Goal: Transaction & Acquisition: Purchase product/service

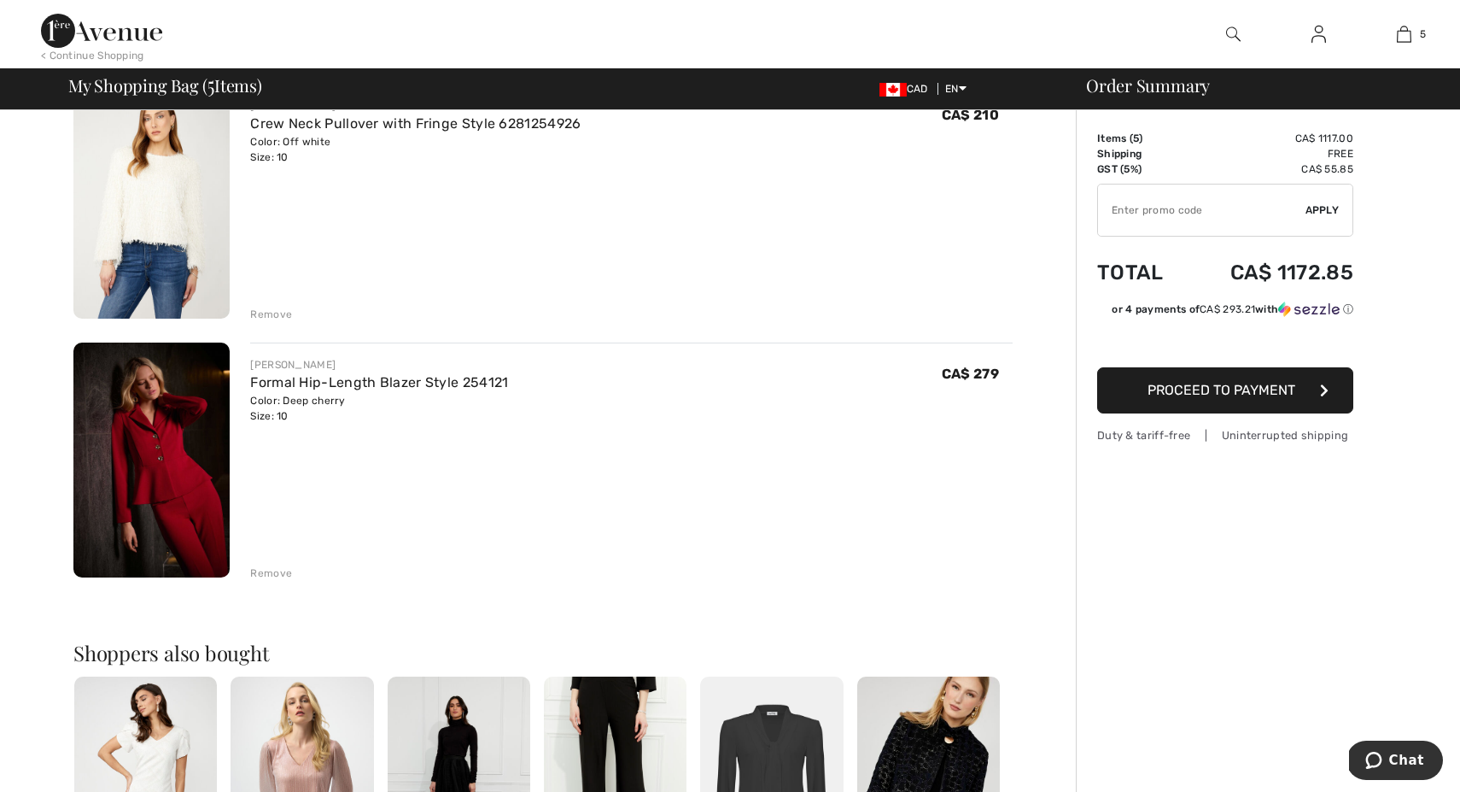
scroll to position [962, 0]
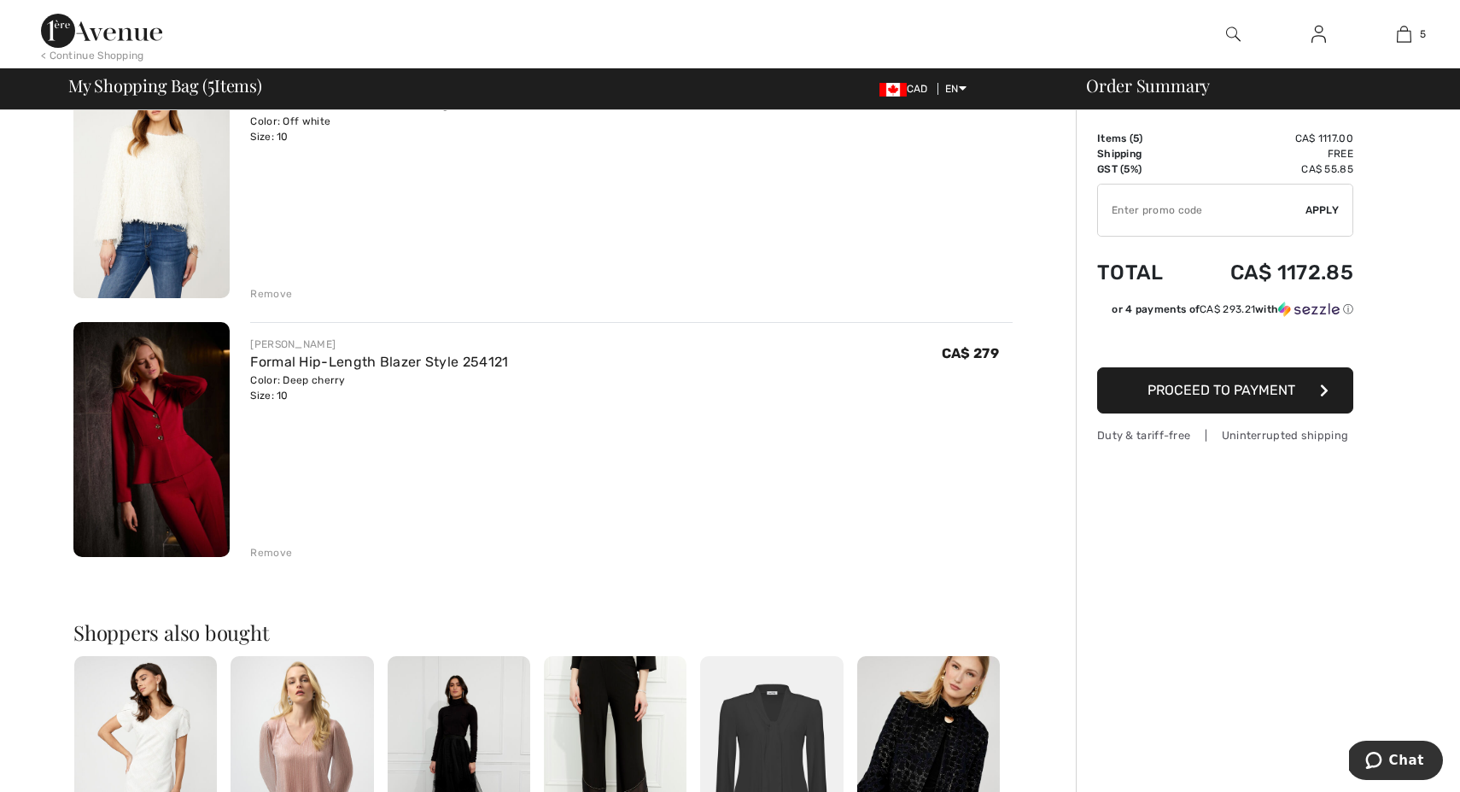
click at [270, 551] on div "Remove" at bounding box center [271, 552] width 42 height 15
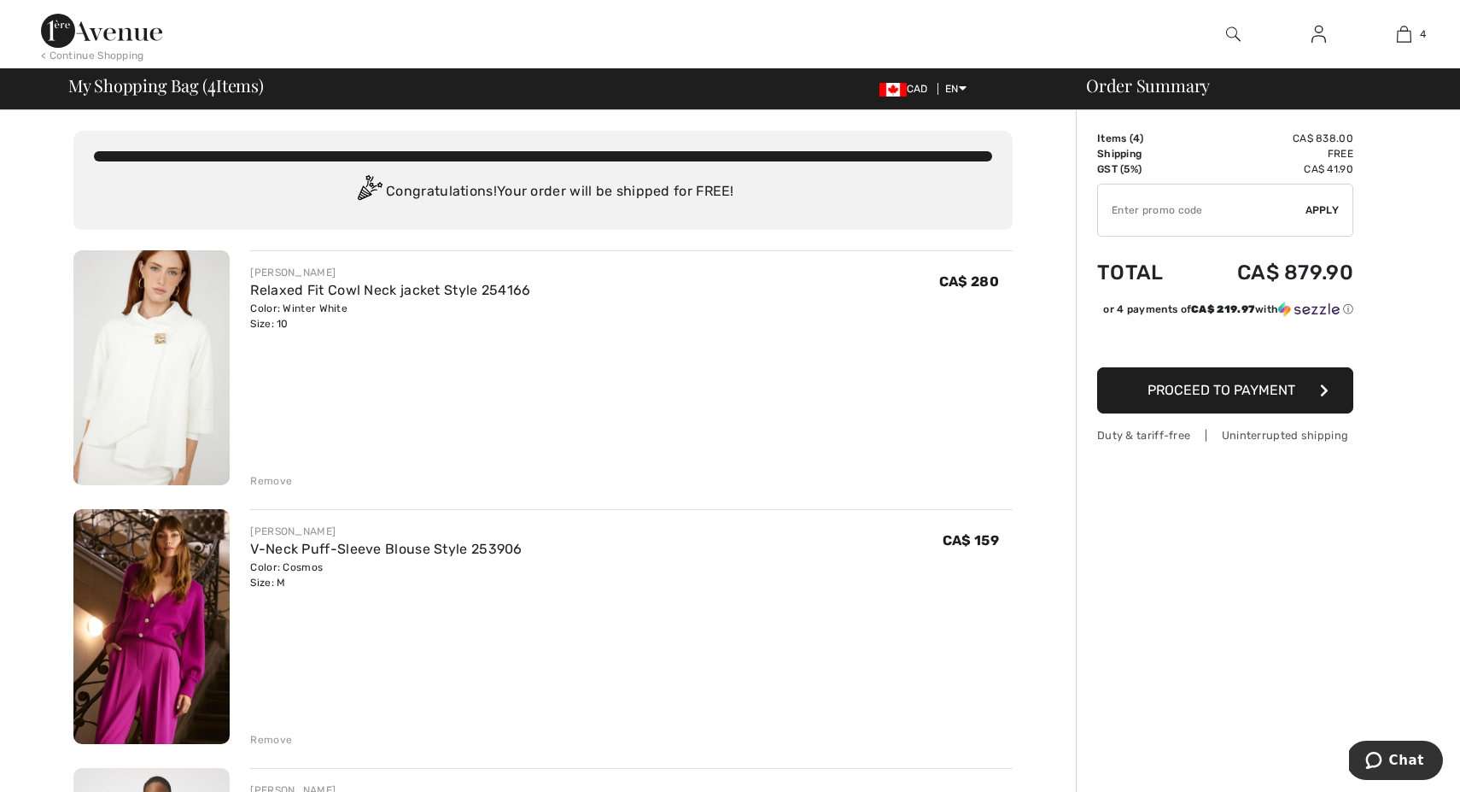
scroll to position [0, 0]
click at [1230, 32] on img at bounding box center [1233, 34] width 15 height 20
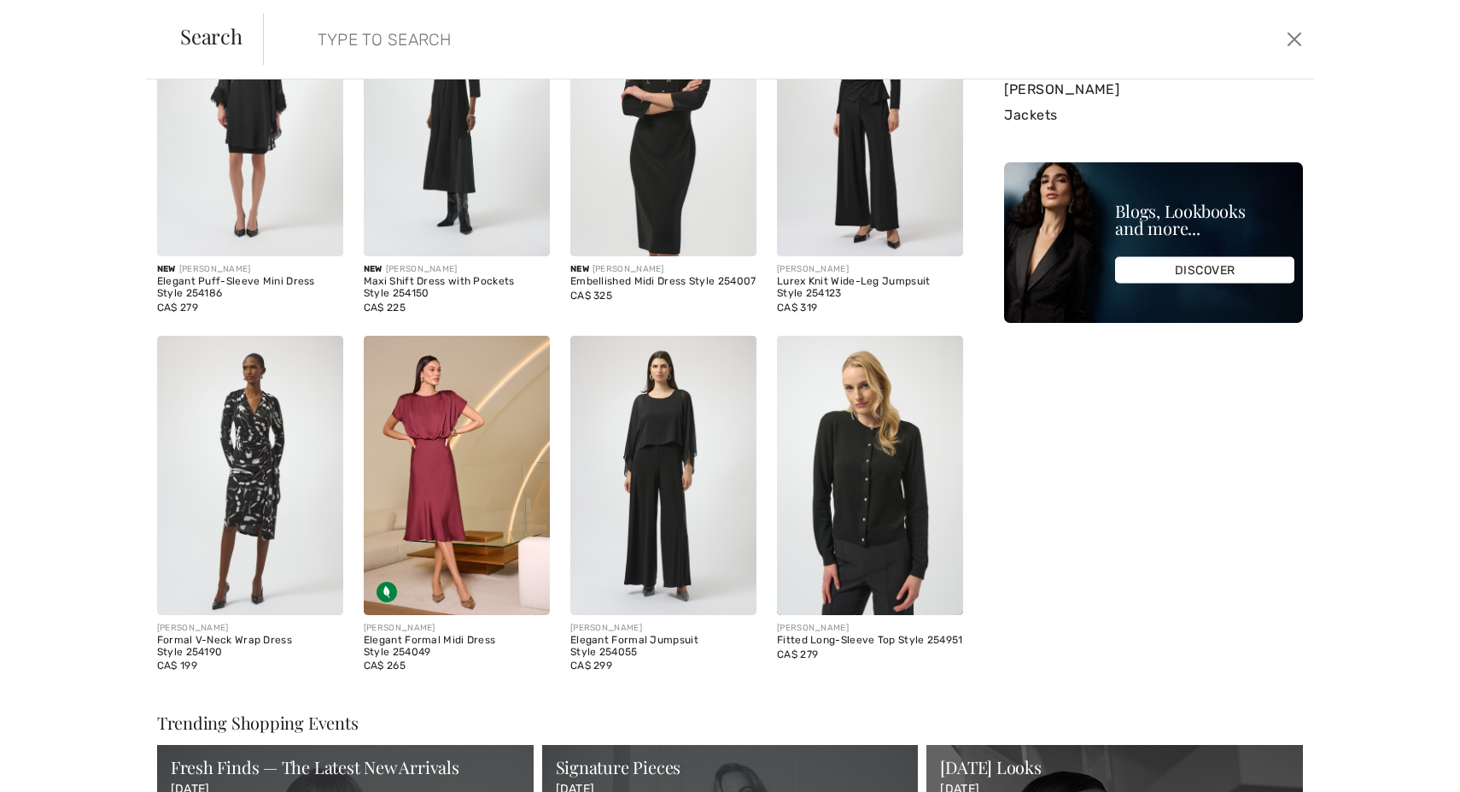
scroll to position [213, 0]
click at [429, 506] on img at bounding box center [457, 475] width 186 height 279
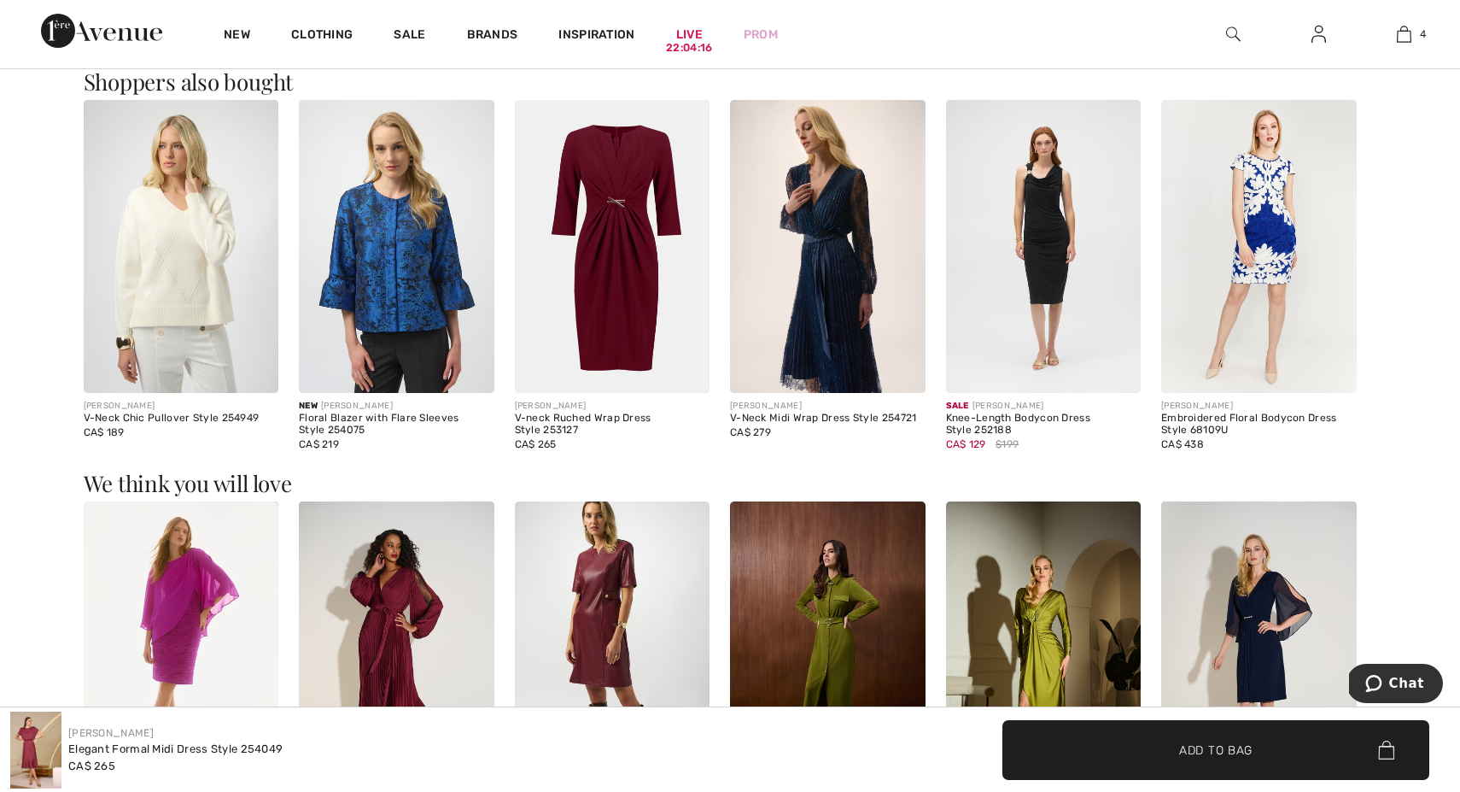
scroll to position [1808, 0]
click at [823, 266] on img at bounding box center [828, 245] width 196 height 293
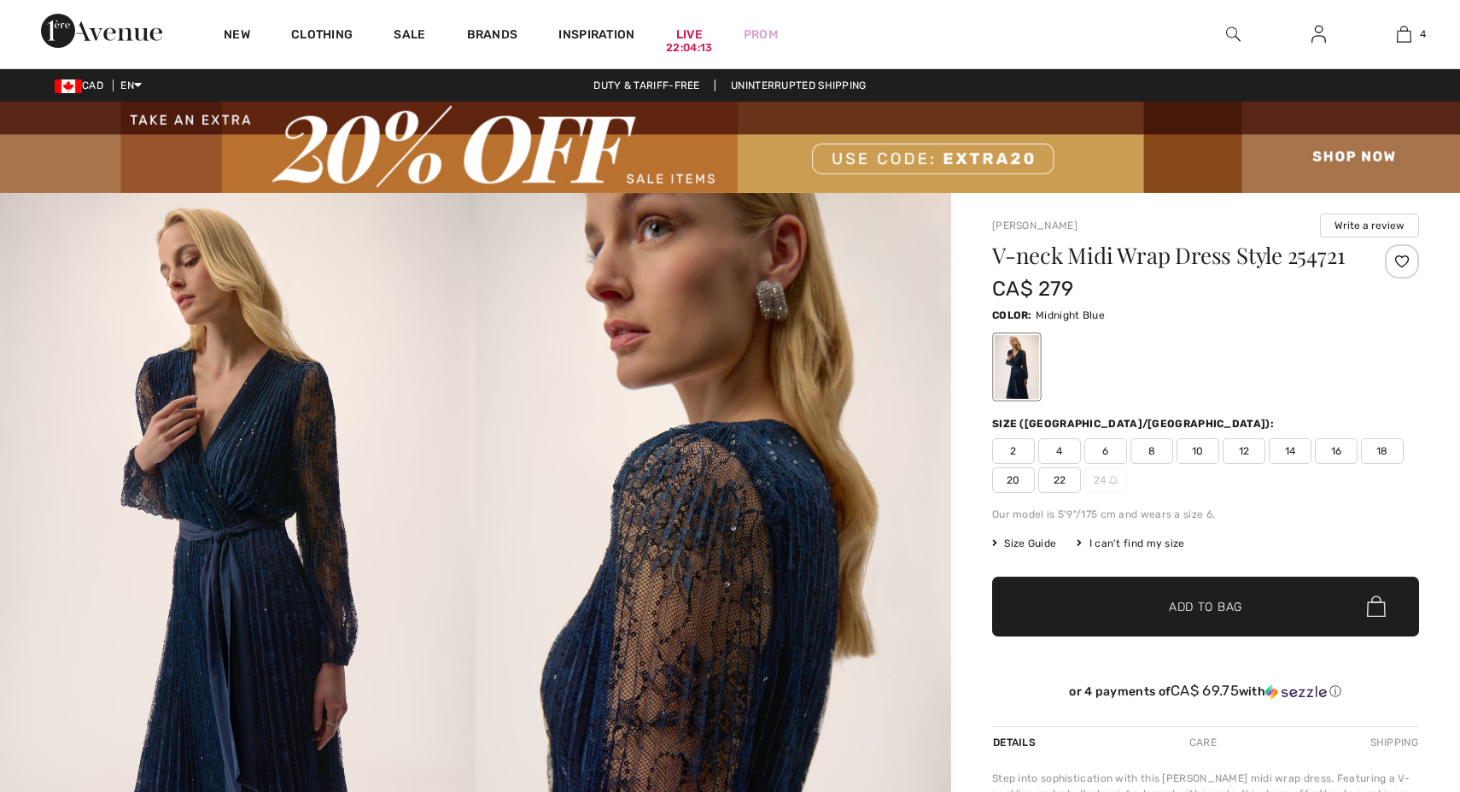
checkbox input "true"
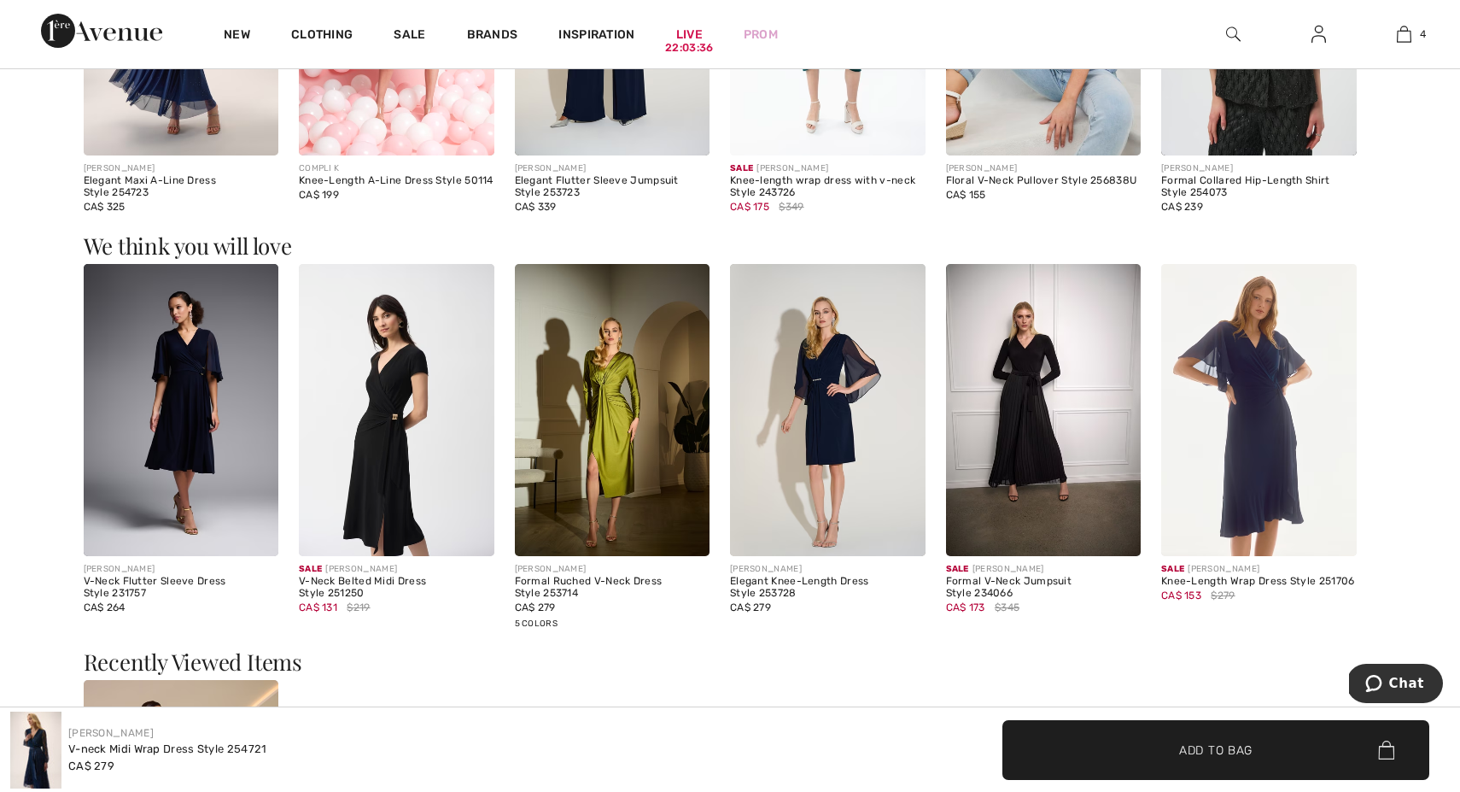
scroll to position [2061, 0]
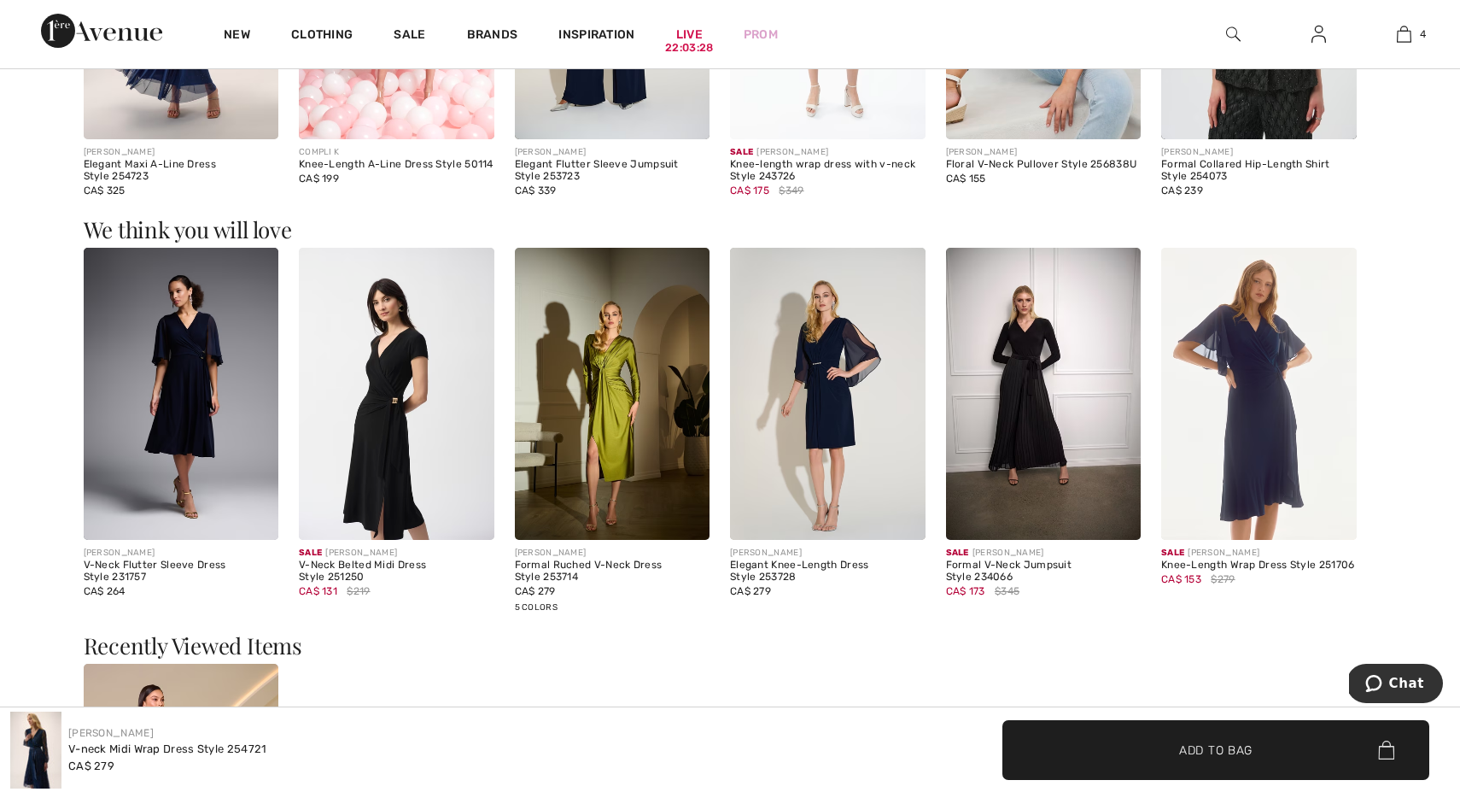
click at [614, 371] on img at bounding box center [613, 394] width 196 height 293
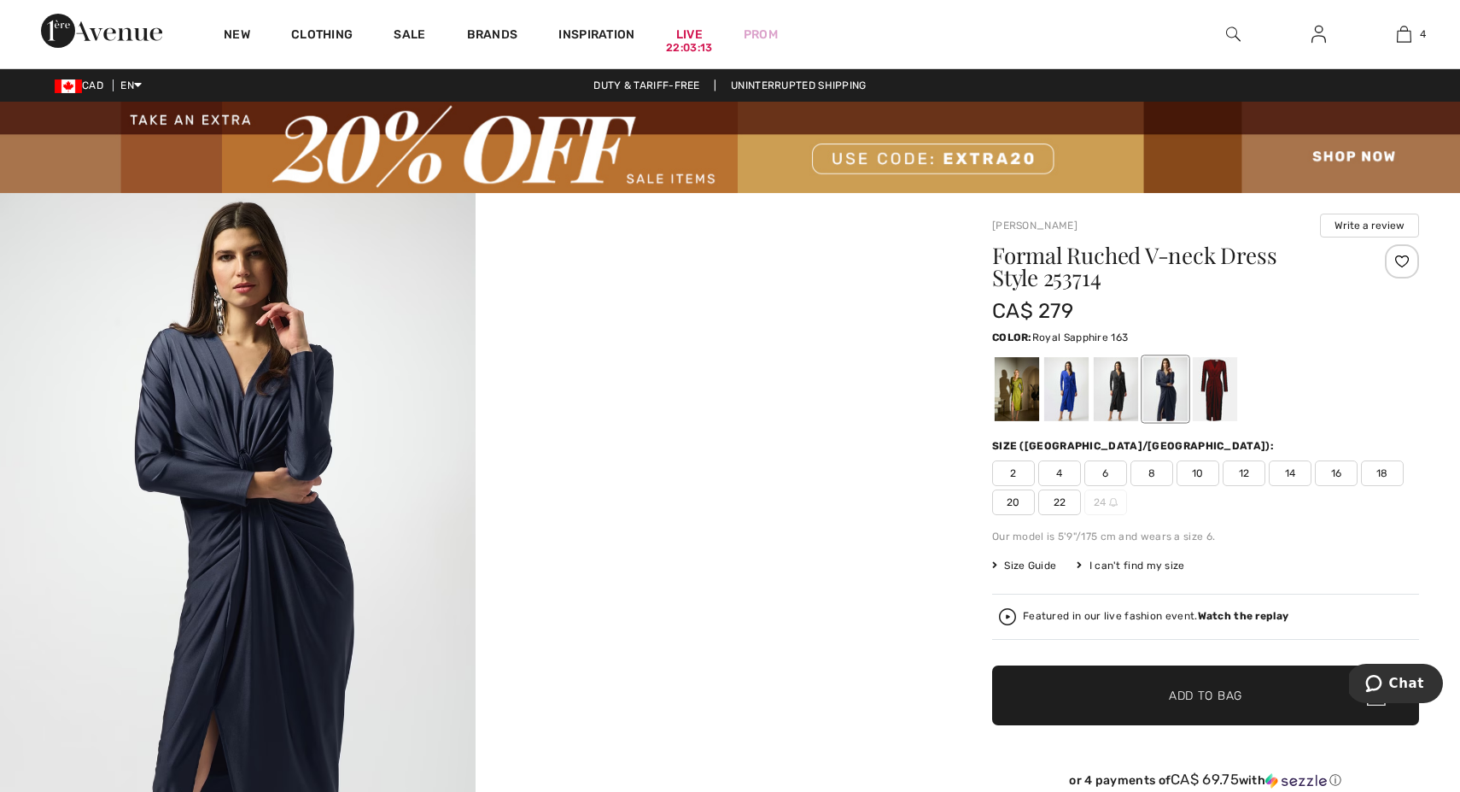
click at [1070, 384] on div at bounding box center [1066, 389] width 44 height 64
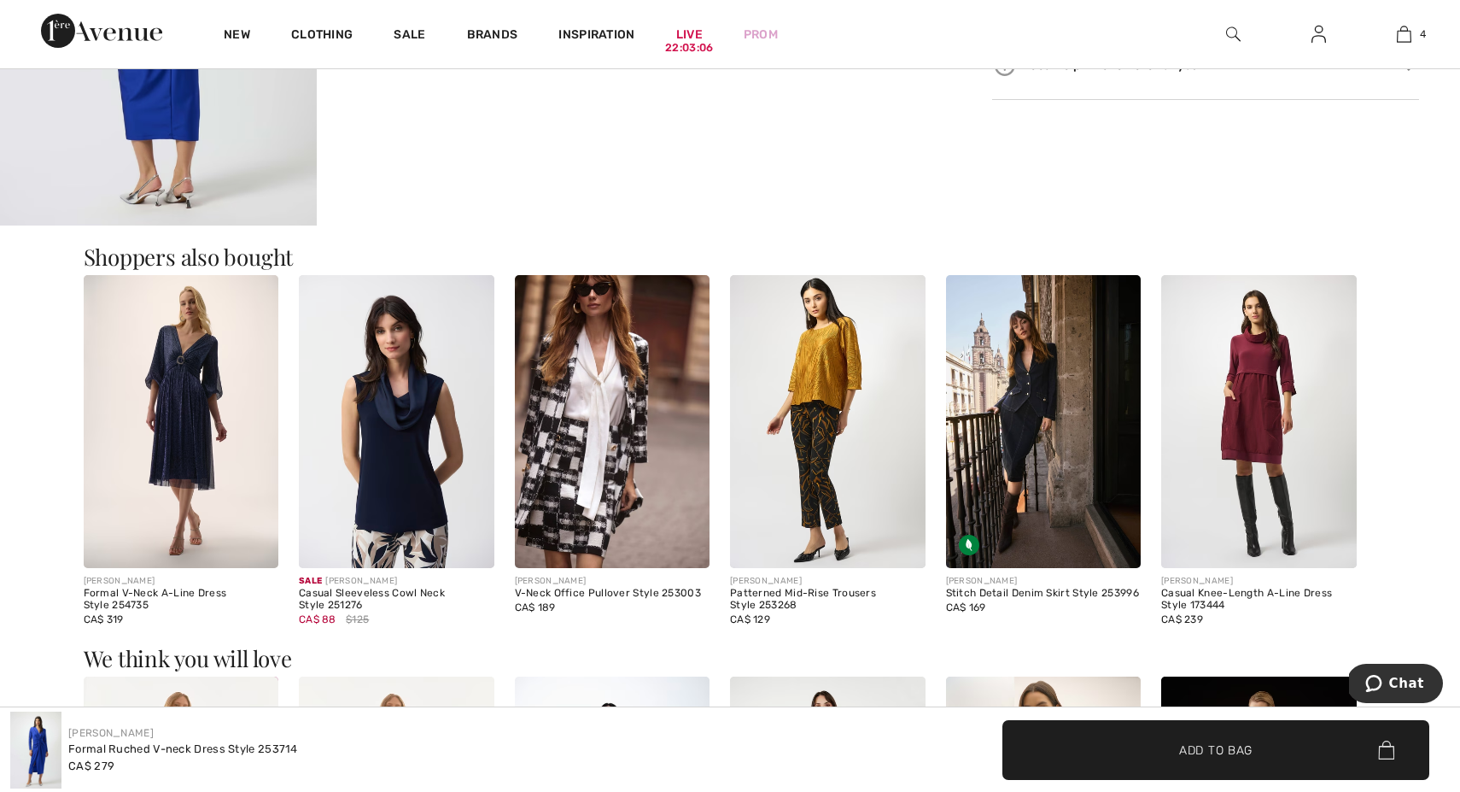
scroll to position [1157, 0]
click at [161, 447] on img at bounding box center [182, 420] width 196 height 293
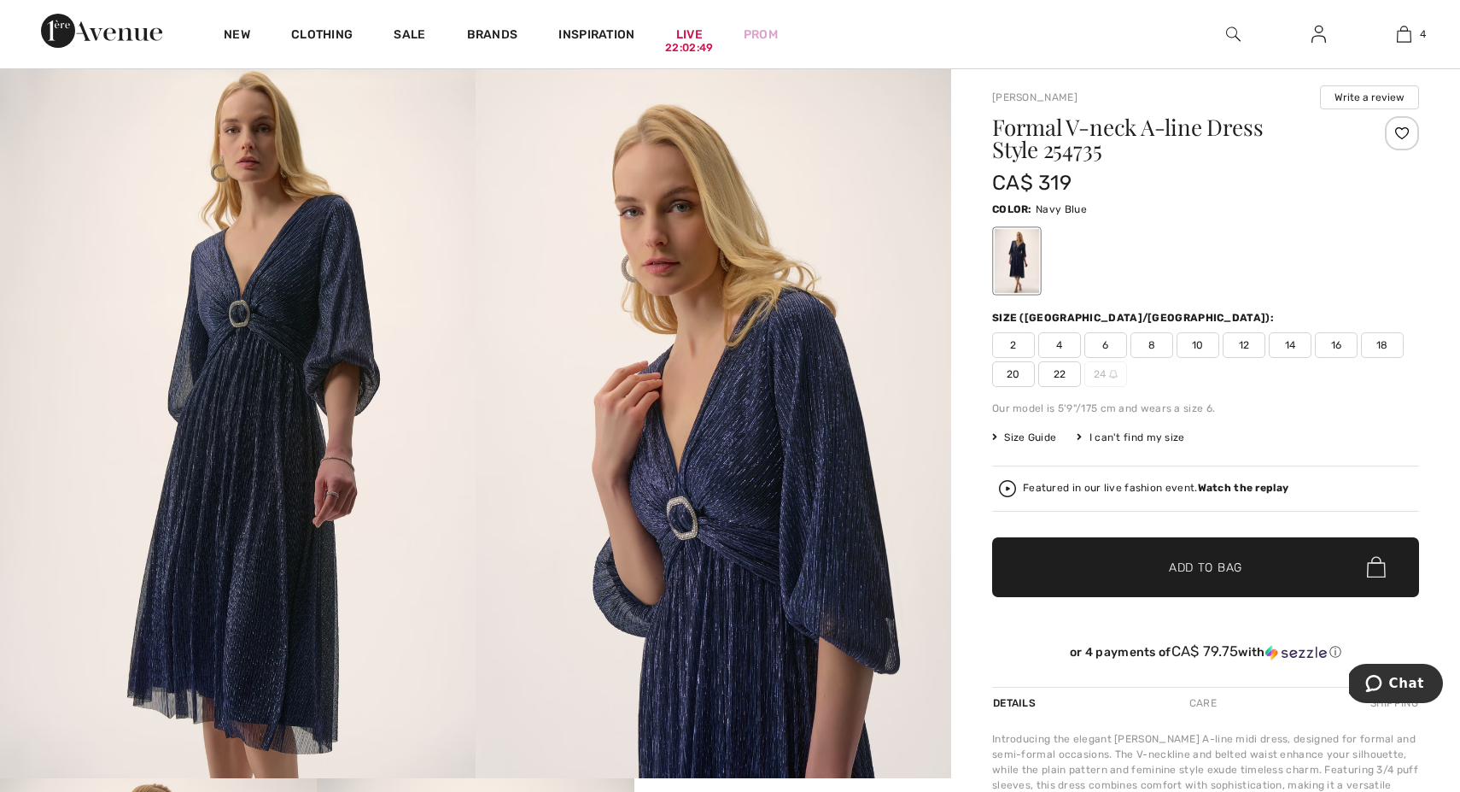
scroll to position [137, 0]
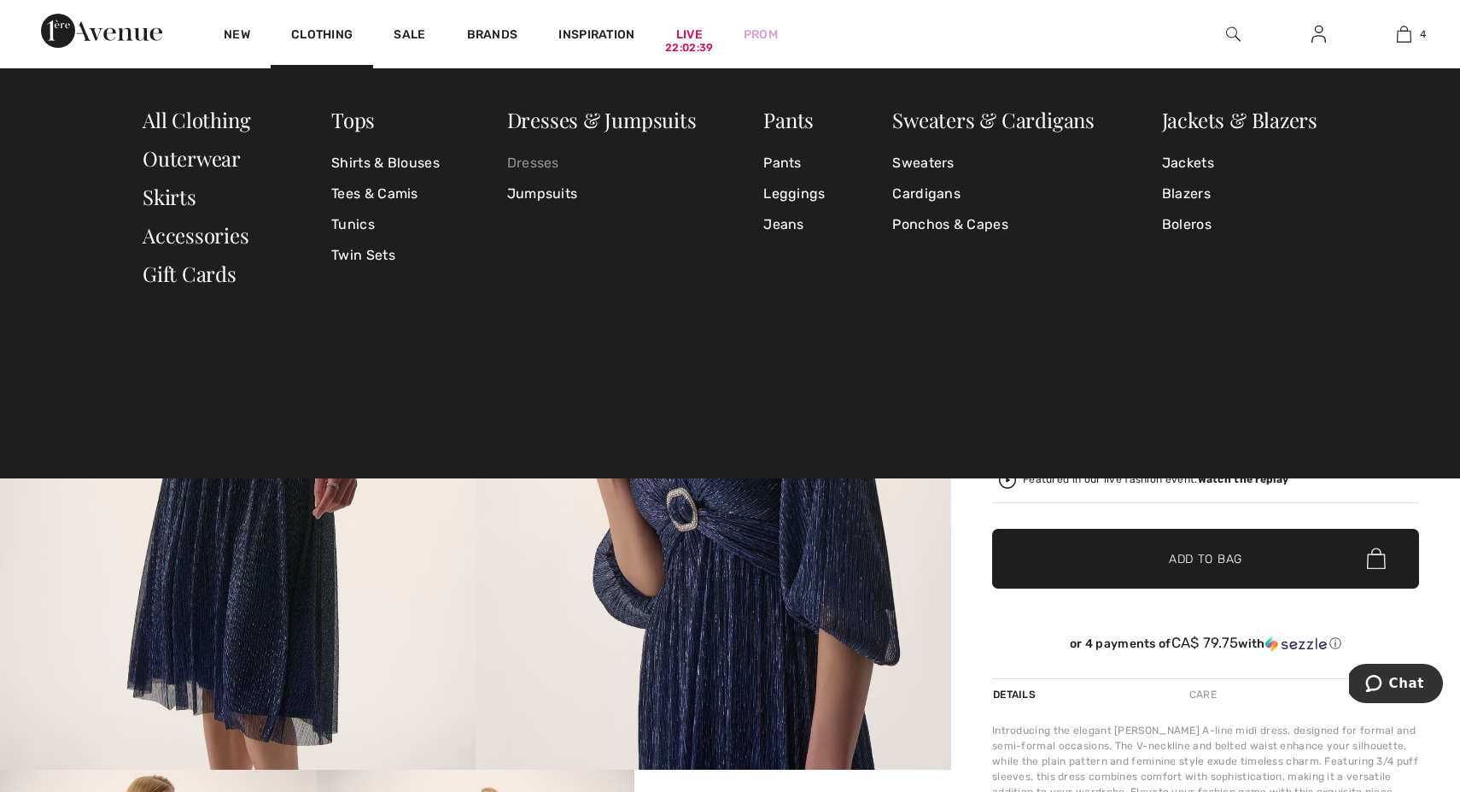
click at [534, 161] on link "Dresses" at bounding box center [602, 163] width 190 height 31
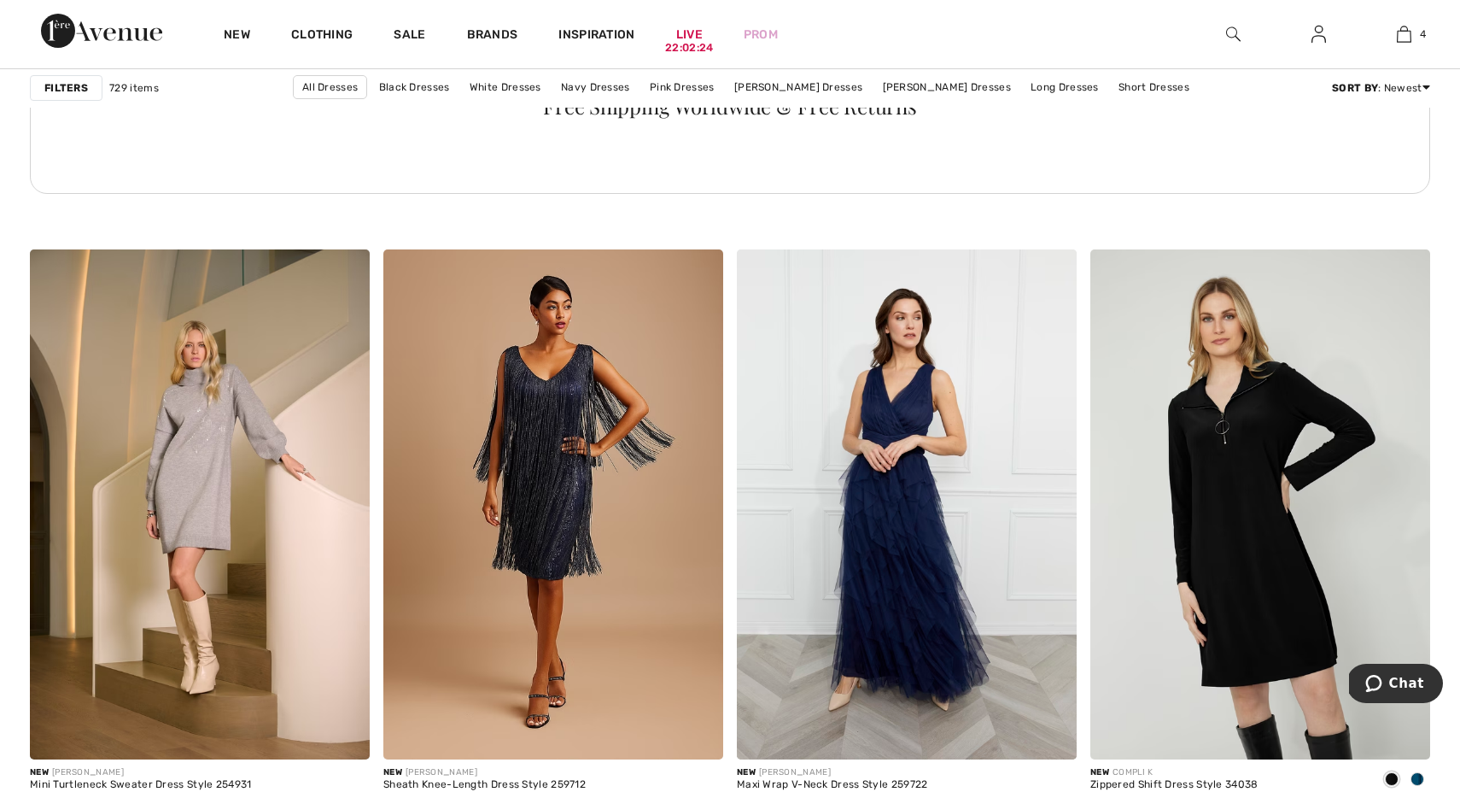
scroll to position [2694, 0]
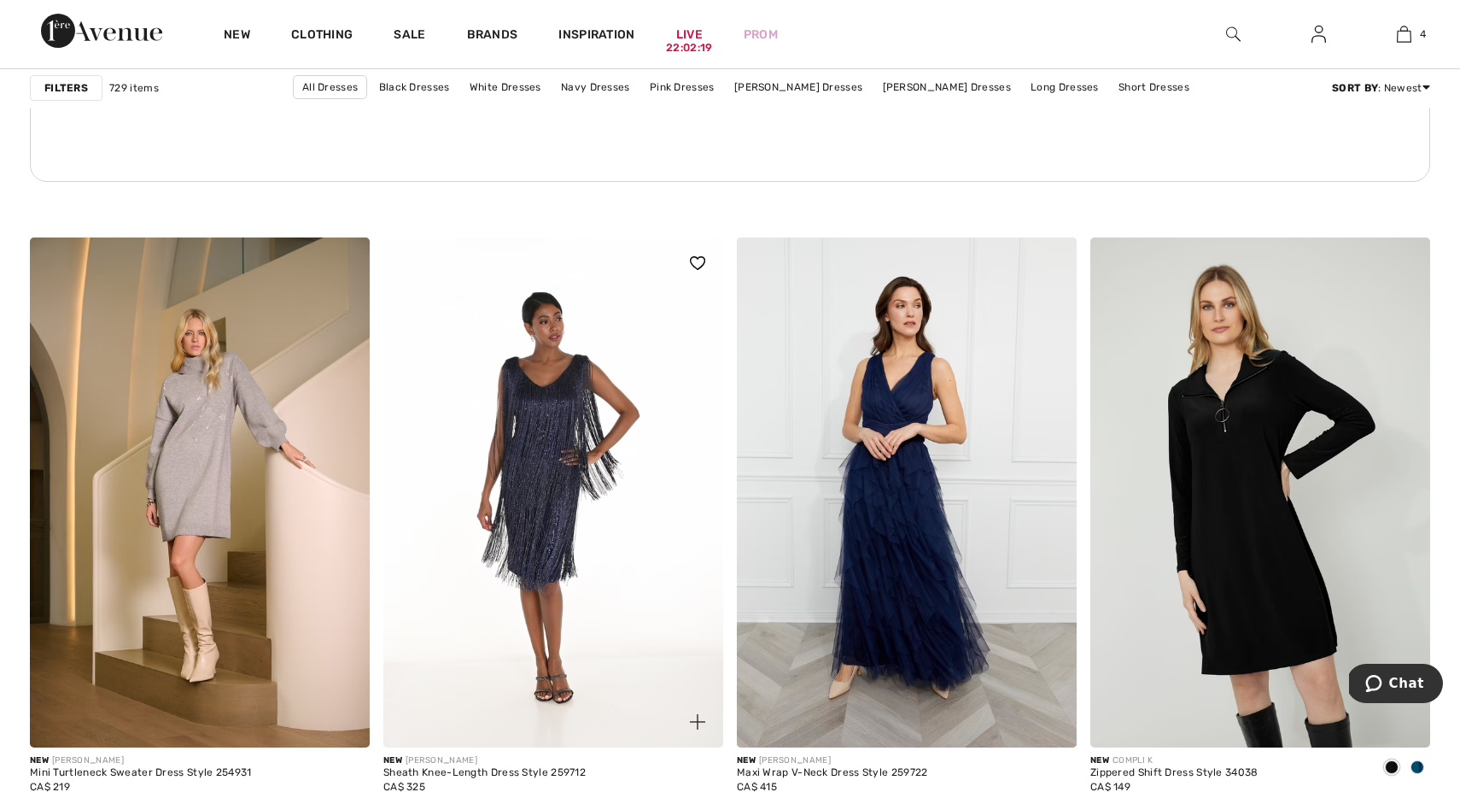
click at [529, 499] on img at bounding box center [553, 492] width 340 height 510
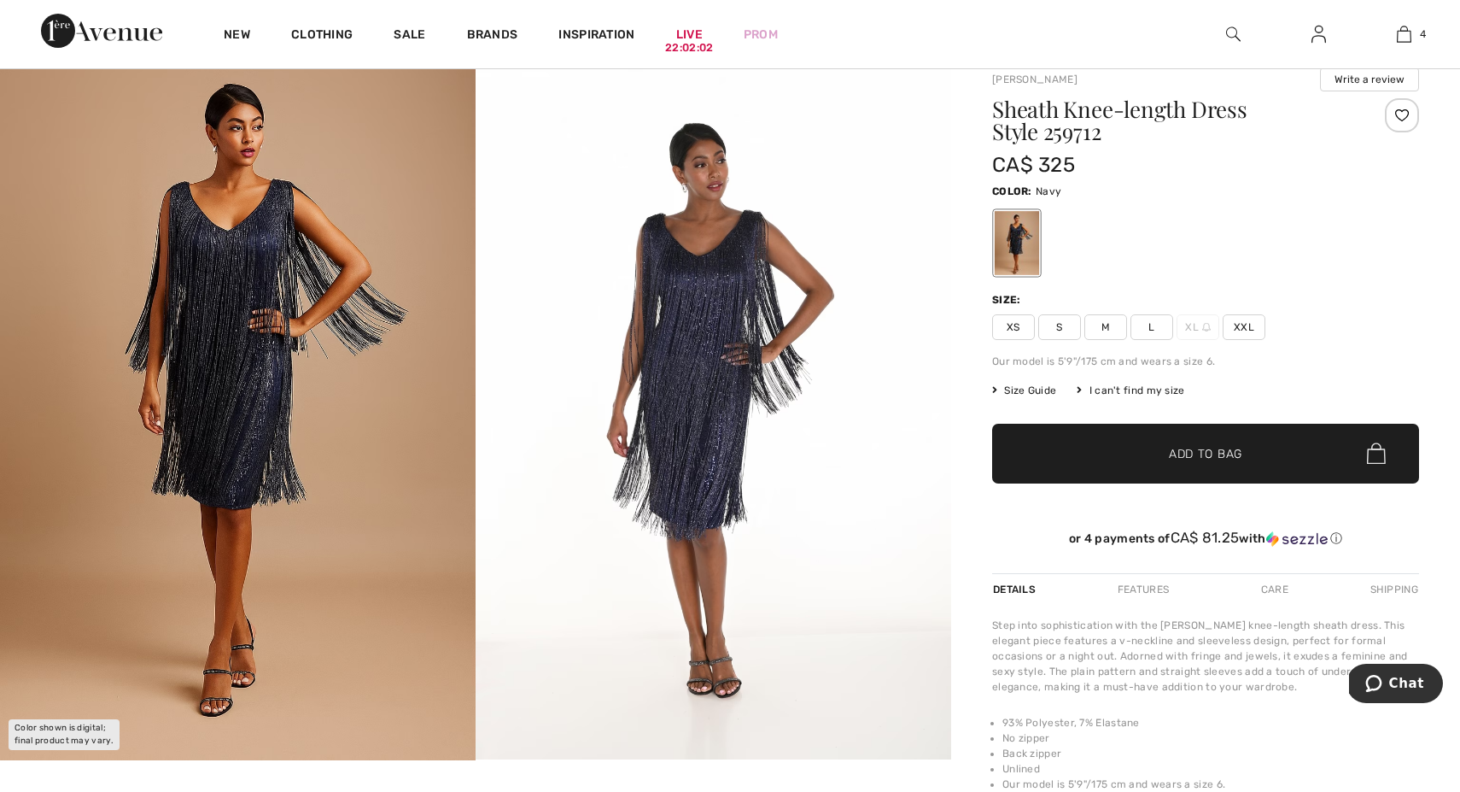
scroll to position [149, 0]
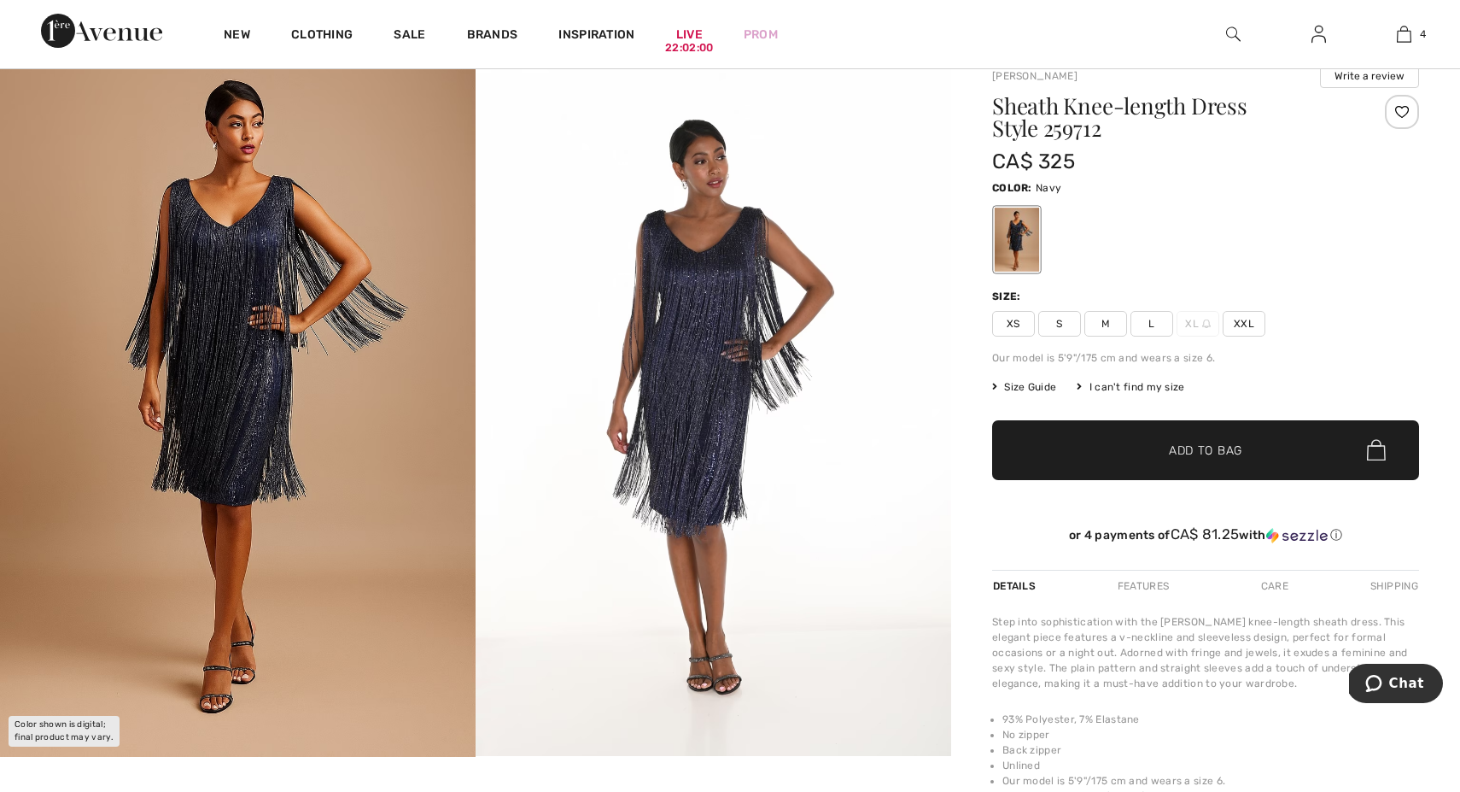
click at [679, 384] on img at bounding box center [714, 400] width 476 height 712
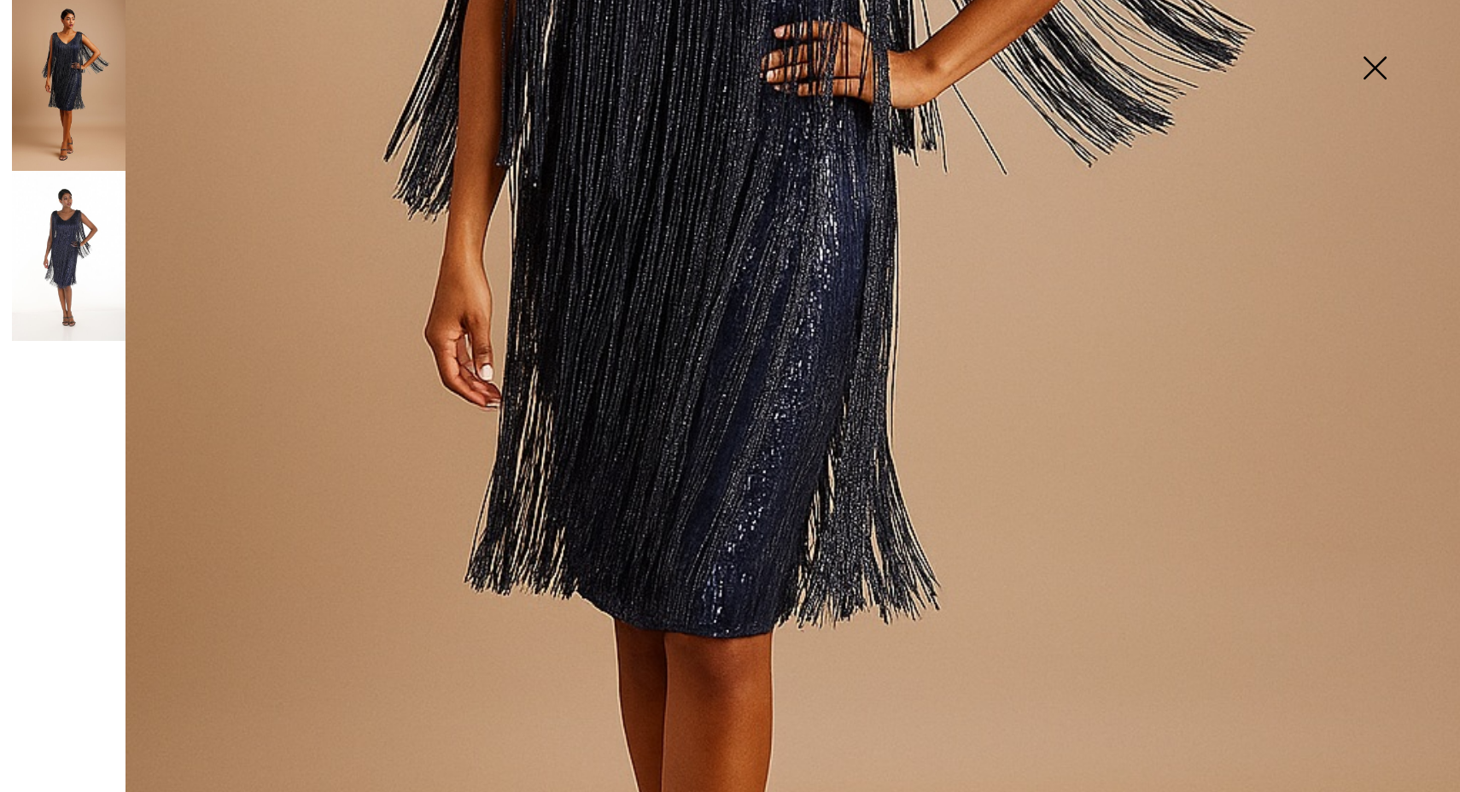
scroll to position [780, 0]
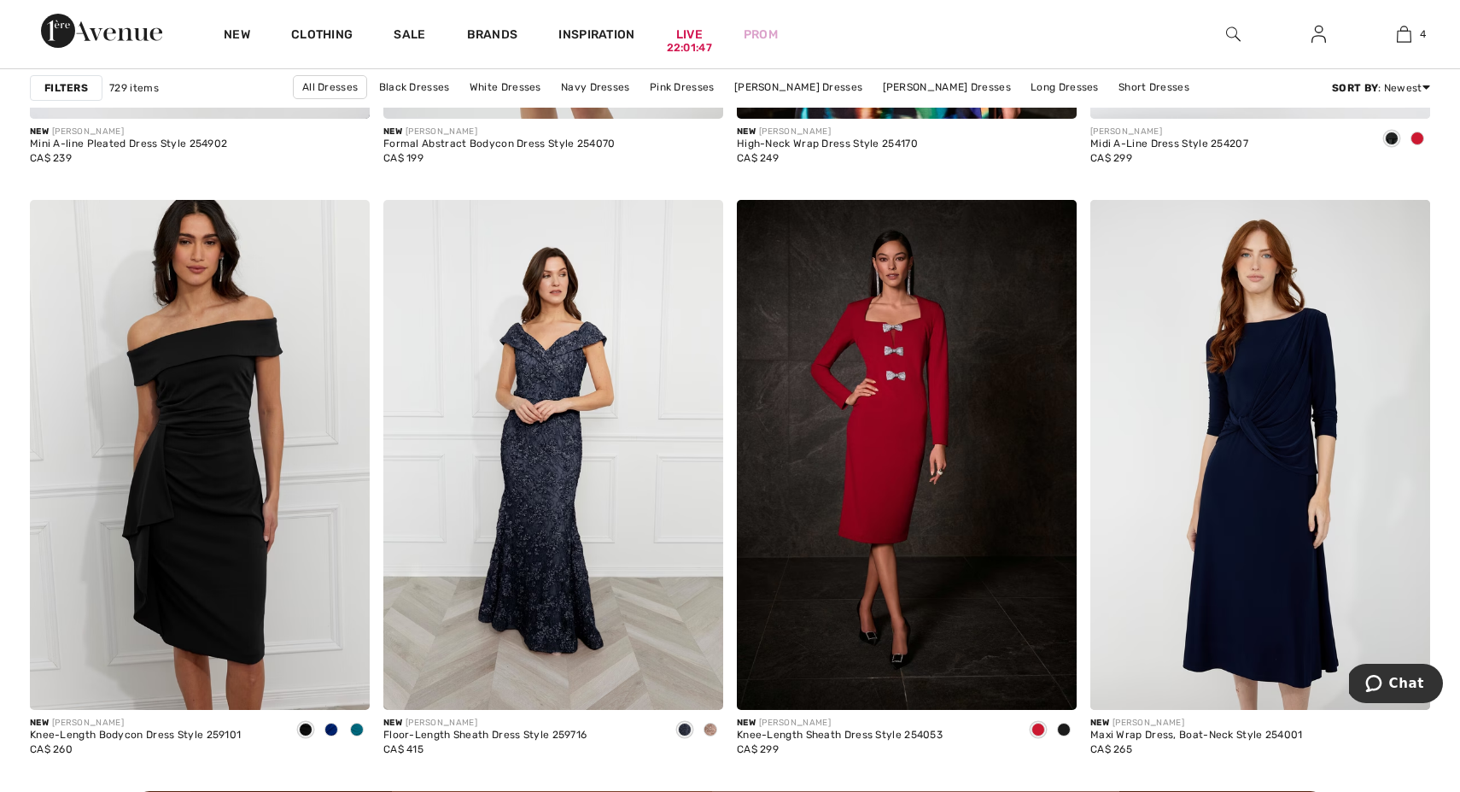
scroll to position [3918, 0]
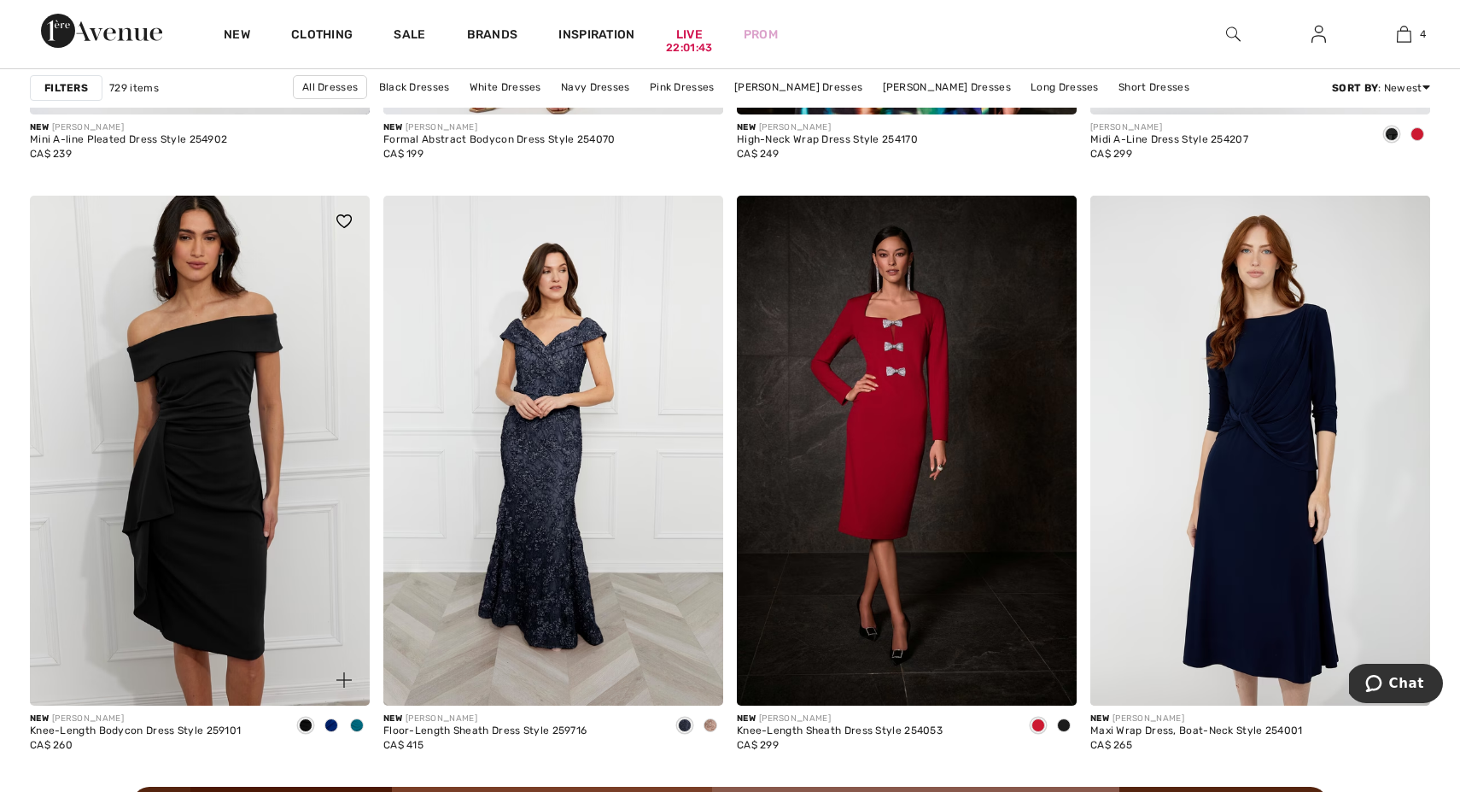
click at [352, 722] on span at bounding box center [357, 725] width 14 height 14
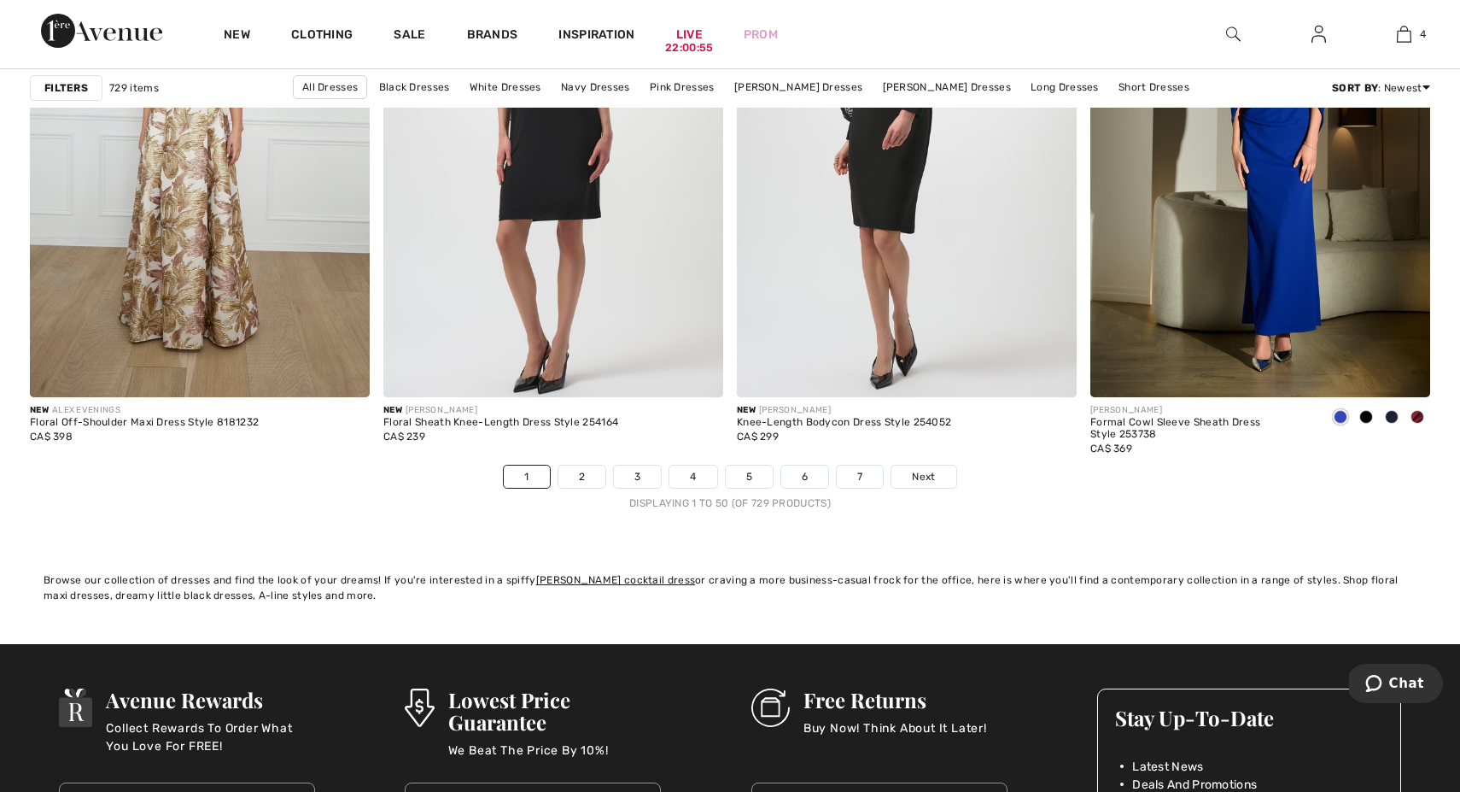
scroll to position [8898, 0]
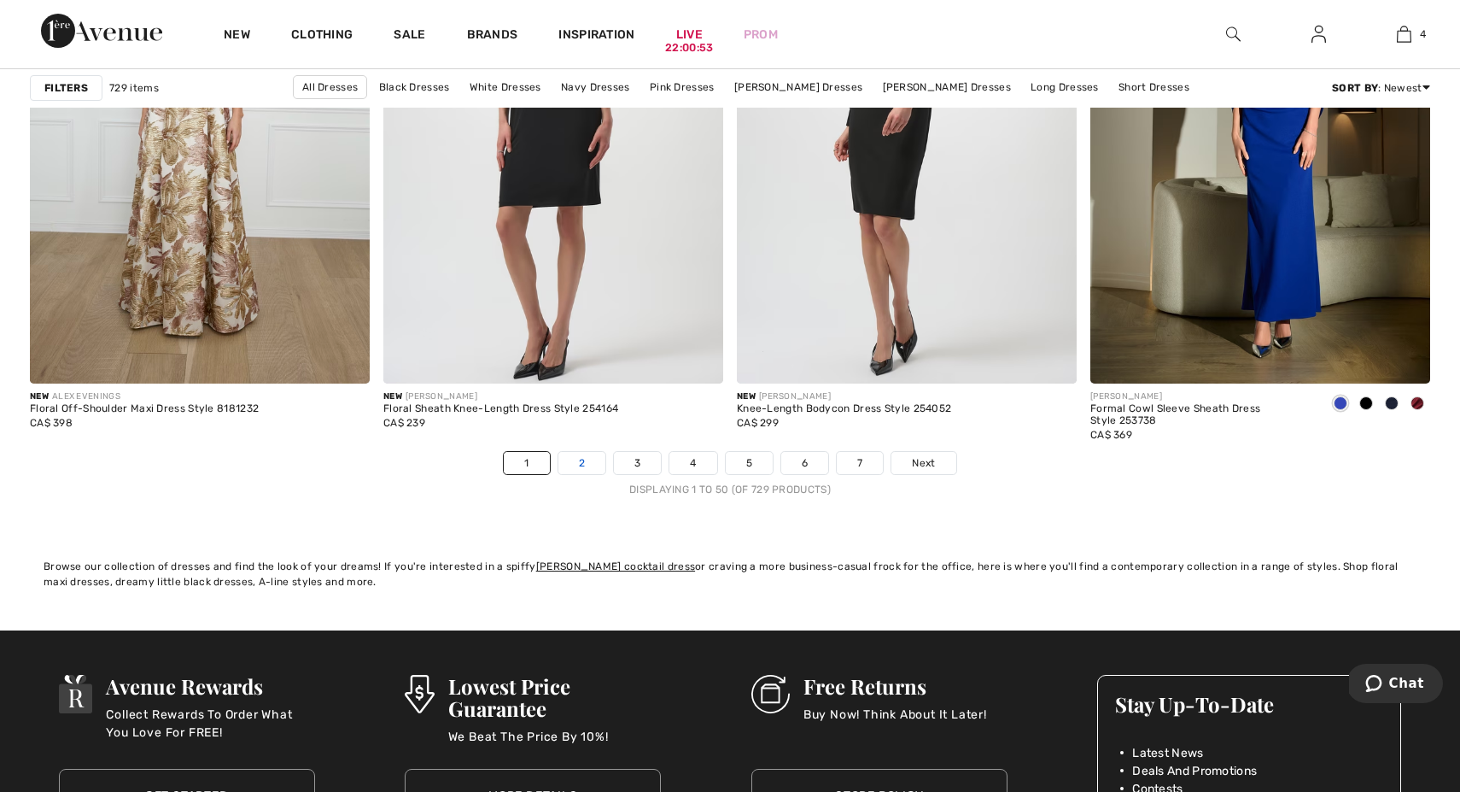
click at [584, 453] on link "2" at bounding box center [581, 463] width 47 height 22
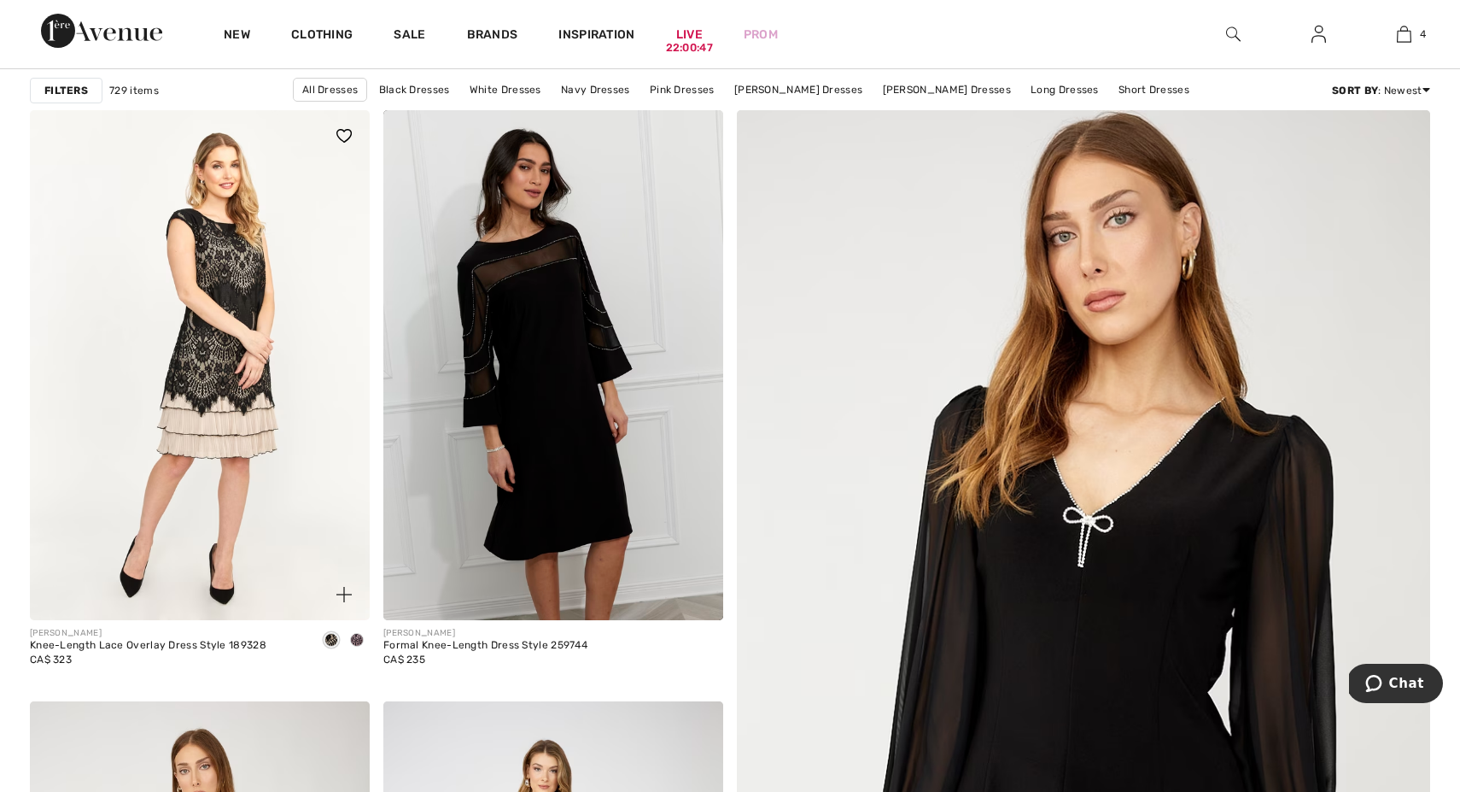
scroll to position [232, 0]
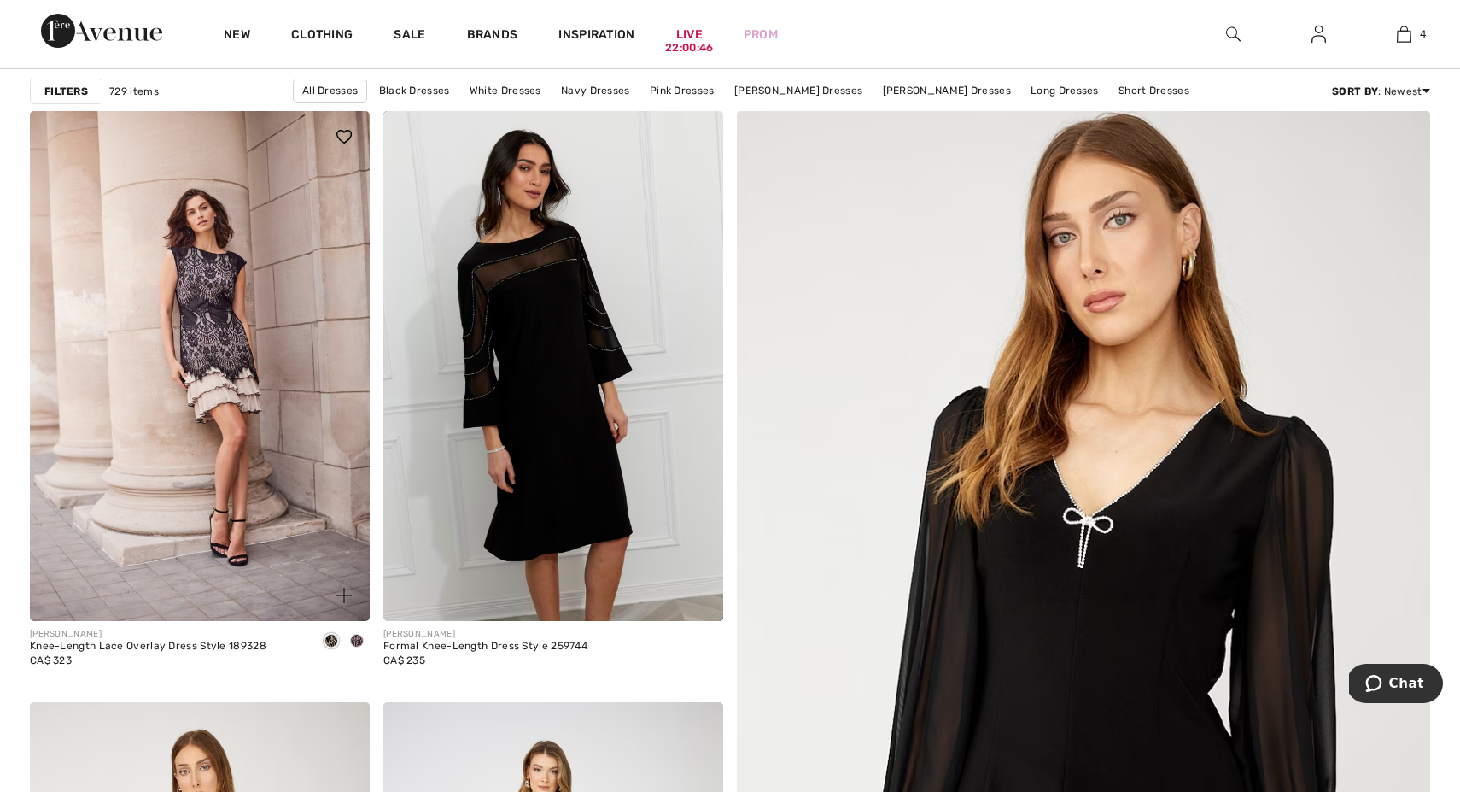
click at [357, 636] on span at bounding box center [357, 641] width 14 height 14
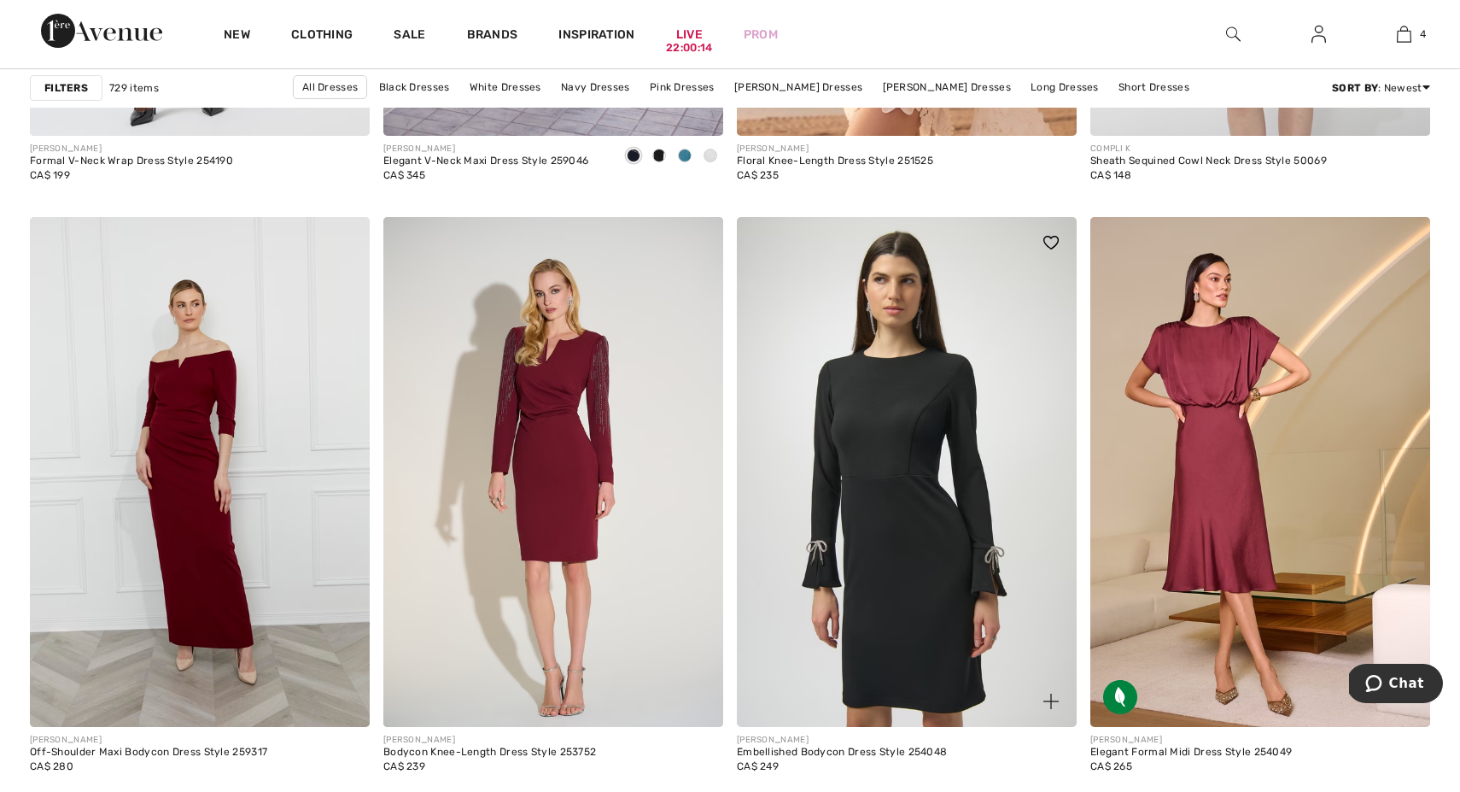
scroll to position [3319, 0]
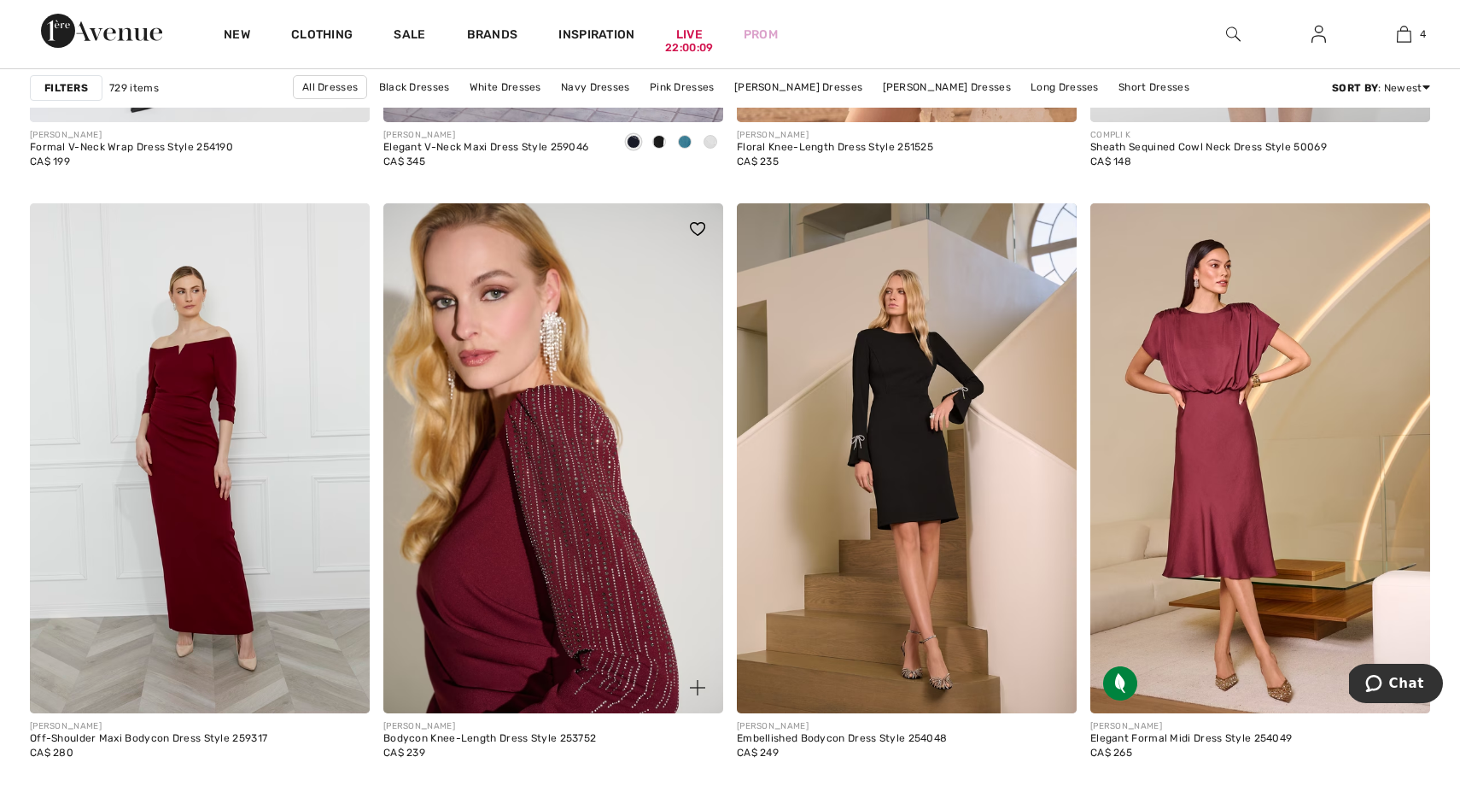
click at [489, 482] on img at bounding box center [553, 458] width 340 height 510
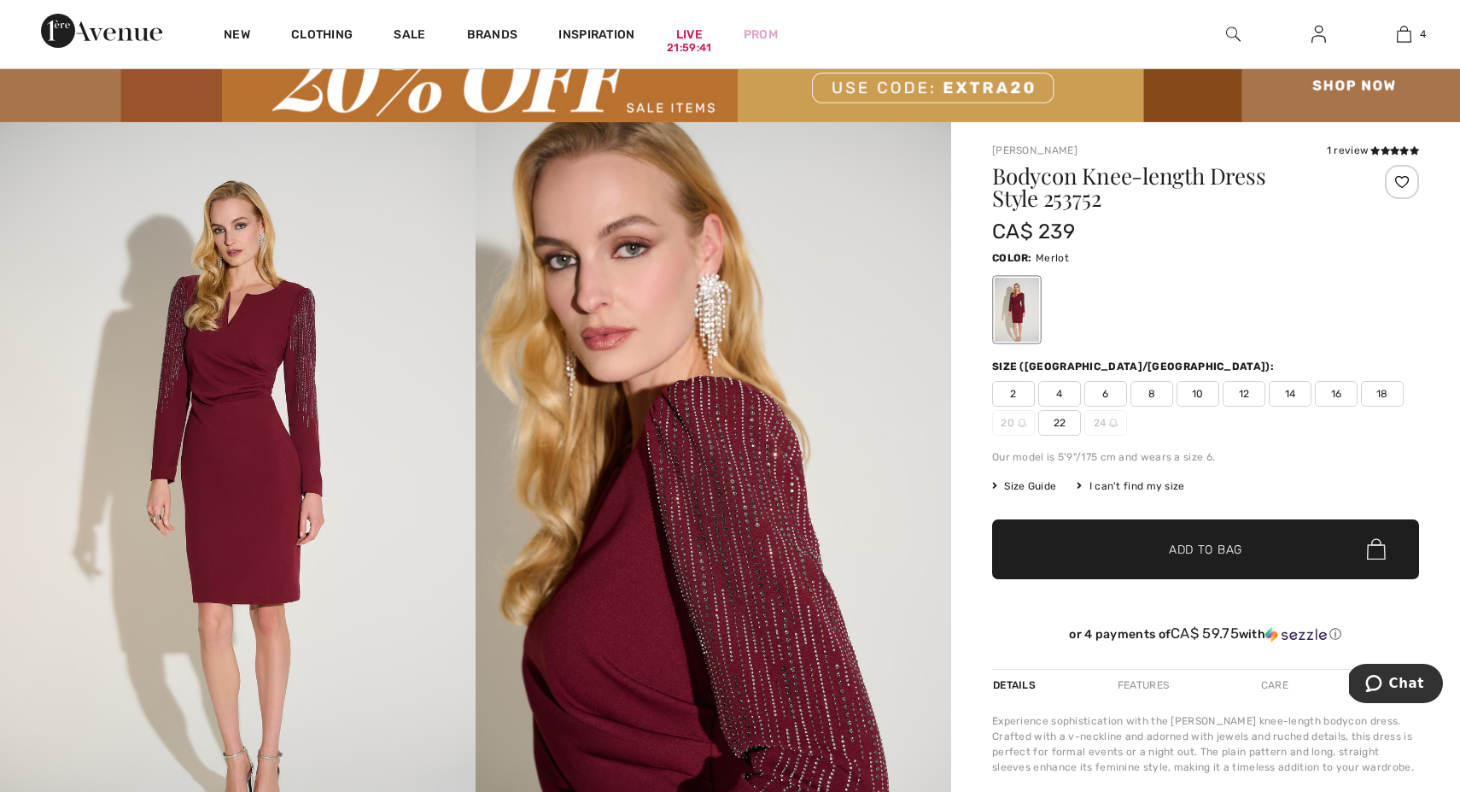
scroll to position [70, 0]
click at [1195, 392] on span "10" at bounding box center [1198, 395] width 43 height 26
click at [1172, 552] on span "Add to Bag" at bounding box center [1205, 550] width 73 height 18
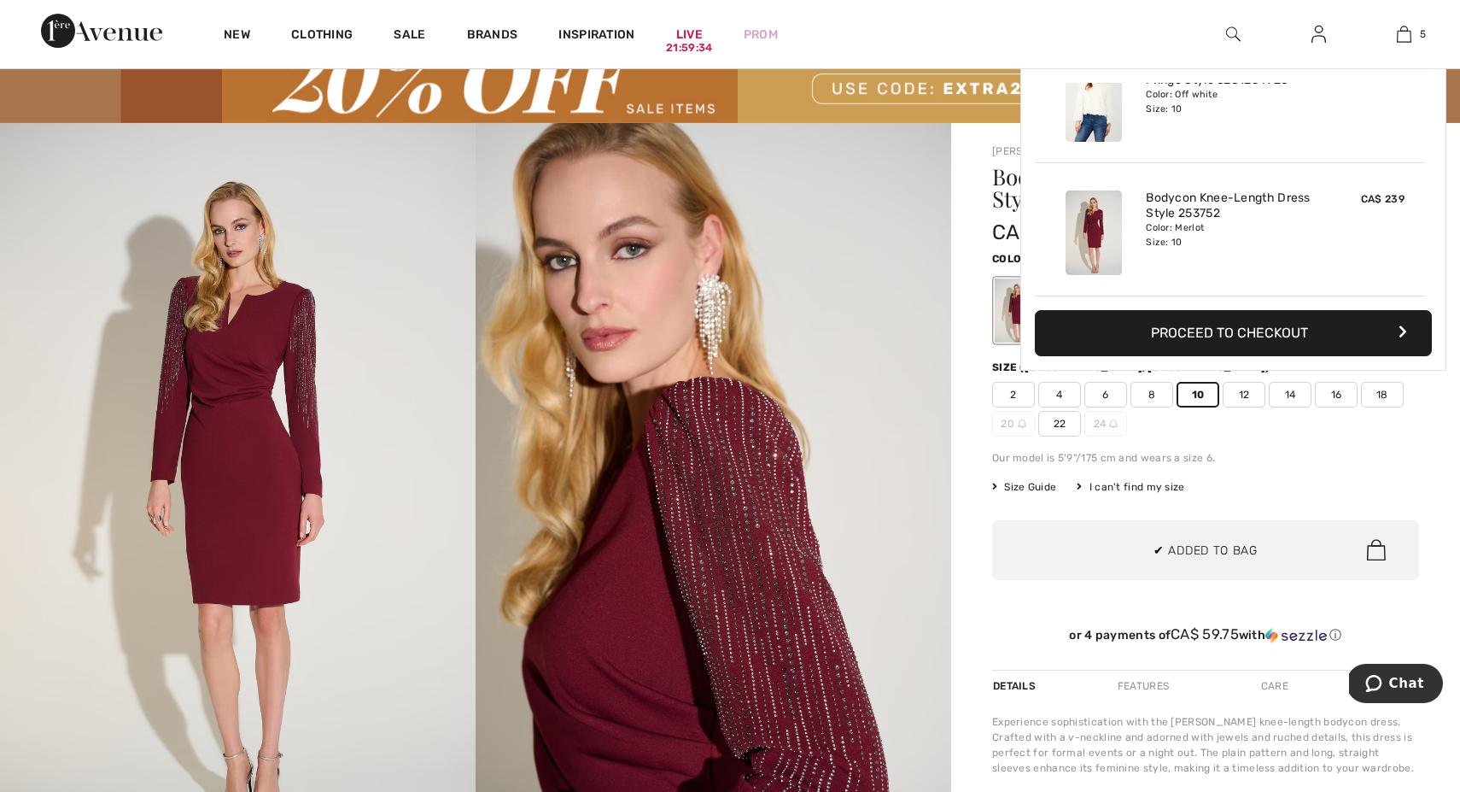
scroll to position [0, 0]
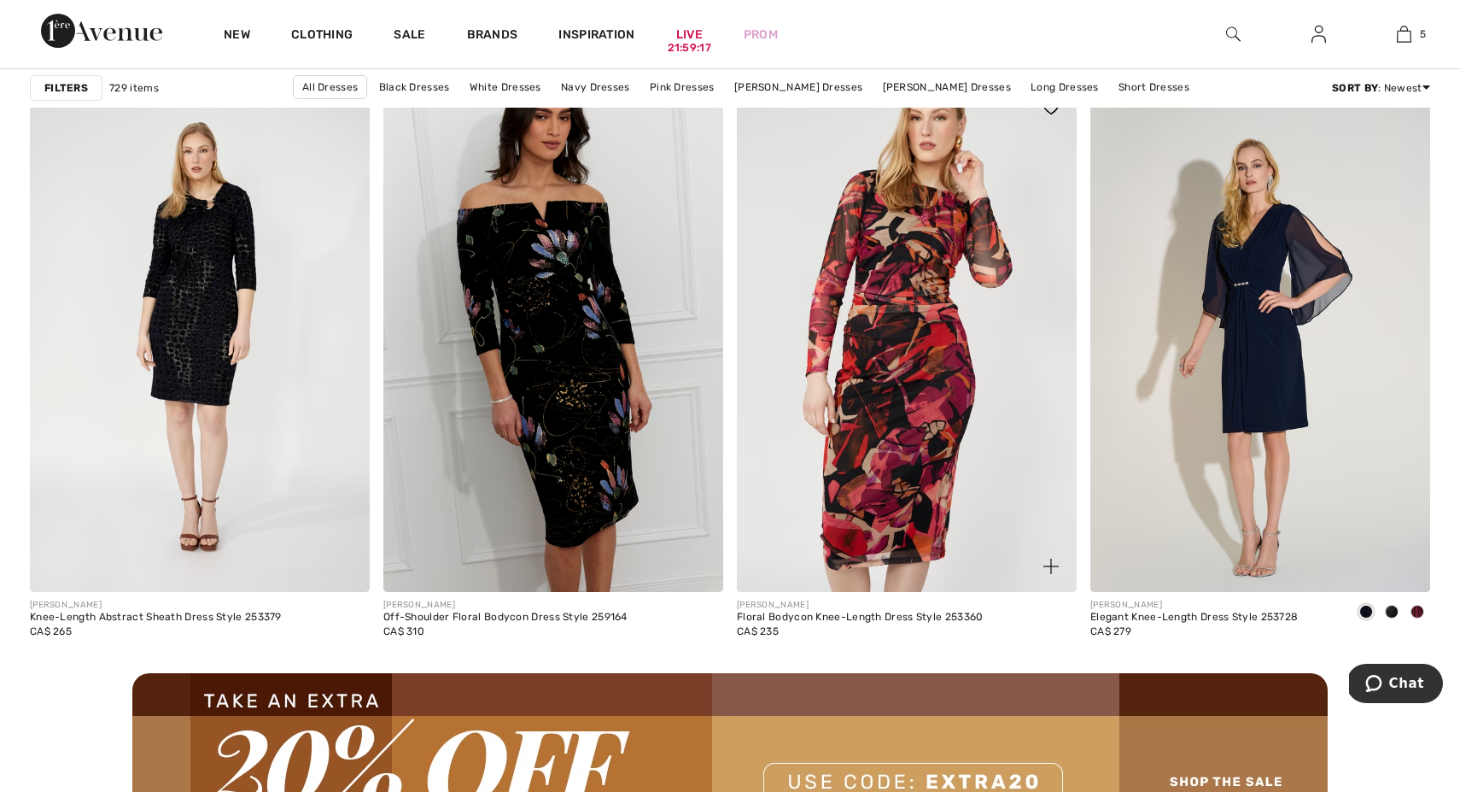
scroll to position [4031, 0]
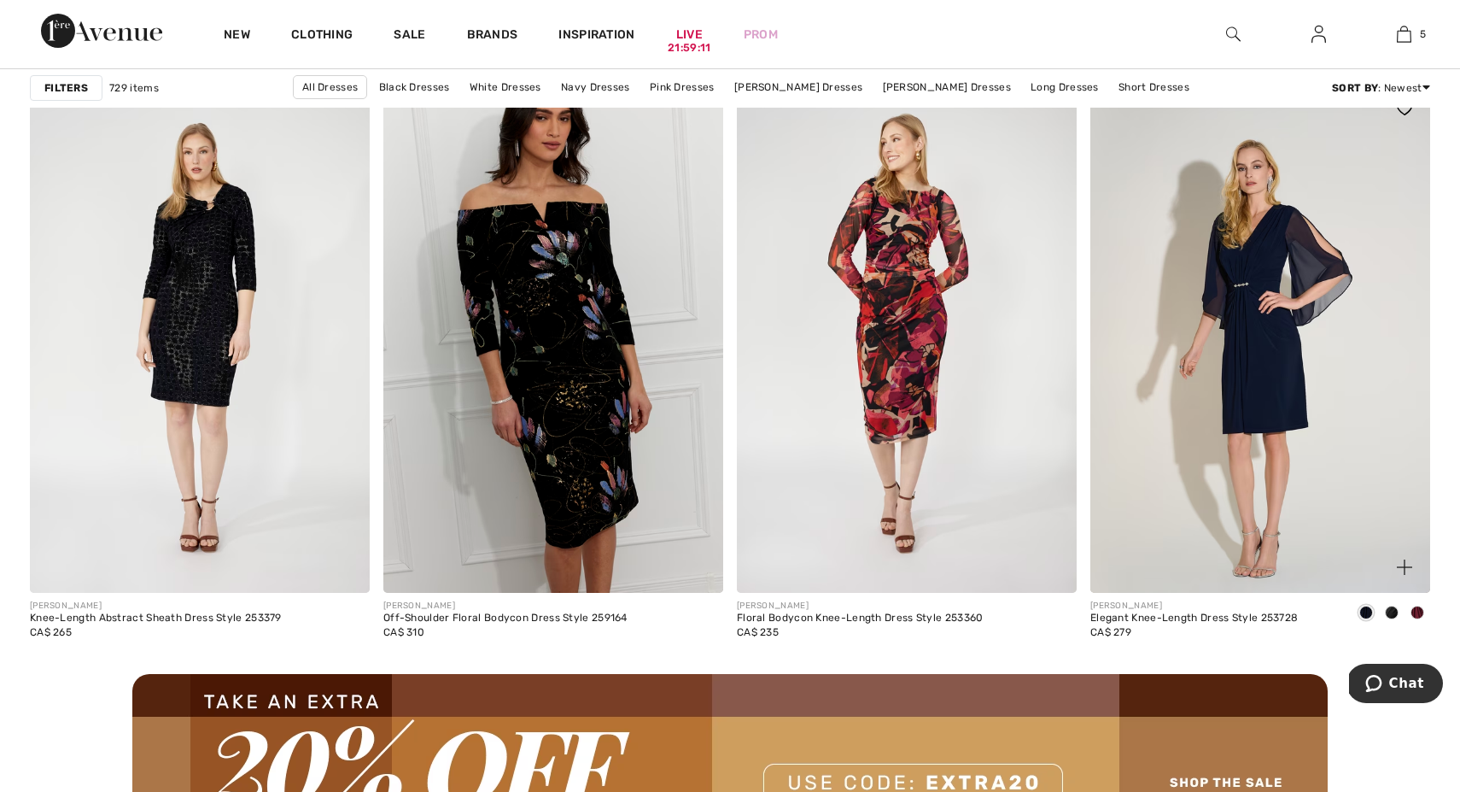
click at [1420, 611] on span at bounding box center [1418, 612] width 14 height 14
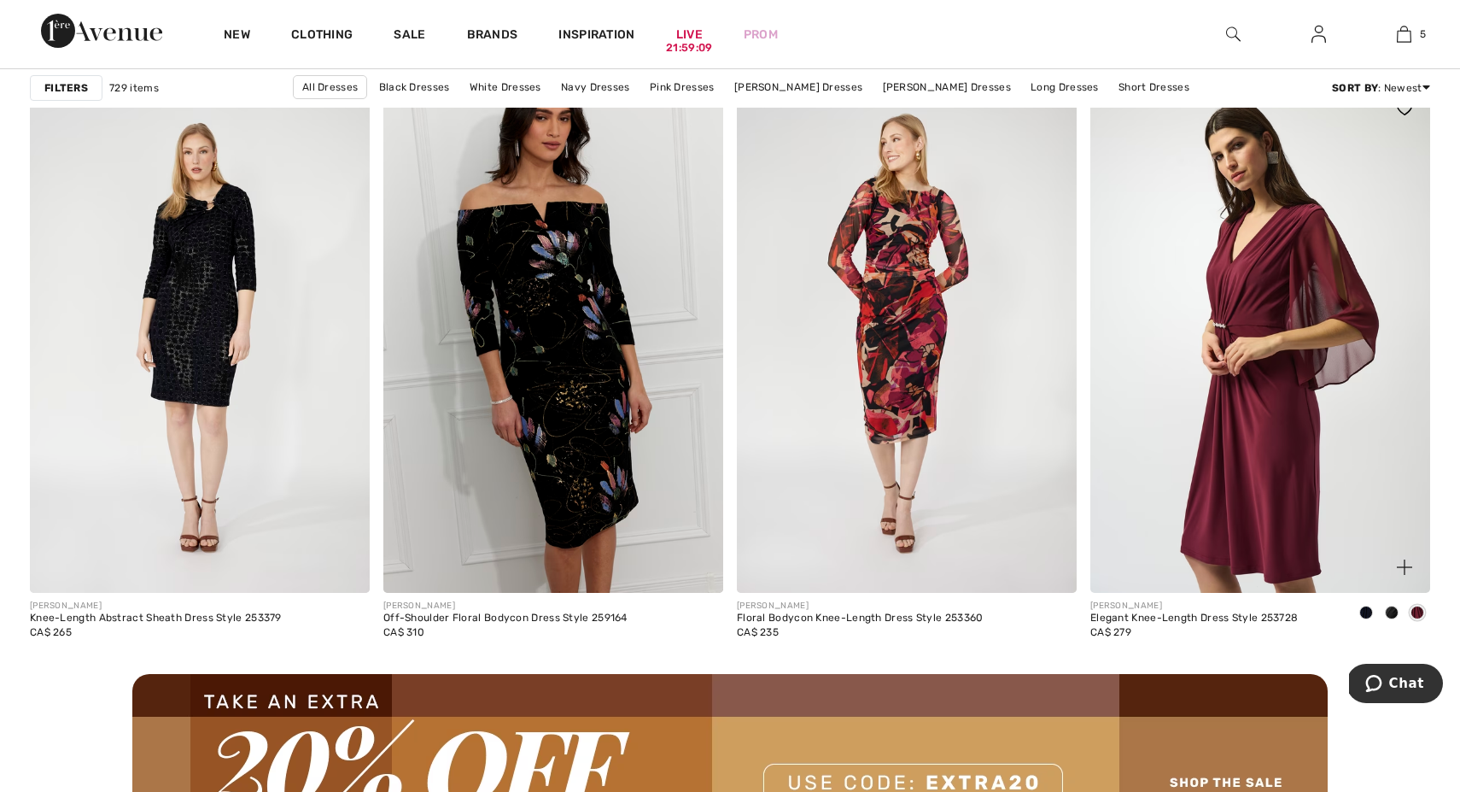
click at [1266, 401] on img at bounding box center [1261, 338] width 340 height 510
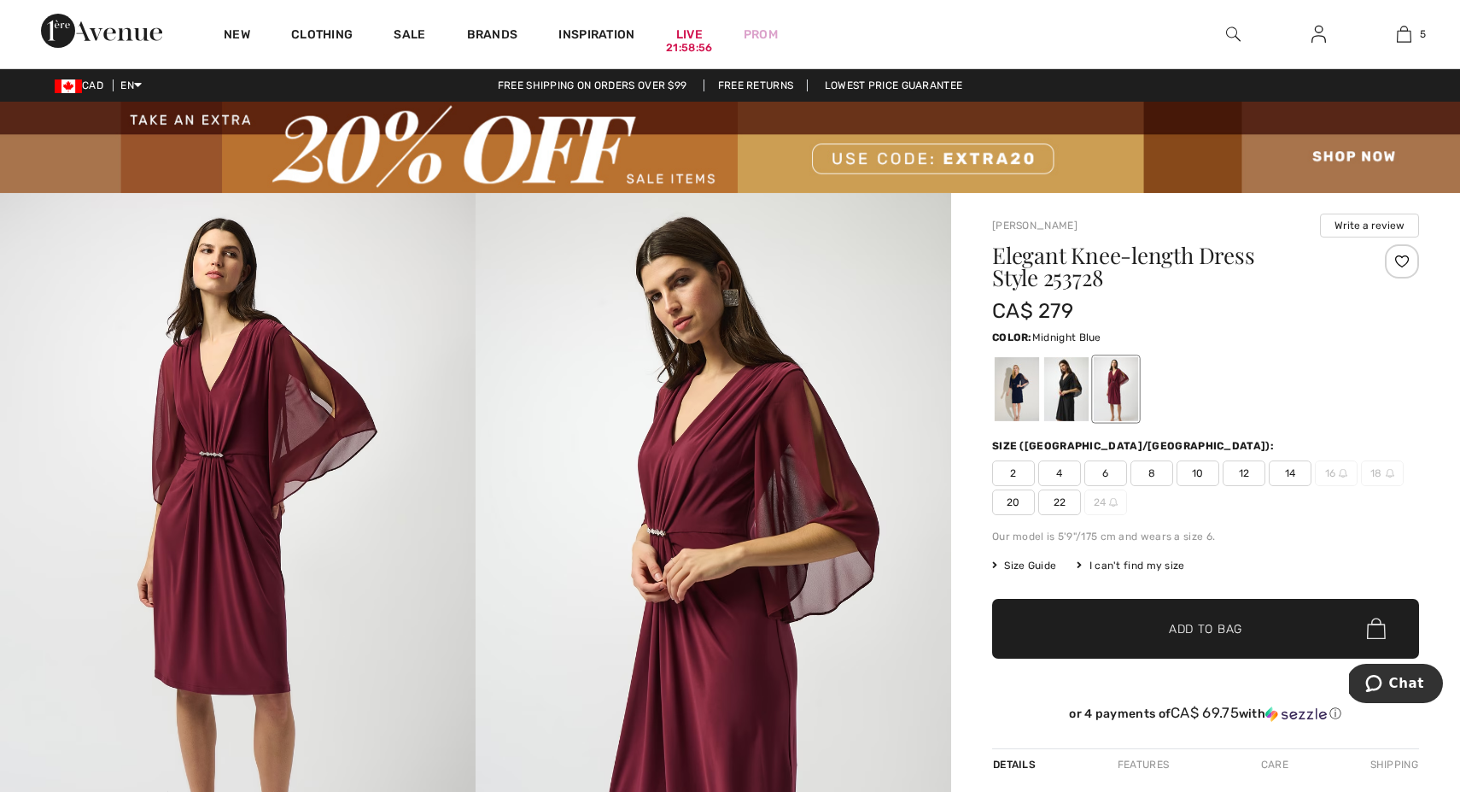
click at [1023, 392] on div at bounding box center [1017, 389] width 44 height 64
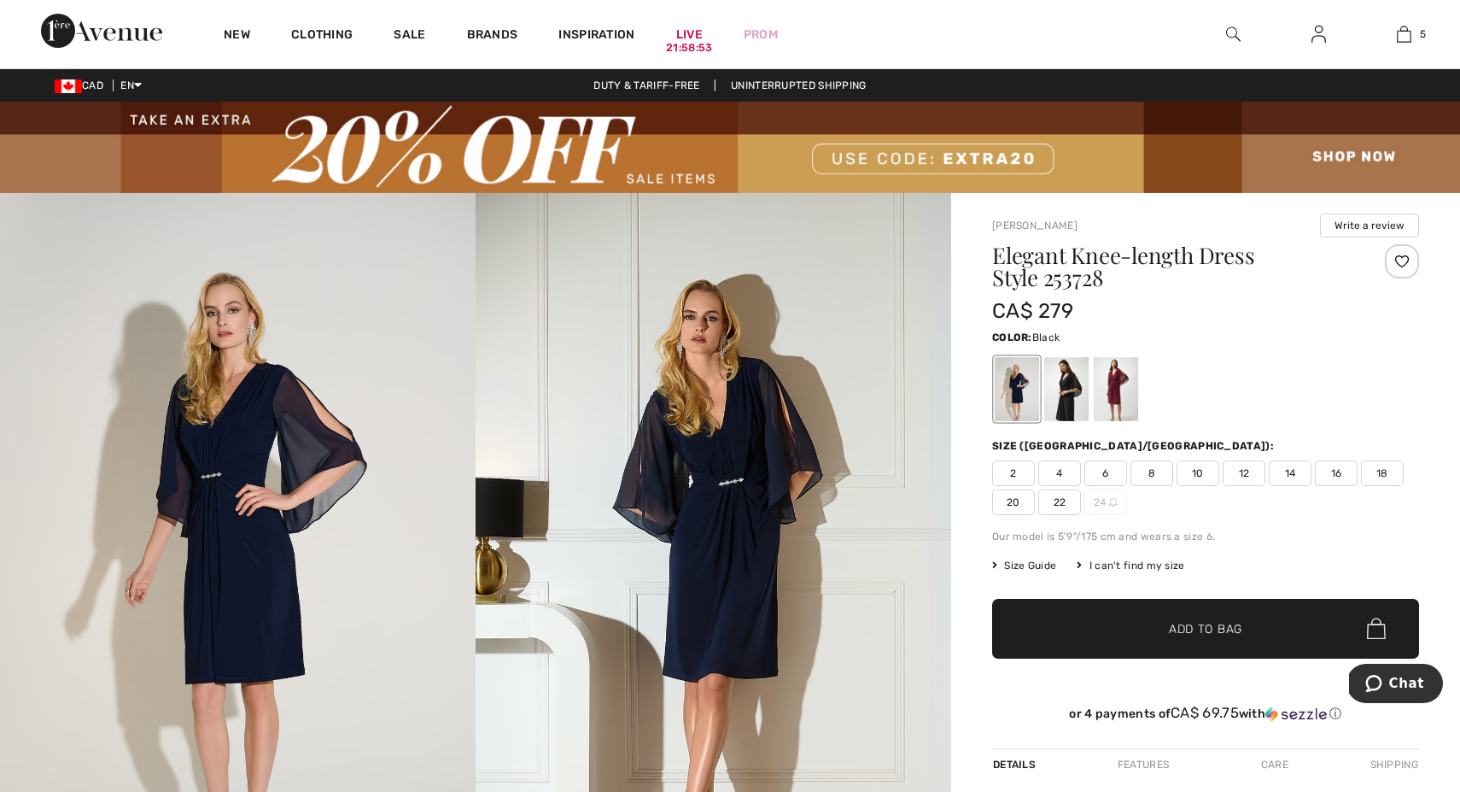
click at [1062, 372] on div at bounding box center [1066, 389] width 44 height 64
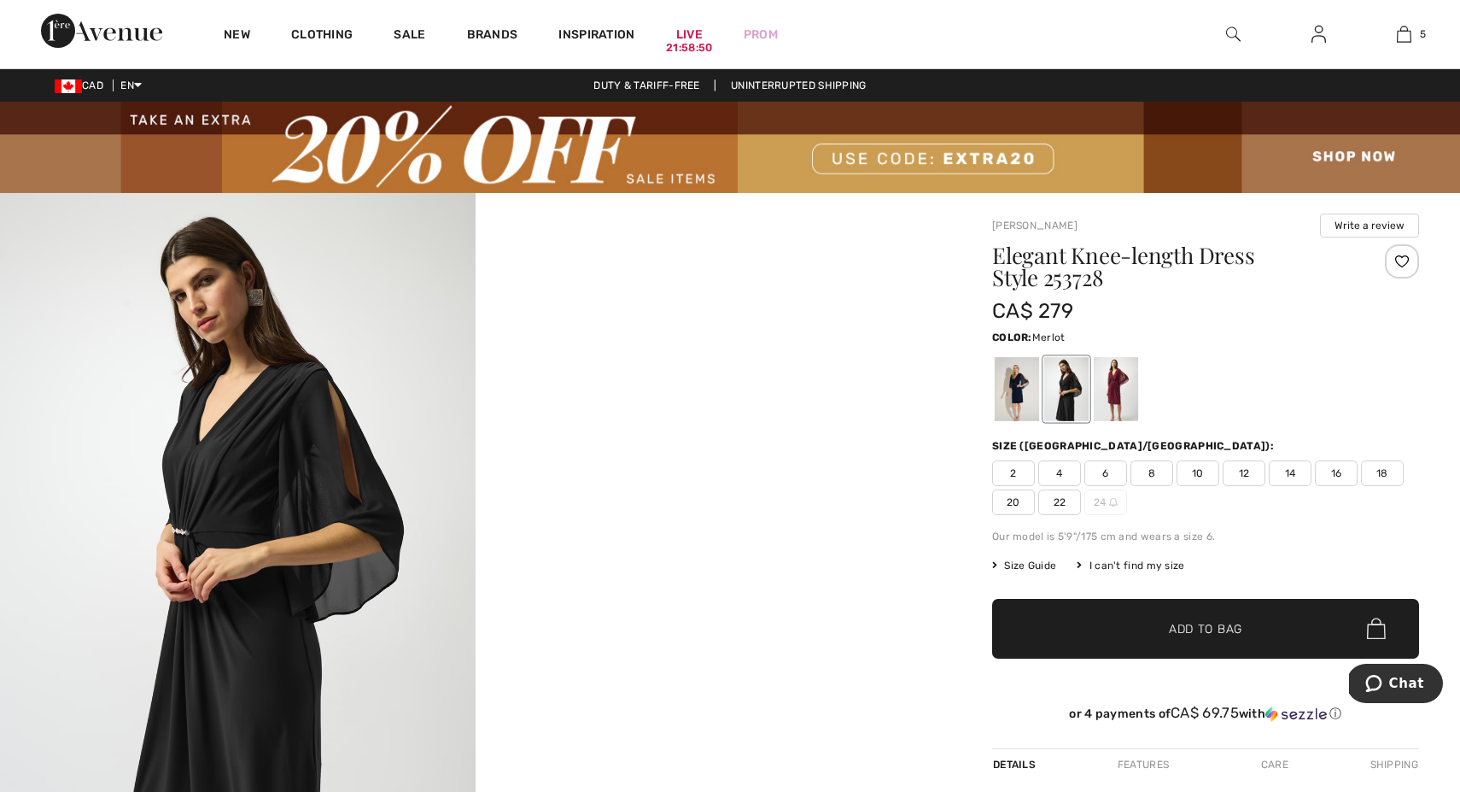
click at [1122, 371] on div at bounding box center [1116, 389] width 44 height 64
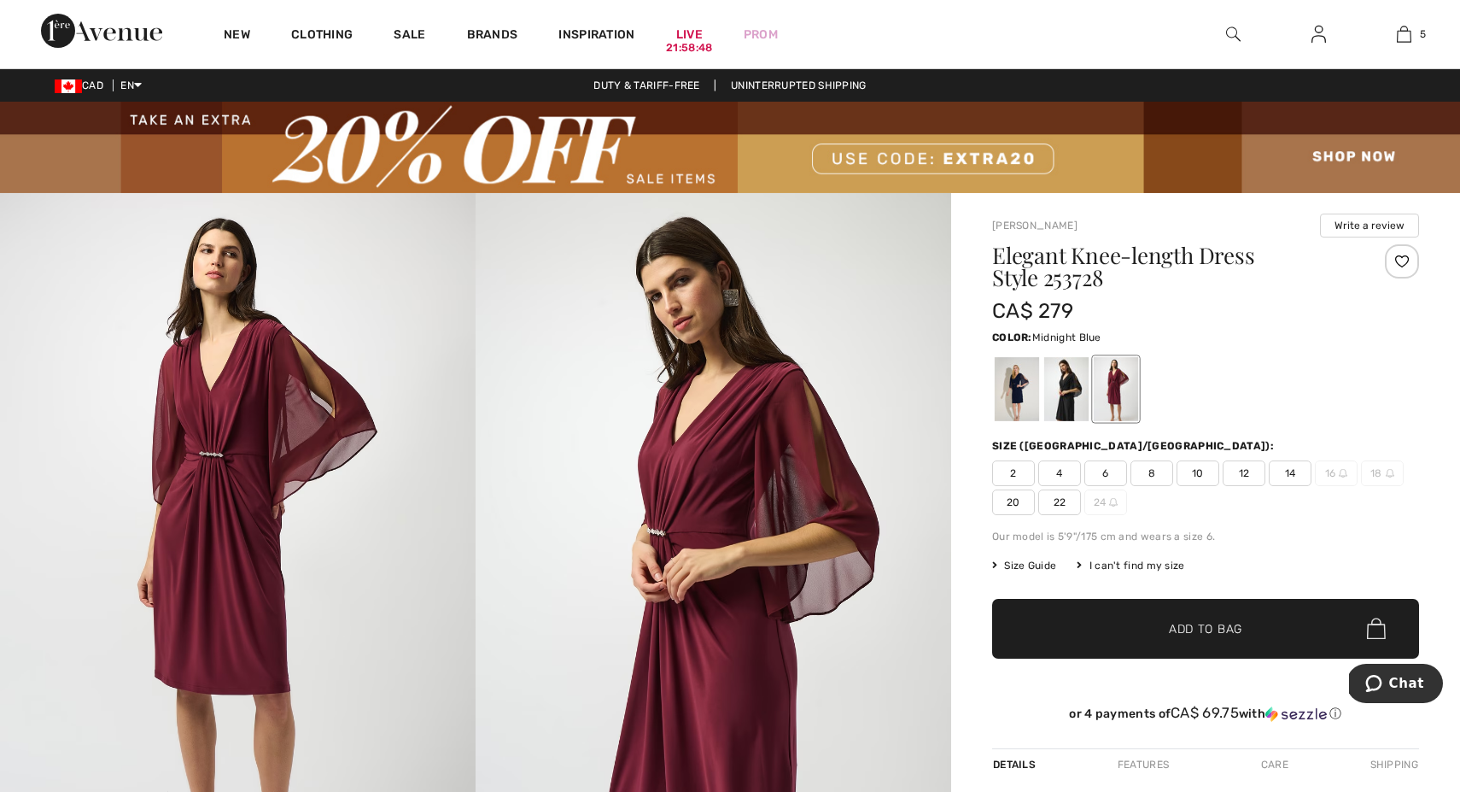
click at [1023, 389] on div at bounding box center [1017, 389] width 44 height 64
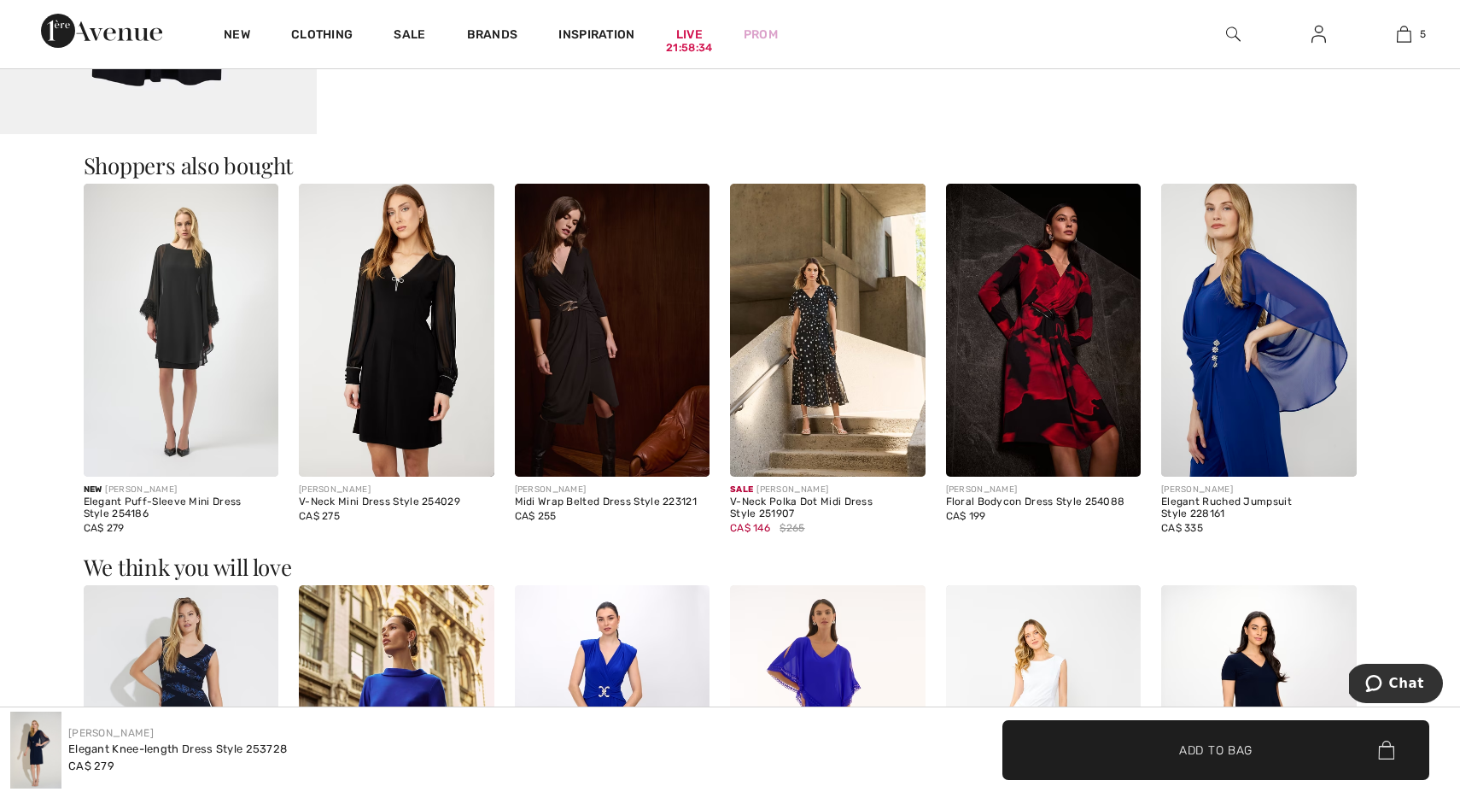
scroll to position [1726, 0]
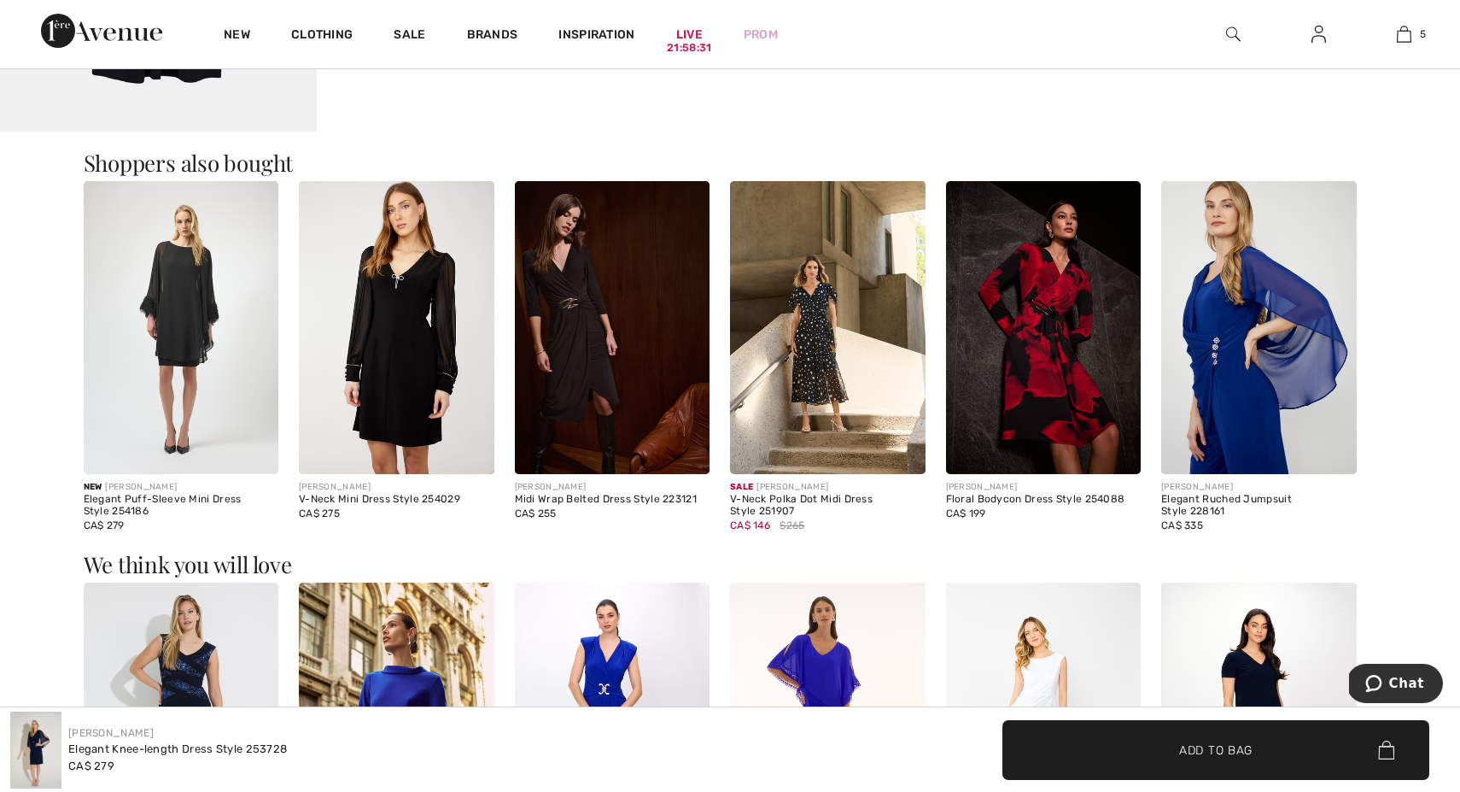
click at [1270, 333] on img at bounding box center [1259, 327] width 196 height 293
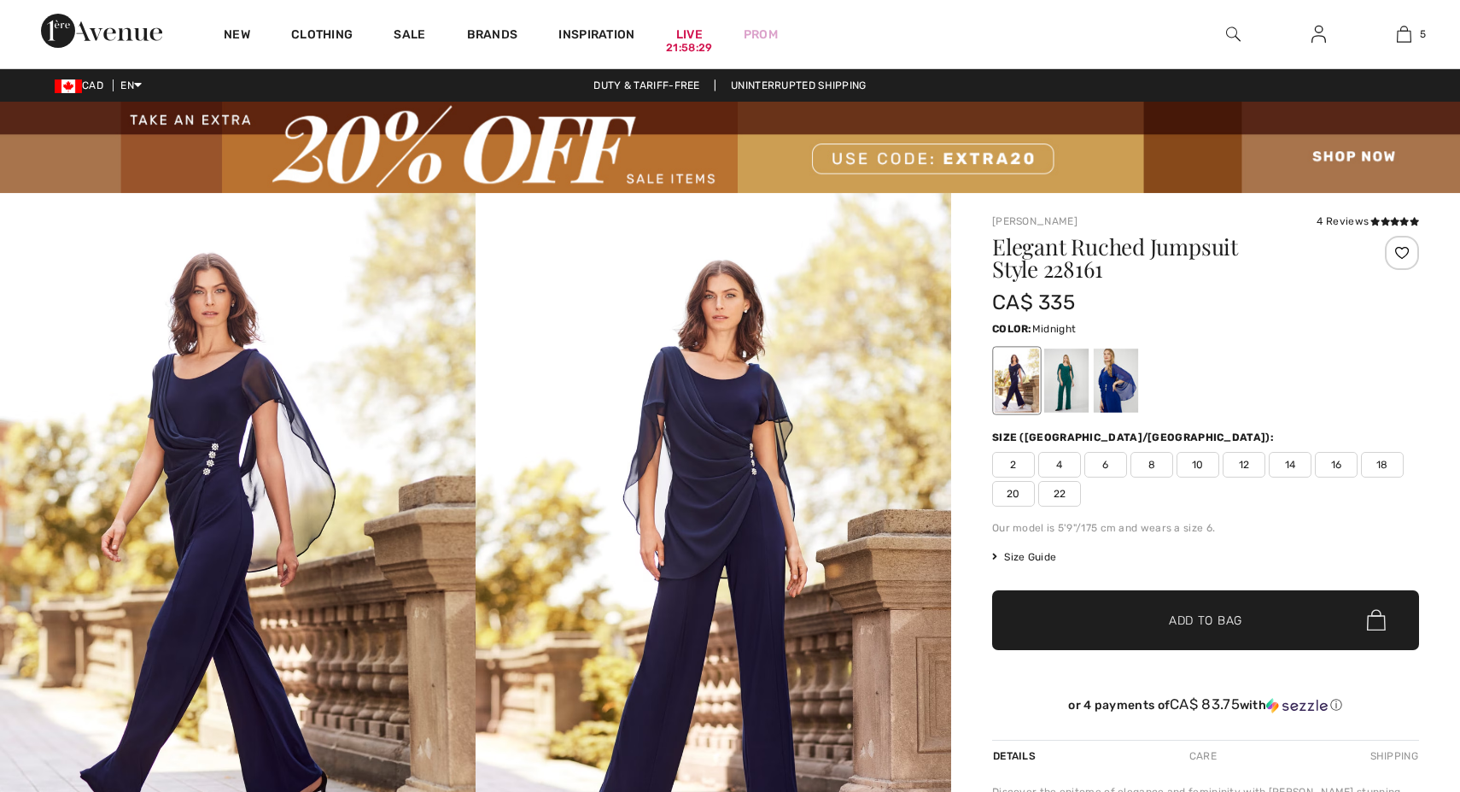
checkbox input "true"
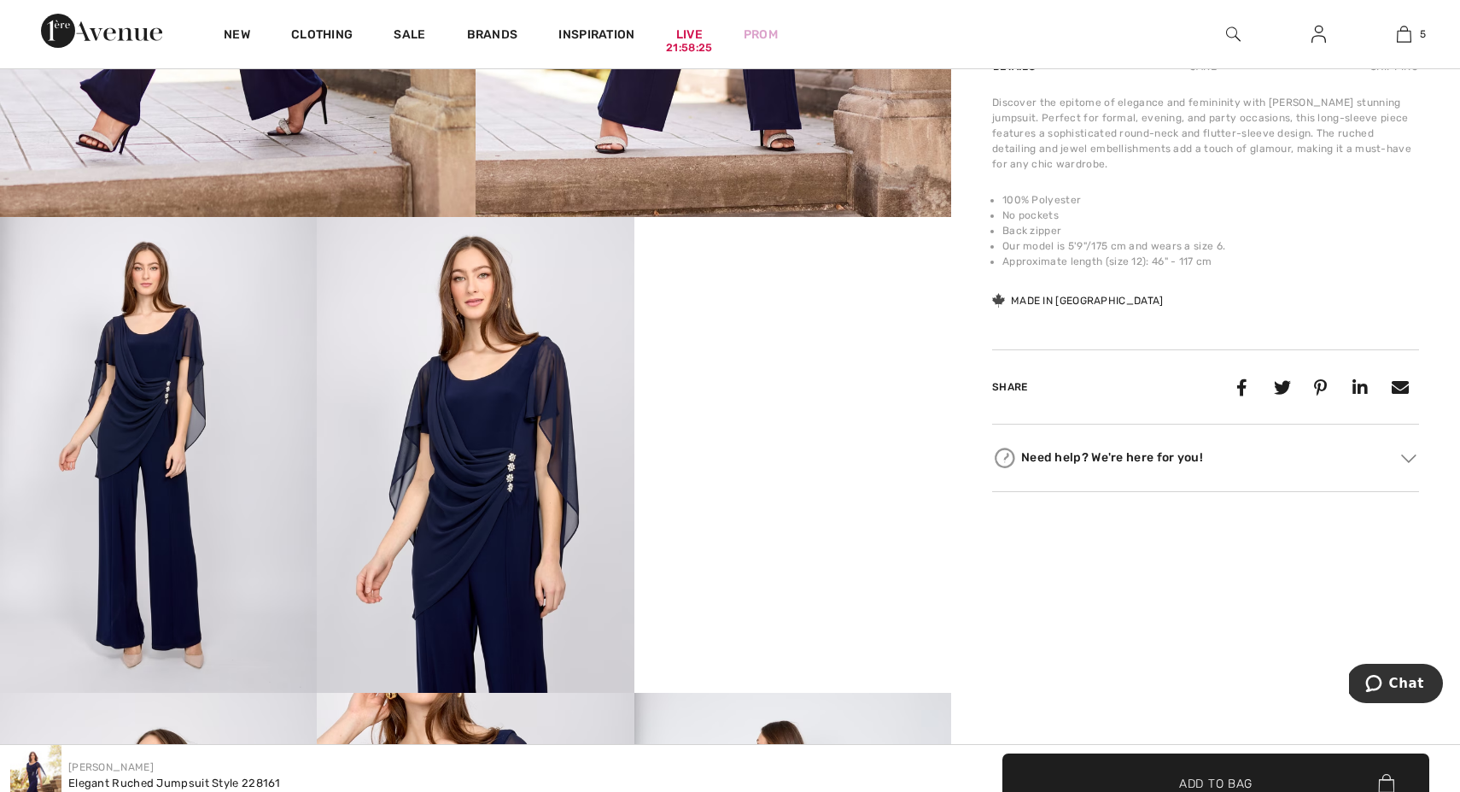
scroll to position [757, 0]
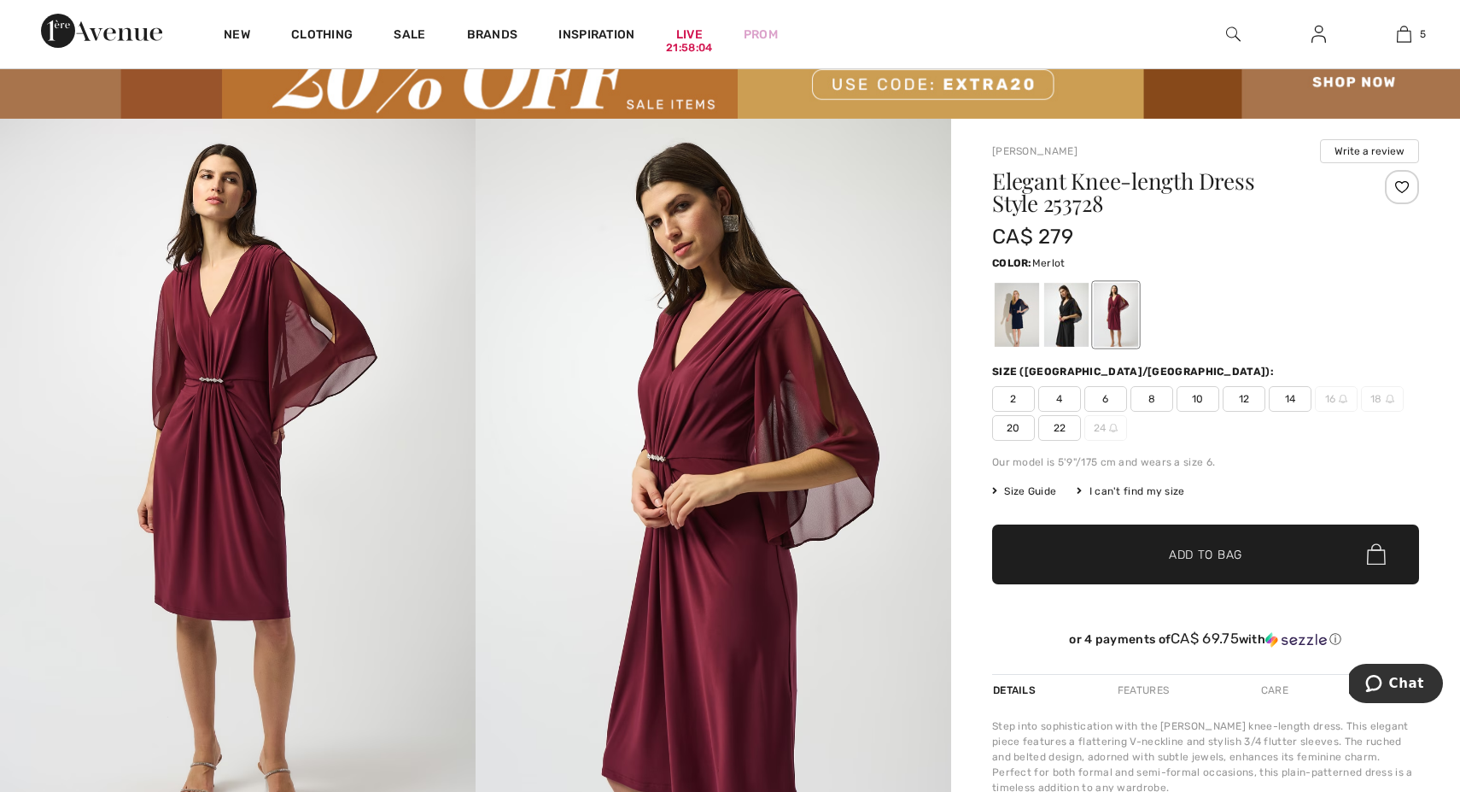
scroll to position [76, 0]
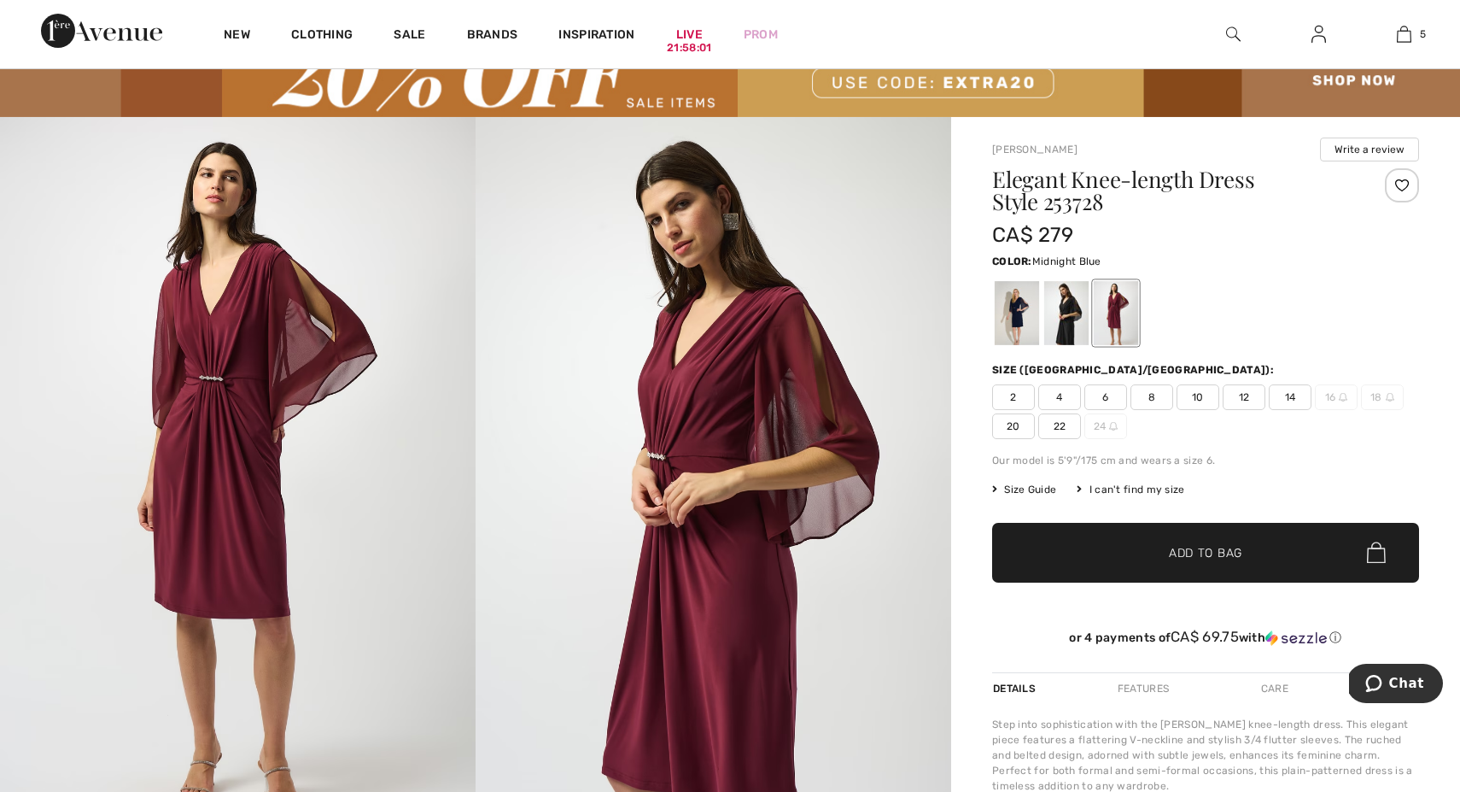
click at [1016, 317] on div at bounding box center [1017, 313] width 44 height 64
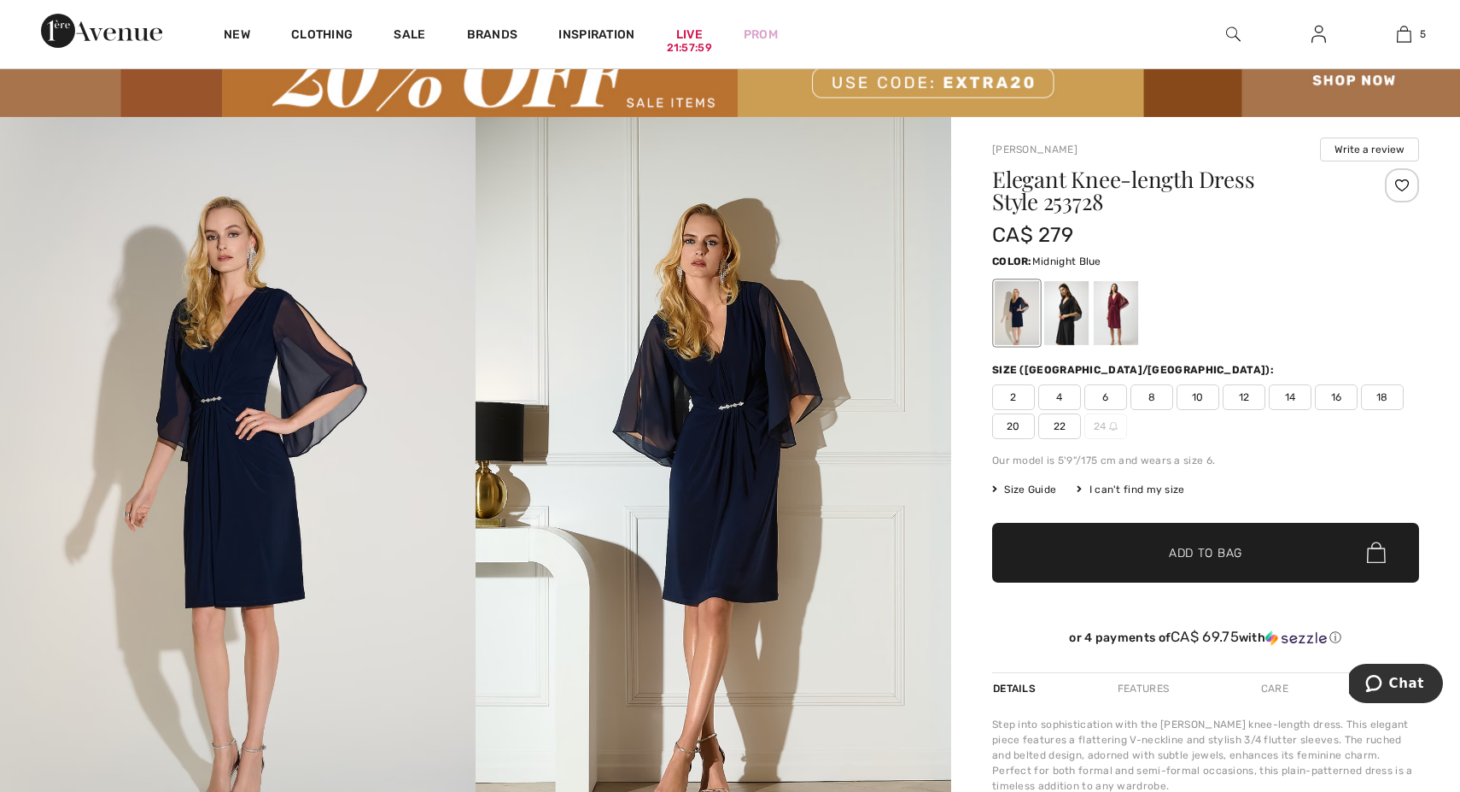
click at [1198, 401] on span "10" at bounding box center [1198, 397] width 43 height 26
click at [1170, 555] on span "Add to Bag" at bounding box center [1205, 552] width 73 height 18
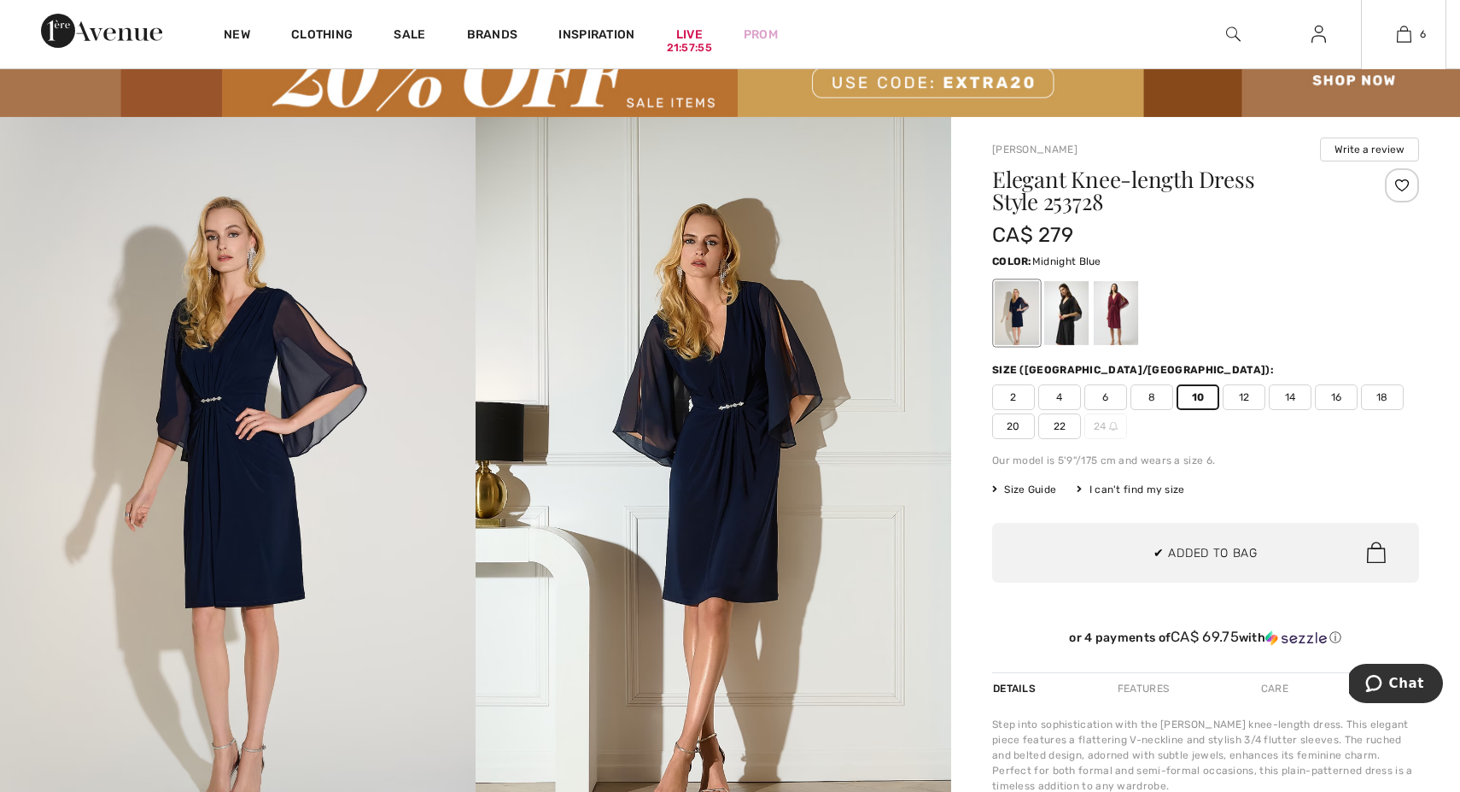
scroll to position [0, 0]
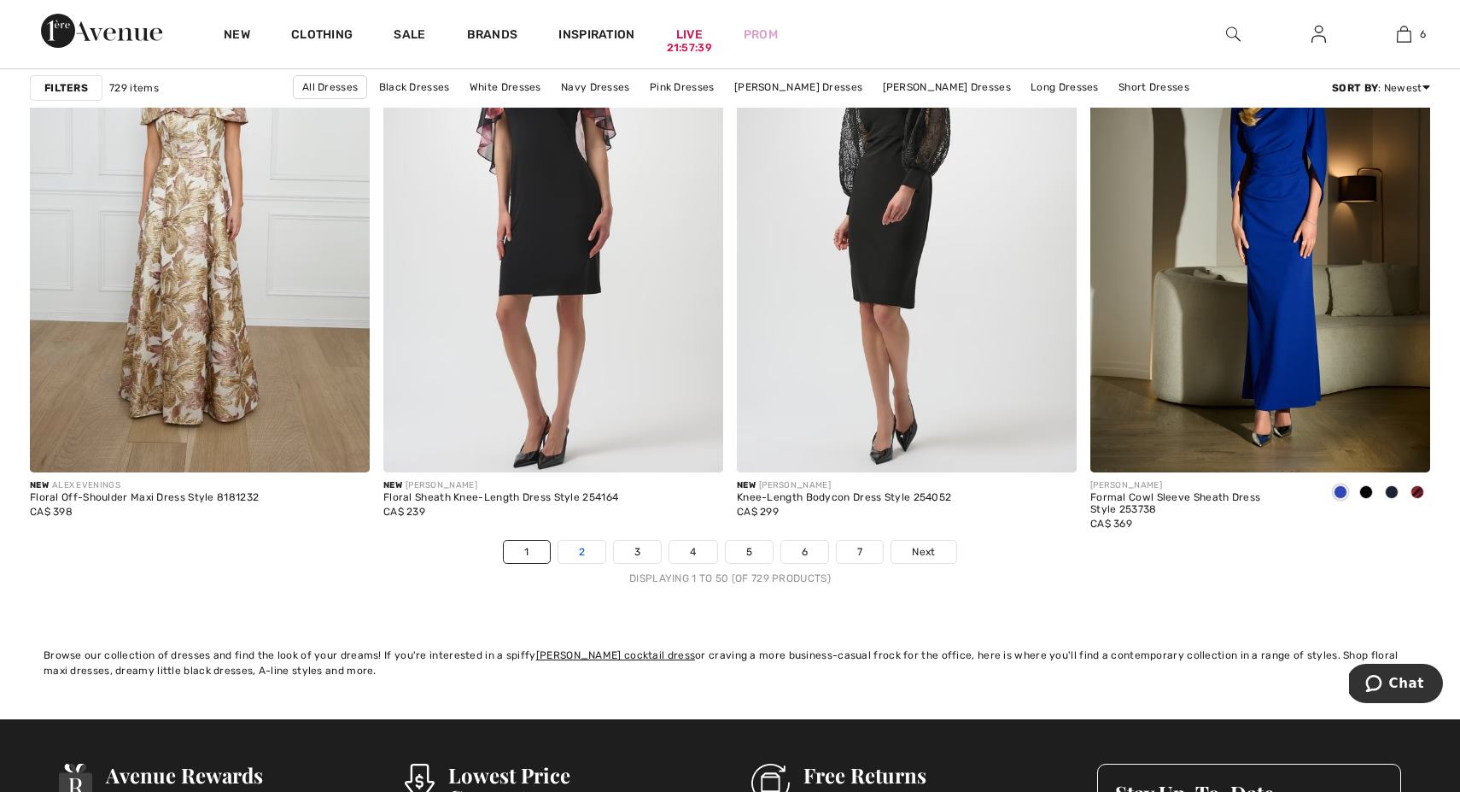
scroll to position [8808, 0]
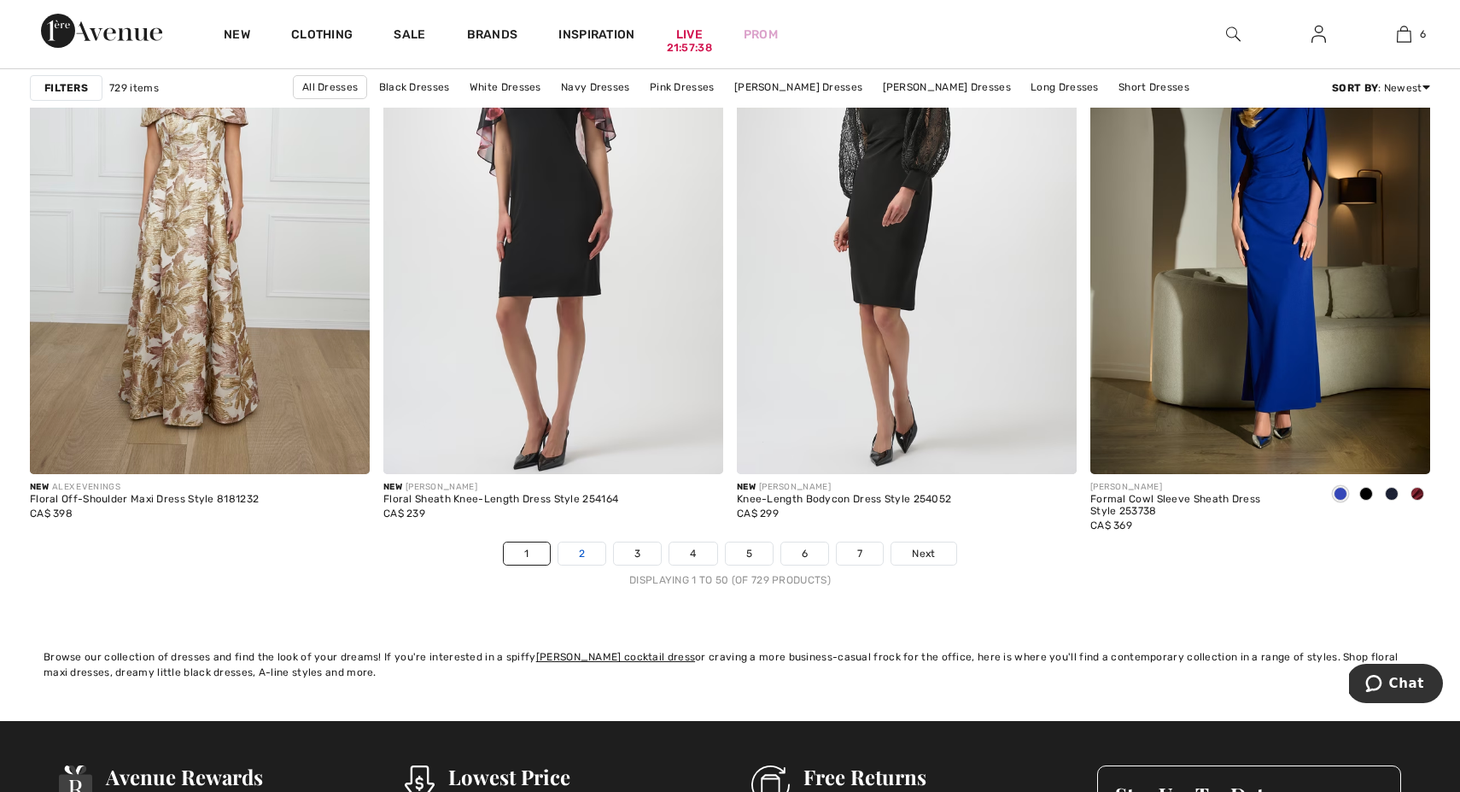
click at [584, 550] on link "2" at bounding box center [581, 553] width 47 height 22
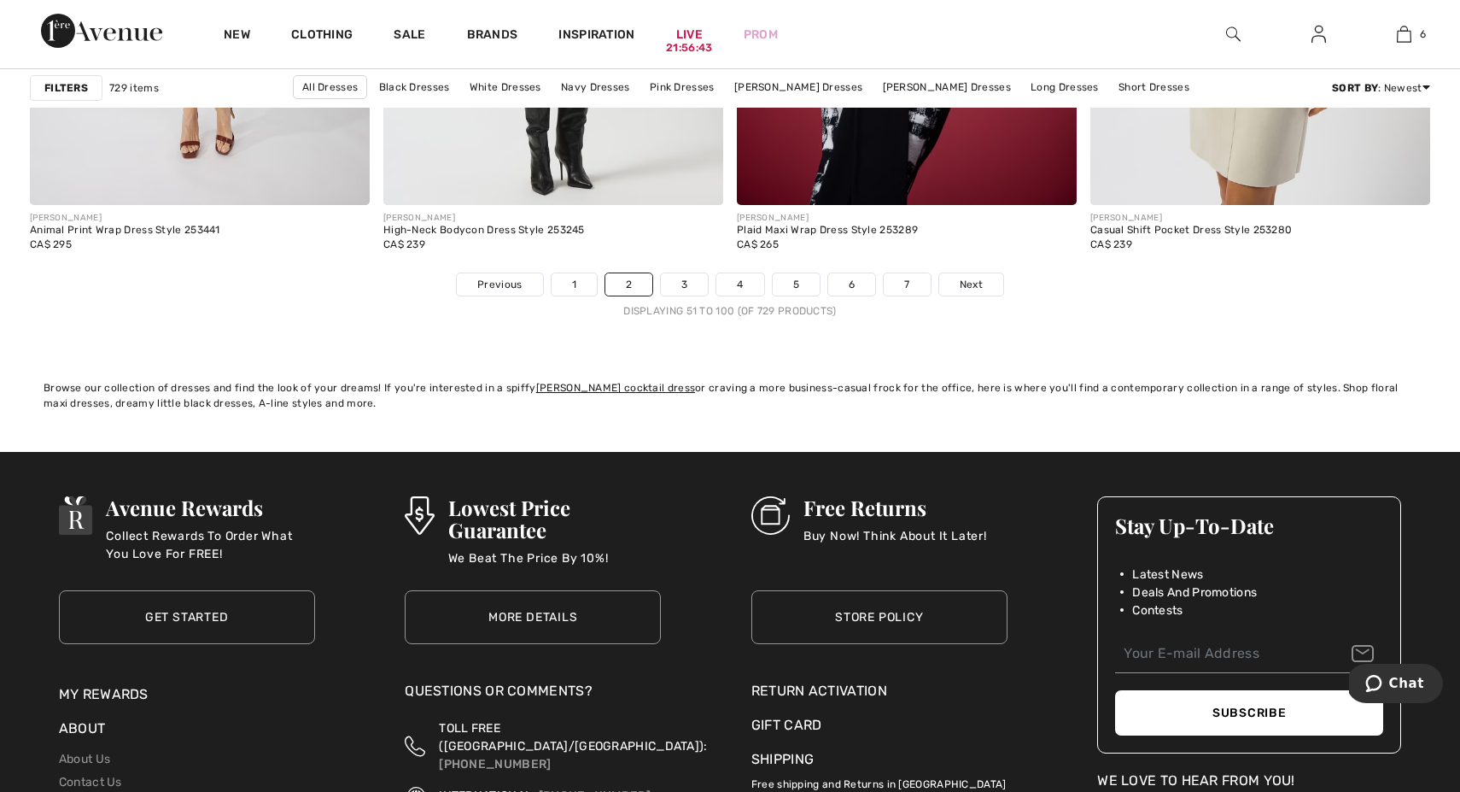
scroll to position [9078, 0]
click at [687, 286] on link "3" at bounding box center [684, 283] width 47 height 22
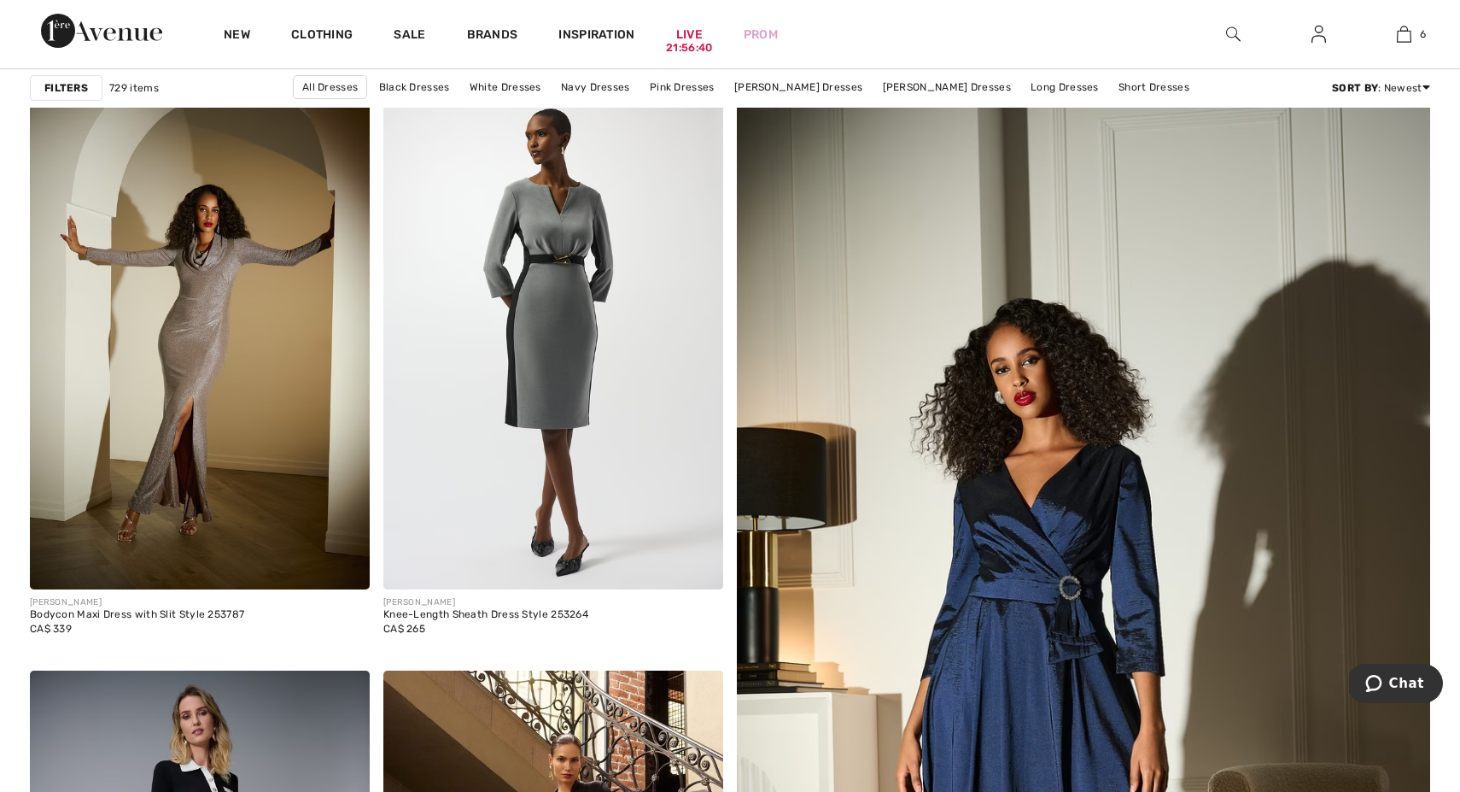
scroll to position [266, 0]
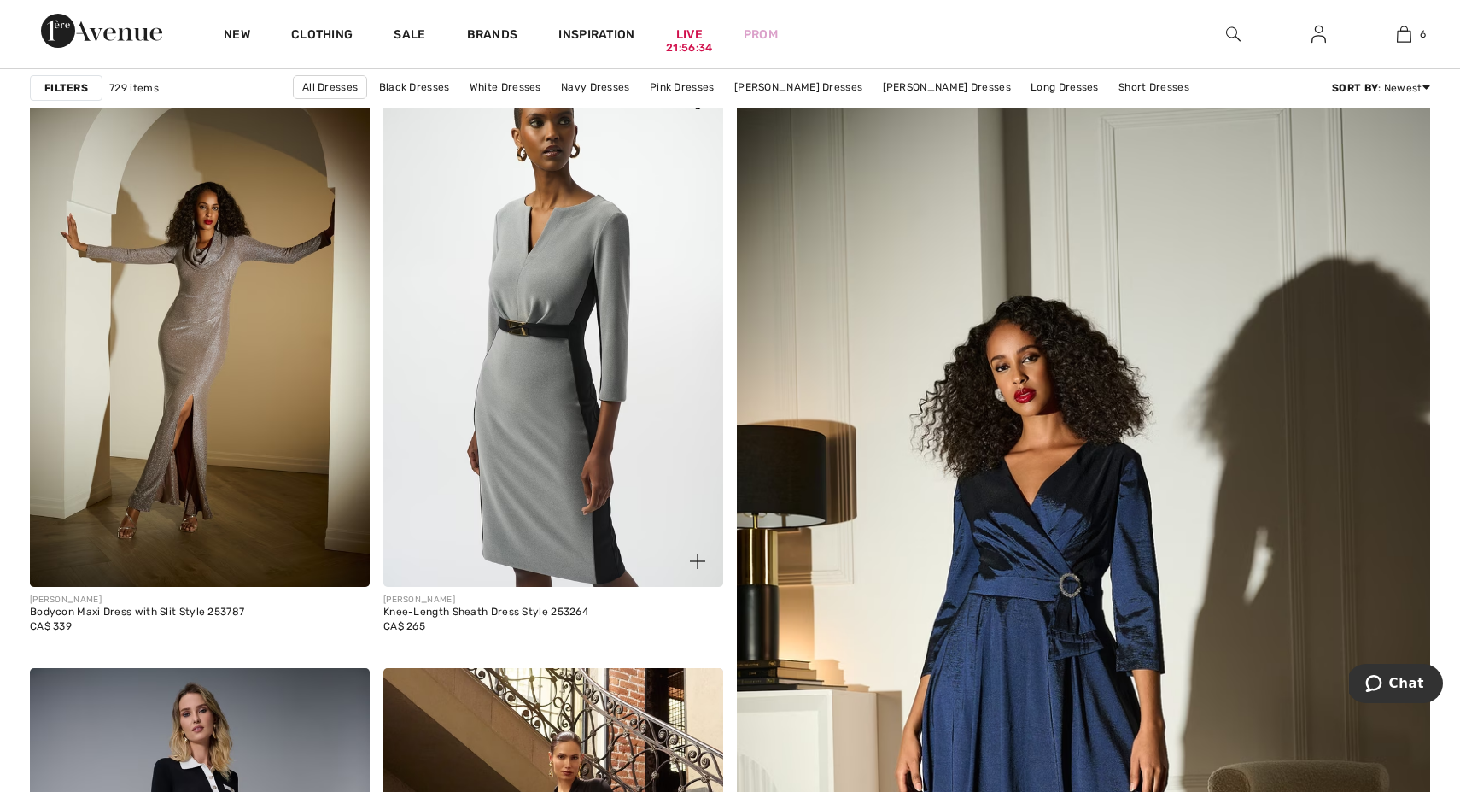
click at [542, 359] on img at bounding box center [553, 332] width 340 height 510
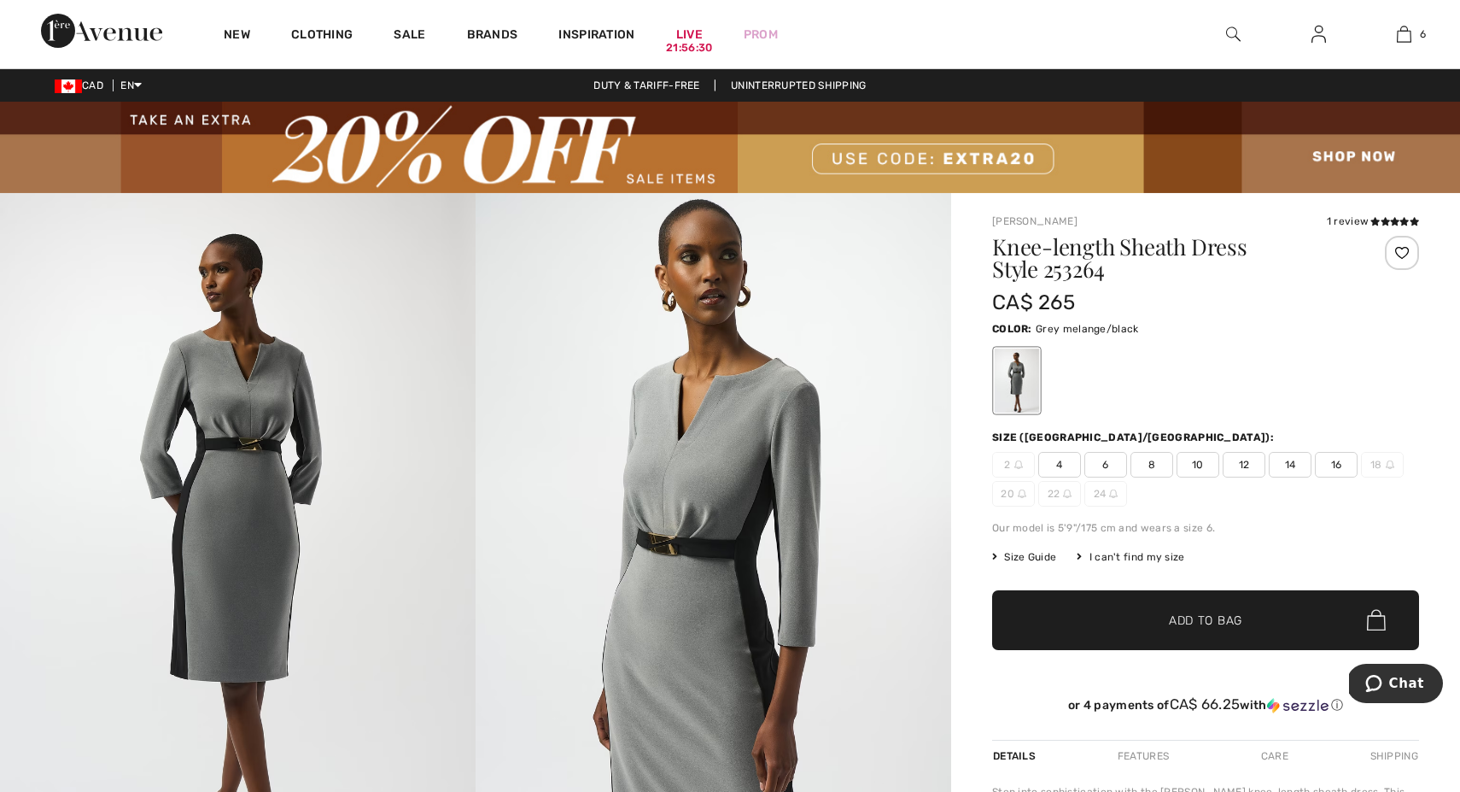
click at [657, 629] on img at bounding box center [714, 549] width 476 height 713
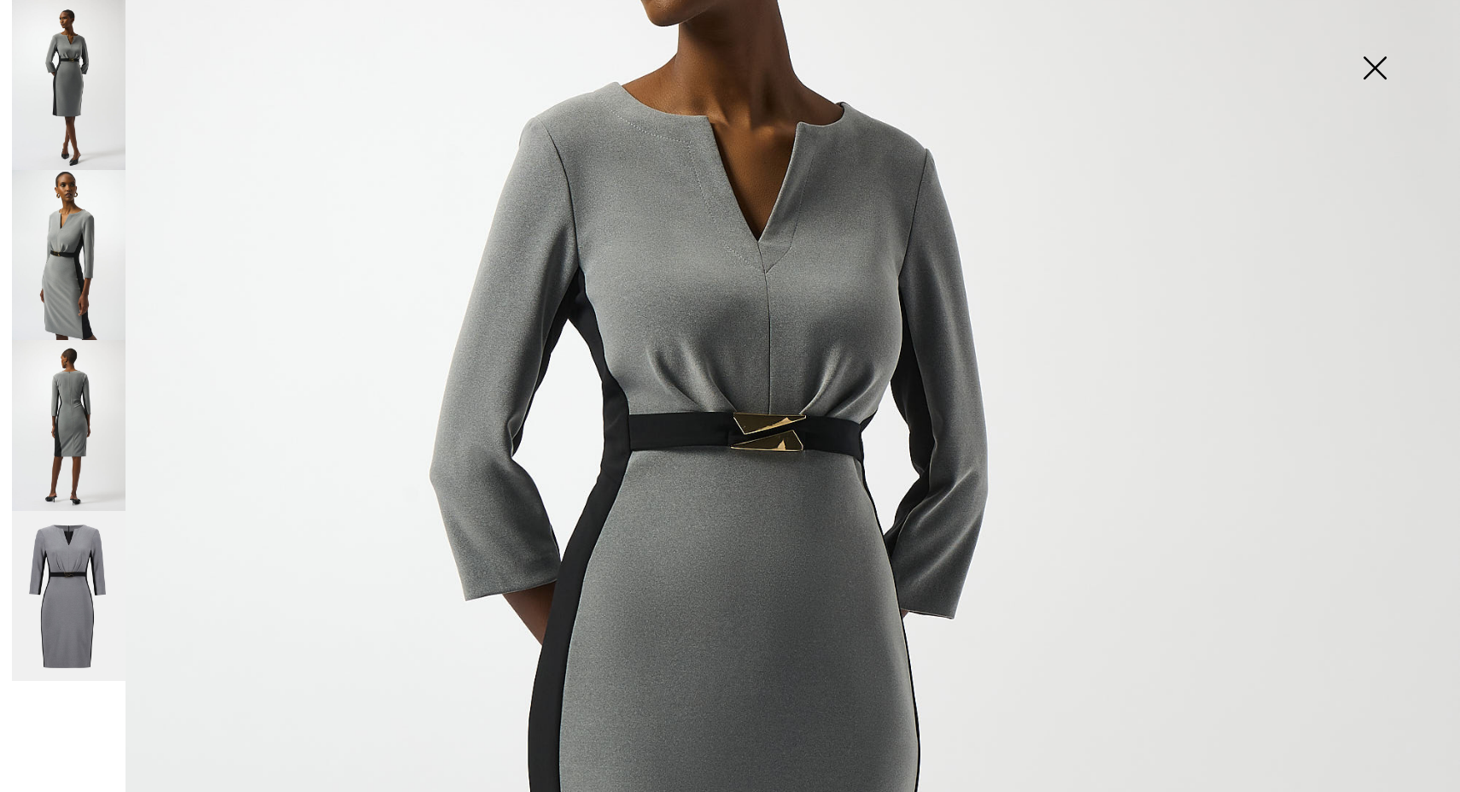
scroll to position [340, 0]
click at [1380, 60] on img at bounding box center [1374, 70] width 85 height 88
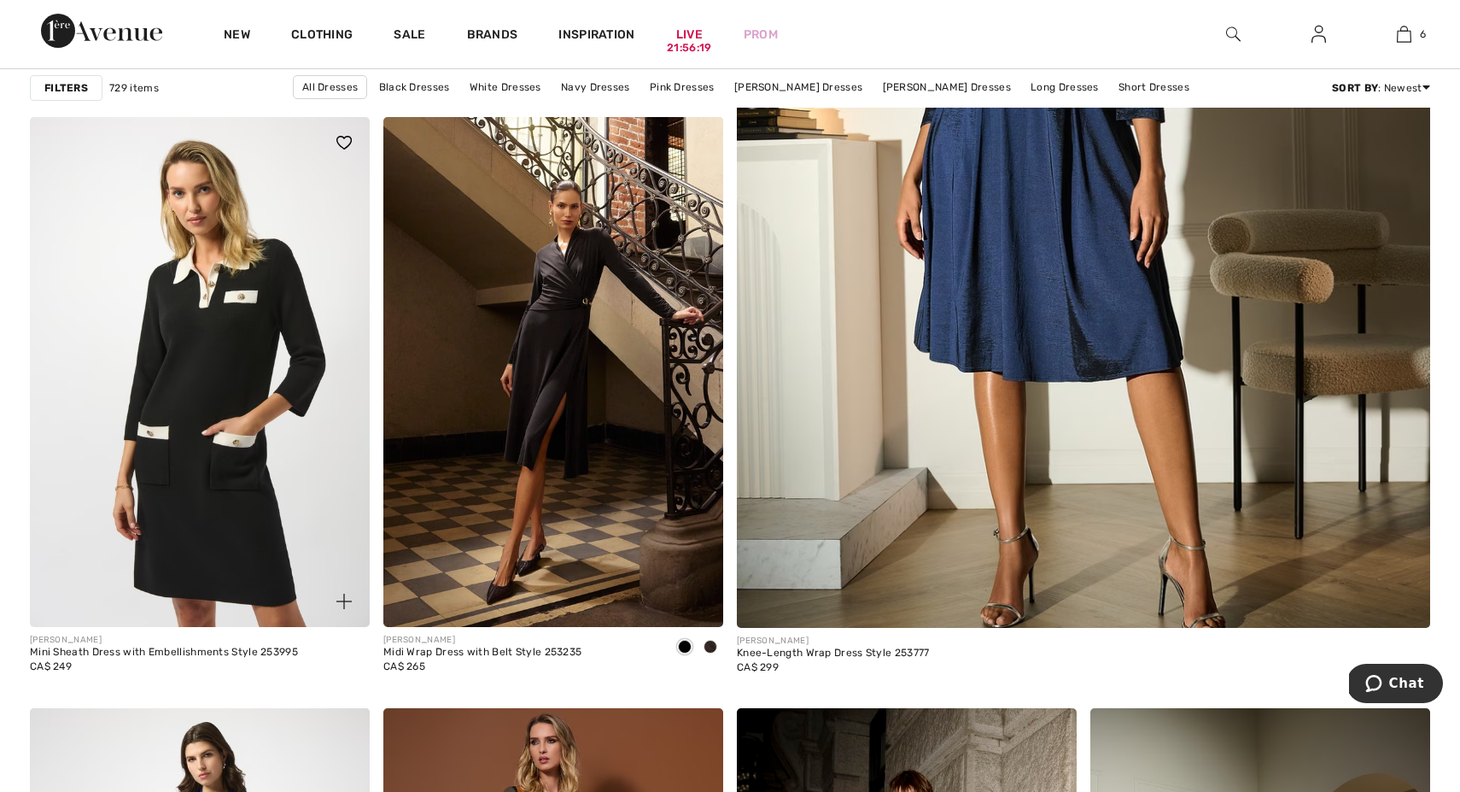
scroll to position [816, 0]
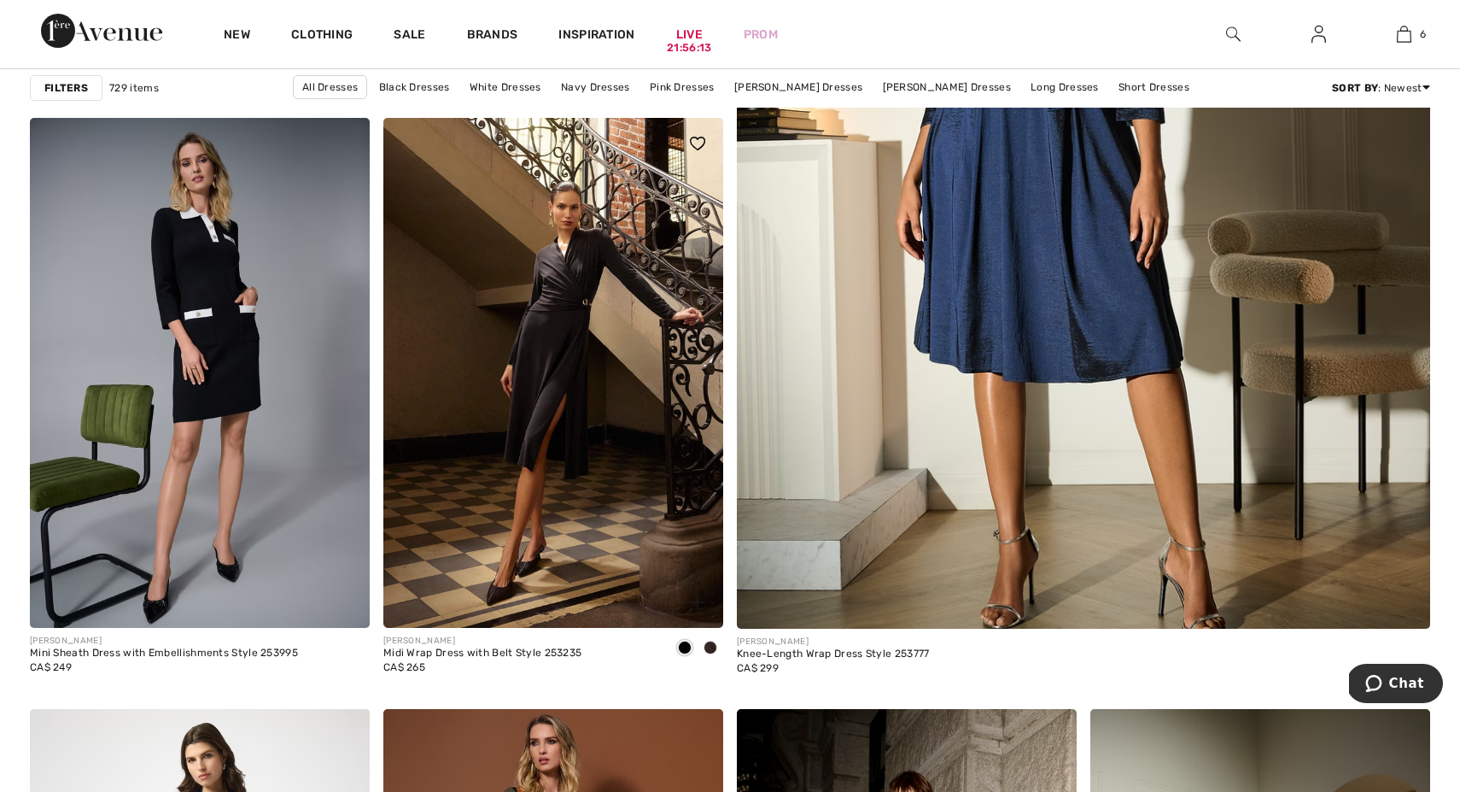
click at [708, 646] on span at bounding box center [711, 647] width 14 height 14
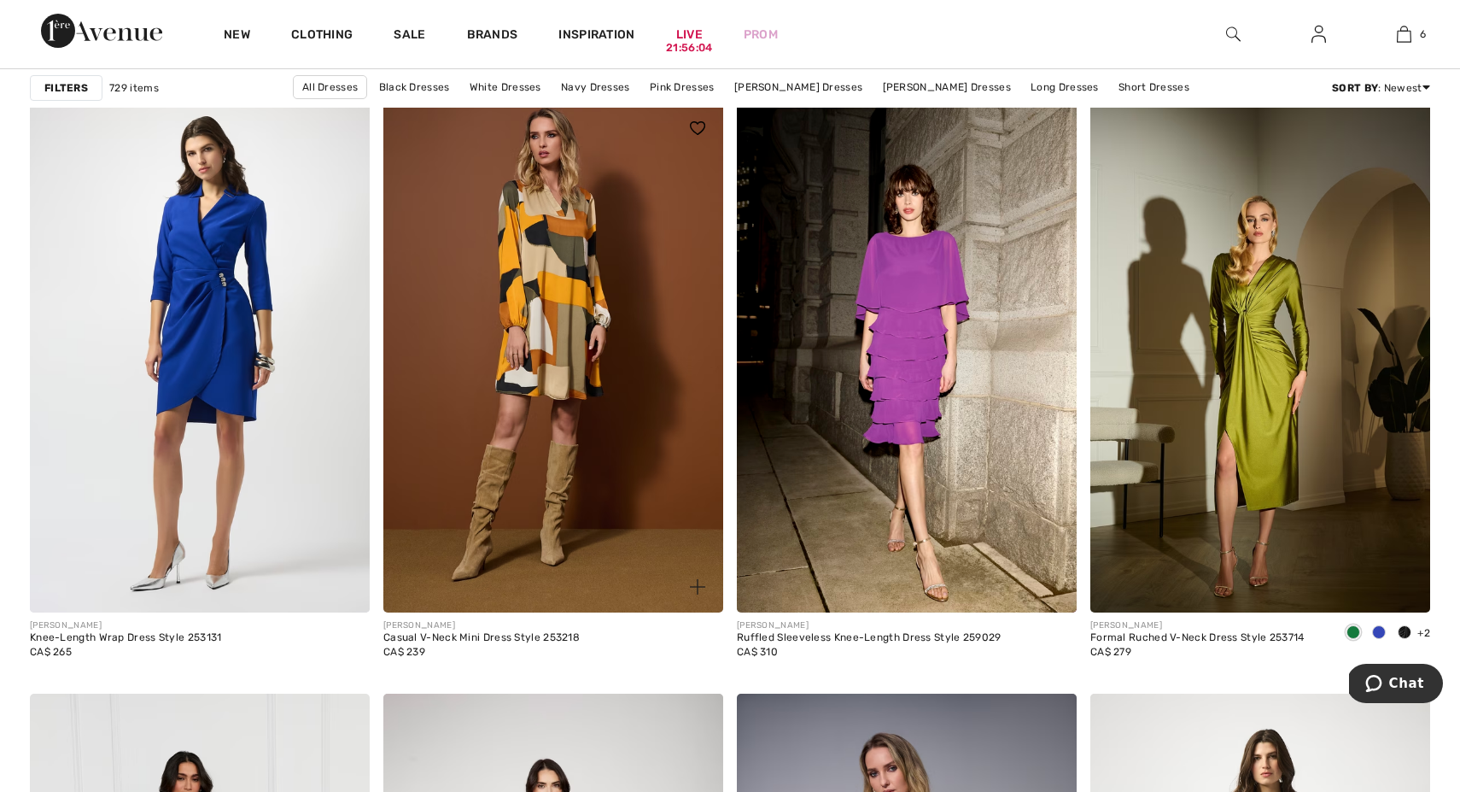
scroll to position [1416, 0]
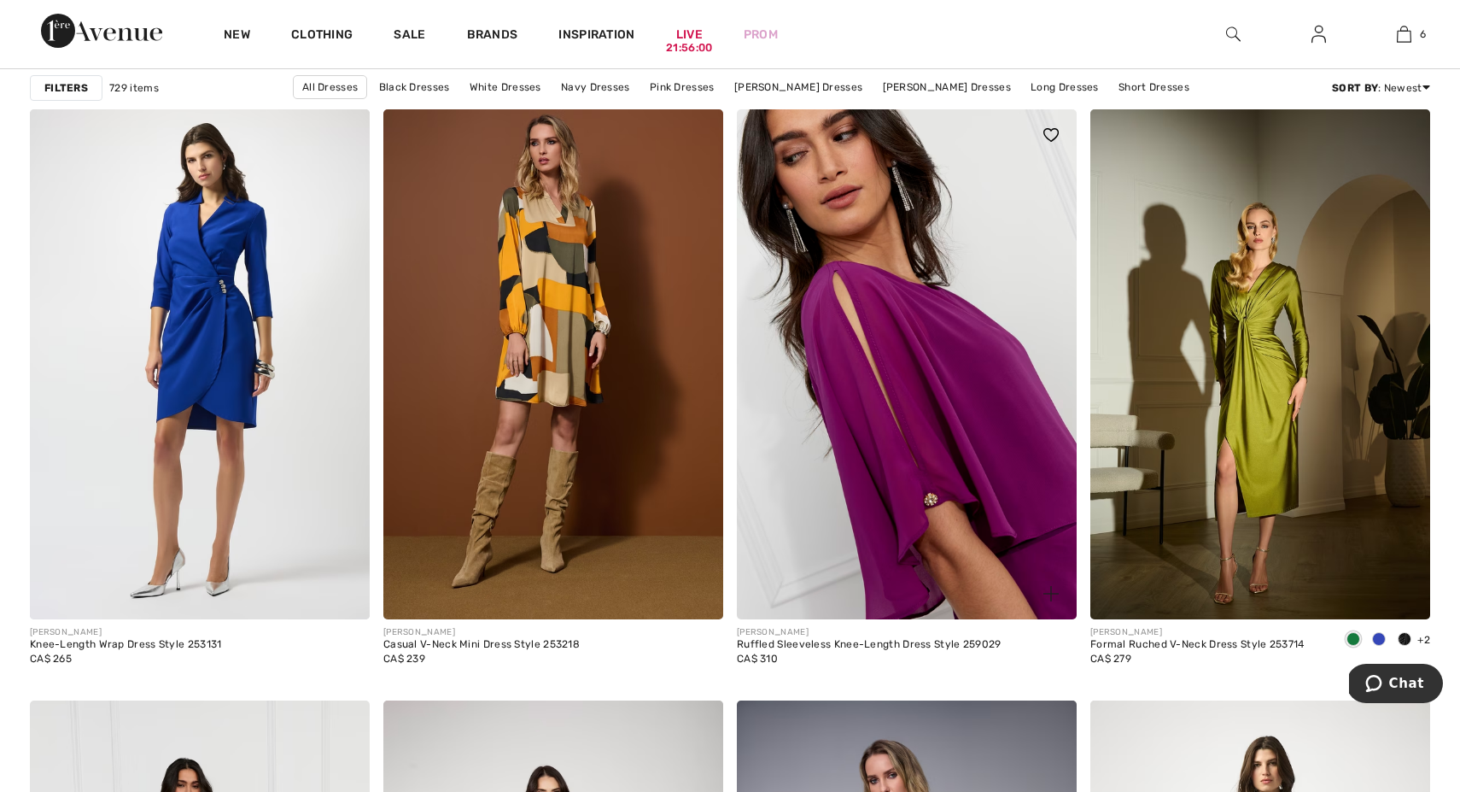
click at [927, 357] on img at bounding box center [907, 364] width 340 height 510
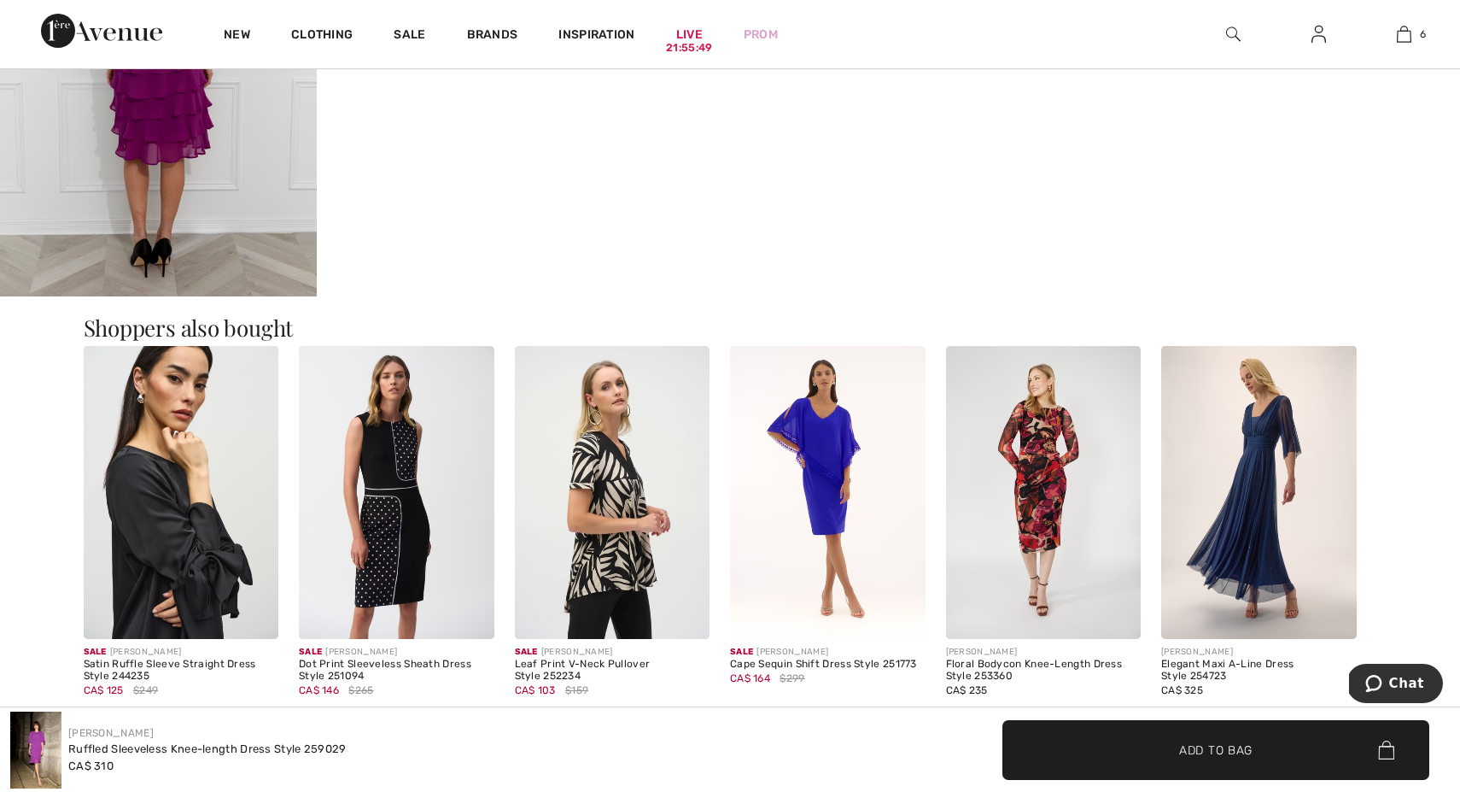
scroll to position [1570, 0]
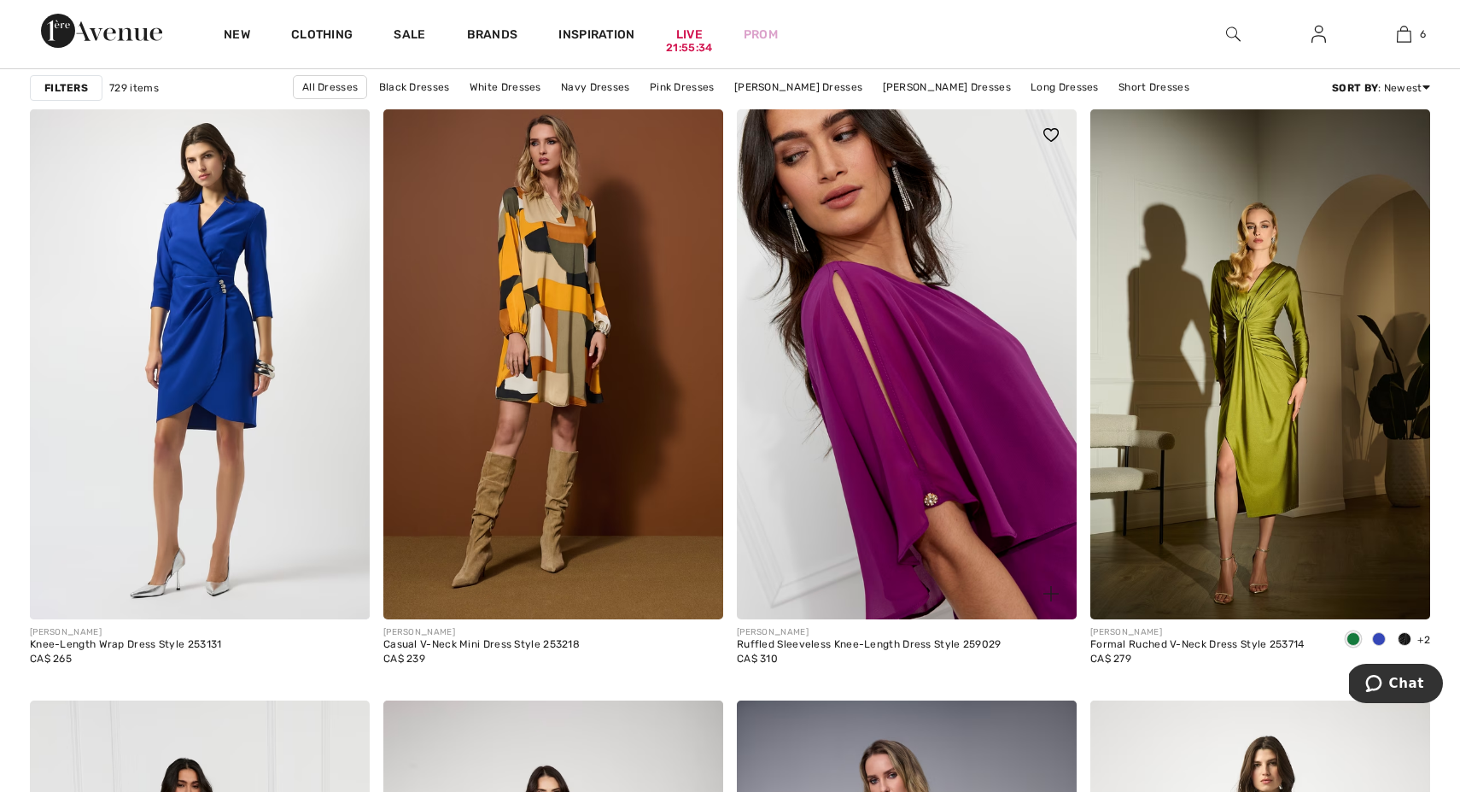
click at [868, 423] on img at bounding box center [907, 364] width 340 height 510
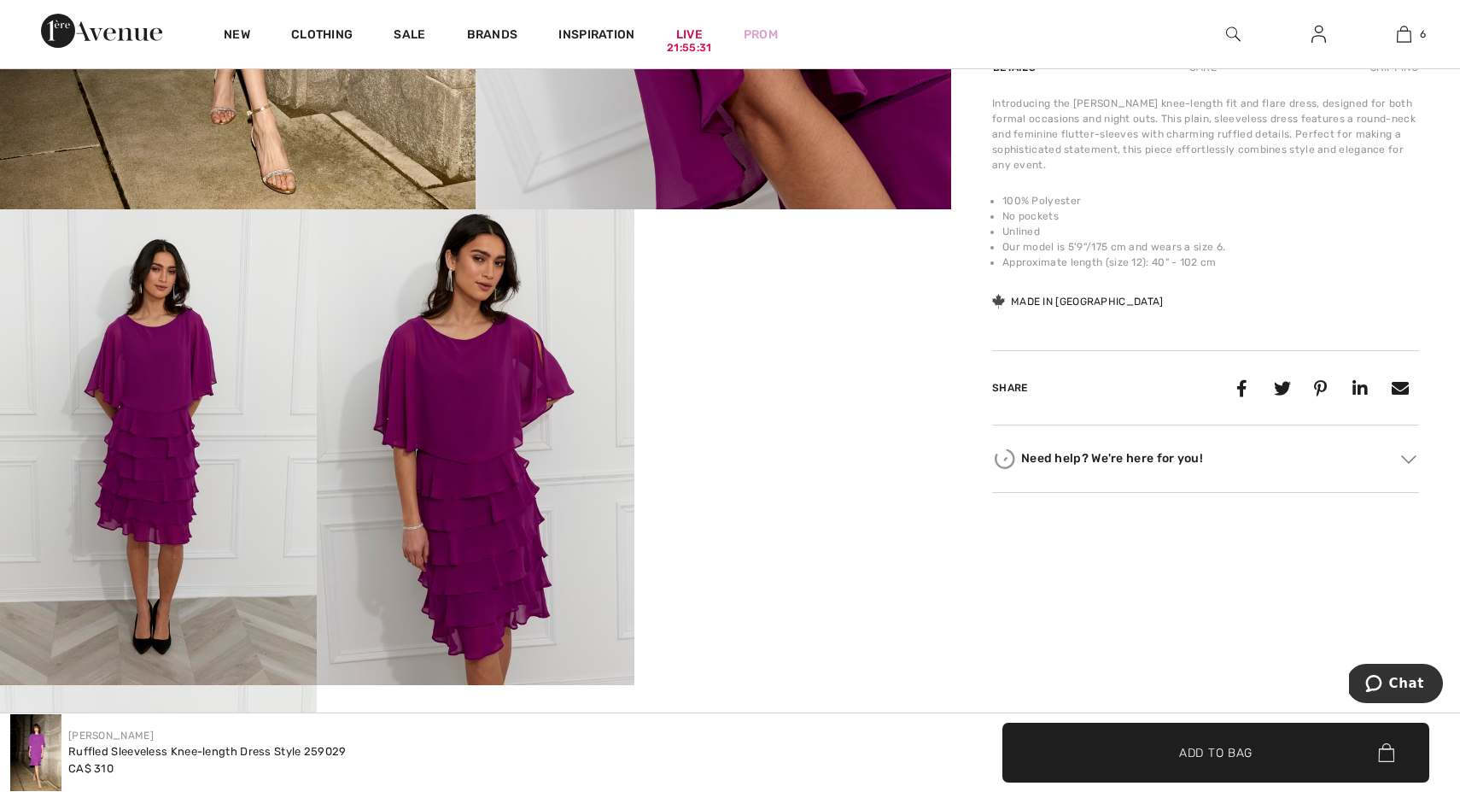
scroll to position [699, 0]
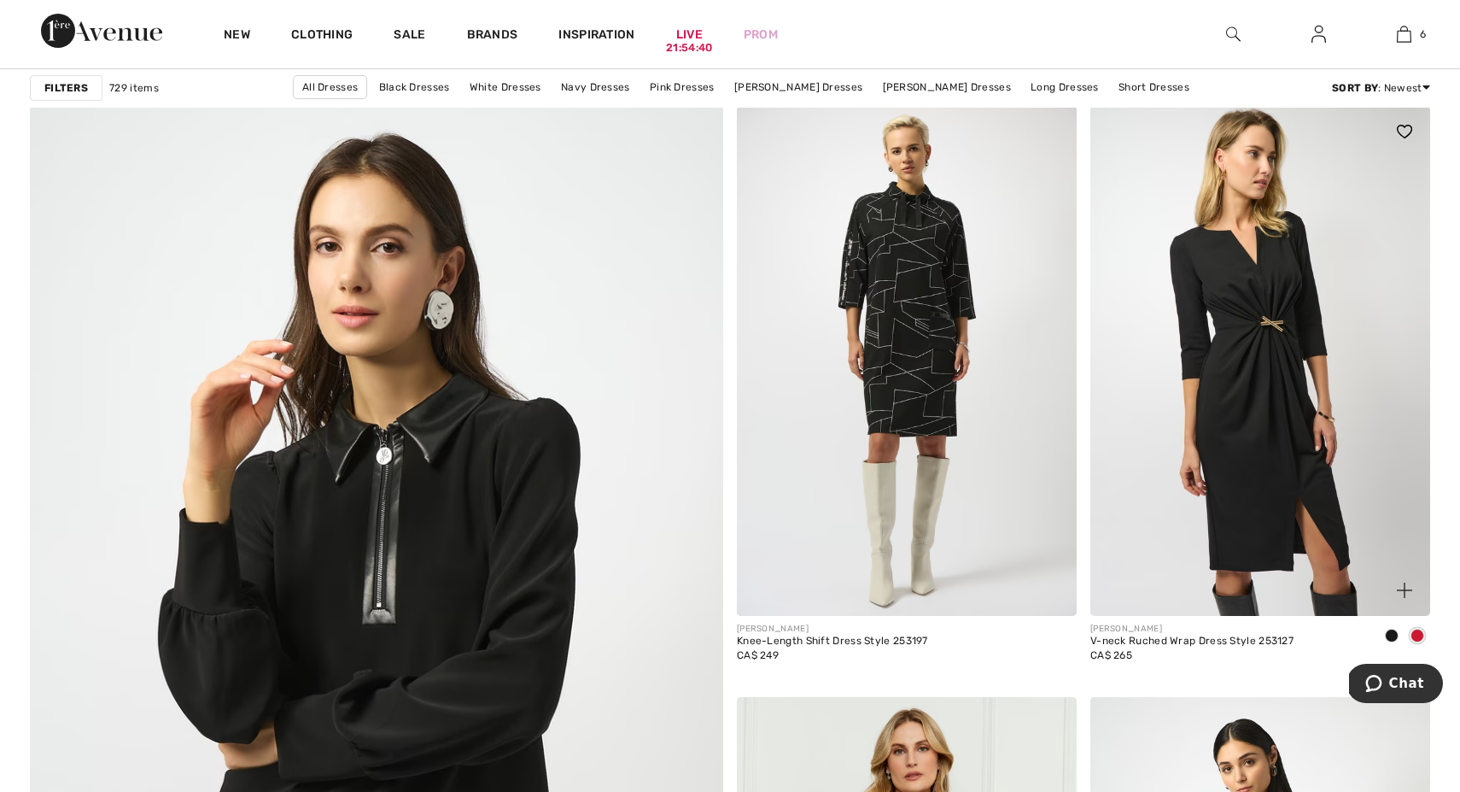
scroll to position [4866, 0]
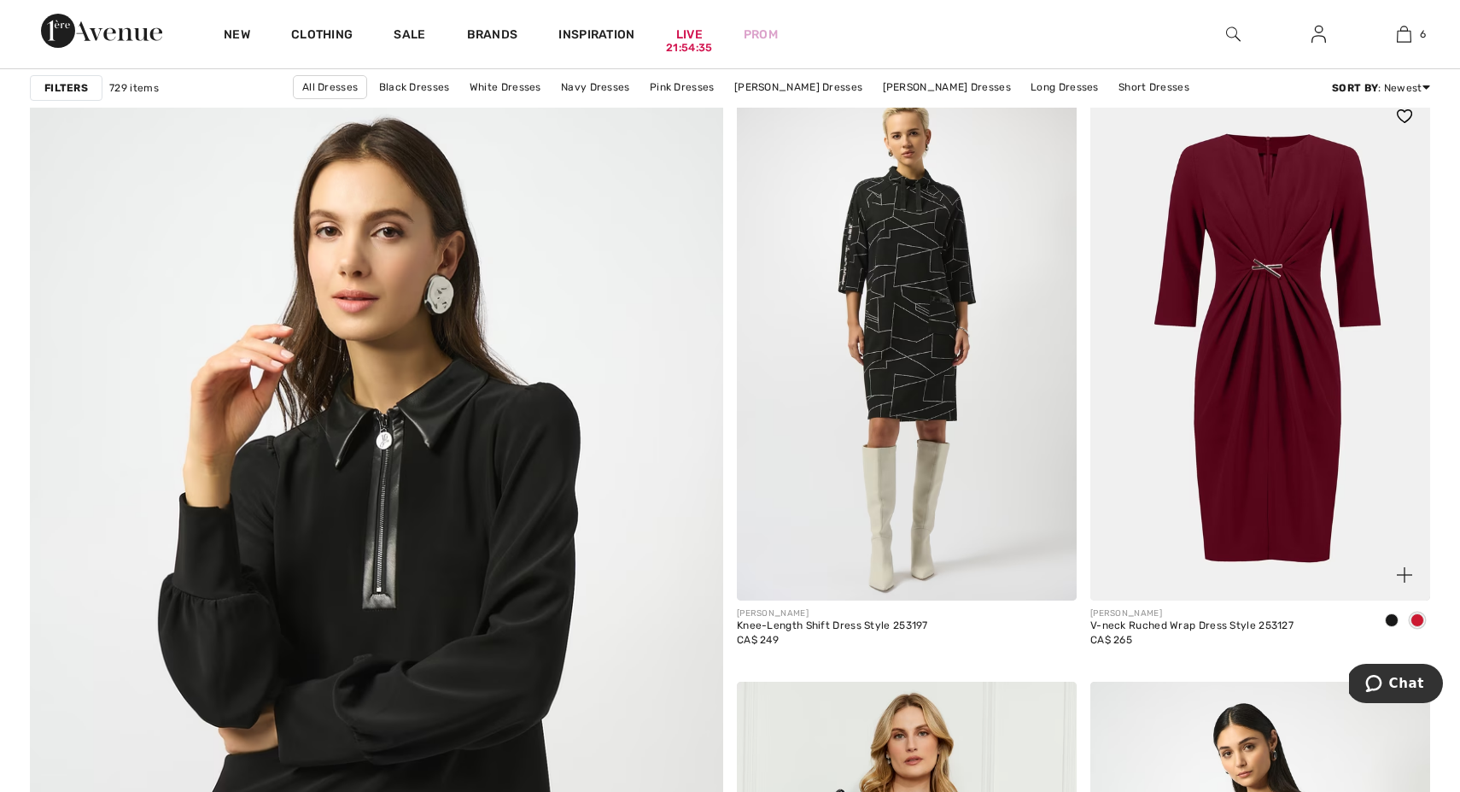
click at [1415, 615] on span at bounding box center [1418, 620] width 14 height 14
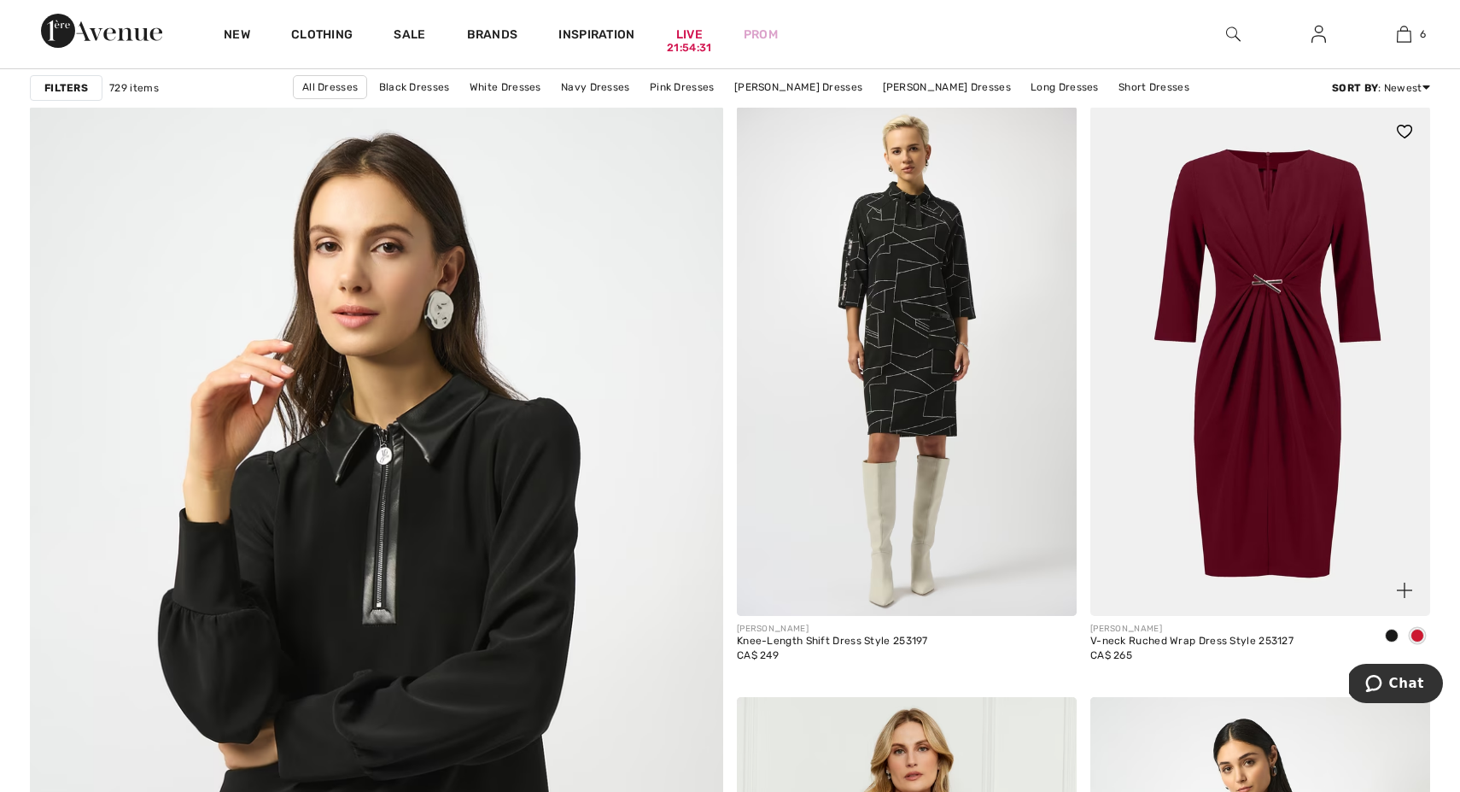
scroll to position [4849, 0]
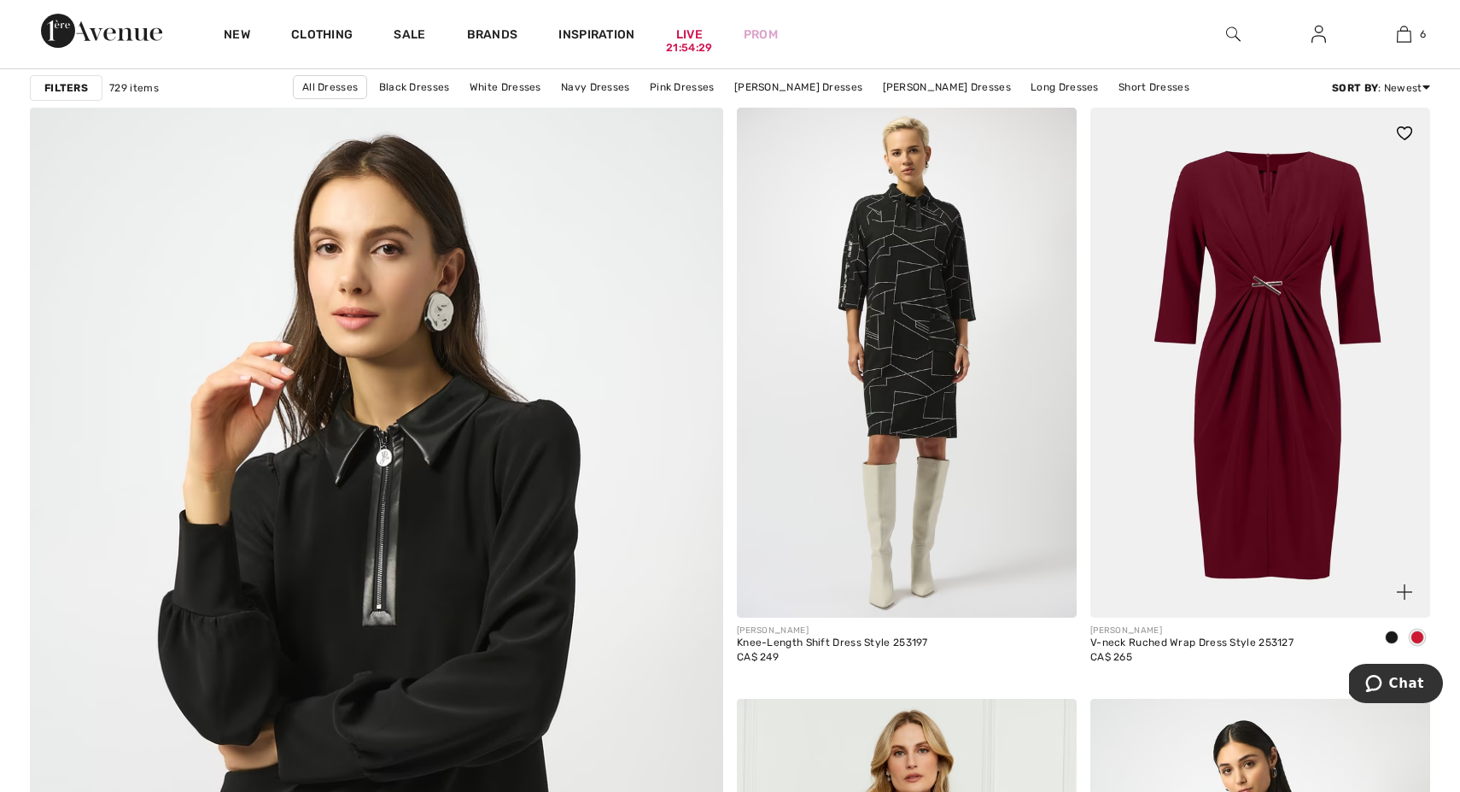
click at [1285, 309] on img at bounding box center [1261, 363] width 340 height 510
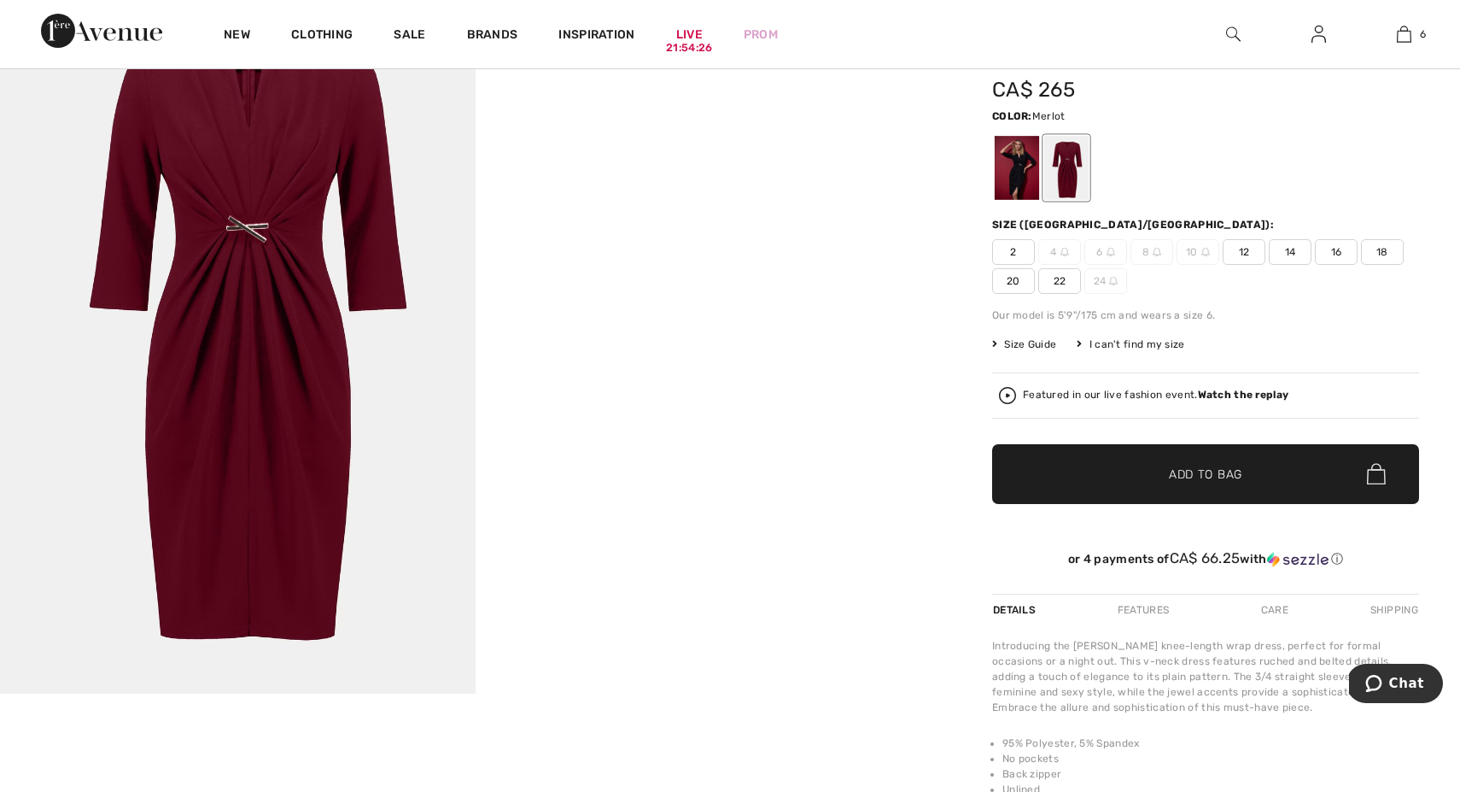
scroll to position [219, 0]
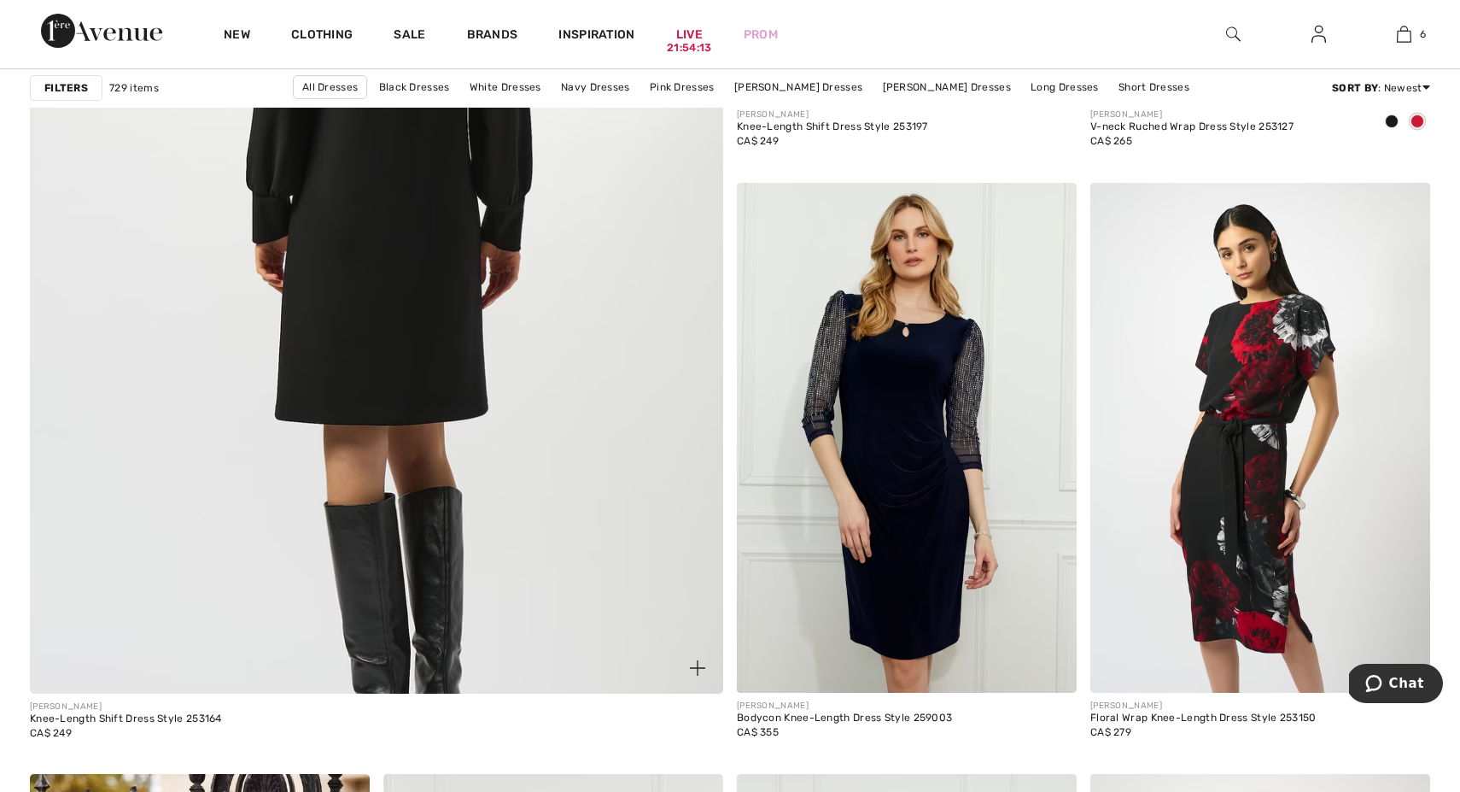
scroll to position [5371, 0]
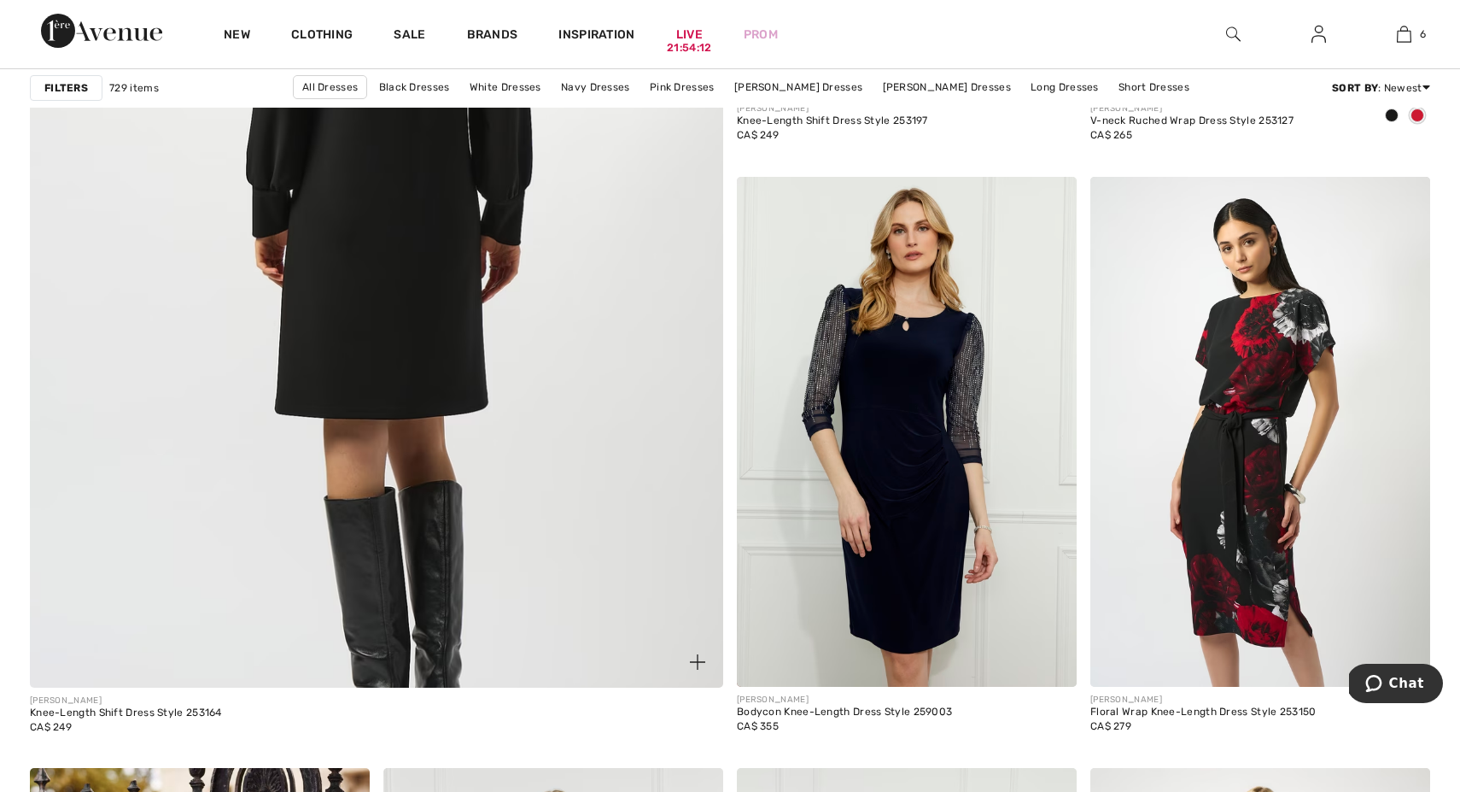
click at [329, 330] on img at bounding box center [377, 210] width 832 height 1248
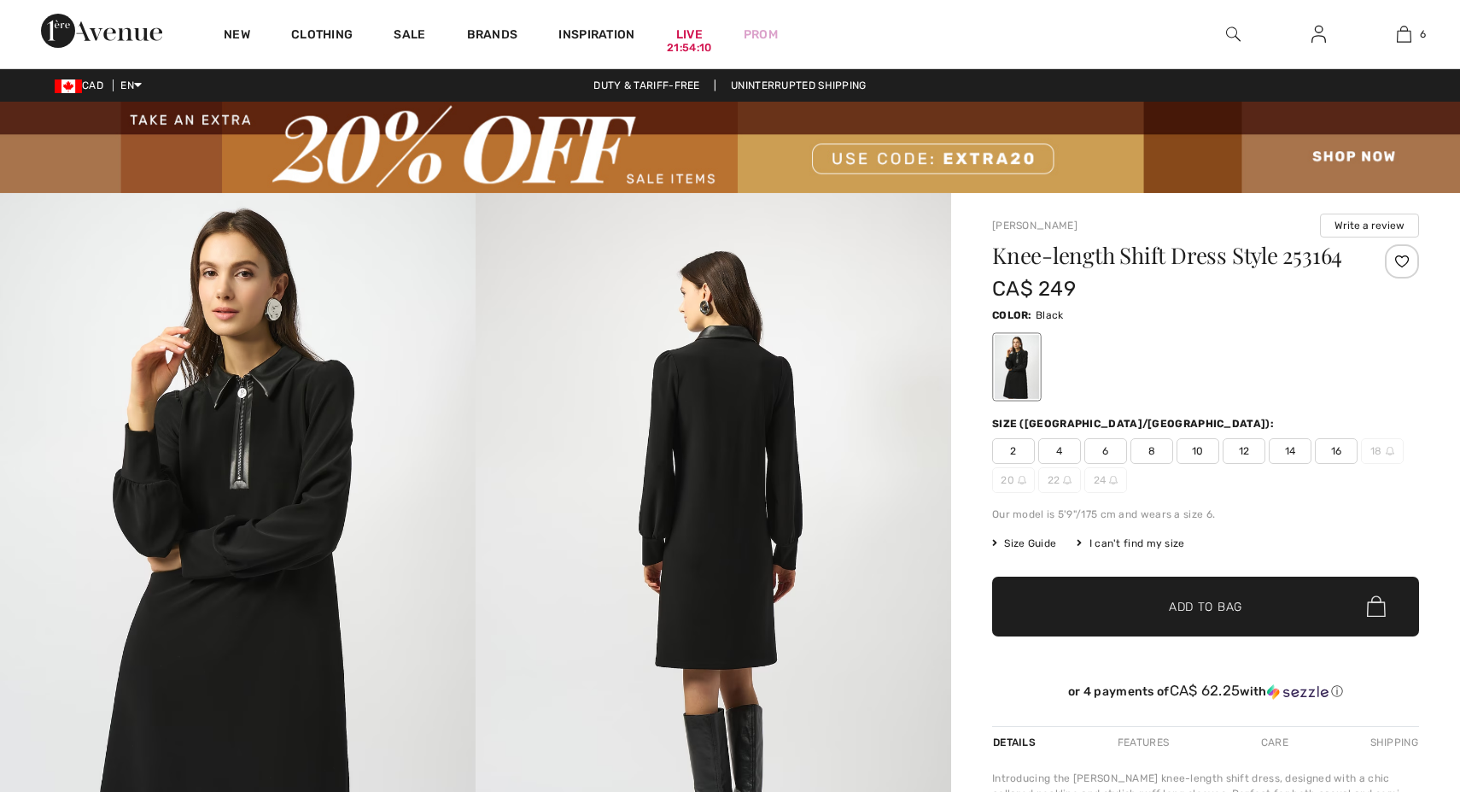
checkbox input "true"
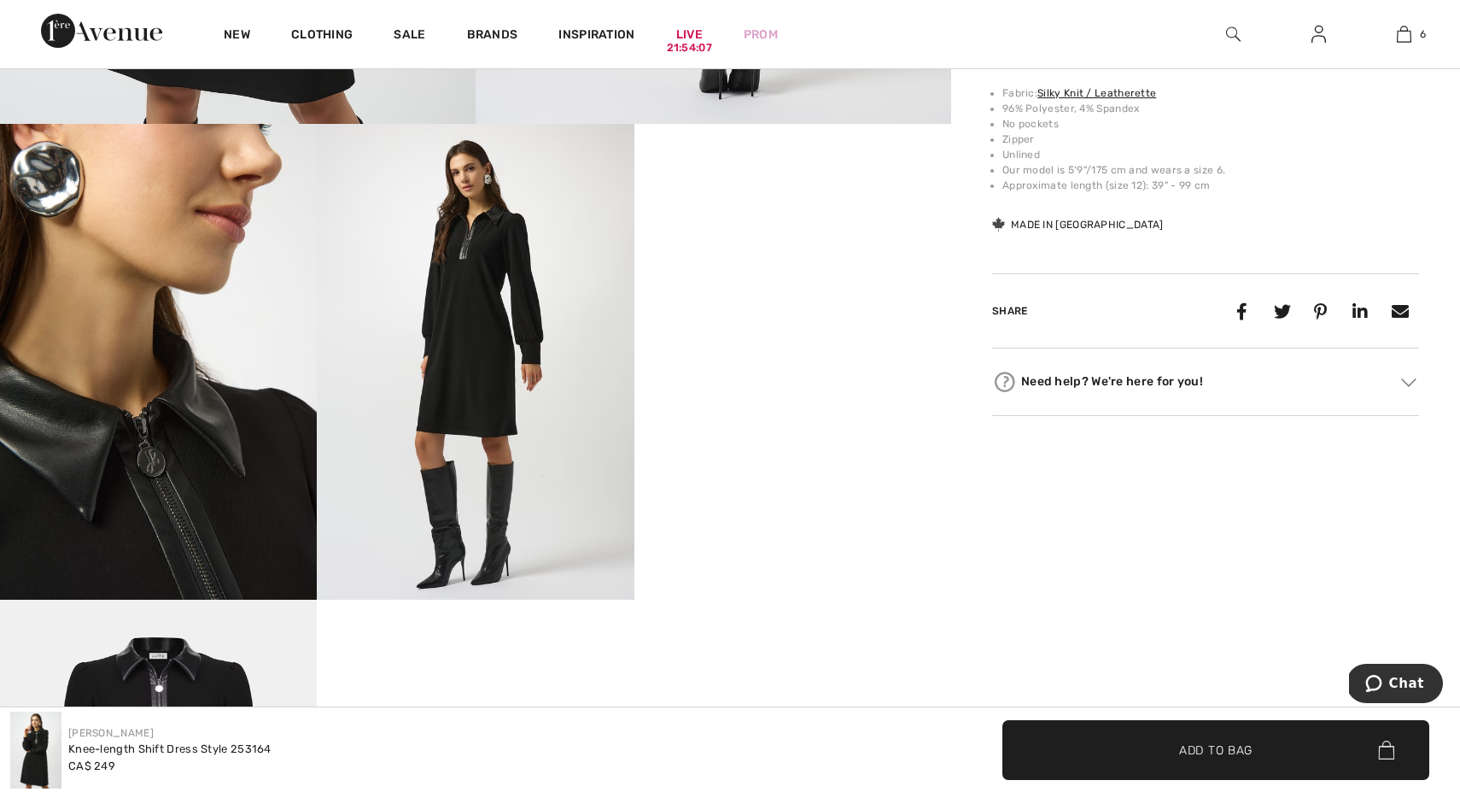
scroll to position [783, 0]
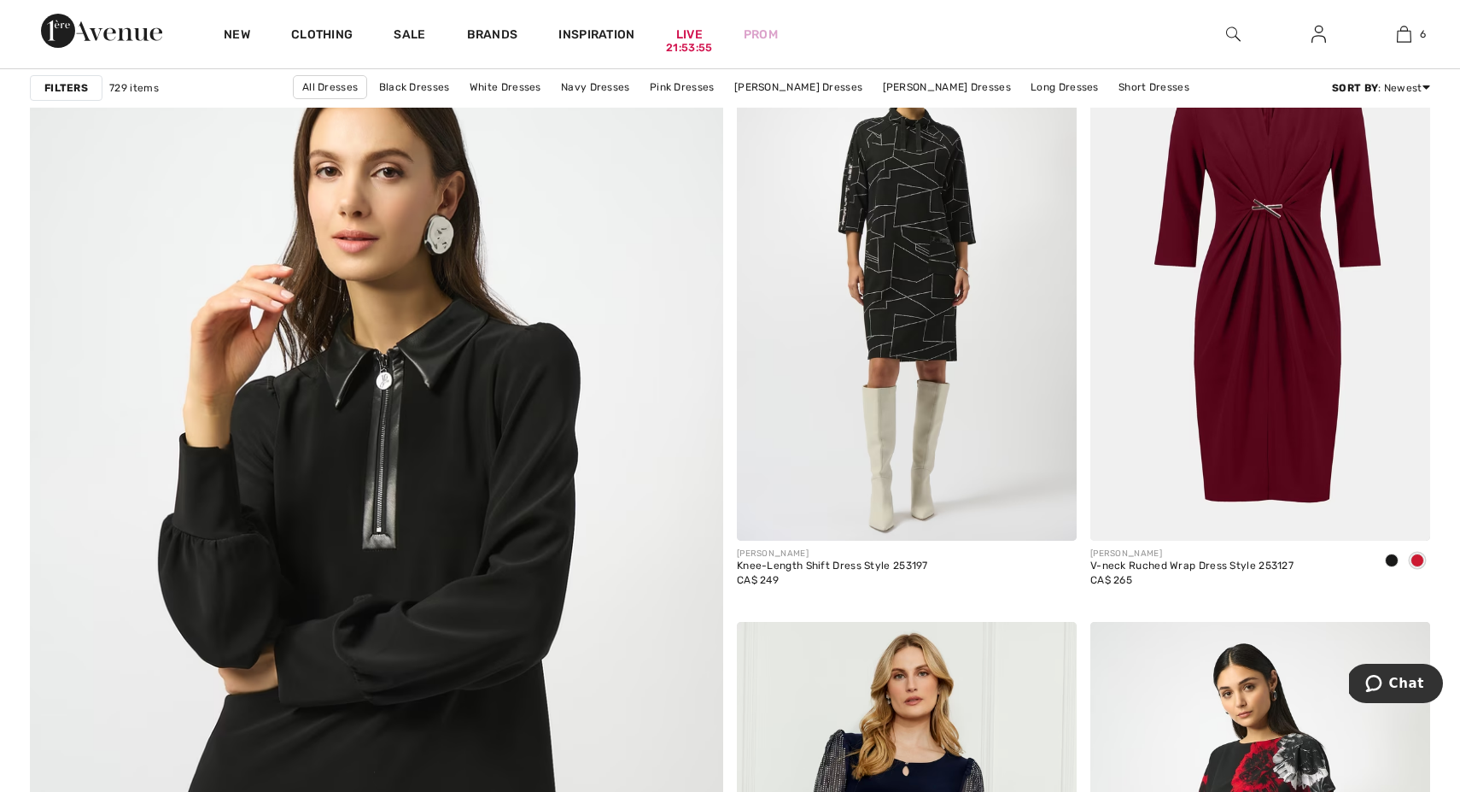
scroll to position [4925, 0]
click at [459, 488] on img at bounding box center [377, 656] width 832 height 1248
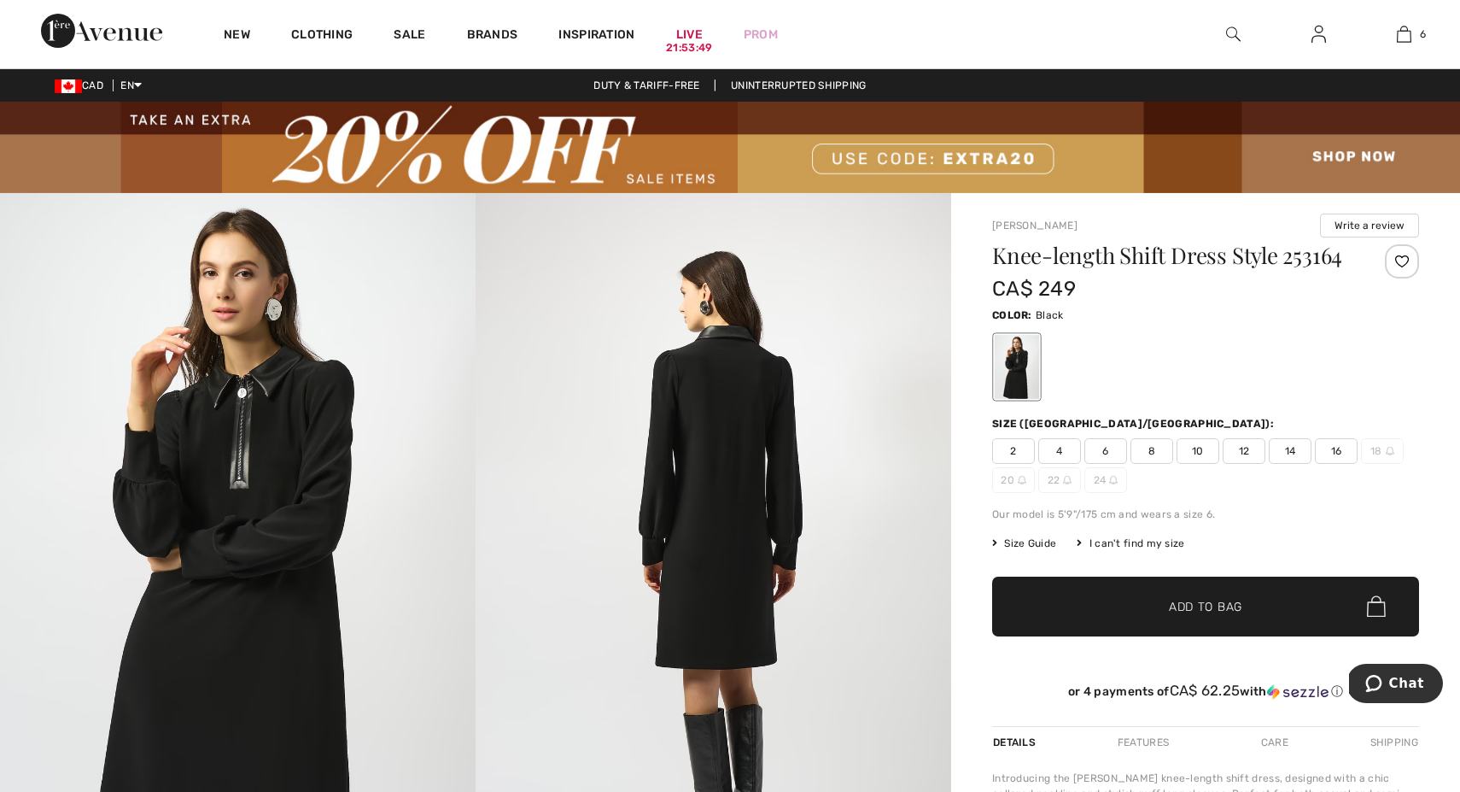
click at [1202, 451] on span "10" at bounding box center [1198, 451] width 43 height 26
click at [1190, 603] on span "Add to Bag" at bounding box center [1205, 606] width 73 height 18
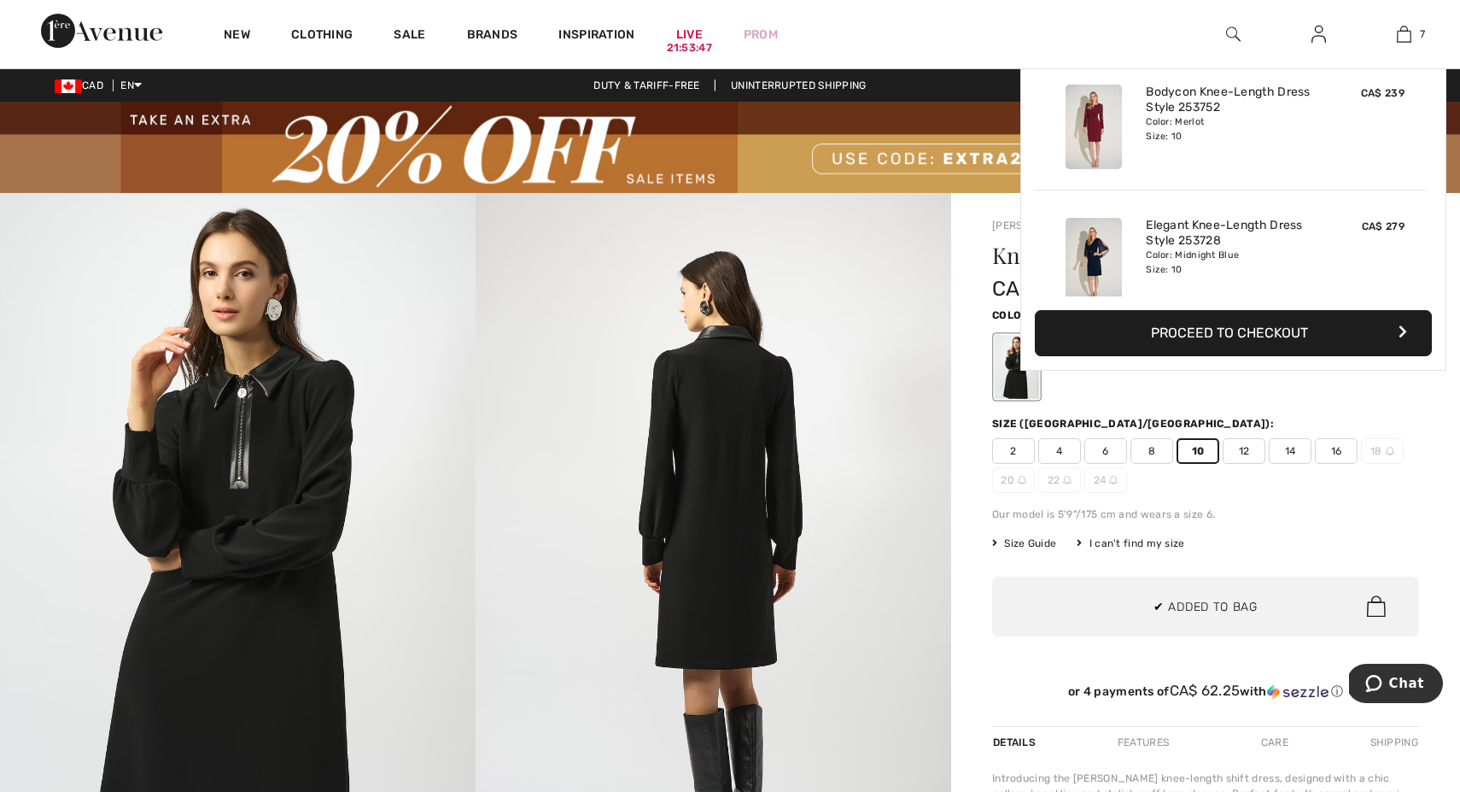
scroll to position [719, 0]
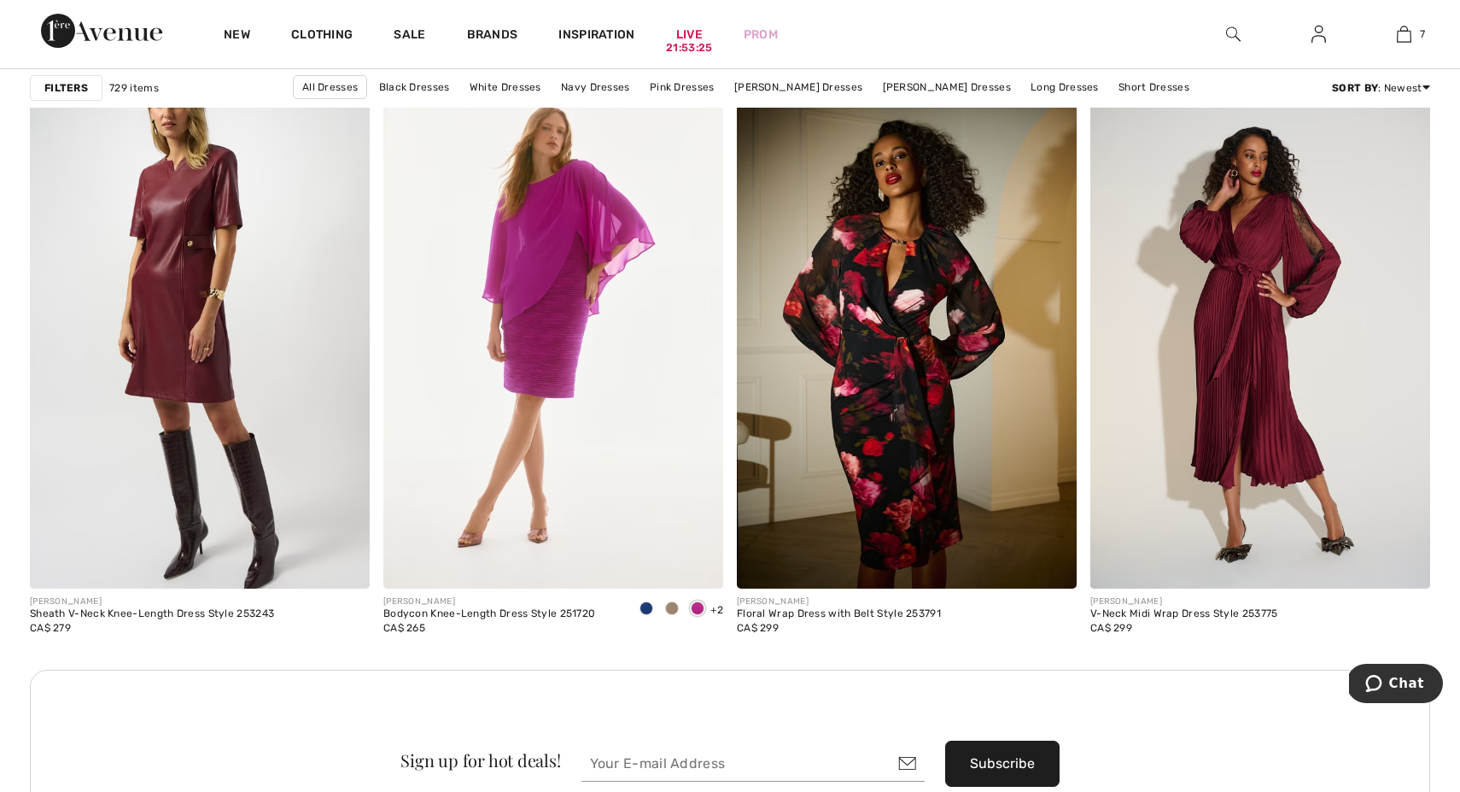
scroll to position [6653, 0]
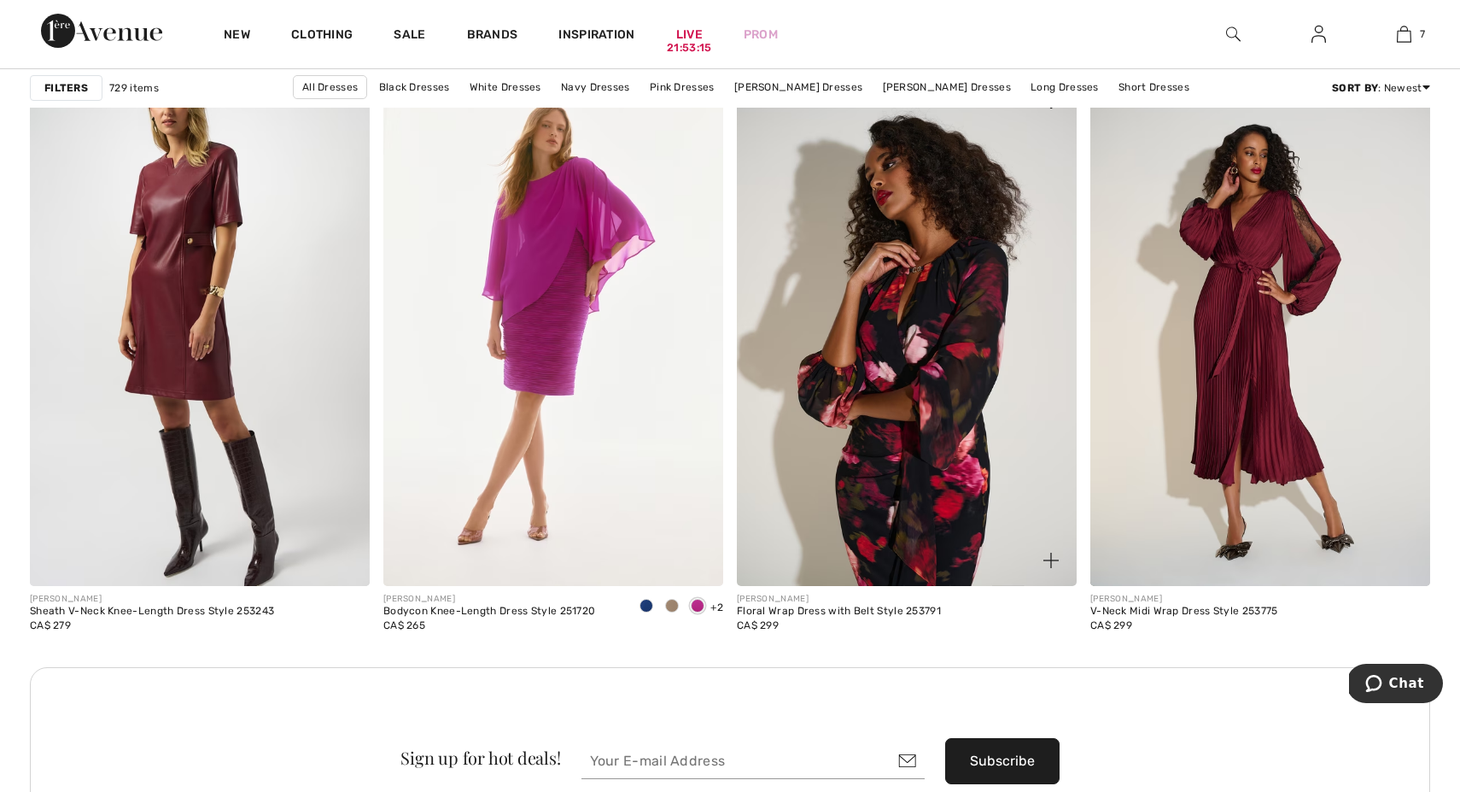
click at [894, 437] on img at bounding box center [907, 331] width 340 height 510
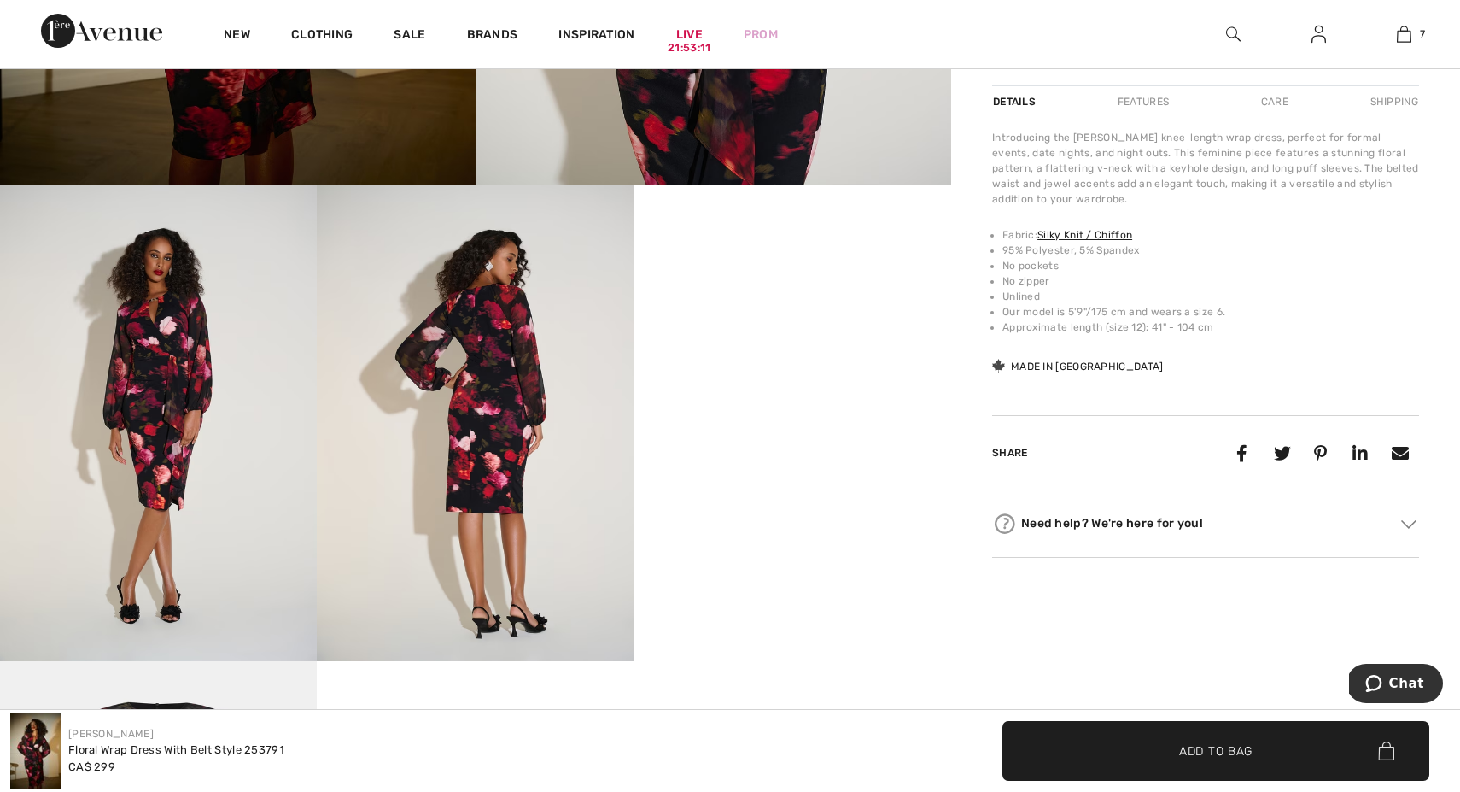
scroll to position [722, 0]
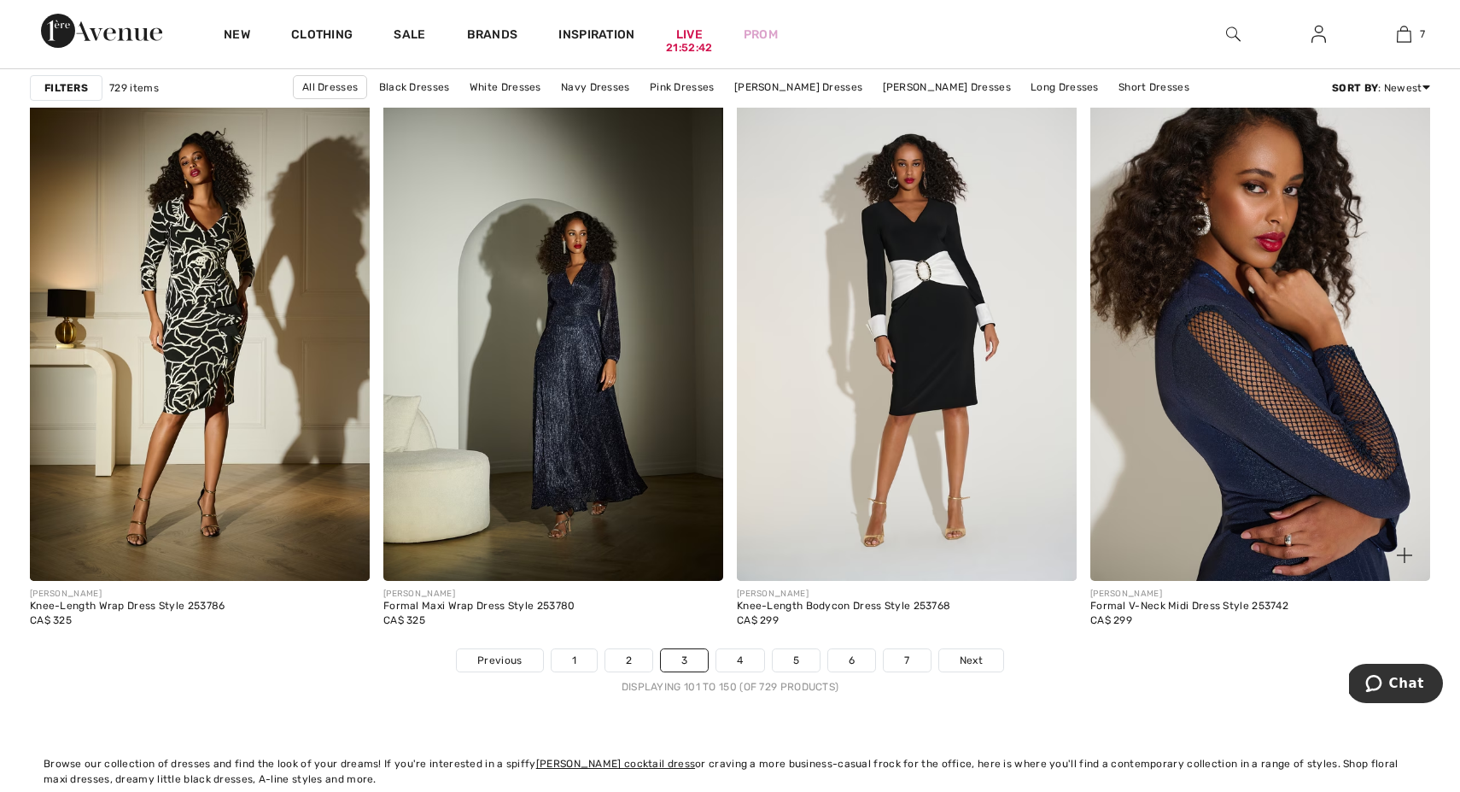
scroll to position [8702, 0]
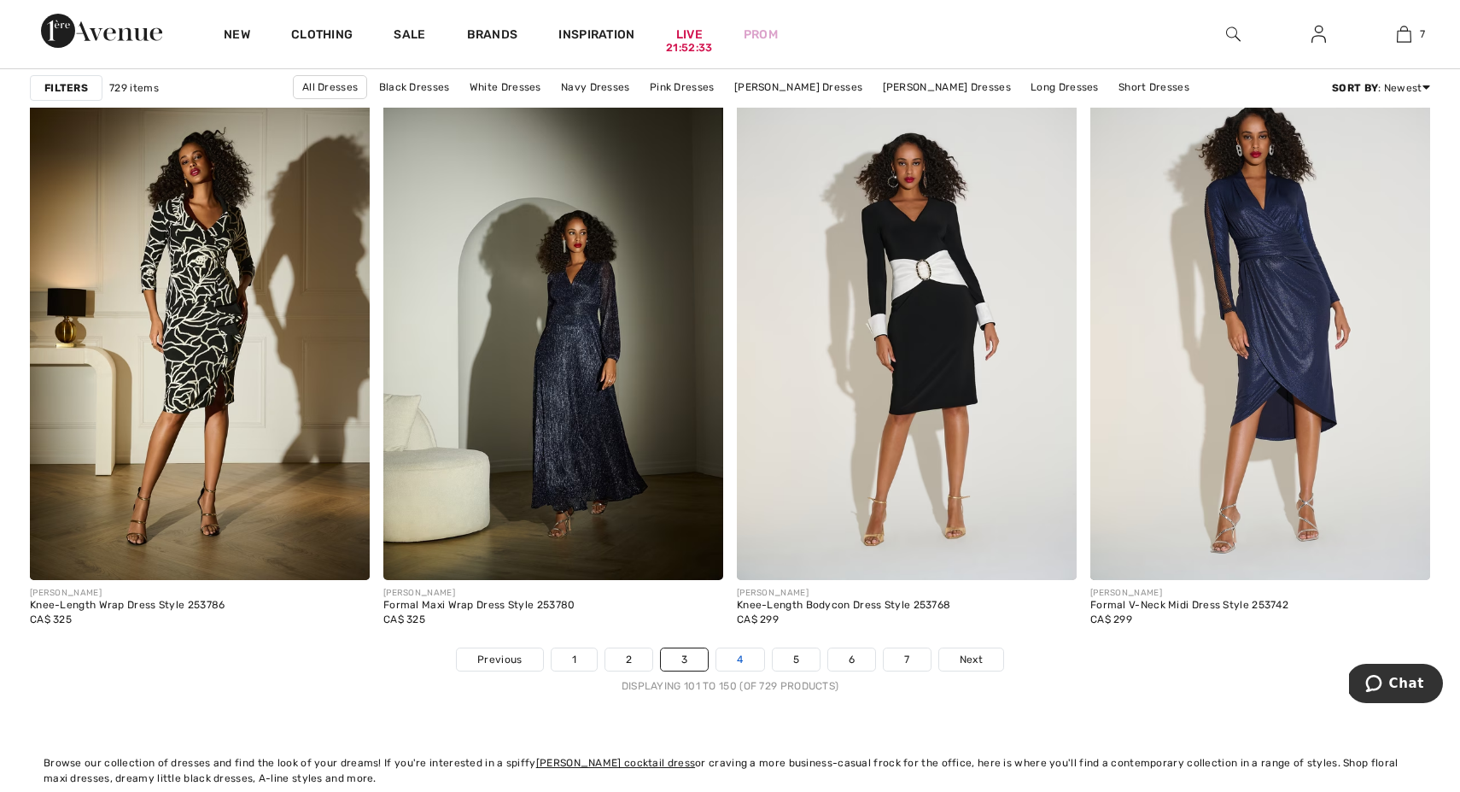
click at [739, 655] on link "4" at bounding box center [739, 659] width 47 height 22
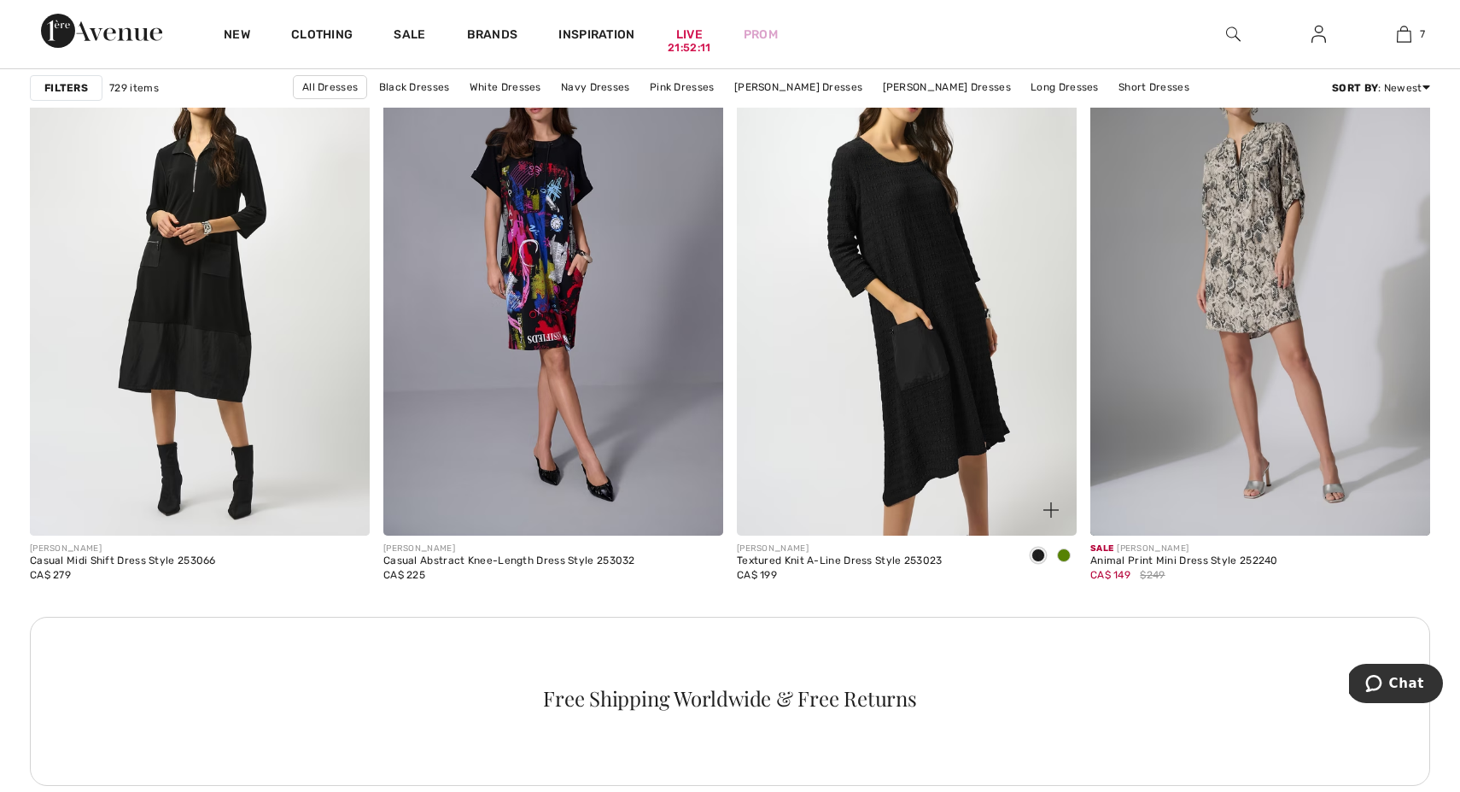
scroll to position [2092, 0]
click at [1067, 551] on span at bounding box center [1064, 554] width 14 height 14
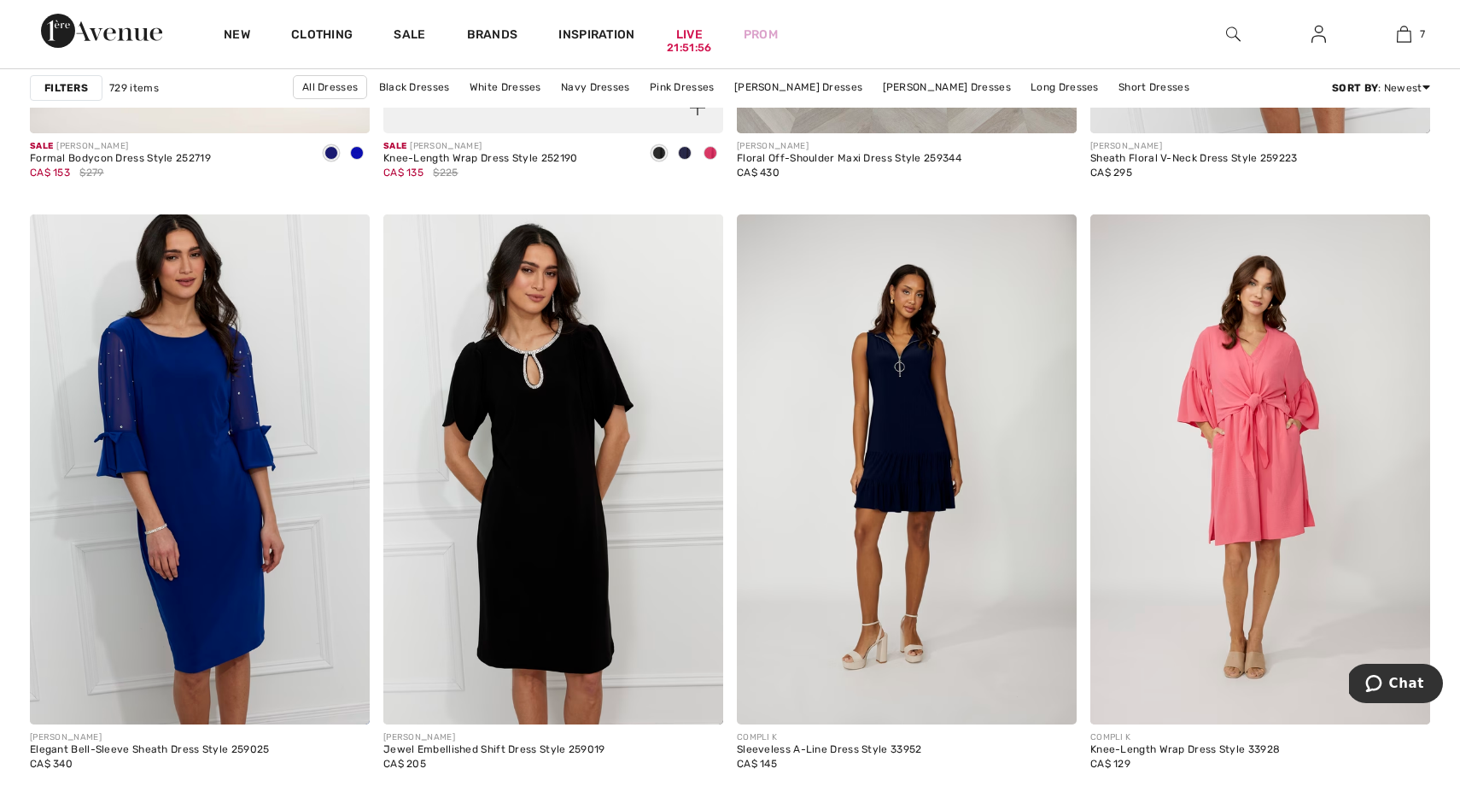
scroll to position [3331, 0]
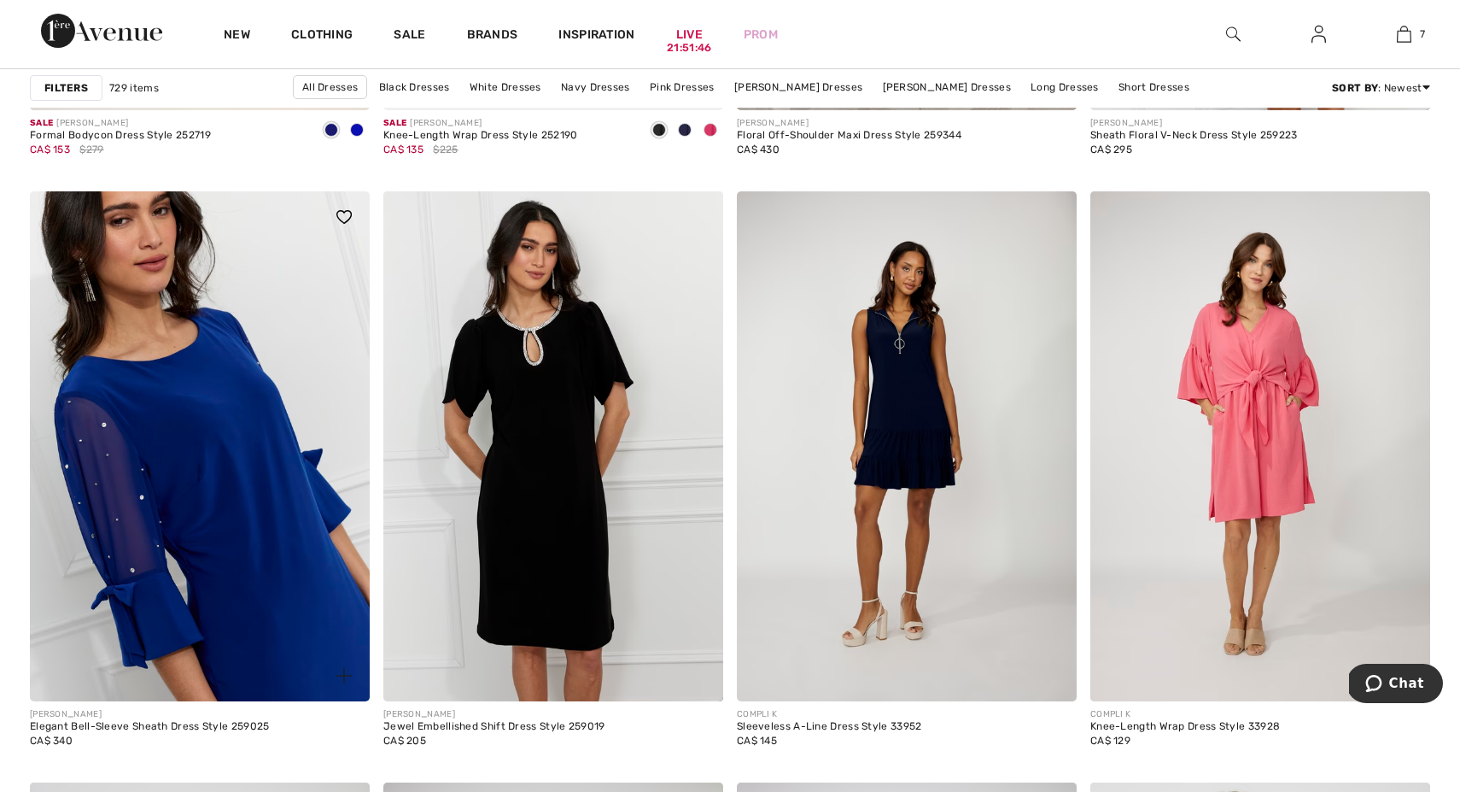
click at [235, 444] on img at bounding box center [200, 446] width 340 height 510
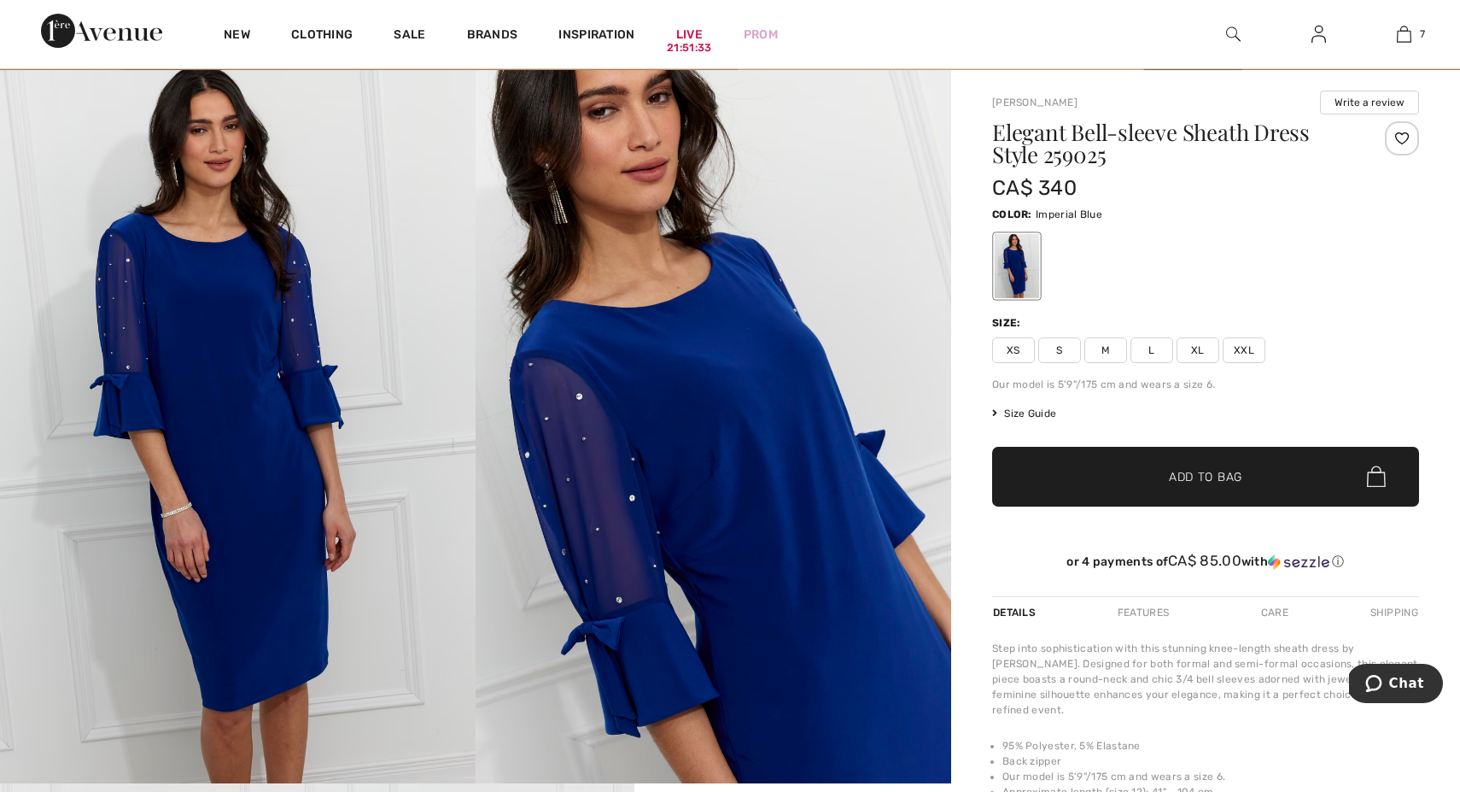
scroll to position [83, 0]
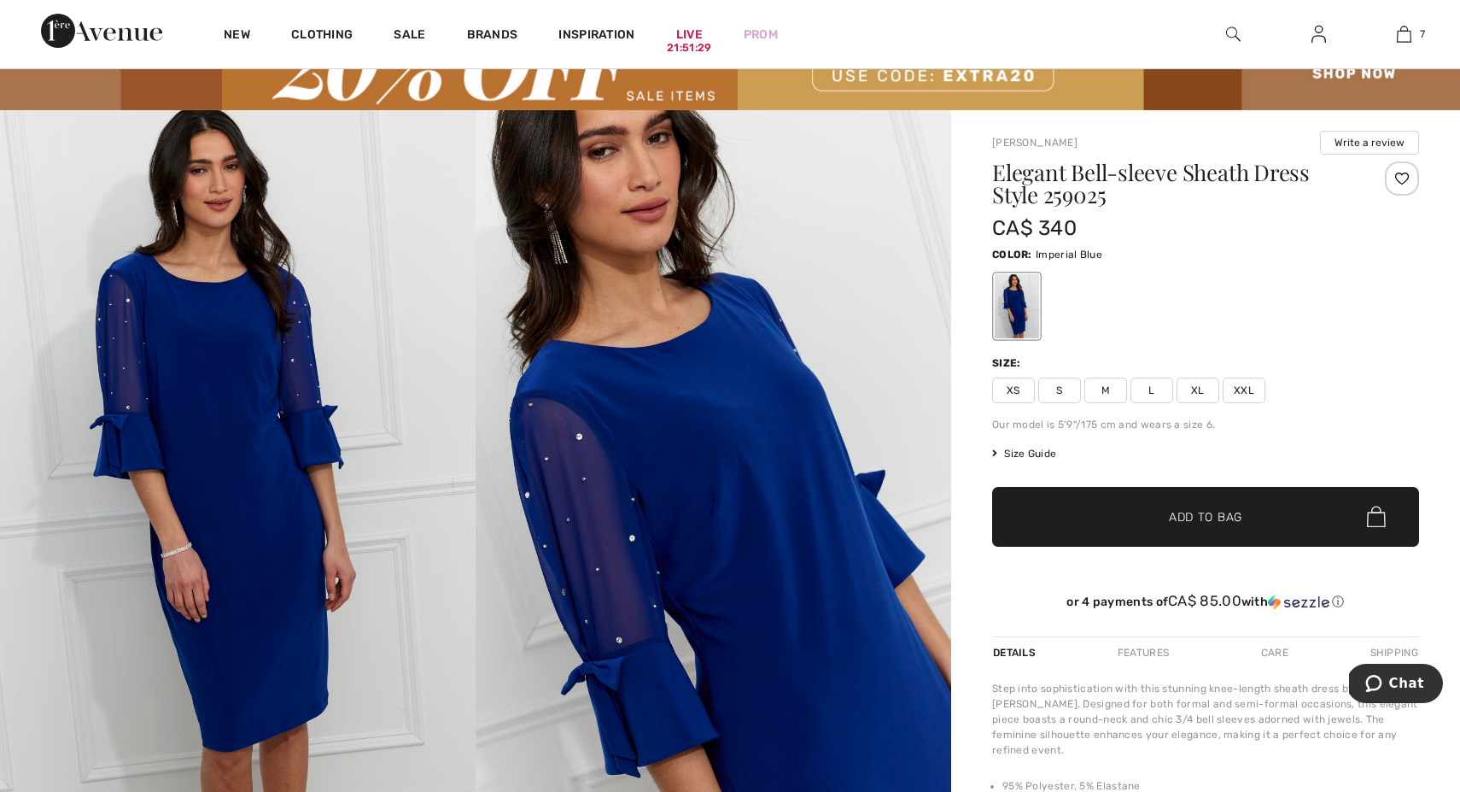
click at [1155, 387] on span "L" at bounding box center [1152, 390] width 43 height 26
click at [1151, 512] on span "✔ Added to Bag" at bounding box center [1180, 516] width 104 height 18
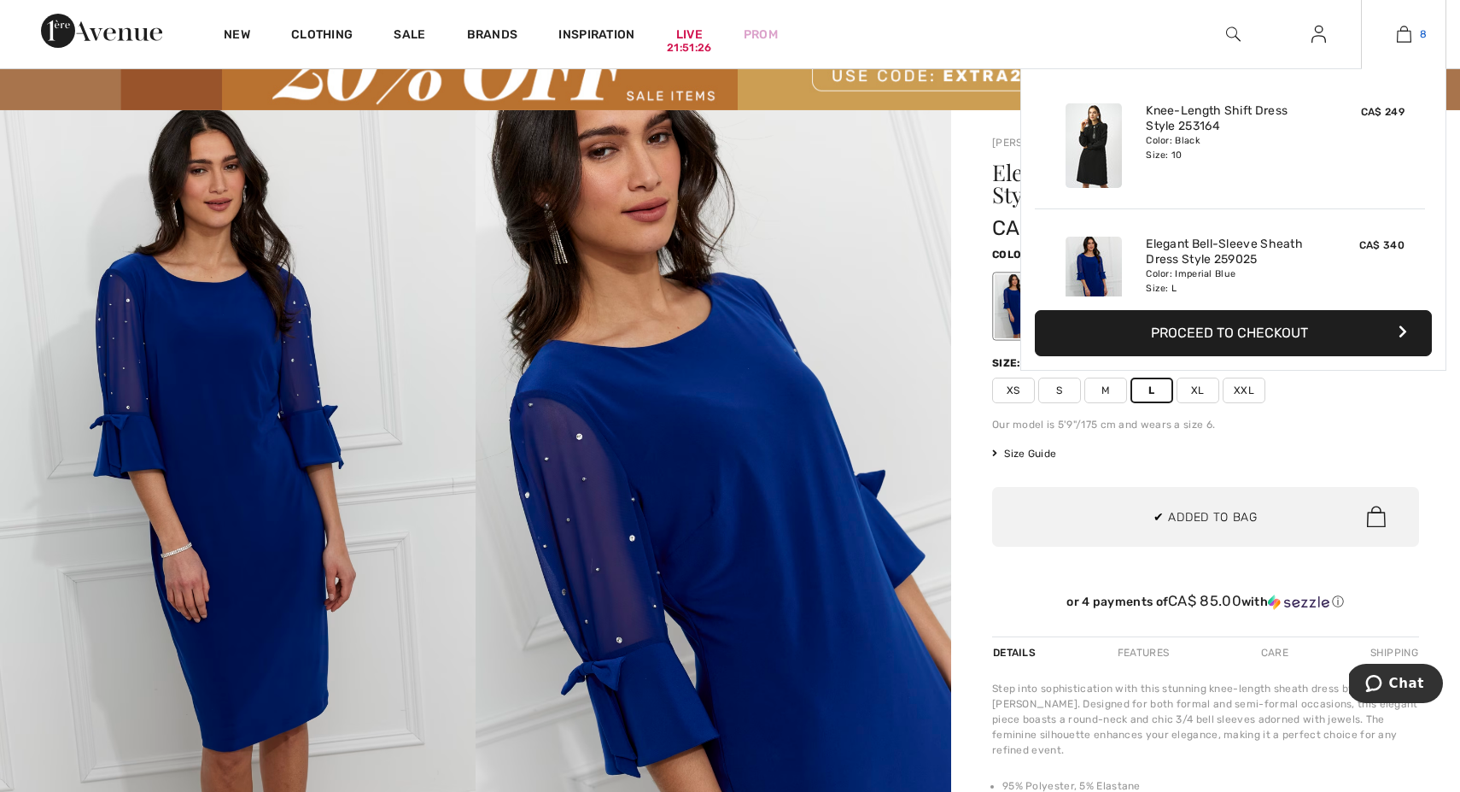
scroll to position [852, 0]
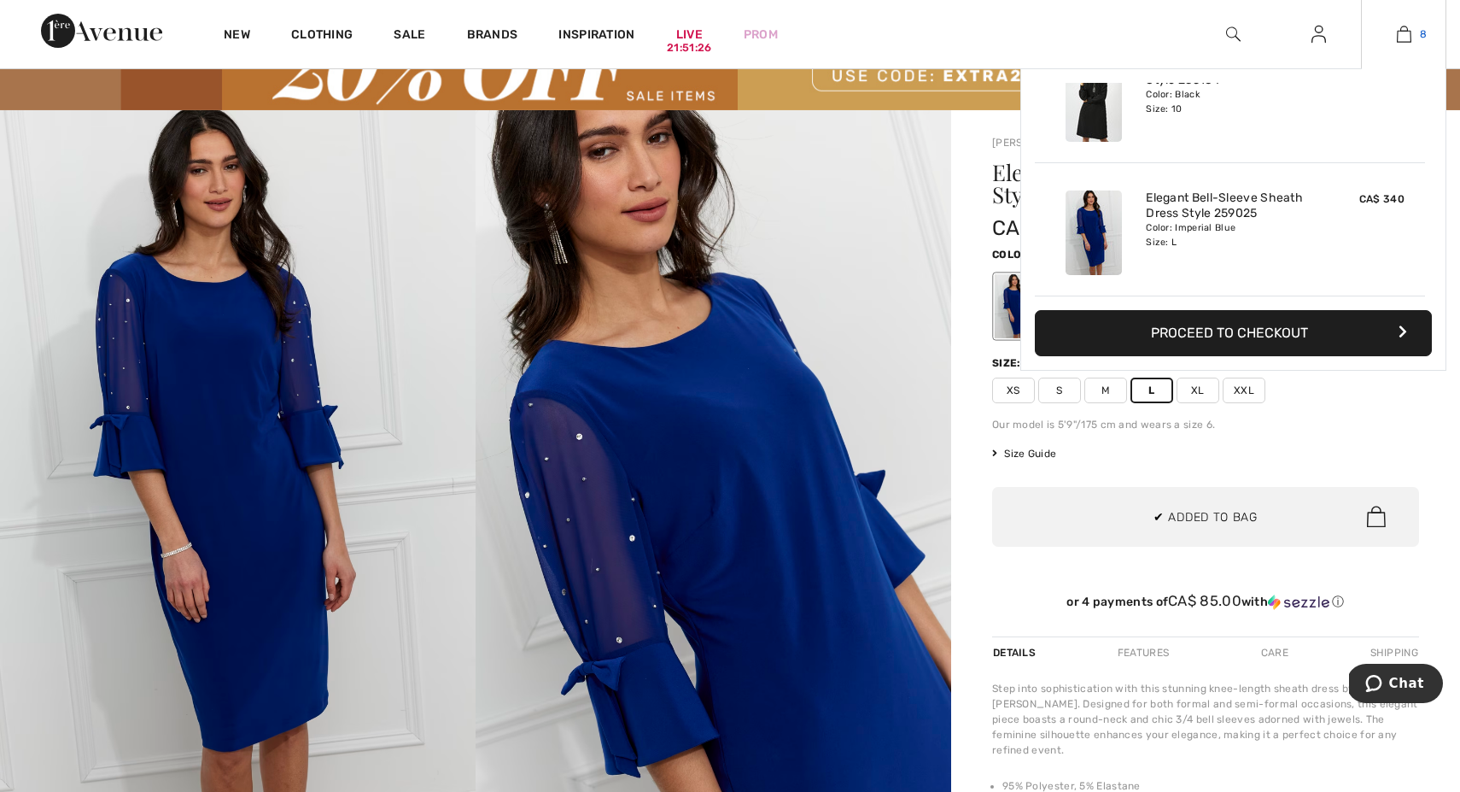
click at [1414, 31] on link "8" at bounding box center [1404, 34] width 84 height 20
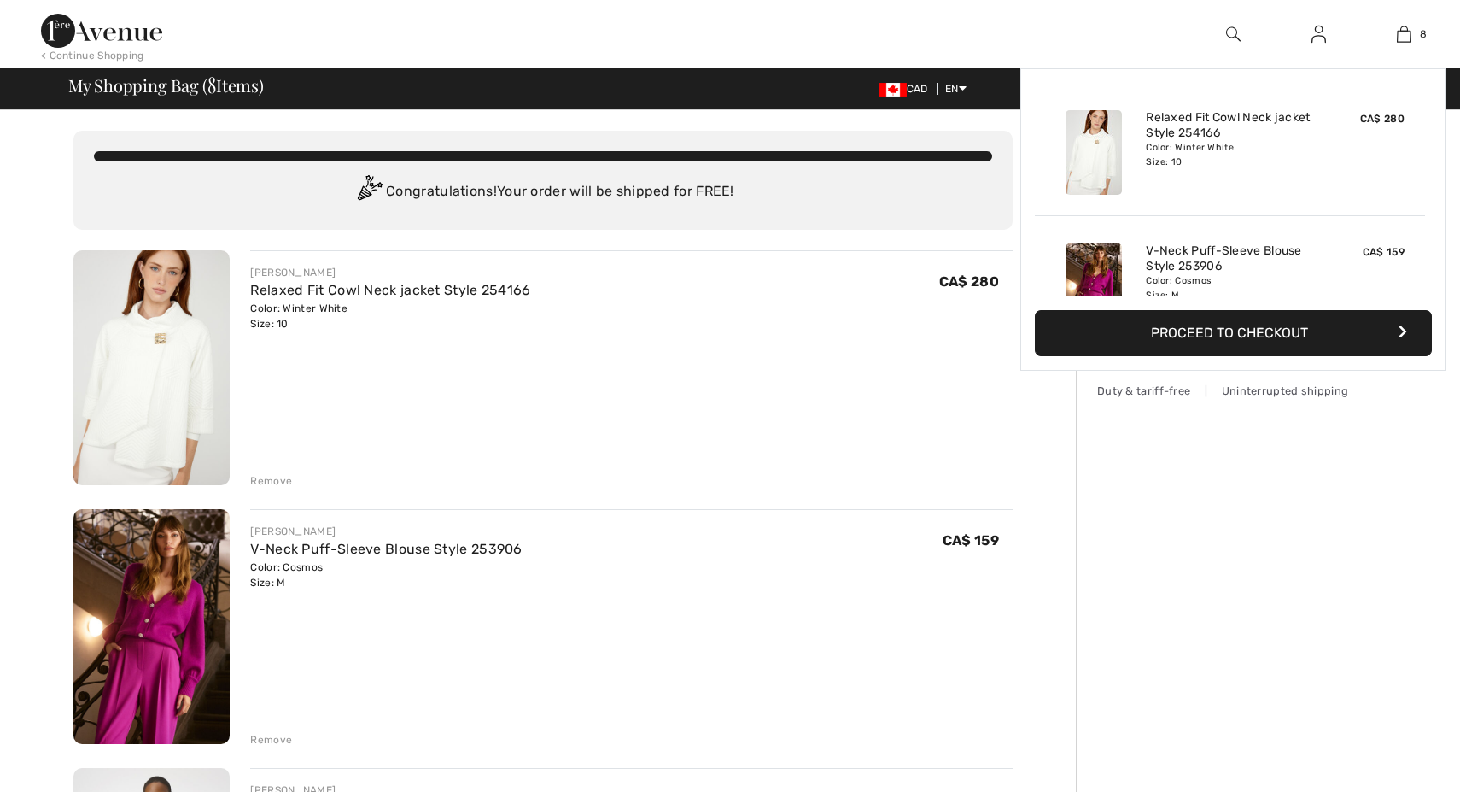
checkbox input "true"
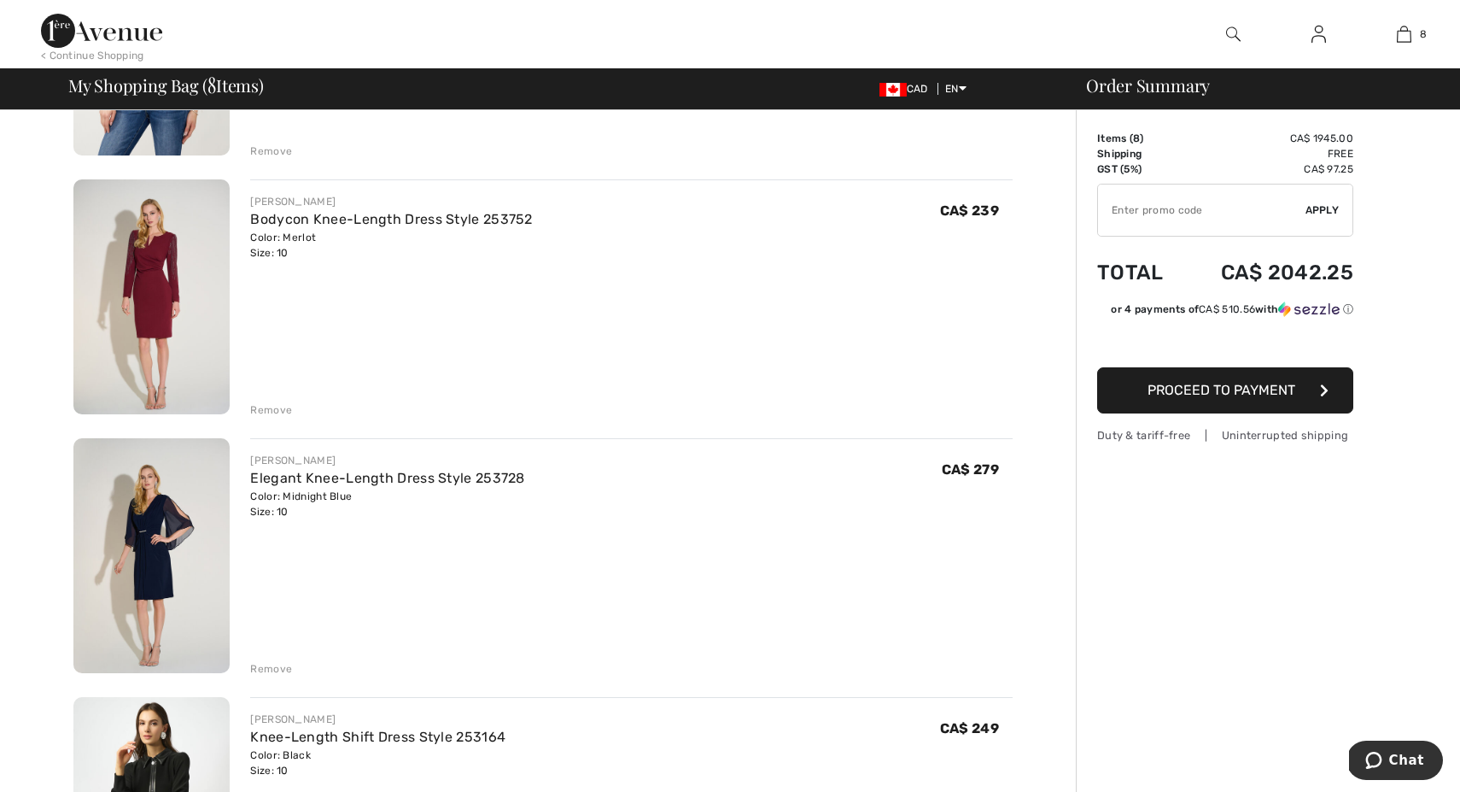
scroll to position [1109, 0]
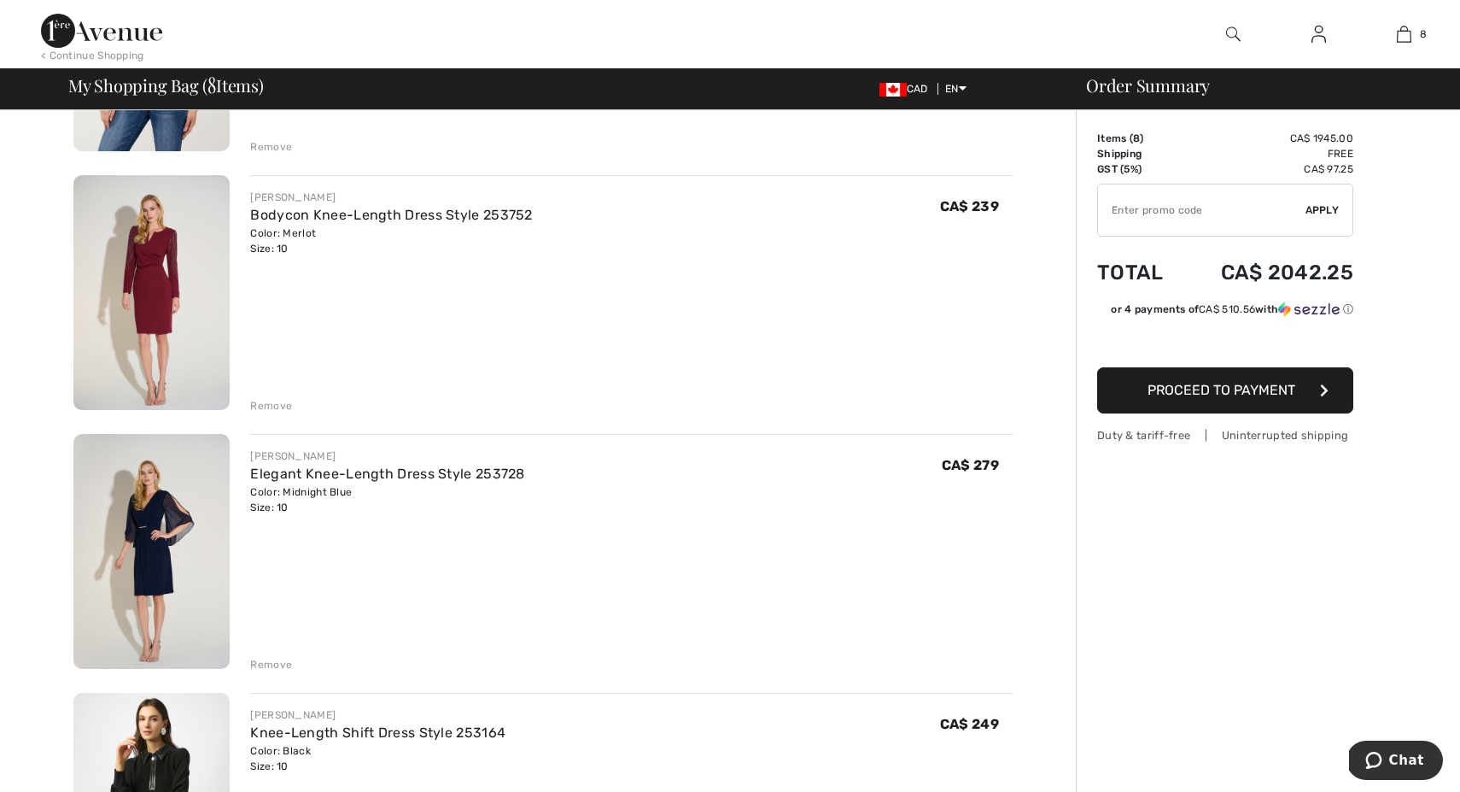
click at [277, 403] on div "Remove" at bounding box center [271, 405] width 42 height 15
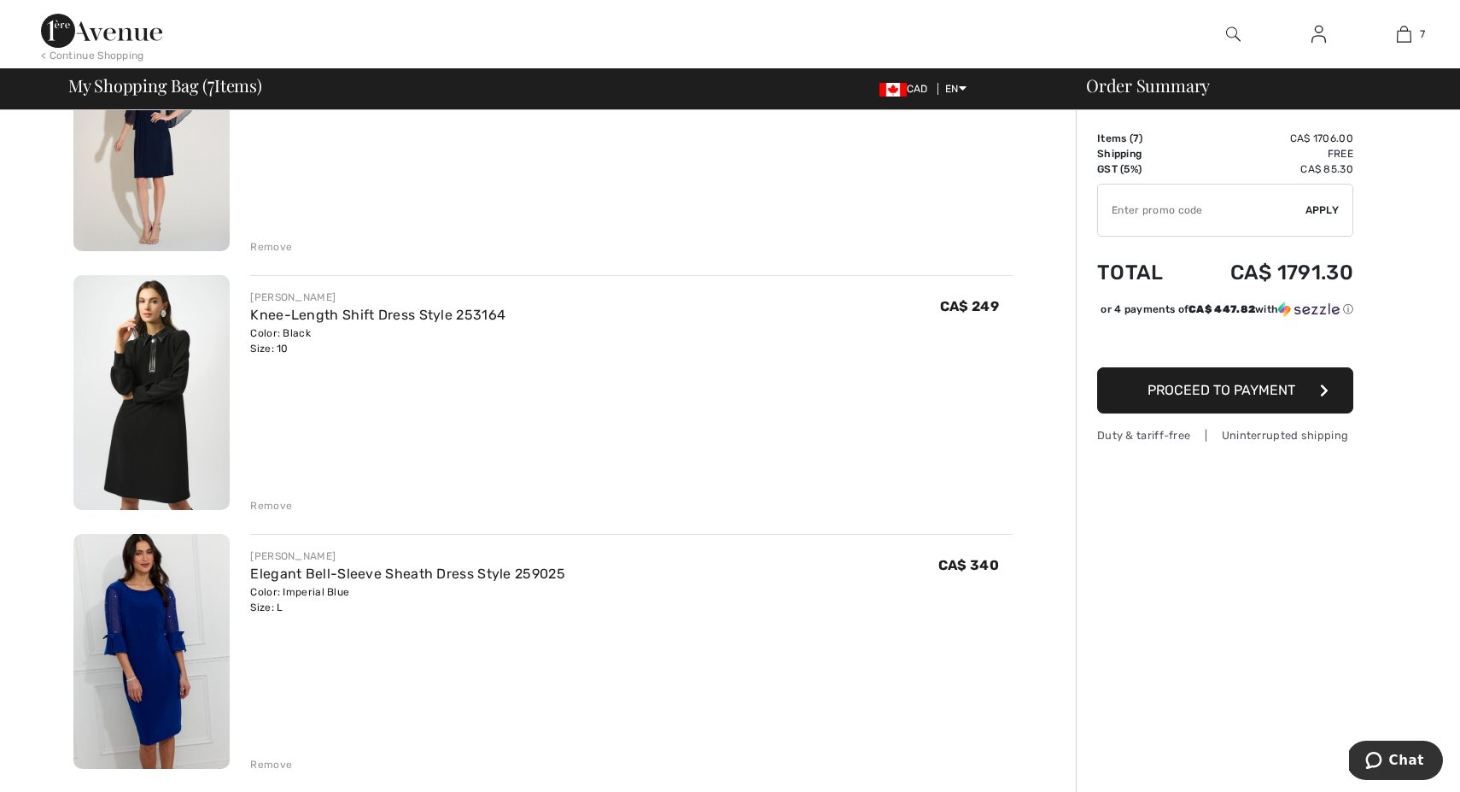
scroll to position [1269, 0]
click at [150, 656] on img at bounding box center [151, 650] width 156 height 235
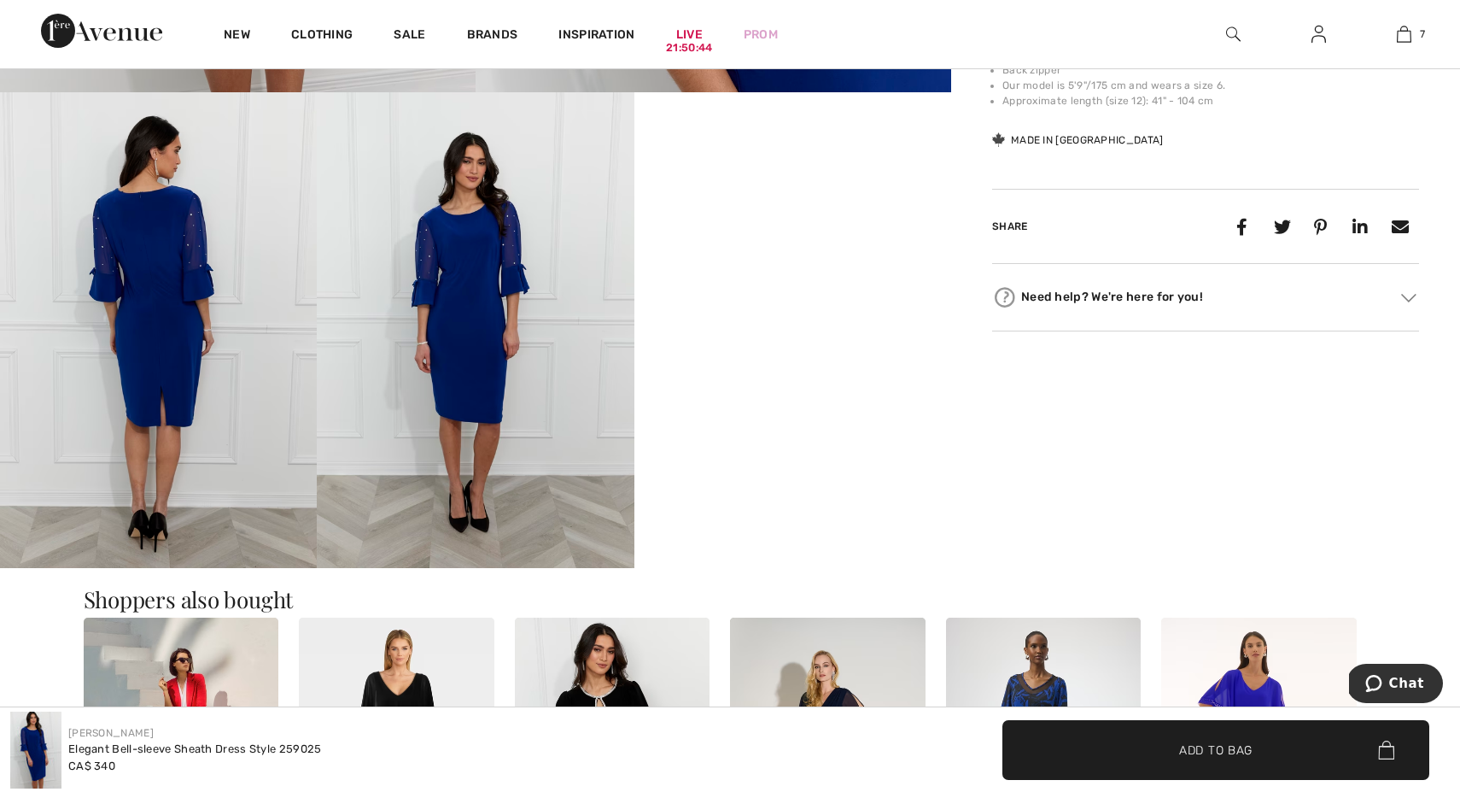
scroll to position [808, 0]
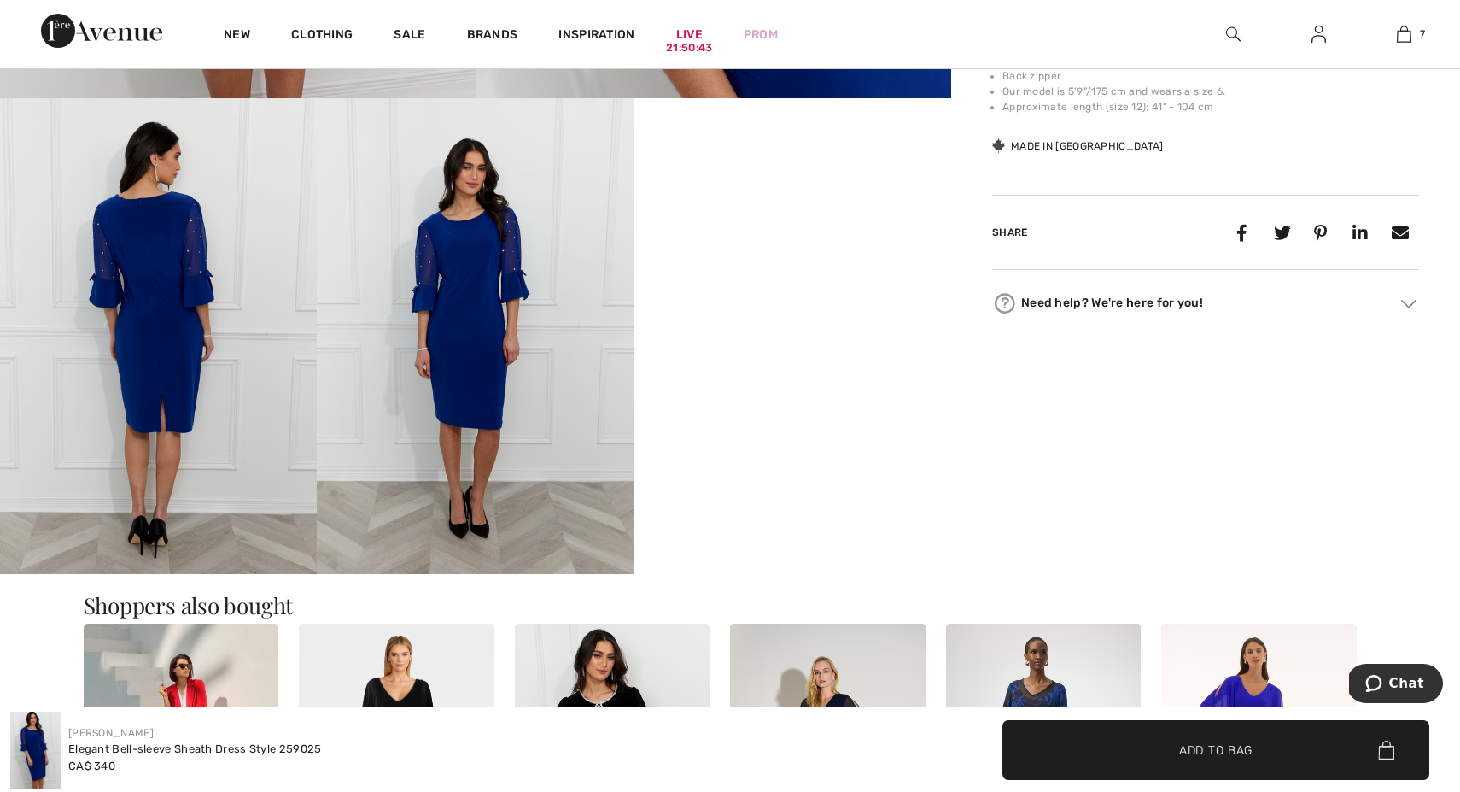
click at [779, 257] on video "Your browser does not support the video tag." at bounding box center [792, 177] width 317 height 159
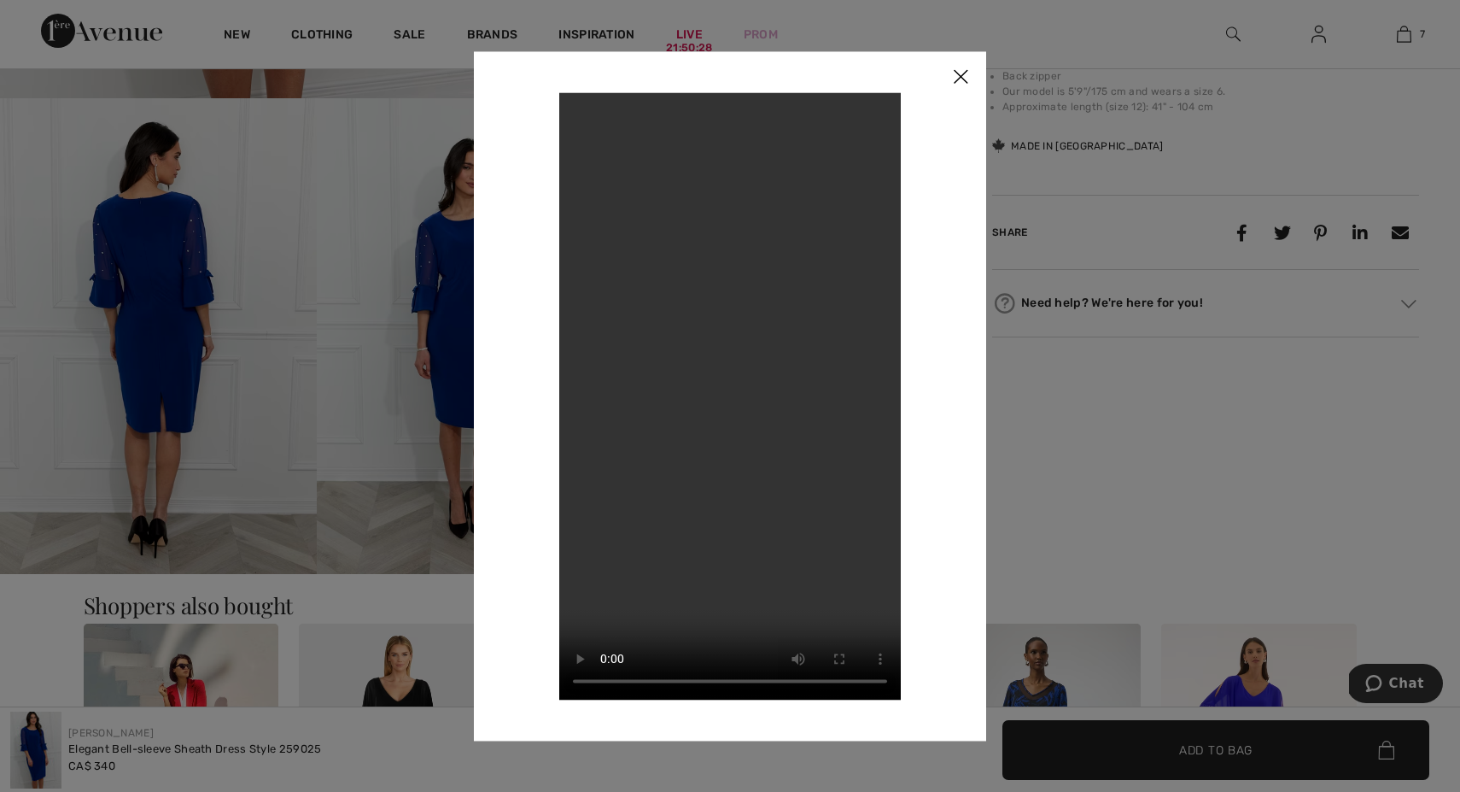
click at [961, 76] on img at bounding box center [960, 77] width 51 height 53
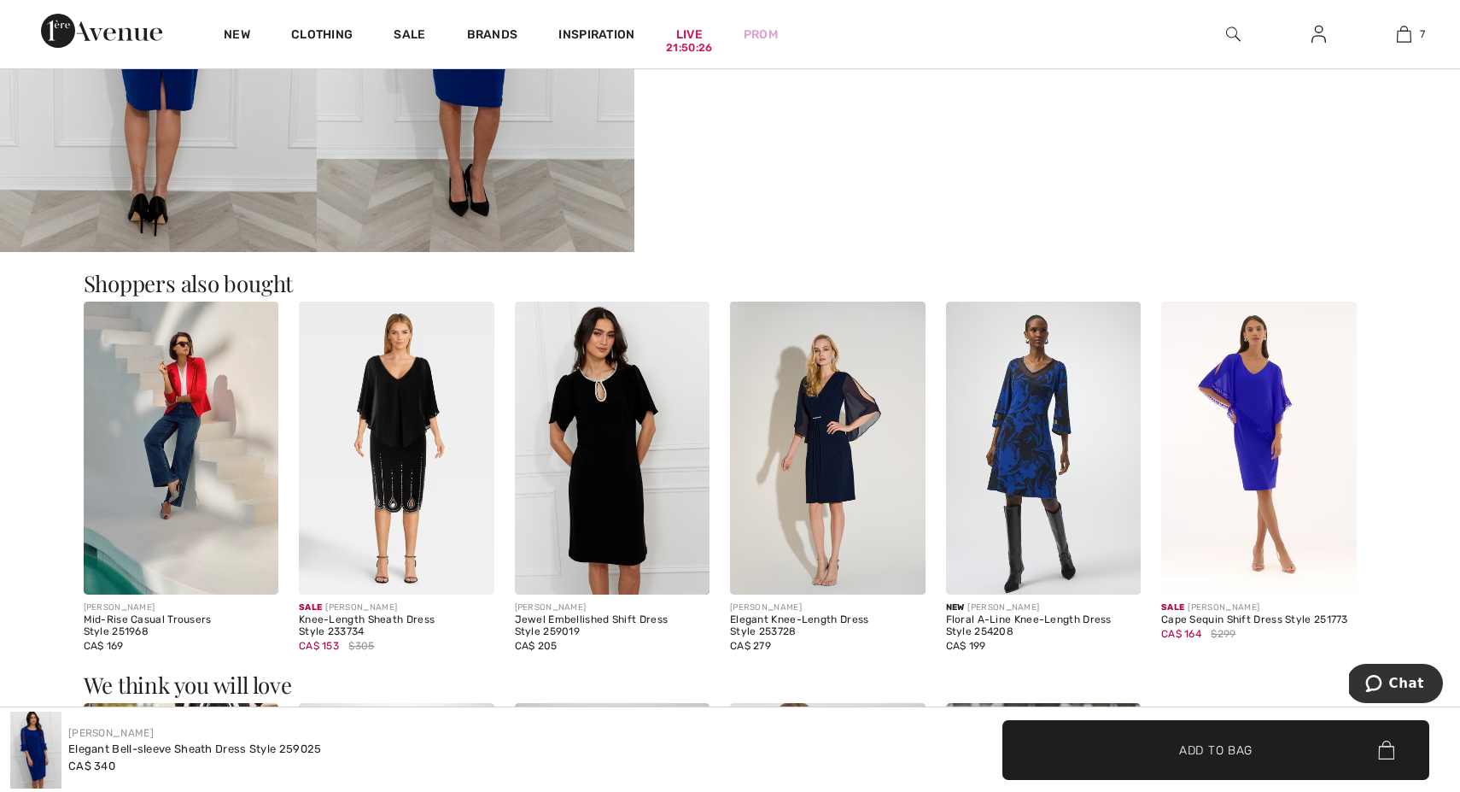
scroll to position [1149, 0]
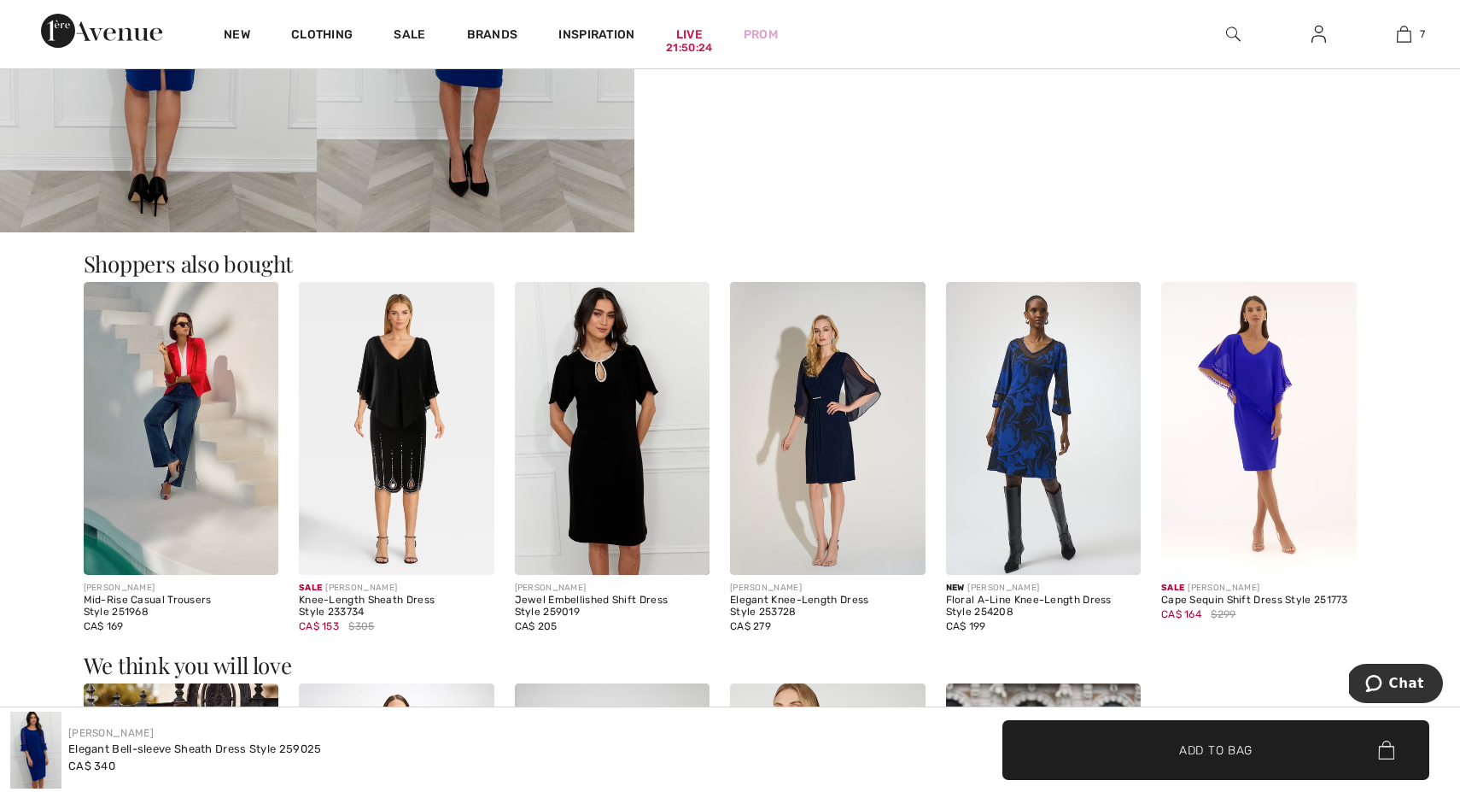
click at [602, 434] on img at bounding box center [613, 428] width 196 height 293
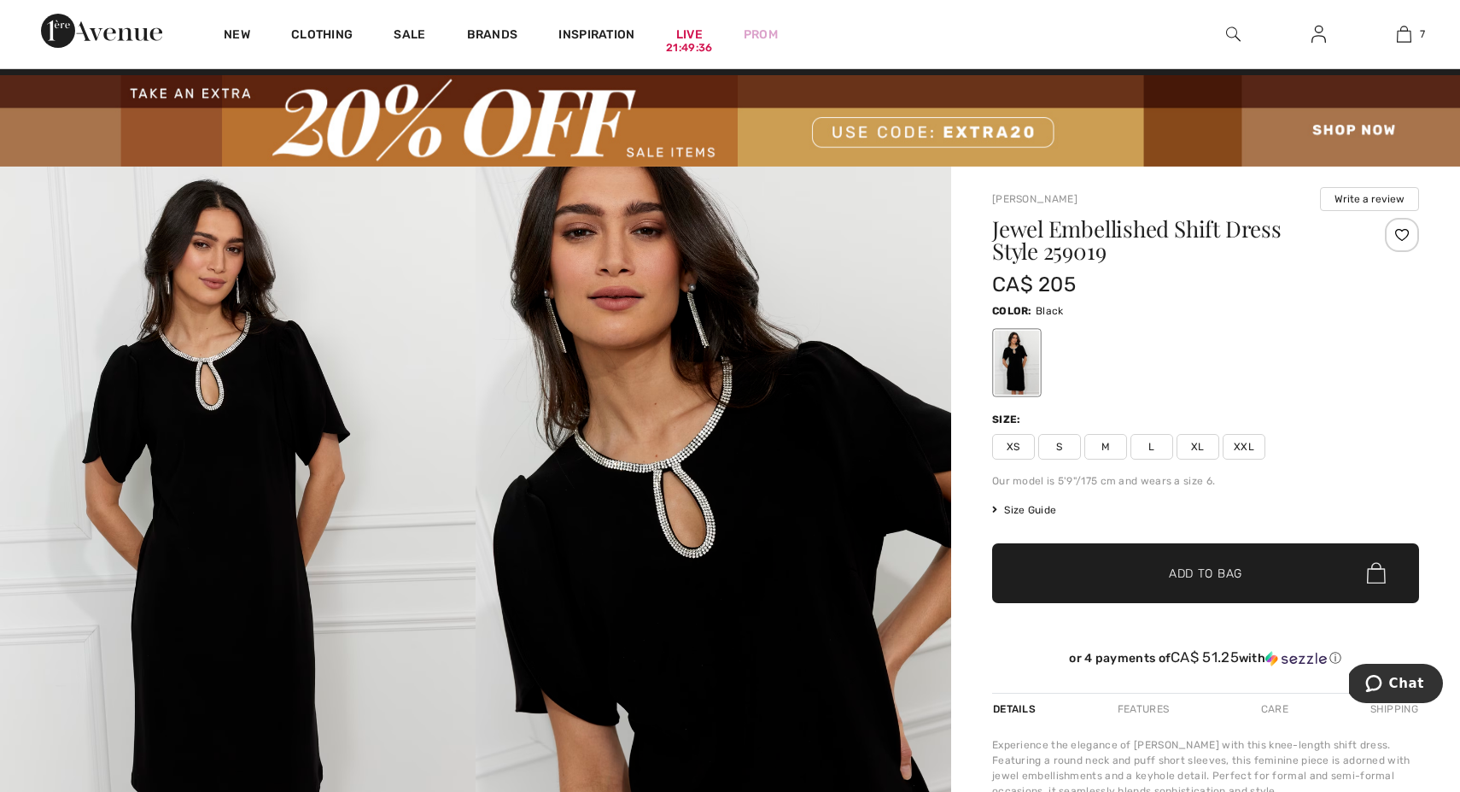
scroll to position [31, 0]
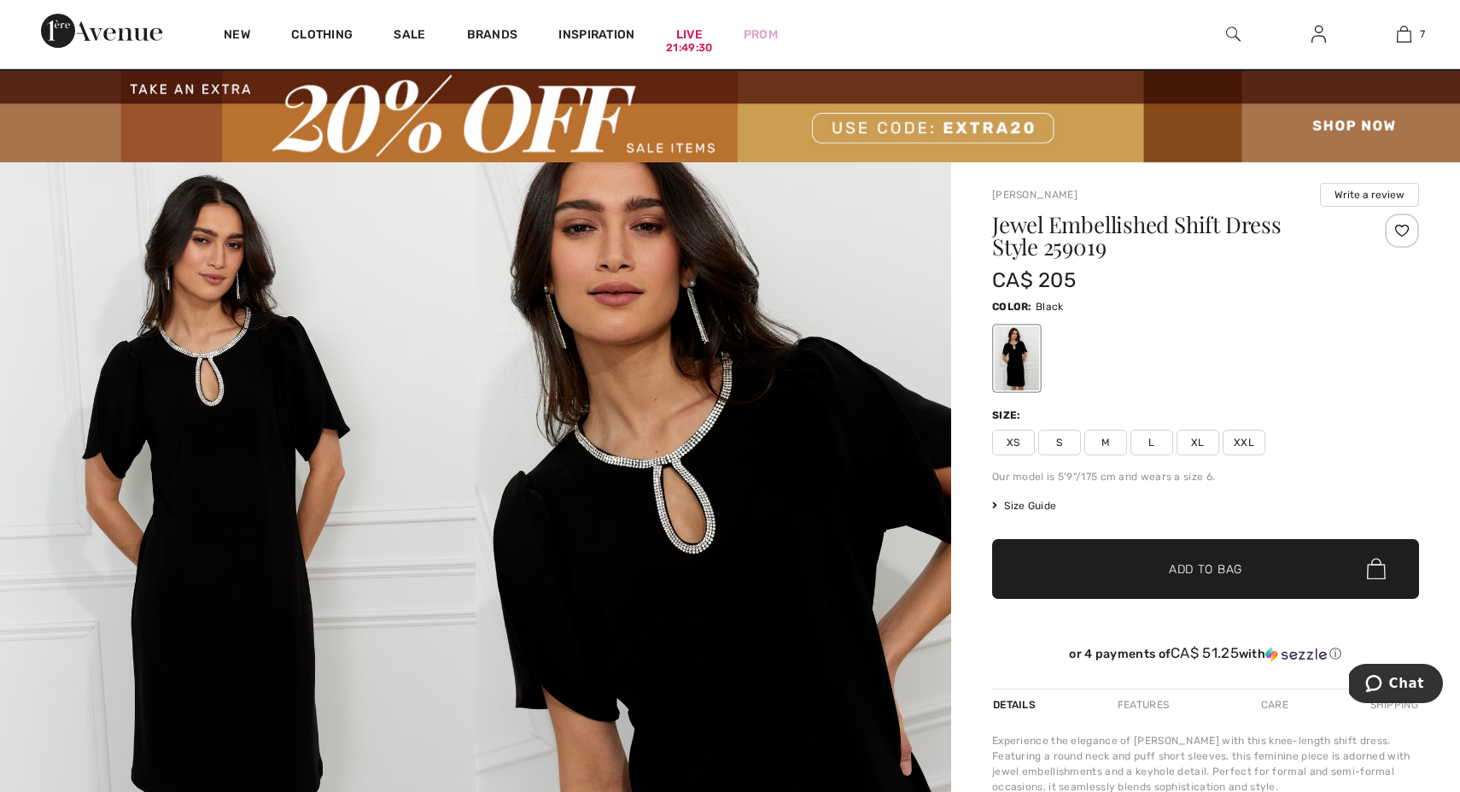
click at [1102, 442] on span "M" at bounding box center [1106, 443] width 43 height 26
click at [1177, 569] on span "Add to Bag" at bounding box center [1205, 568] width 73 height 18
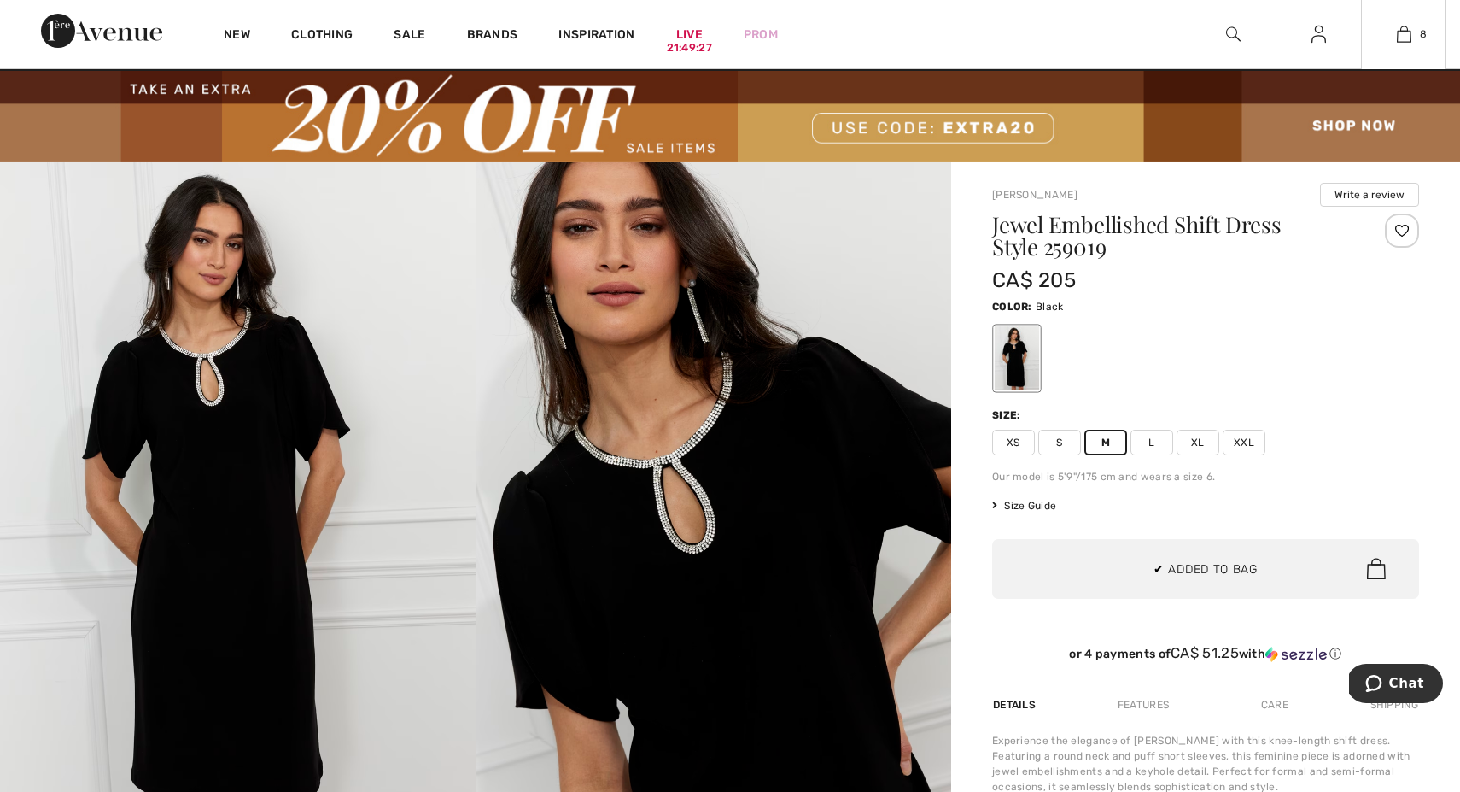
scroll to position [852, 0]
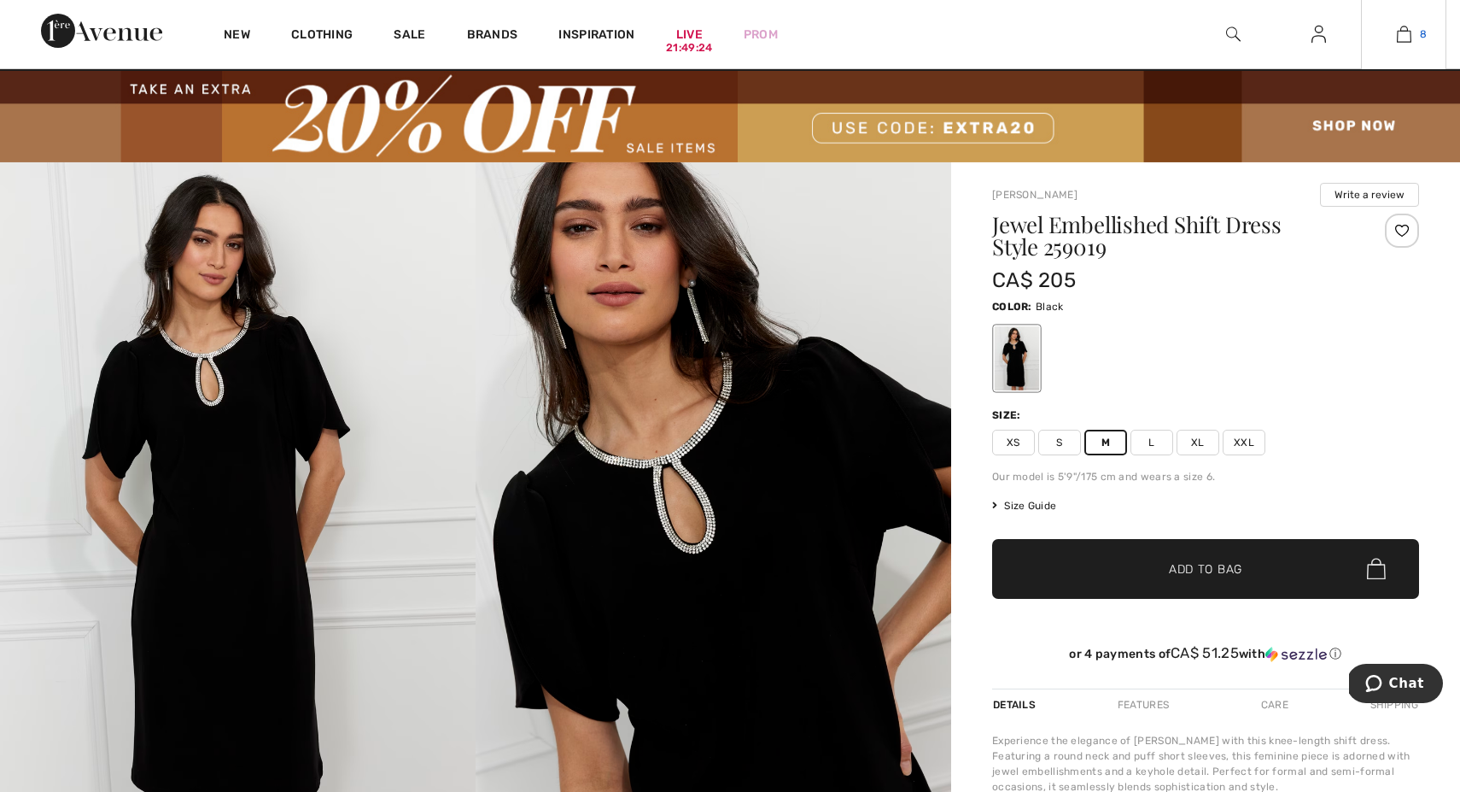
click at [1406, 32] on img at bounding box center [1404, 34] width 15 height 20
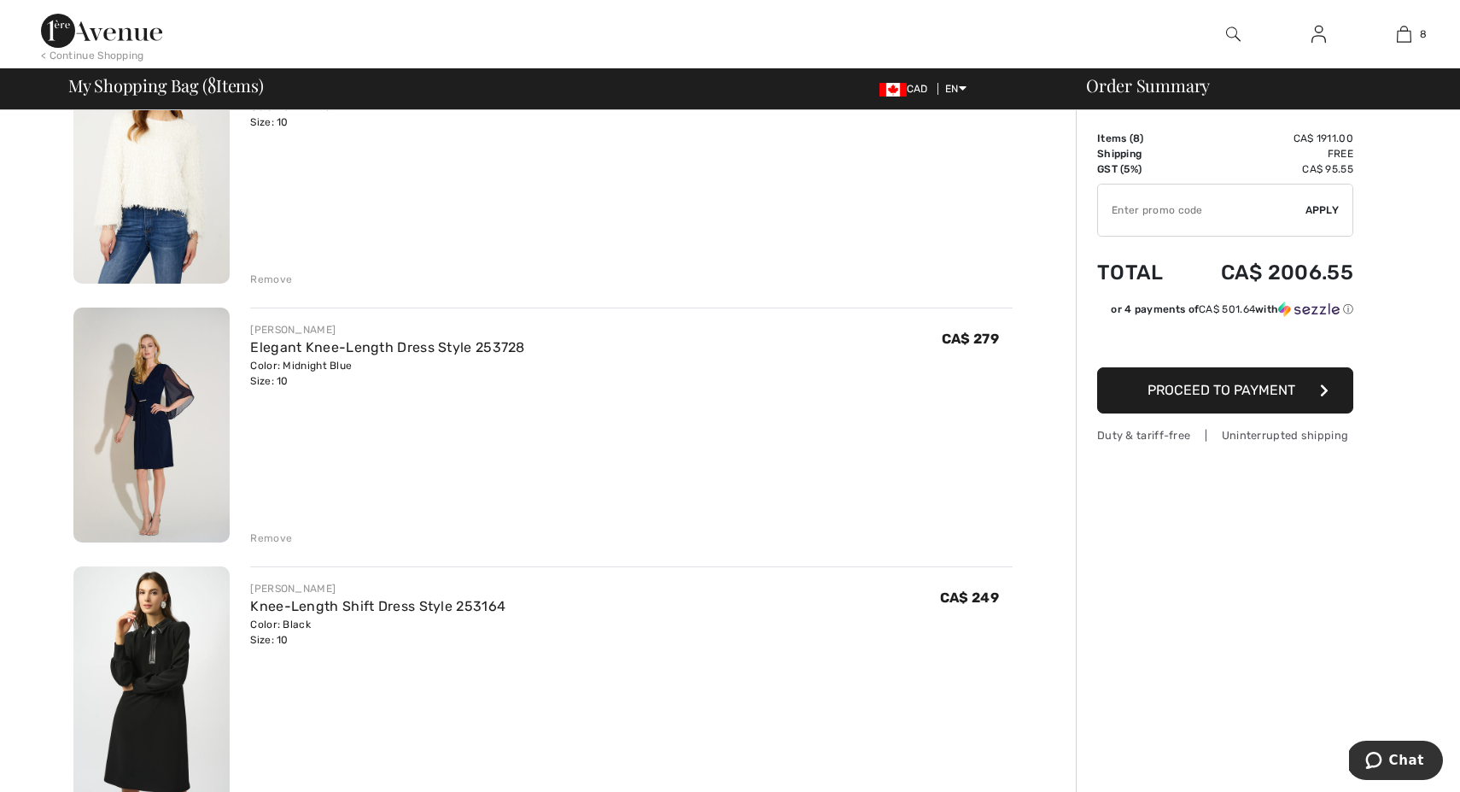
scroll to position [960, 0]
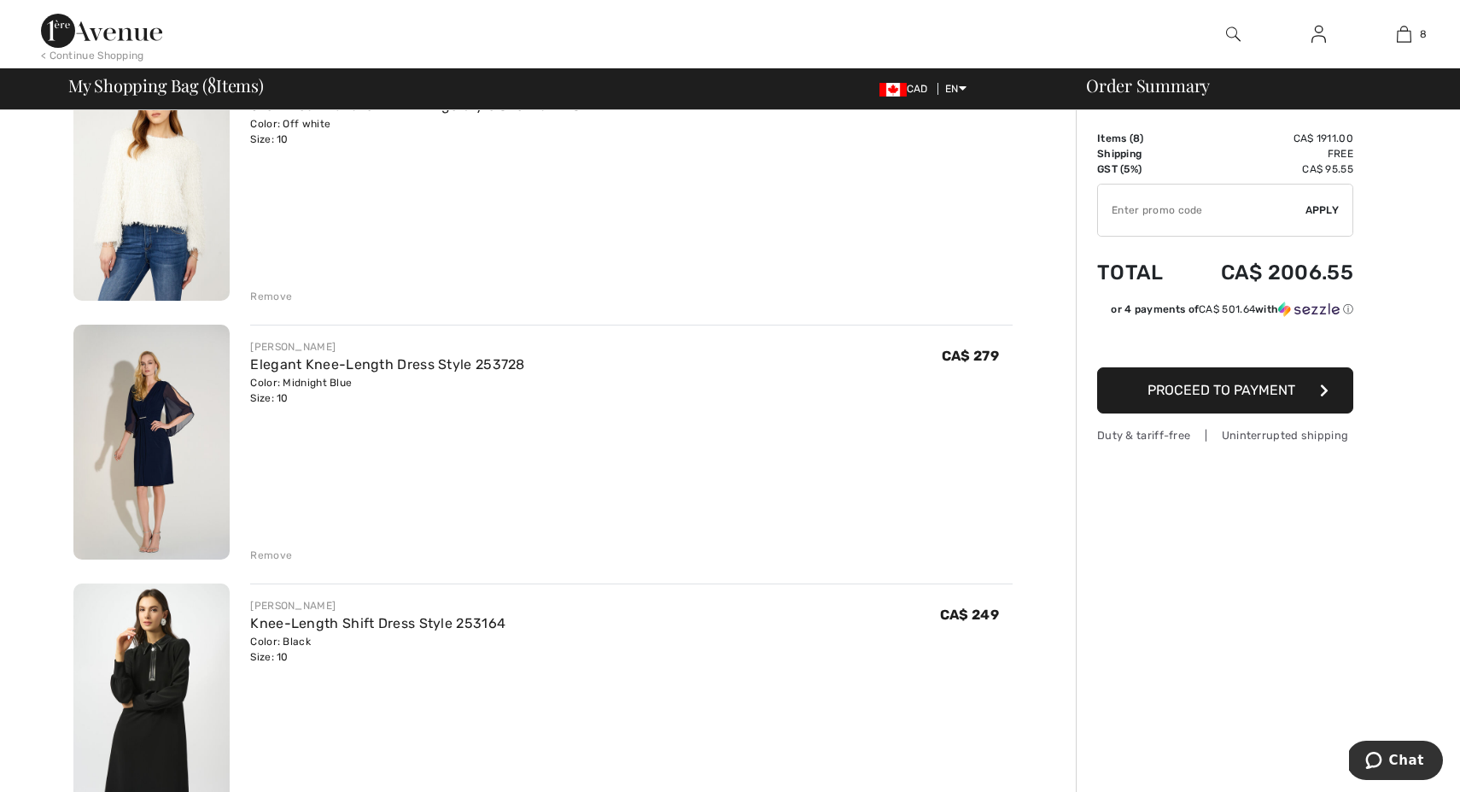
click at [153, 457] on img at bounding box center [151, 442] width 156 height 235
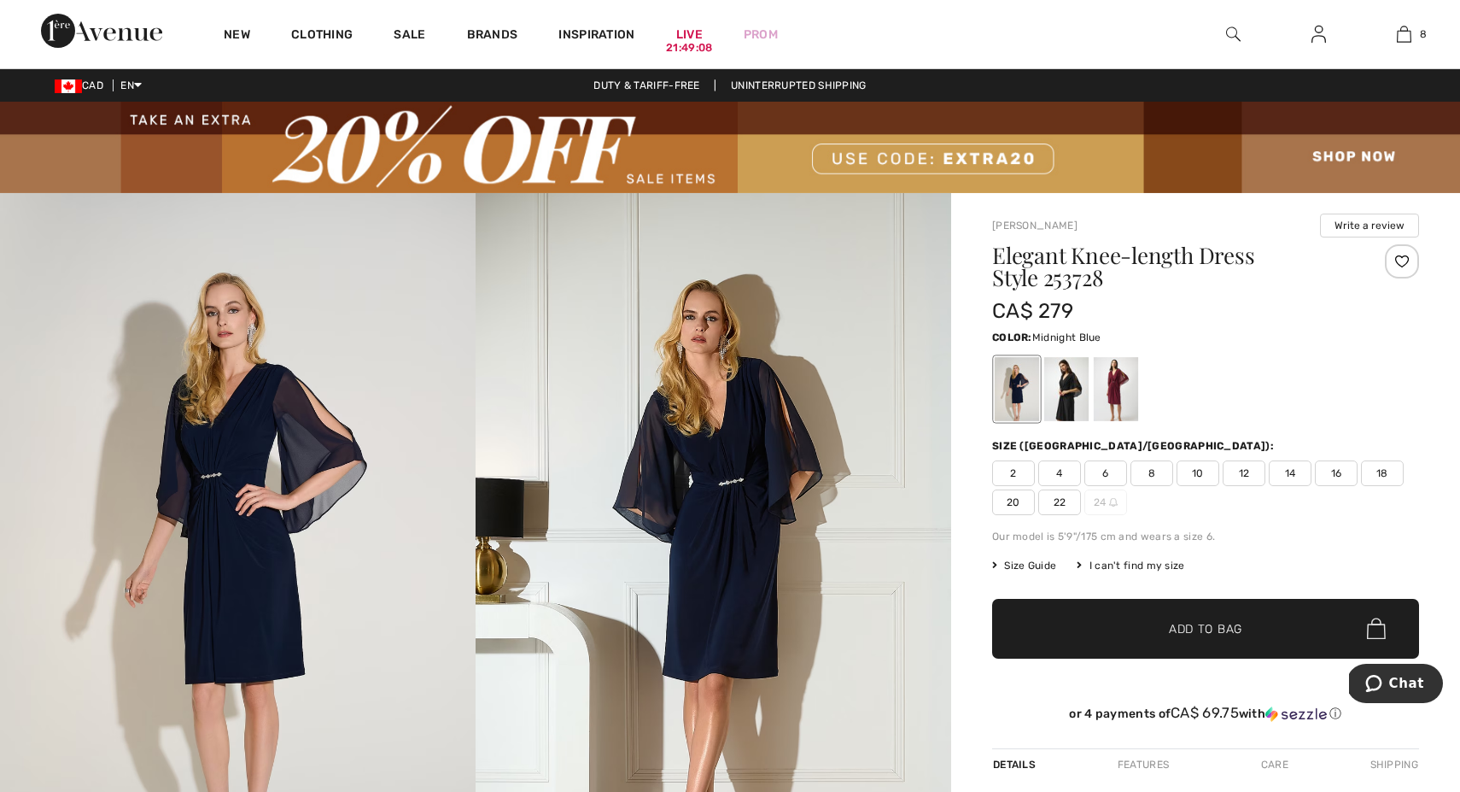
click at [731, 494] on img at bounding box center [714, 549] width 476 height 713
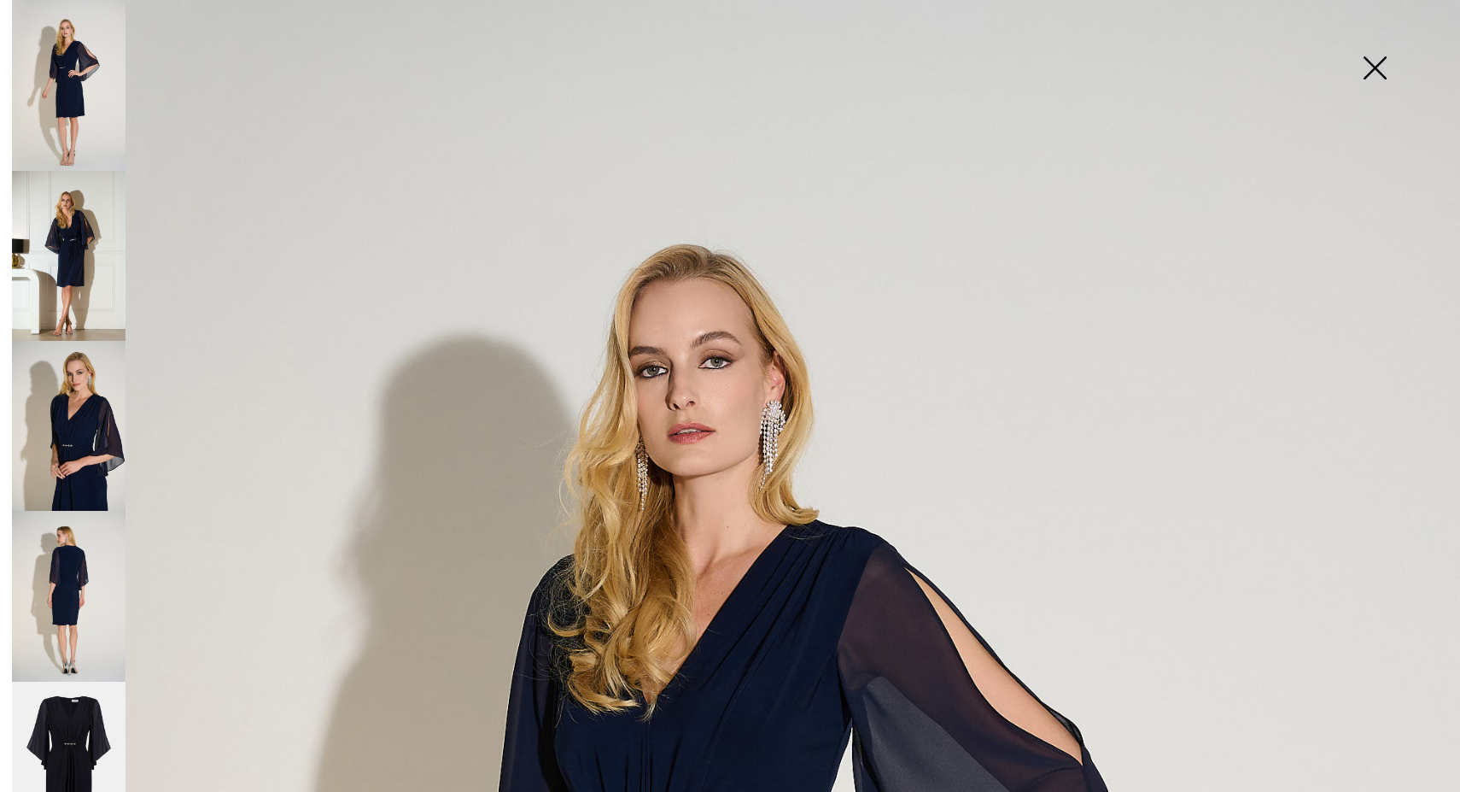
click at [1377, 64] on img at bounding box center [1374, 70] width 85 height 88
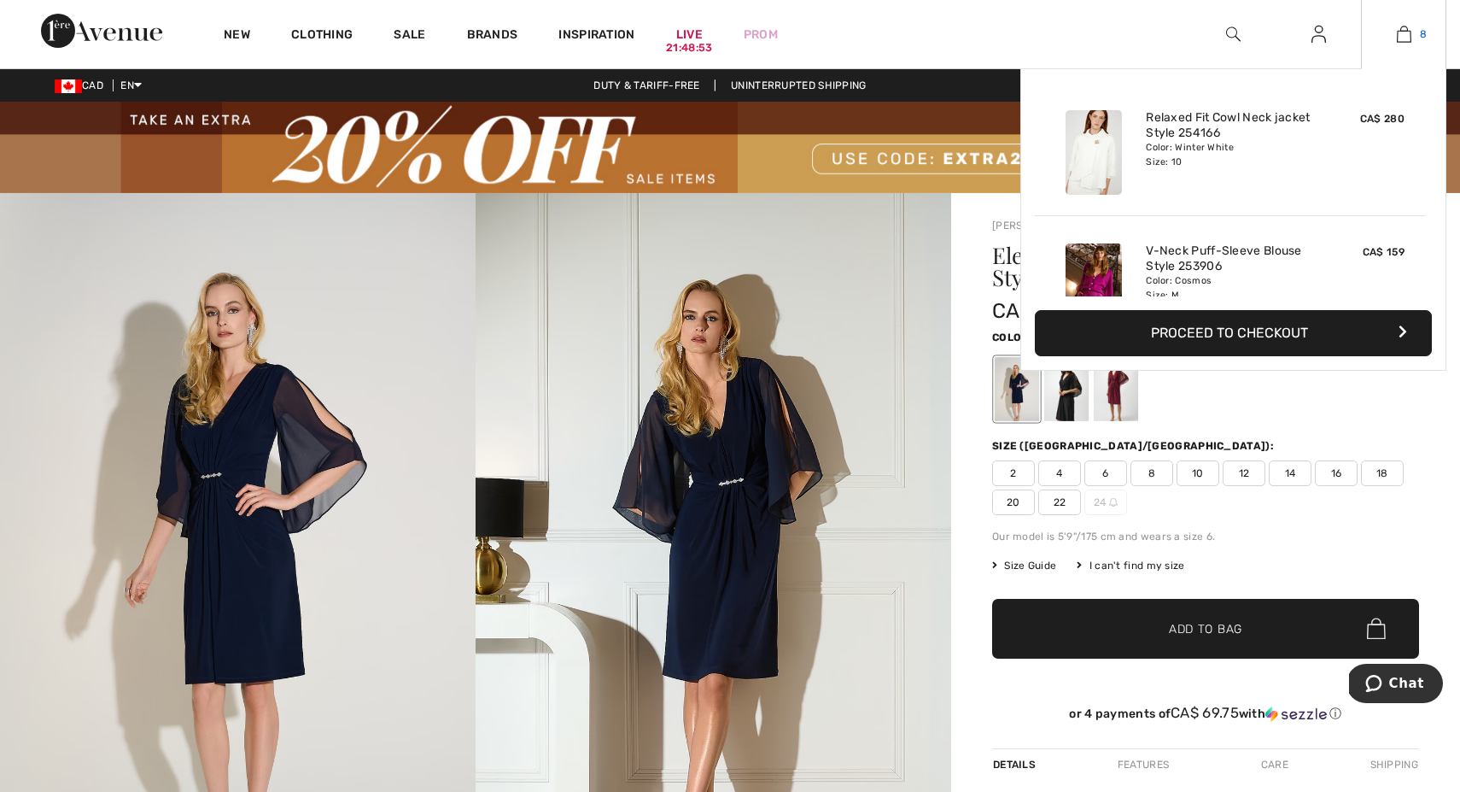
click at [1397, 40] on img at bounding box center [1404, 34] width 15 height 20
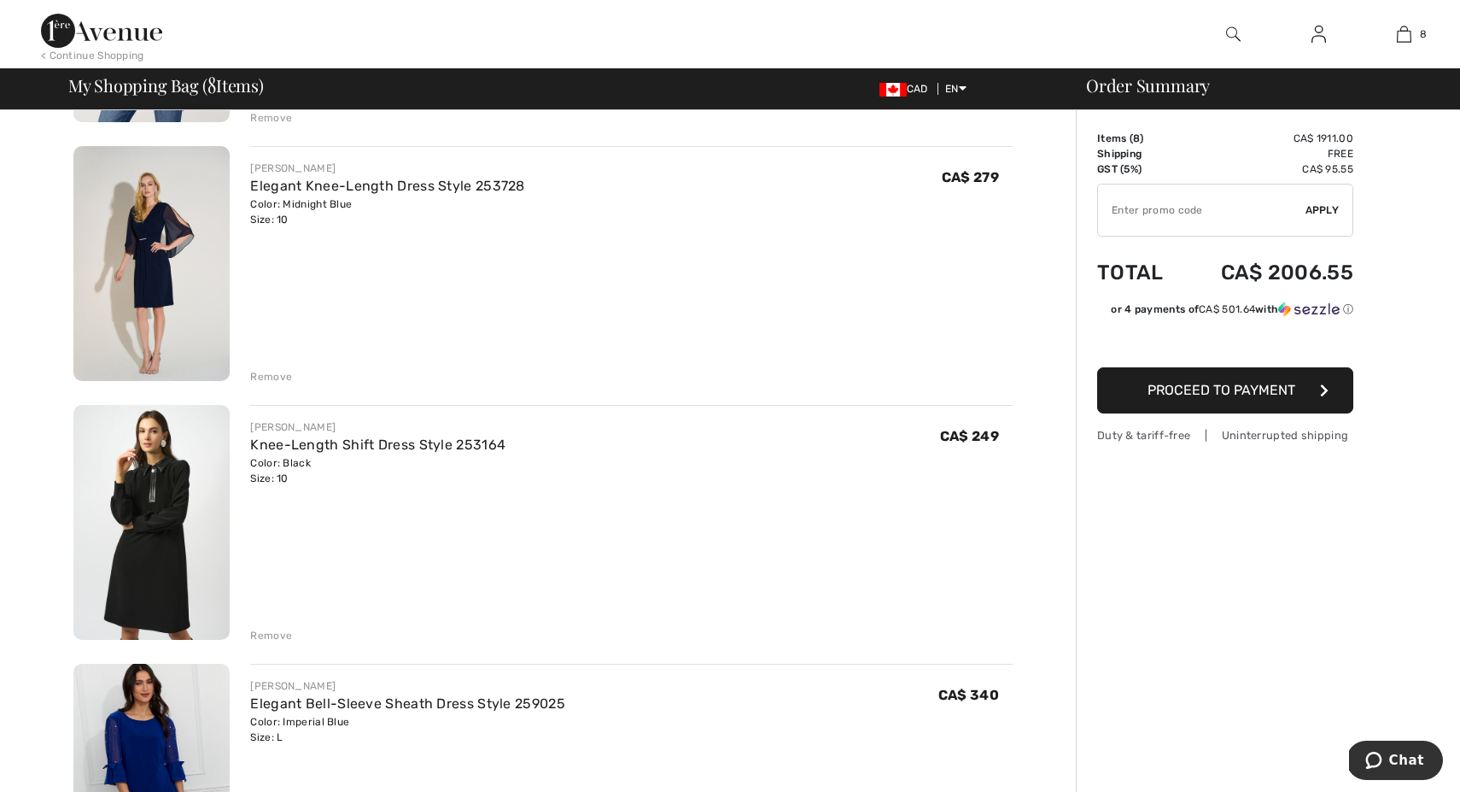
scroll to position [1141, 0]
click at [272, 375] on div "Remove" at bounding box center [271, 373] width 42 height 15
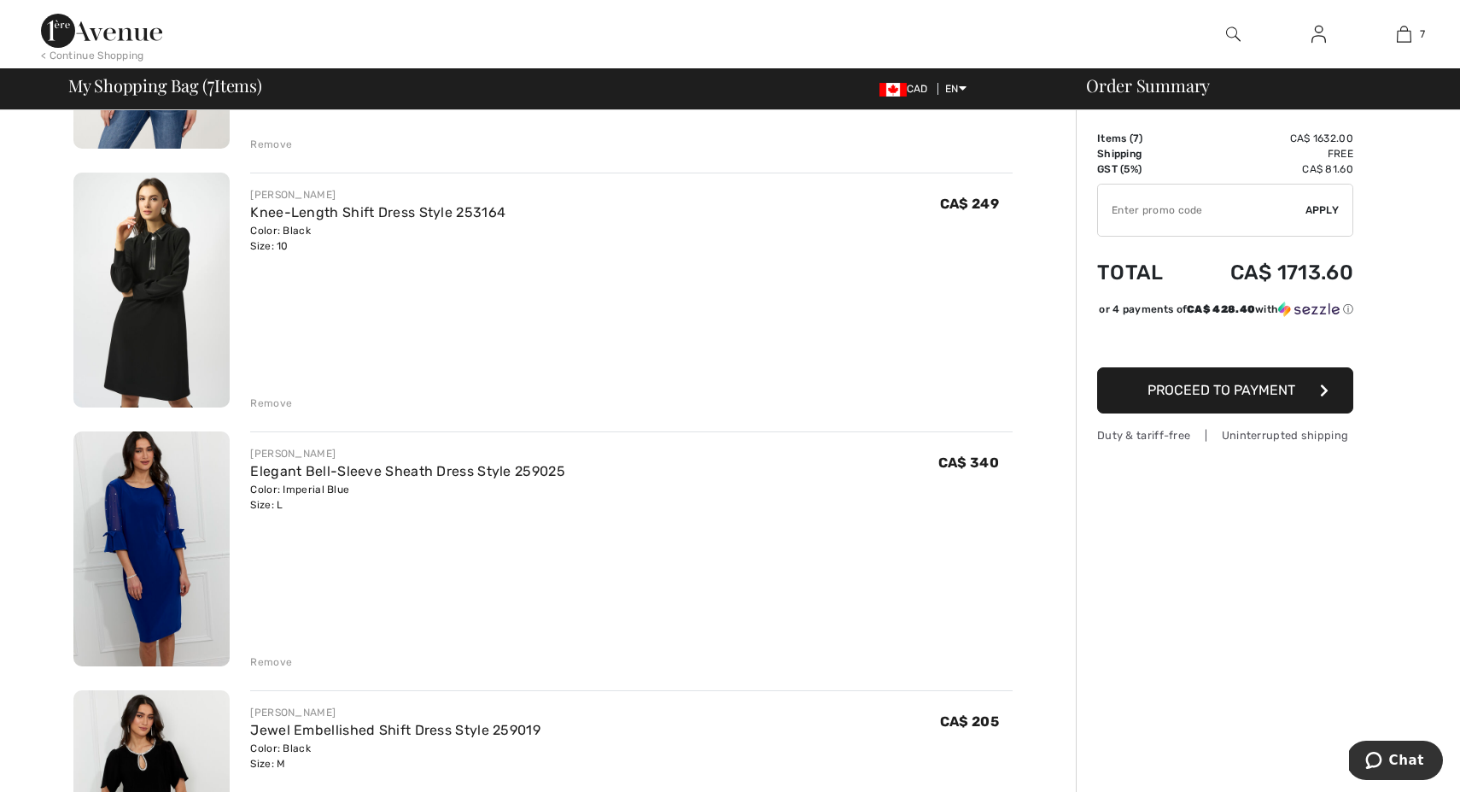
scroll to position [1107, 0]
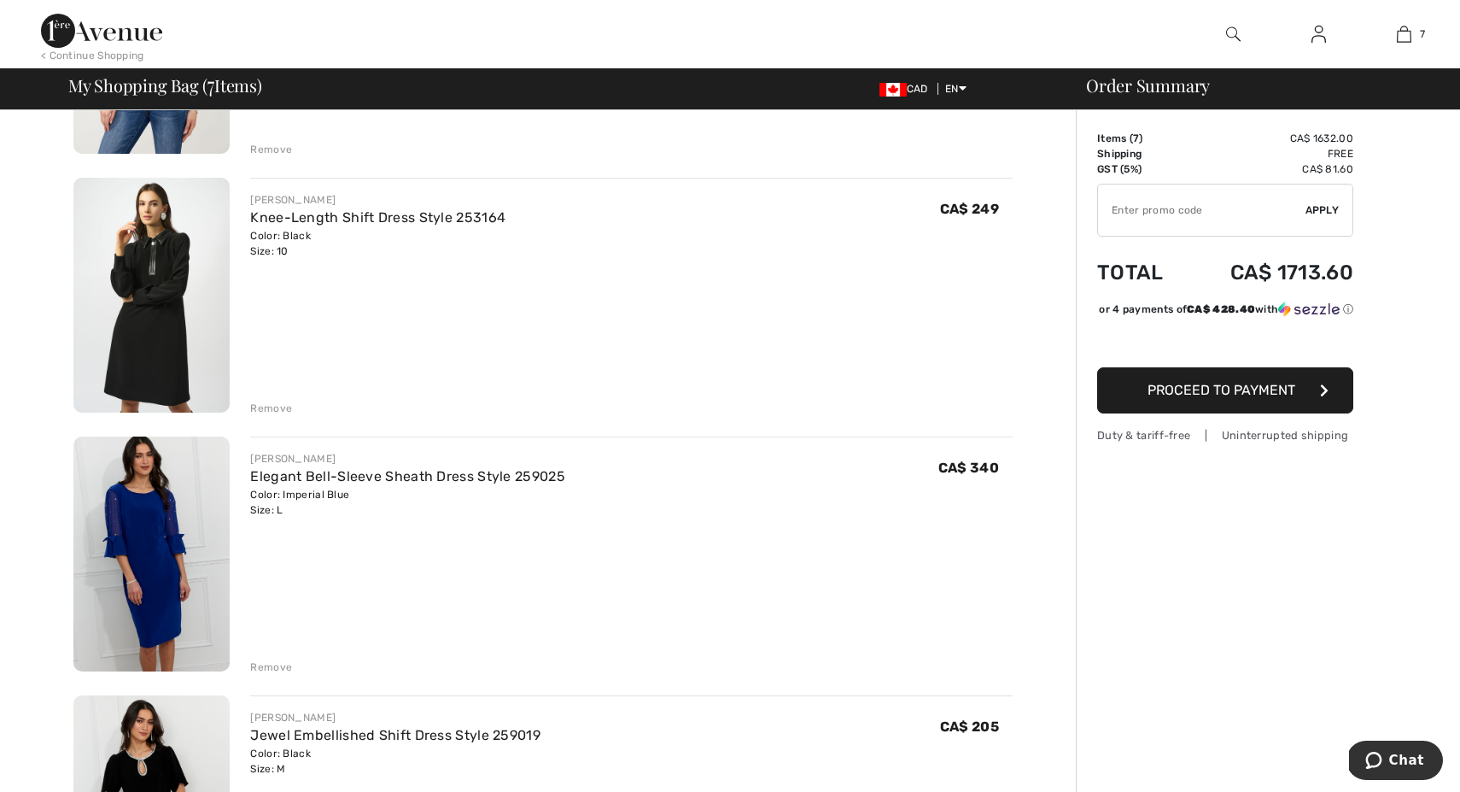
click at [173, 577] on img at bounding box center [151, 553] width 156 height 235
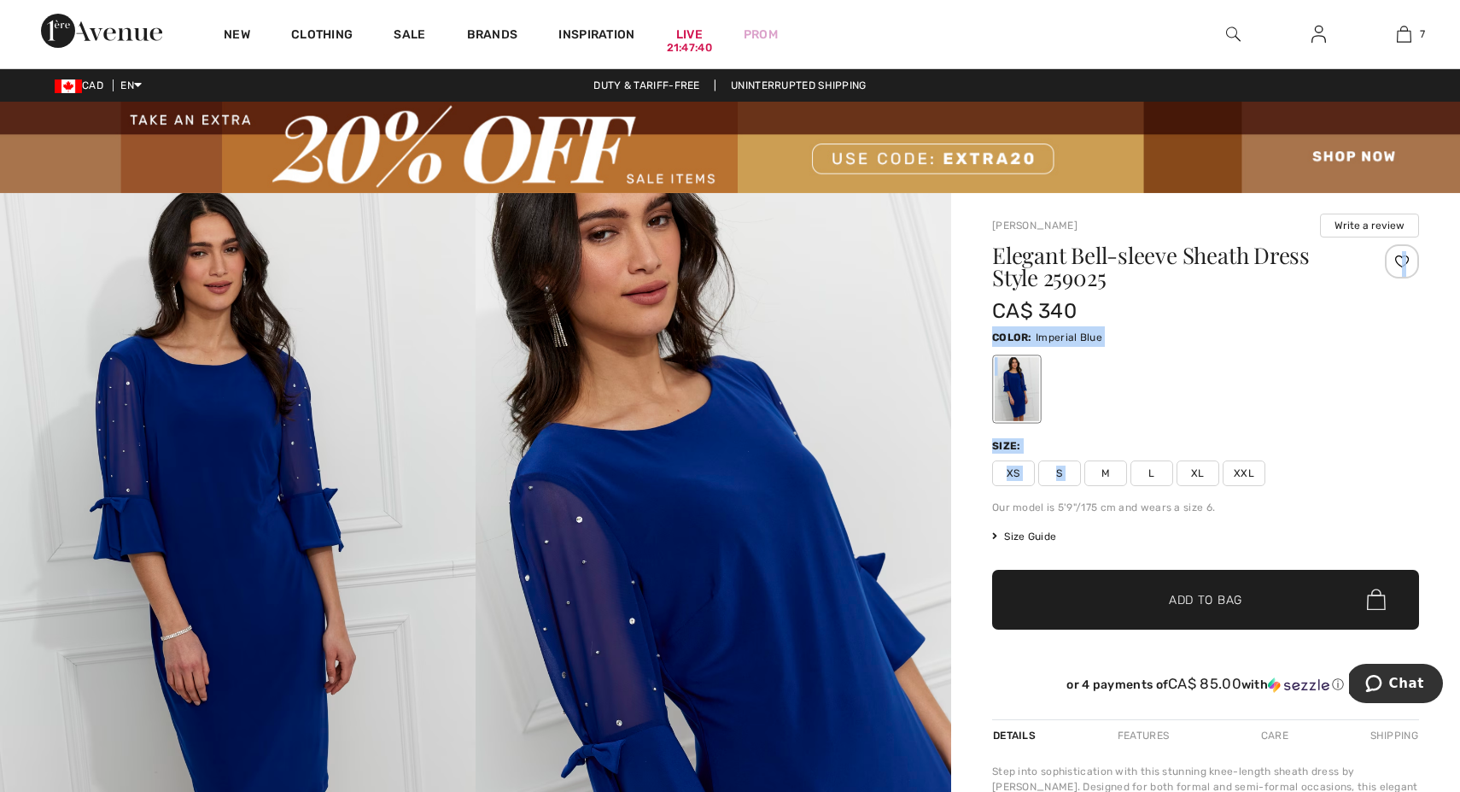
drag, startPoint x: 1102, startPoint y: 471, endPoint x: 1259, endPoint y: 313, distance: 222.8
click at [1261, 313] on div "Elegant Bell-sleeve Sheath Dress Style 259025 CA$ 340 Color: Imperial Blue Size…" at bounding box center [1205, 481] width 427 height 475
click at [1259, 313] on div "CA$ 340" at bounding box center [1170, 310] width 356 height 31
click at [1101, 475] on span "M" at bounding box center [1106, 473] width 43 height 26
click at [1098, 592] on span "✔ Added to Bag Add to Bag" at bounding box center [1205, 600] width 427 height 60
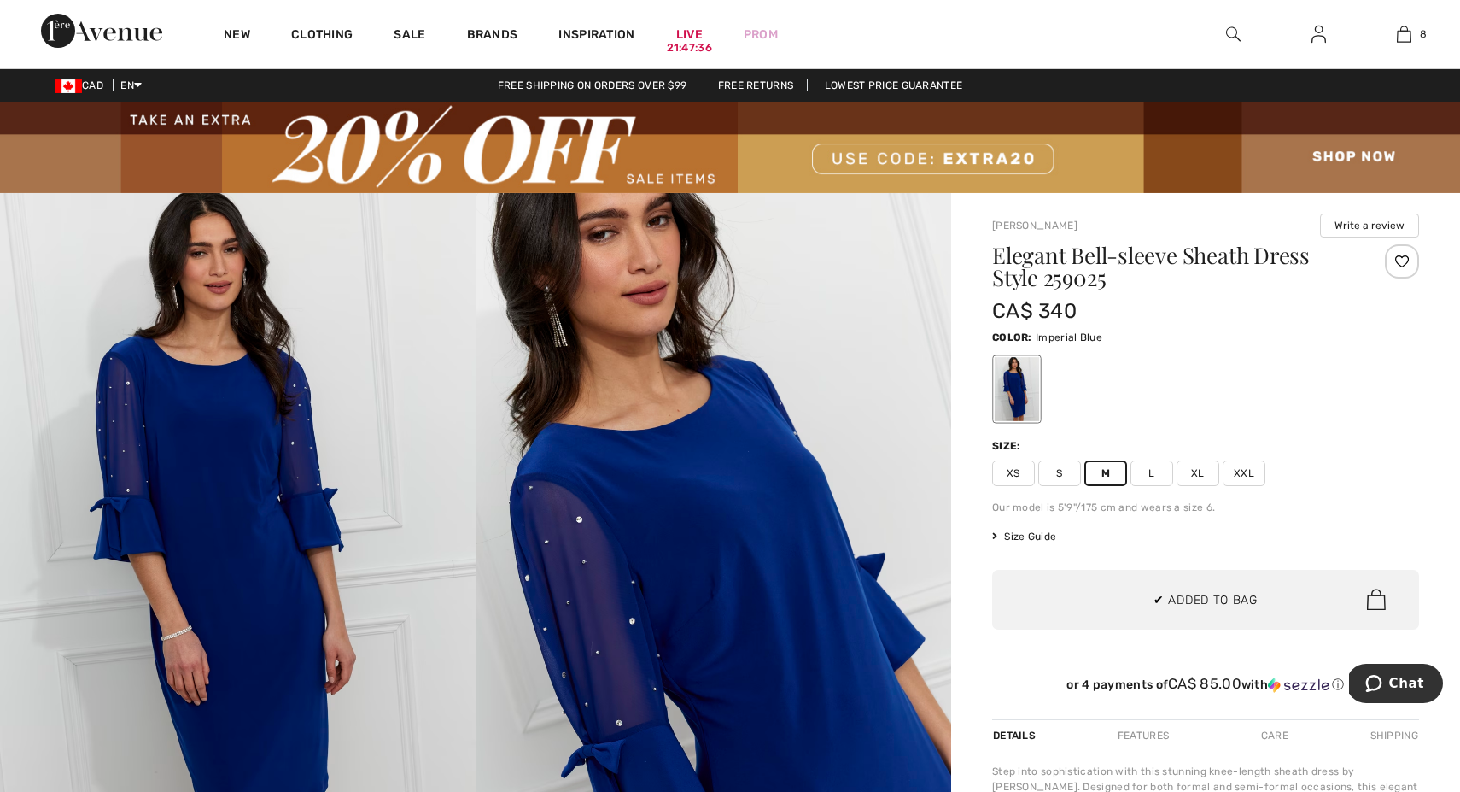
scroll to position [852, 0]
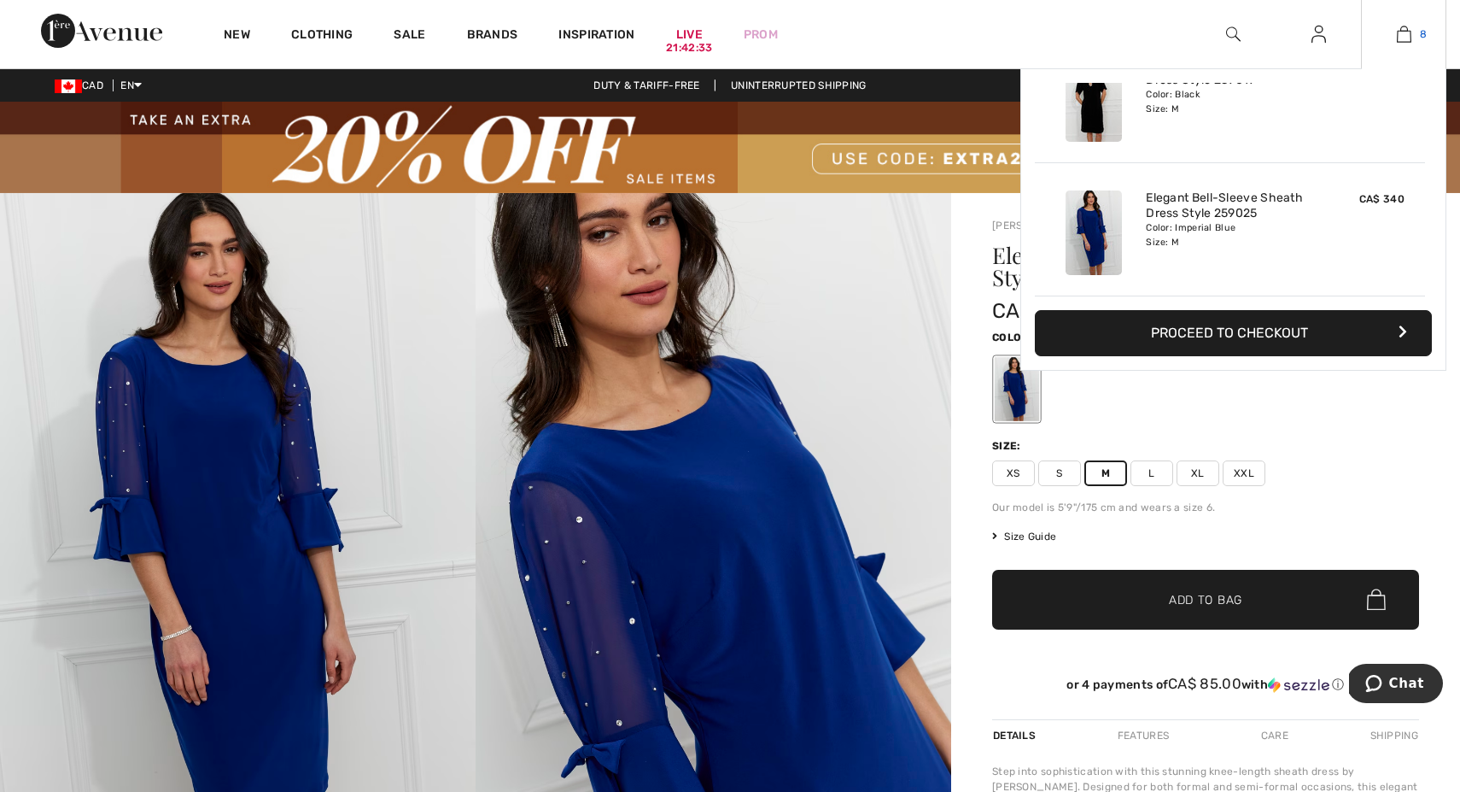
click at [1411, 38] on img at bounding box center [1404, 34] width 15 height 20
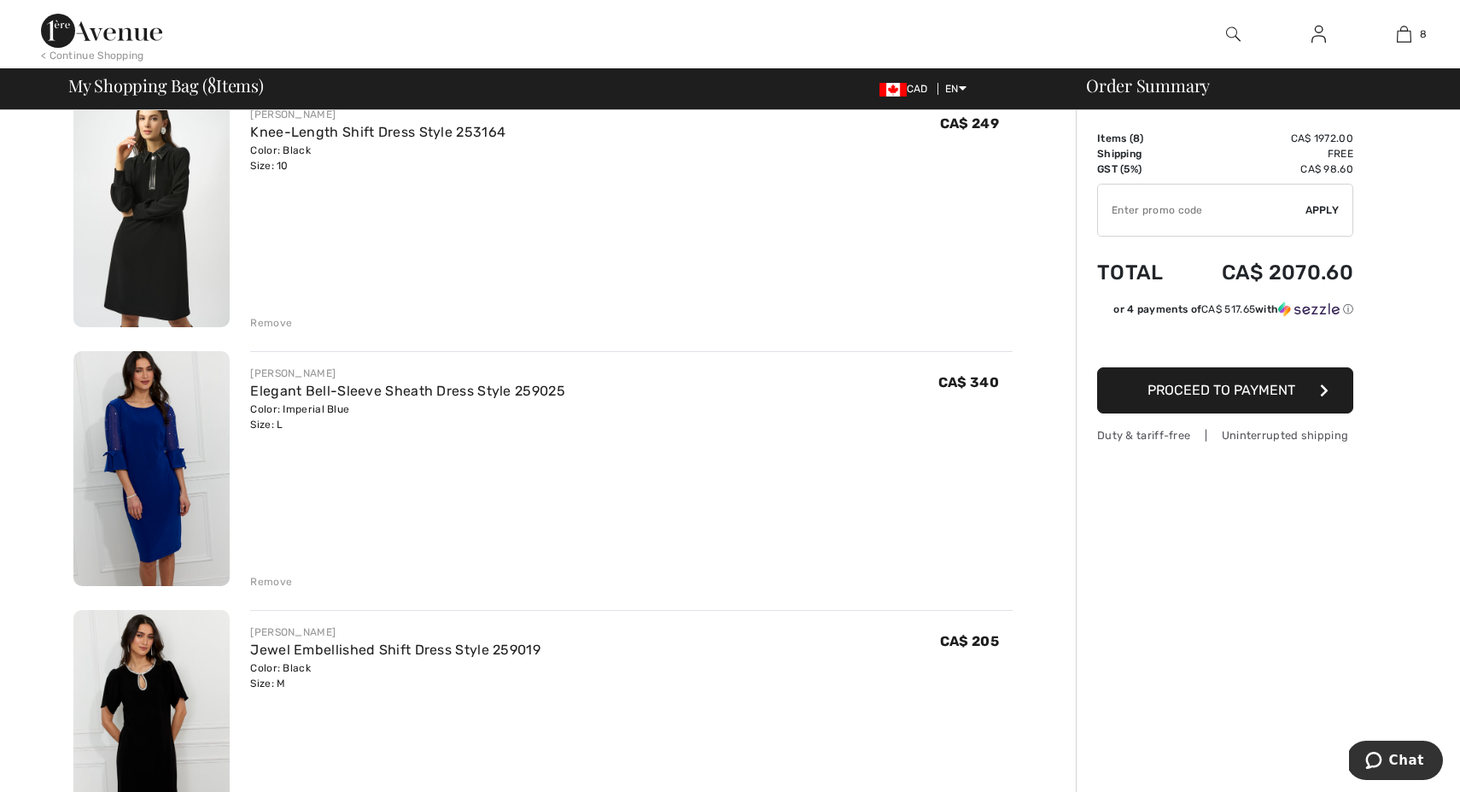
scroll to position [1138, 0]
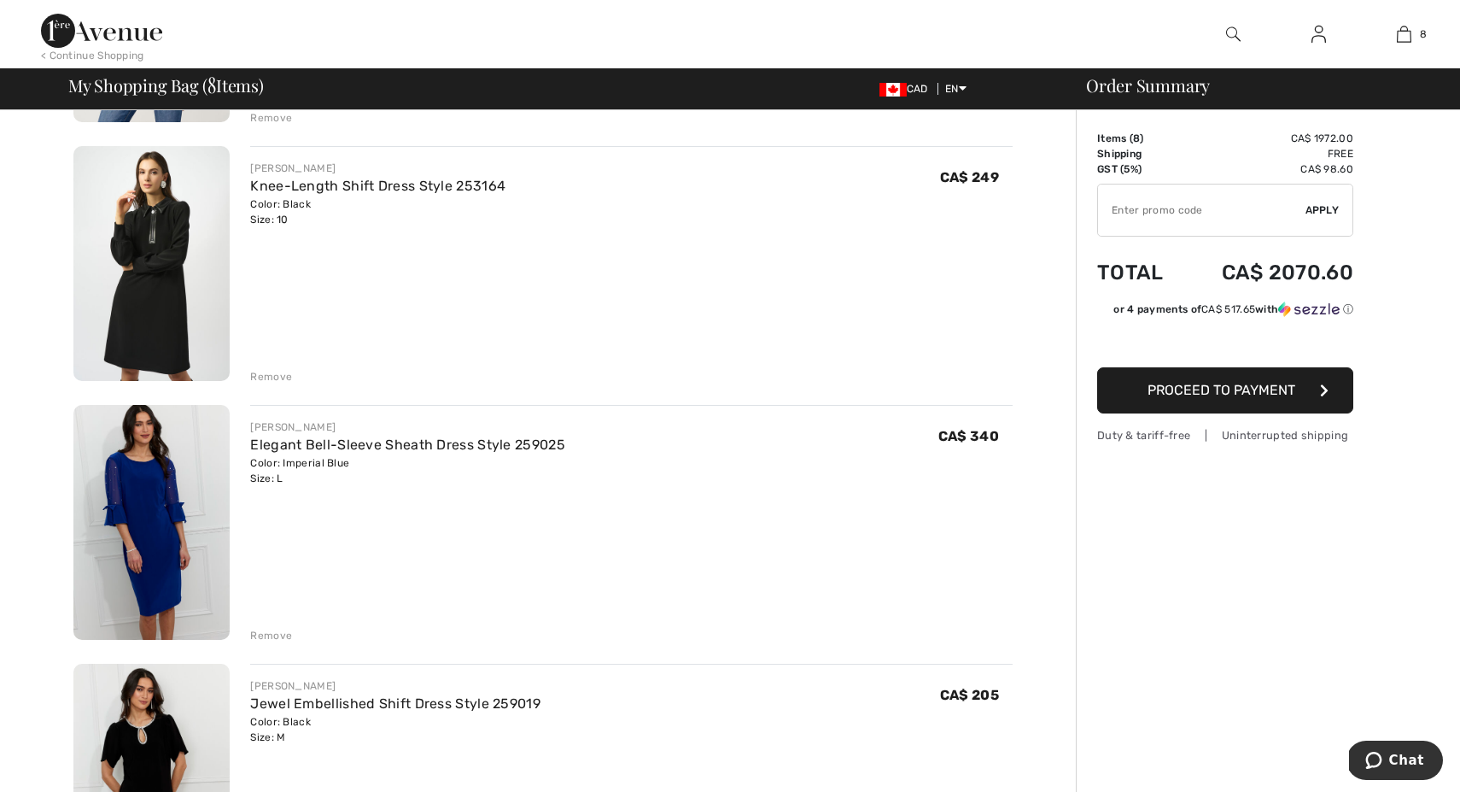
click at [268, 636] on div "Remove" at bounding box center [271, 635] width 42 height 15
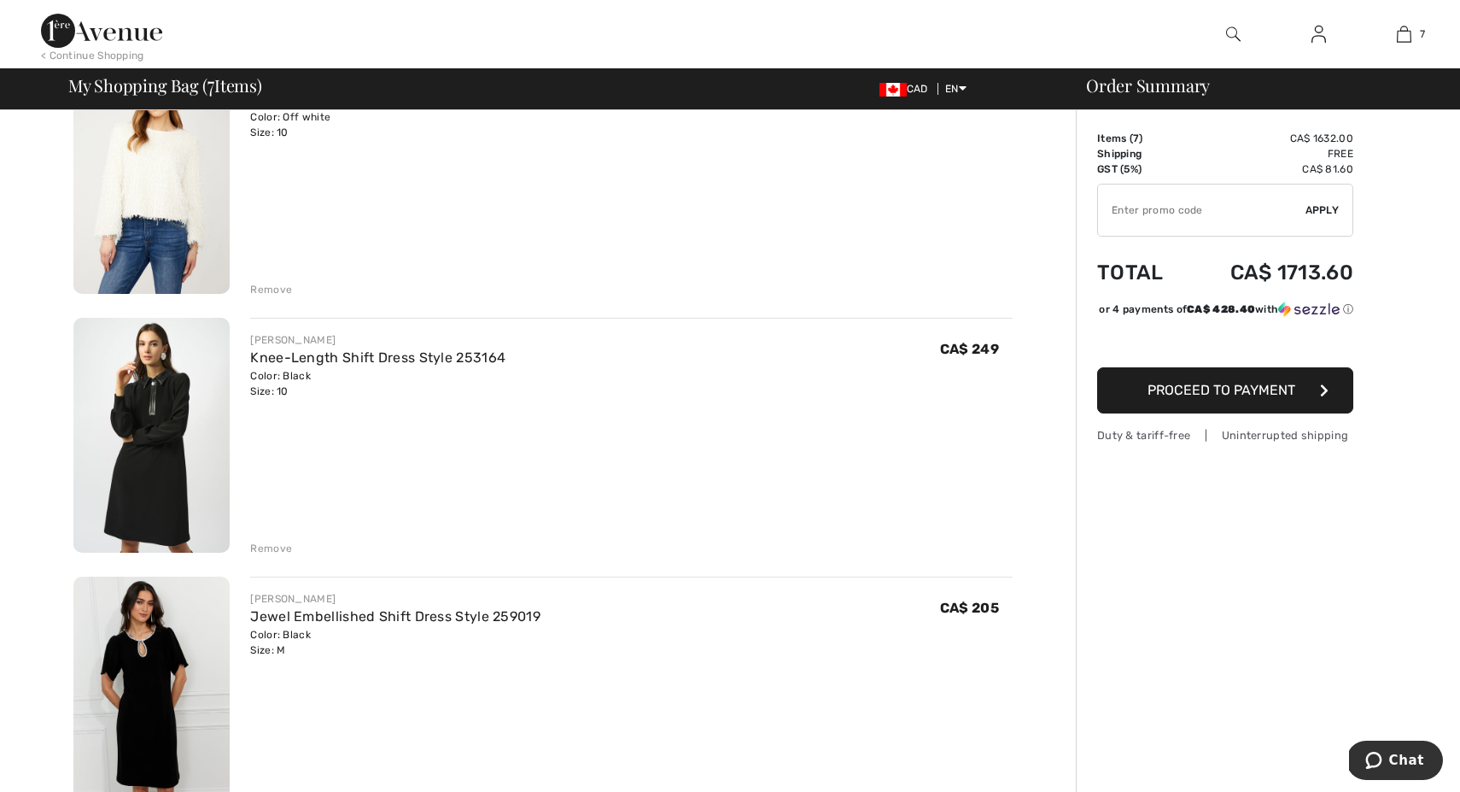
scroll to position [964, 0]
click at [176, 472] on img at bounding box center [151, 437] width 156 height 235
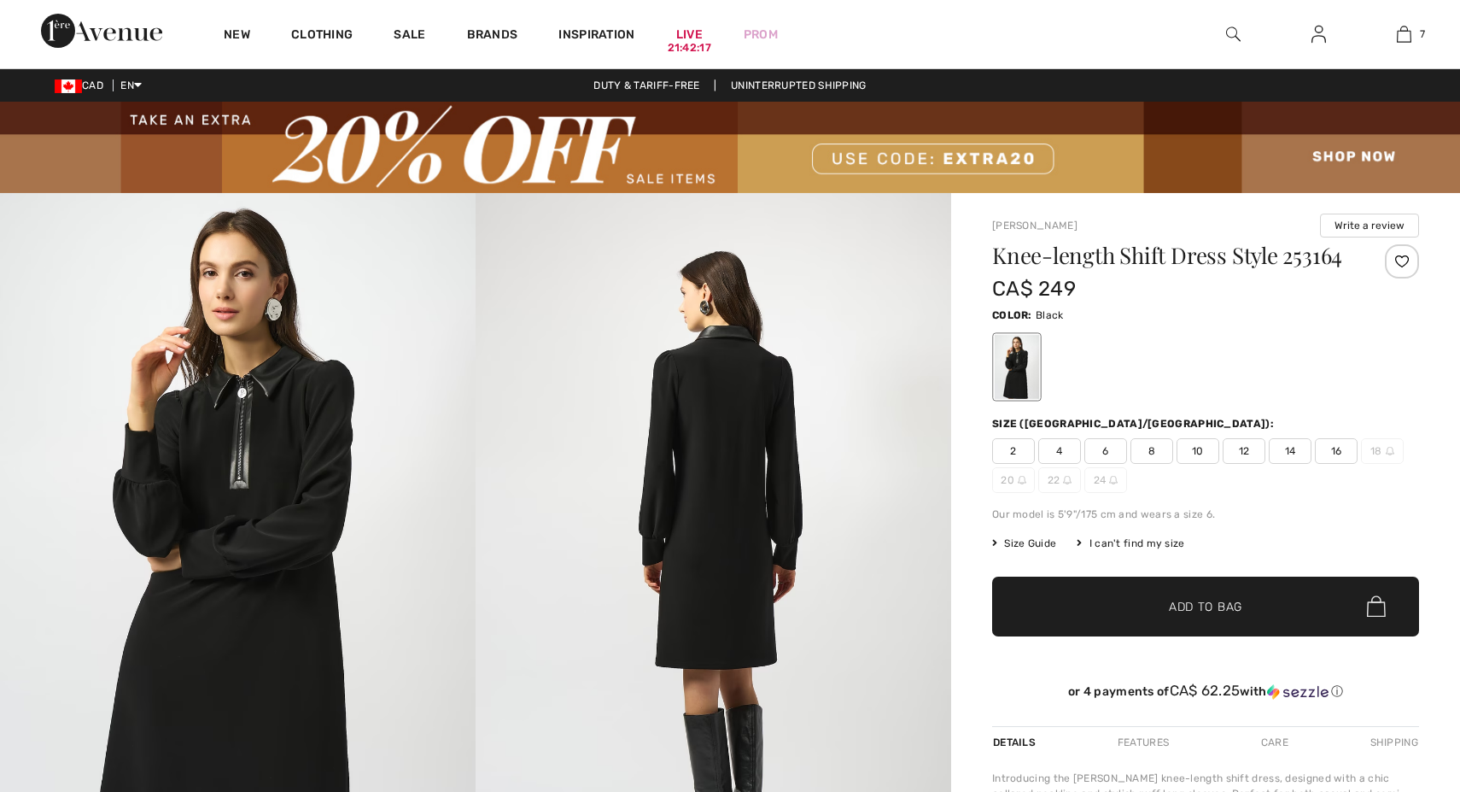
click at [1151, 450] on span "8" at bounding box center [1152, 451] width 43 height 26
click at [1202, 609] on span "Add to Bag" at bounding box center [1205, 606] width 73 height 18
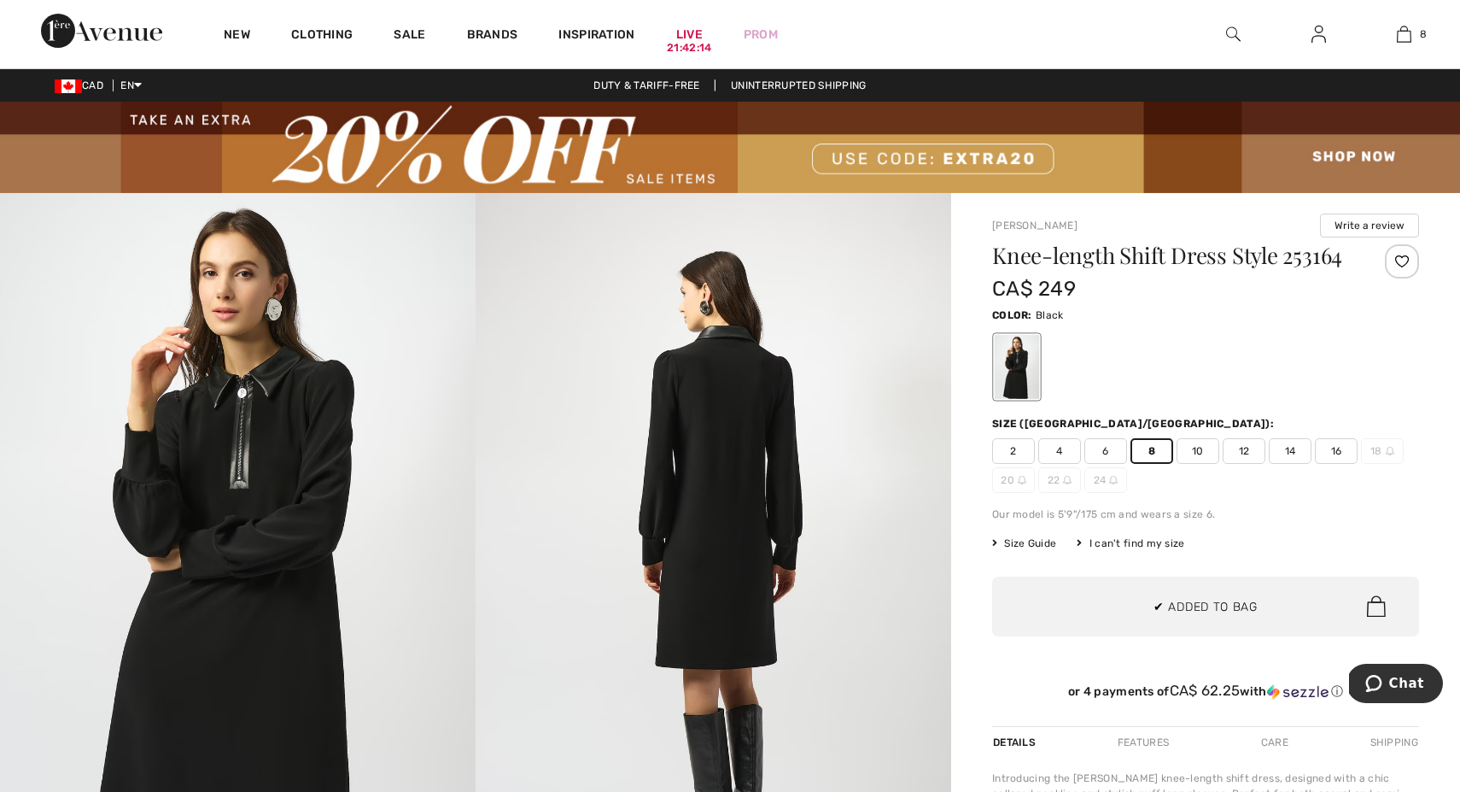
scroll to position [852, 0]
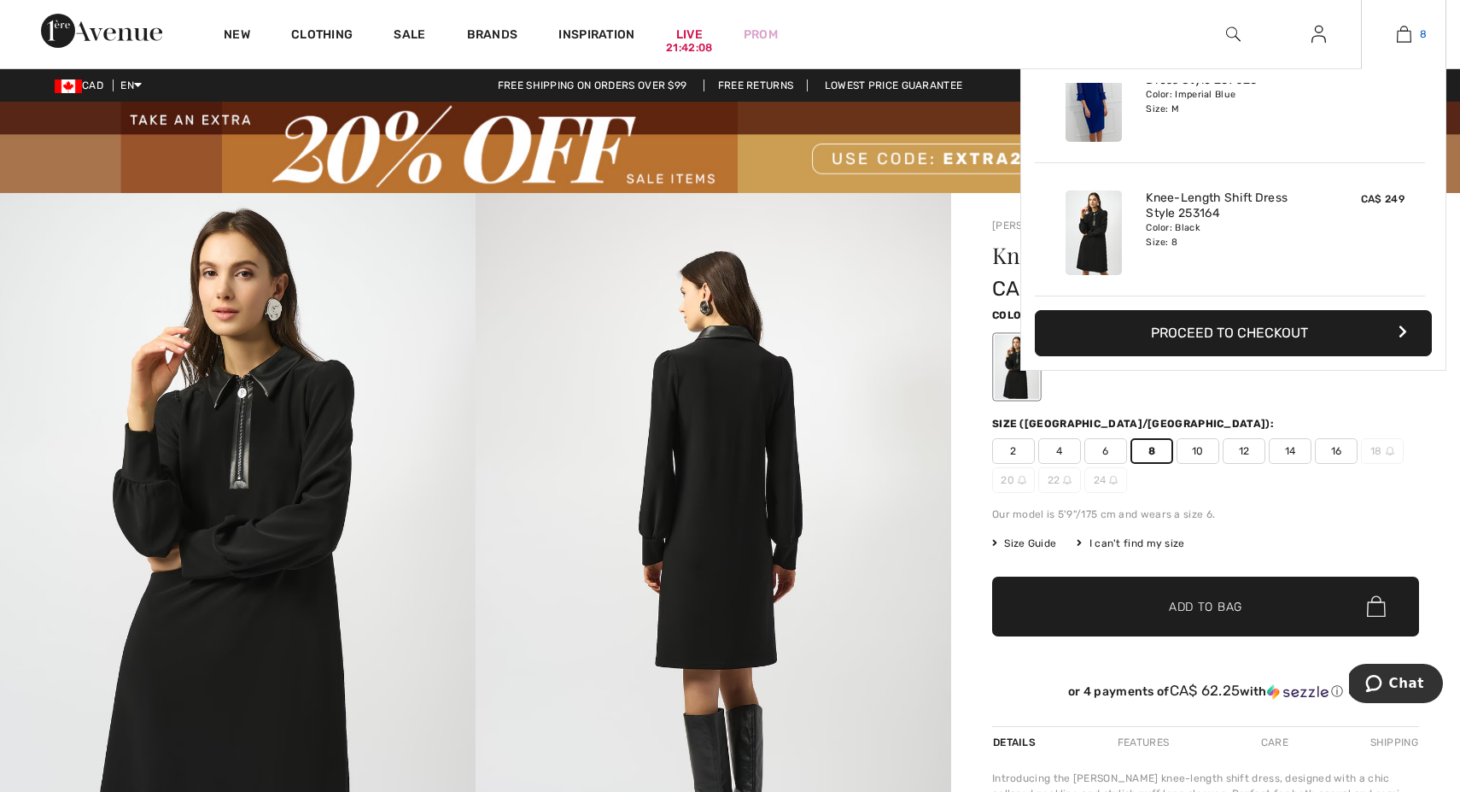
click at [1407, 33] on img at bounding box center [1404, 34] width 15 height 20
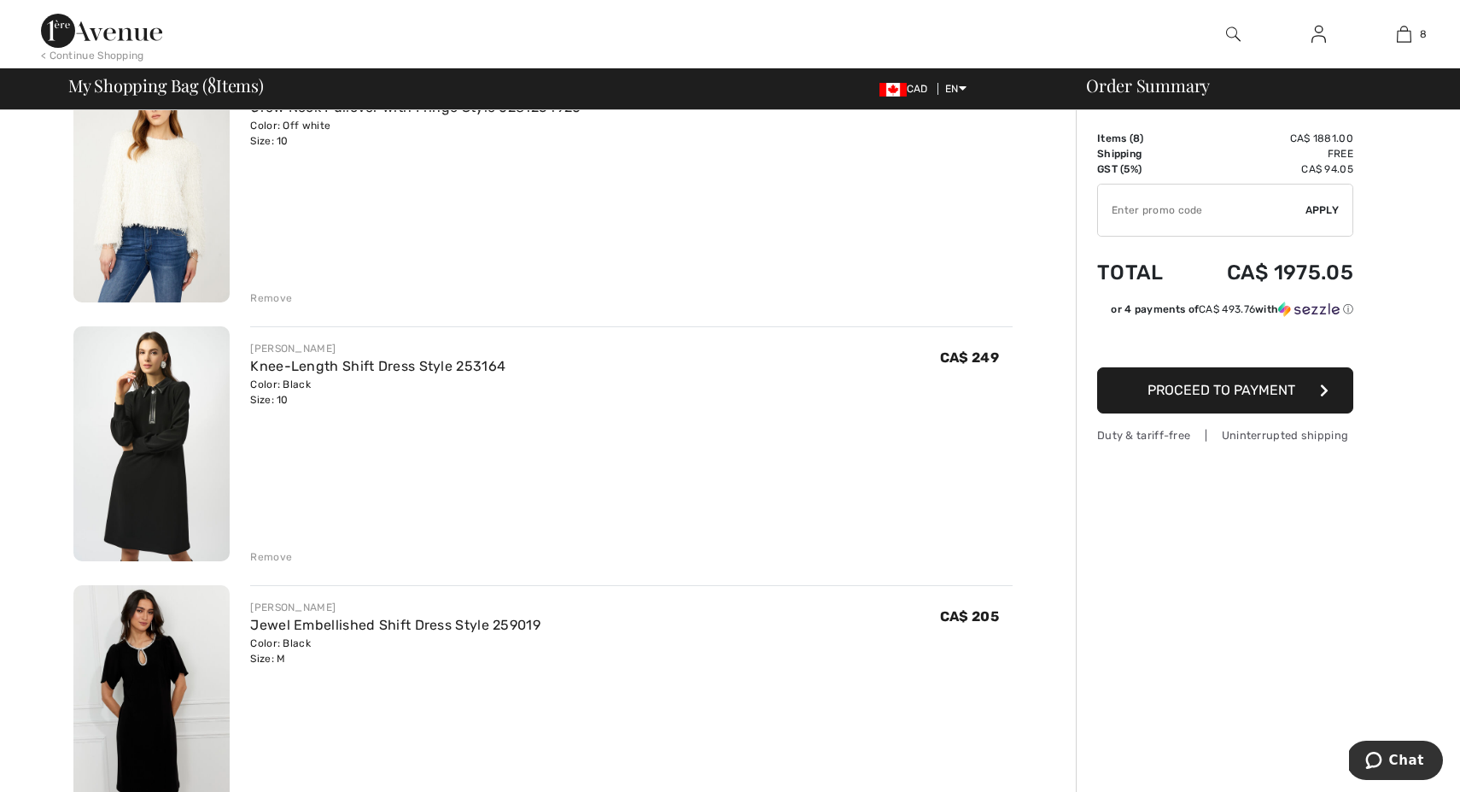
scroll to position [956, 0]
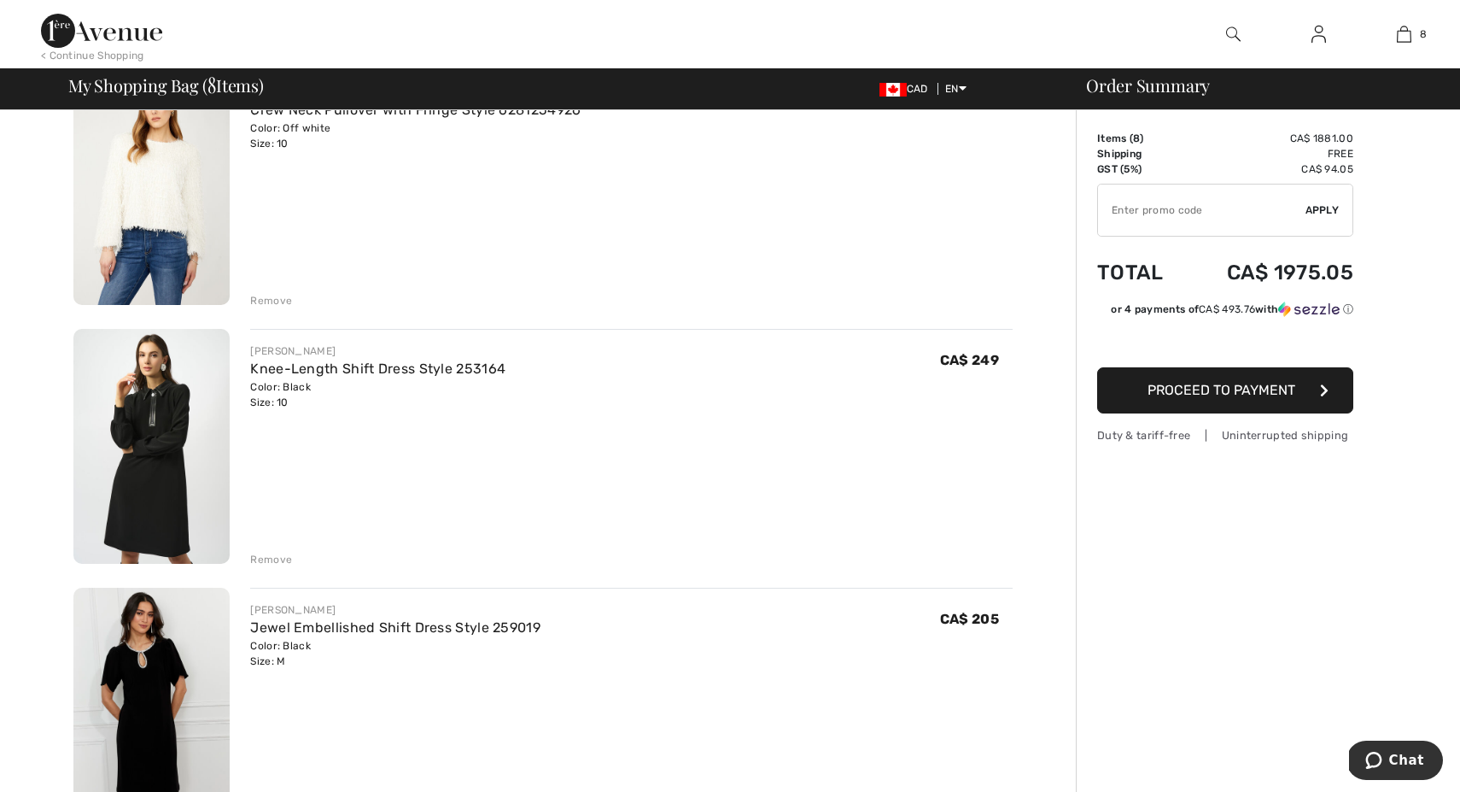
click at [272, 554] on div "Remove" at bounding box center [271, 559] width 42 height 15
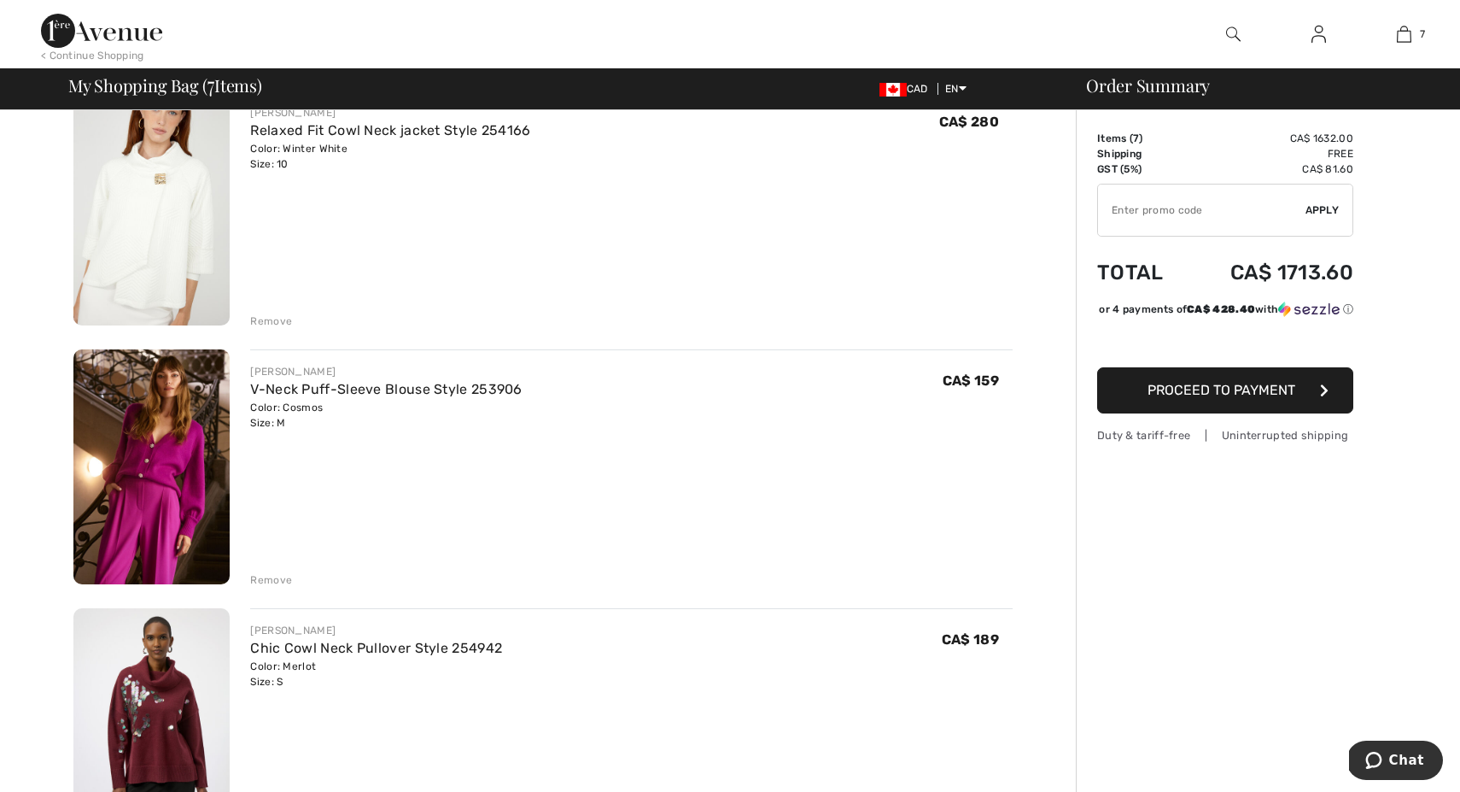
scroll to position [160, 0]
click at [161, 463] on img at bounding box center [151, 466] width 156 height 235
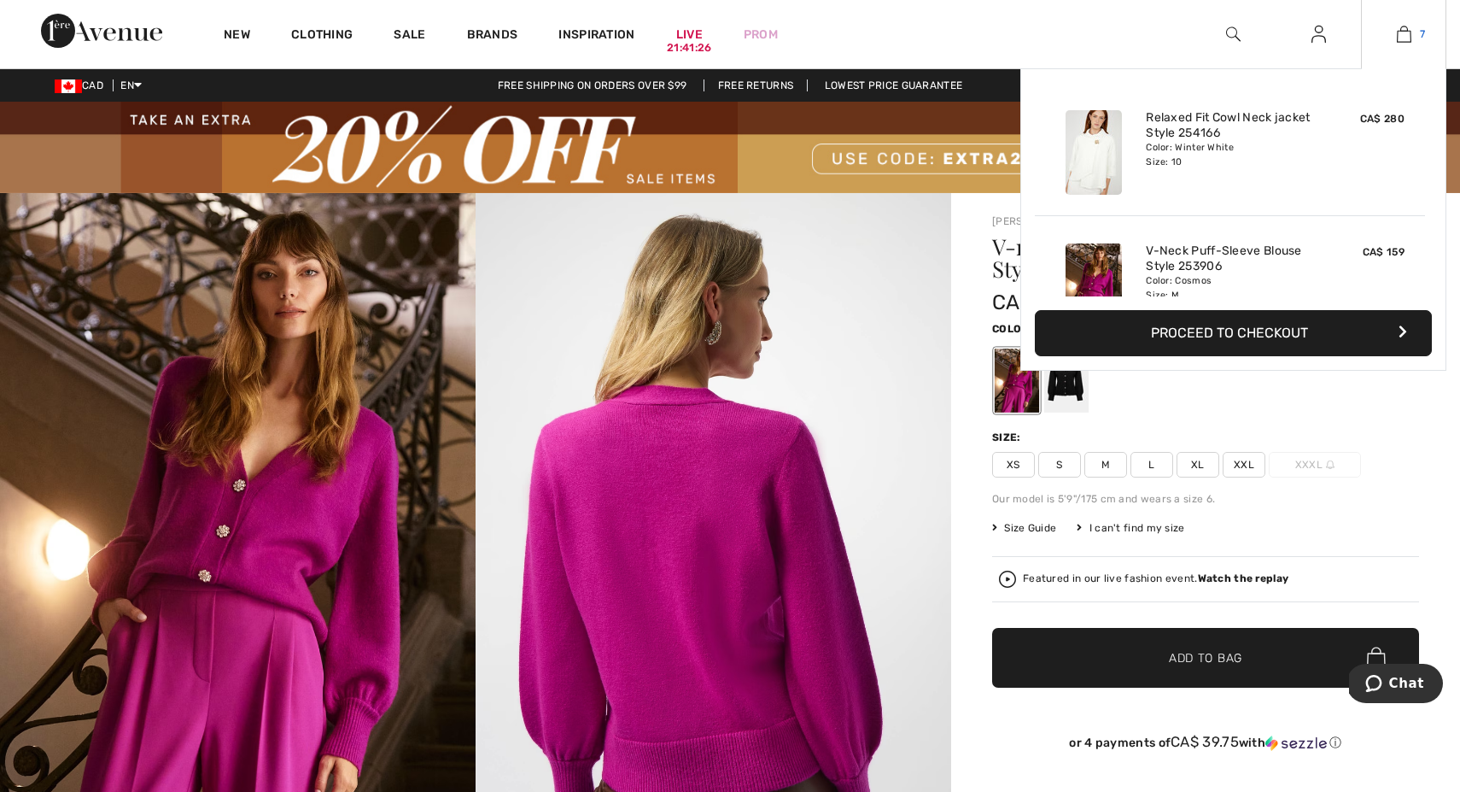
click at [1404, 34] on img at bounding box center [1404, 34] width 15 height 20
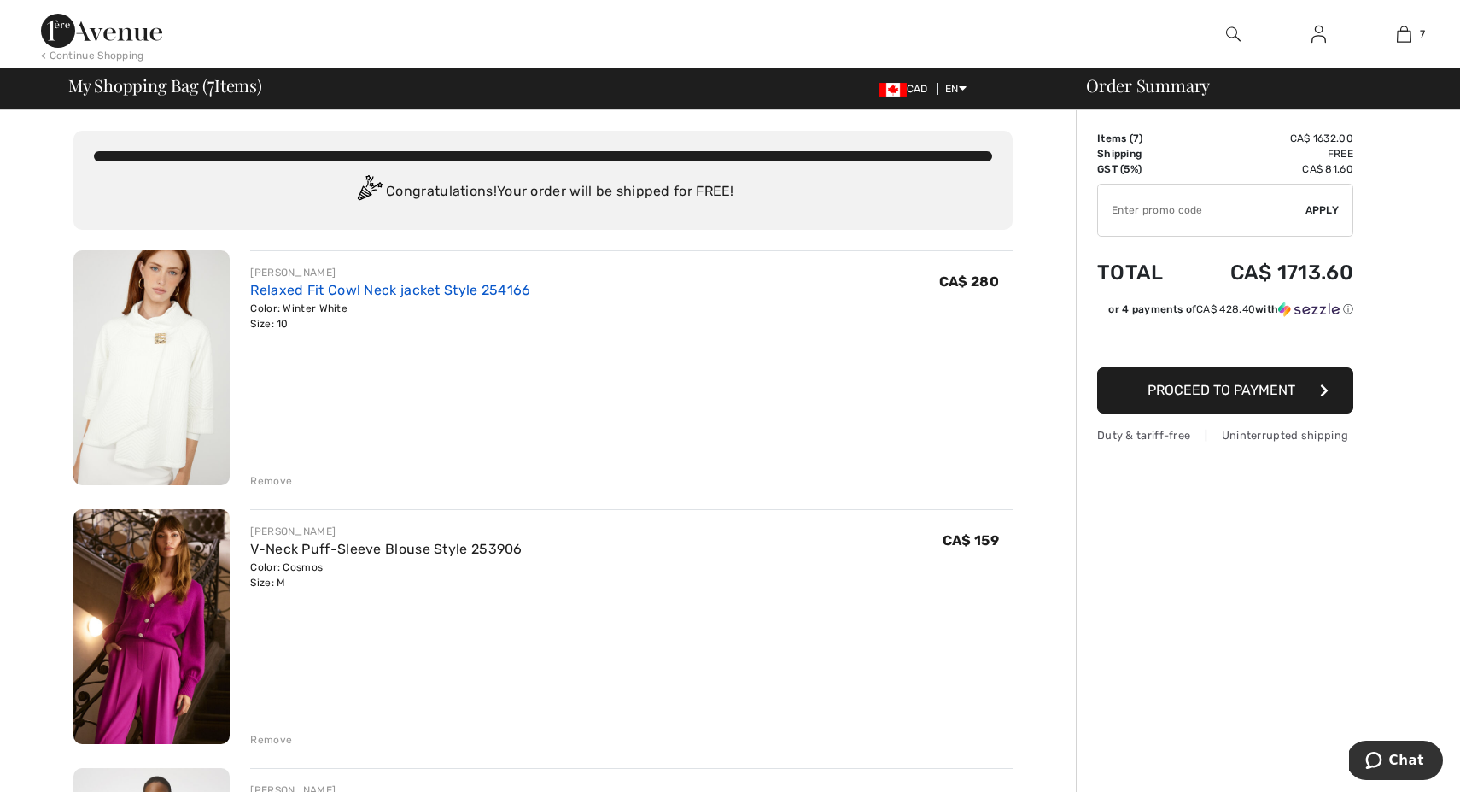
click at [260, 286] on link "Relaxed Fit Cowl Neck jacket Style 254166" at bounding box center [390, 290] width 280 height 16
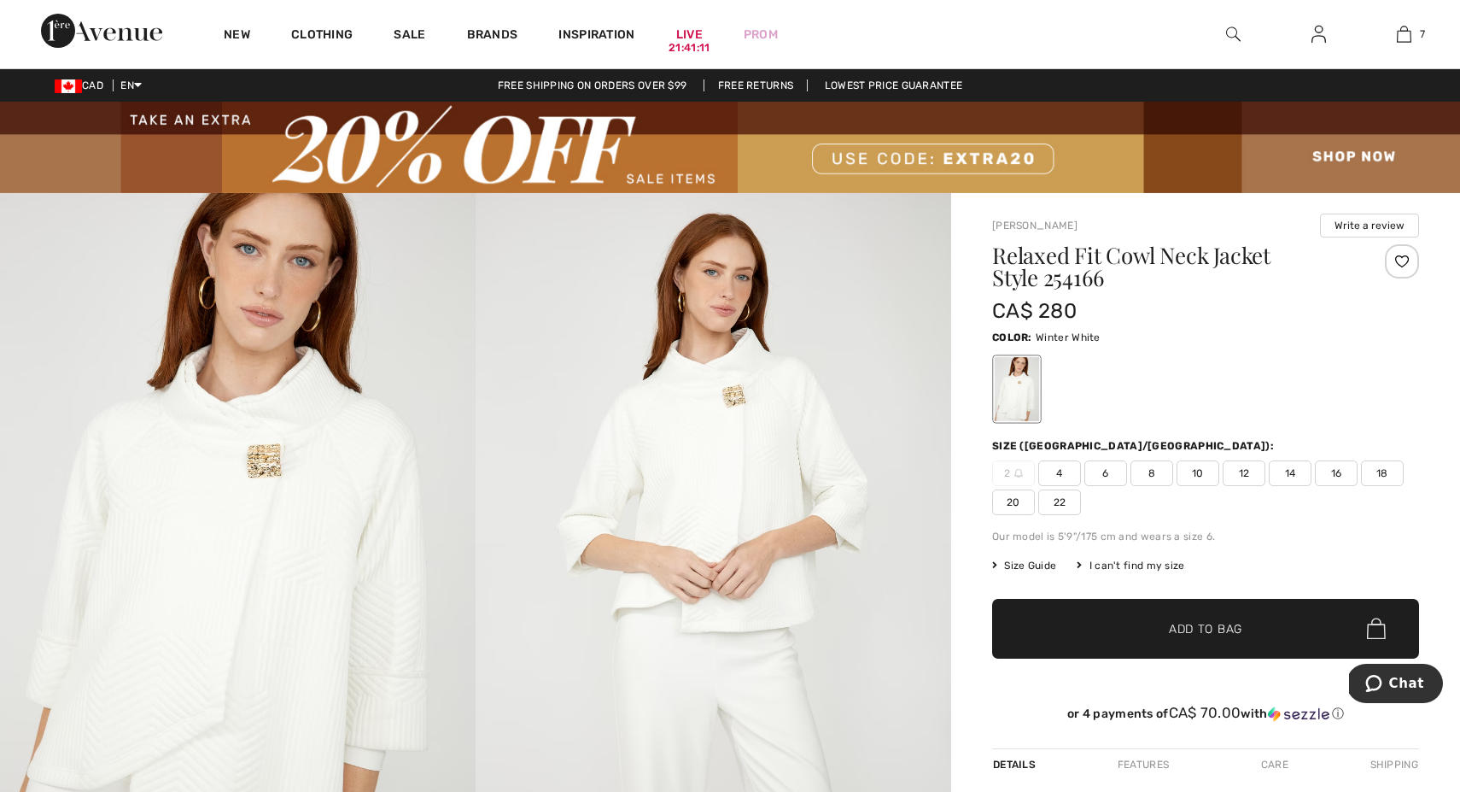
click at [1233, 37] on img at bounding box center [1233, 34] width 15 height 20
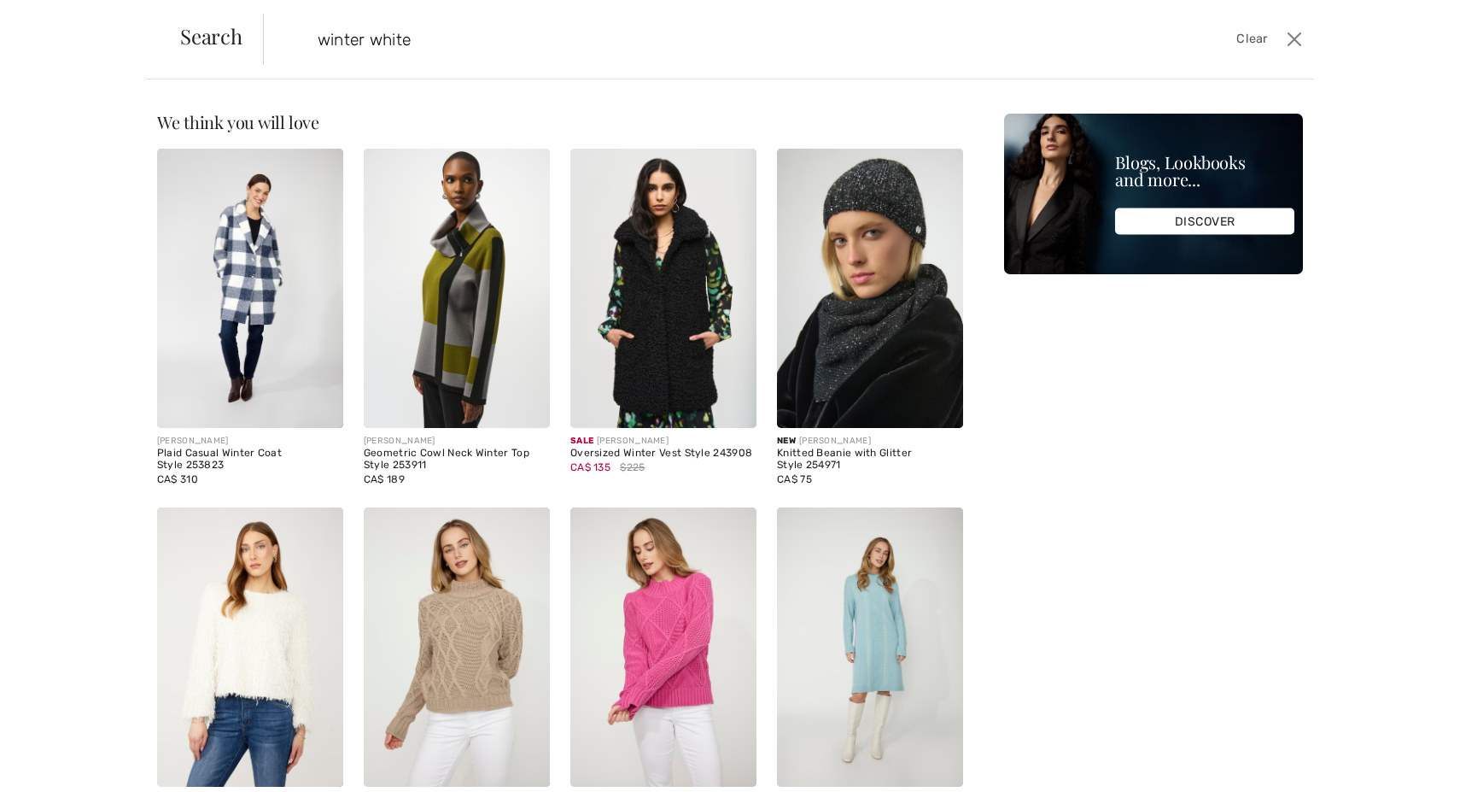
type input "winter white"
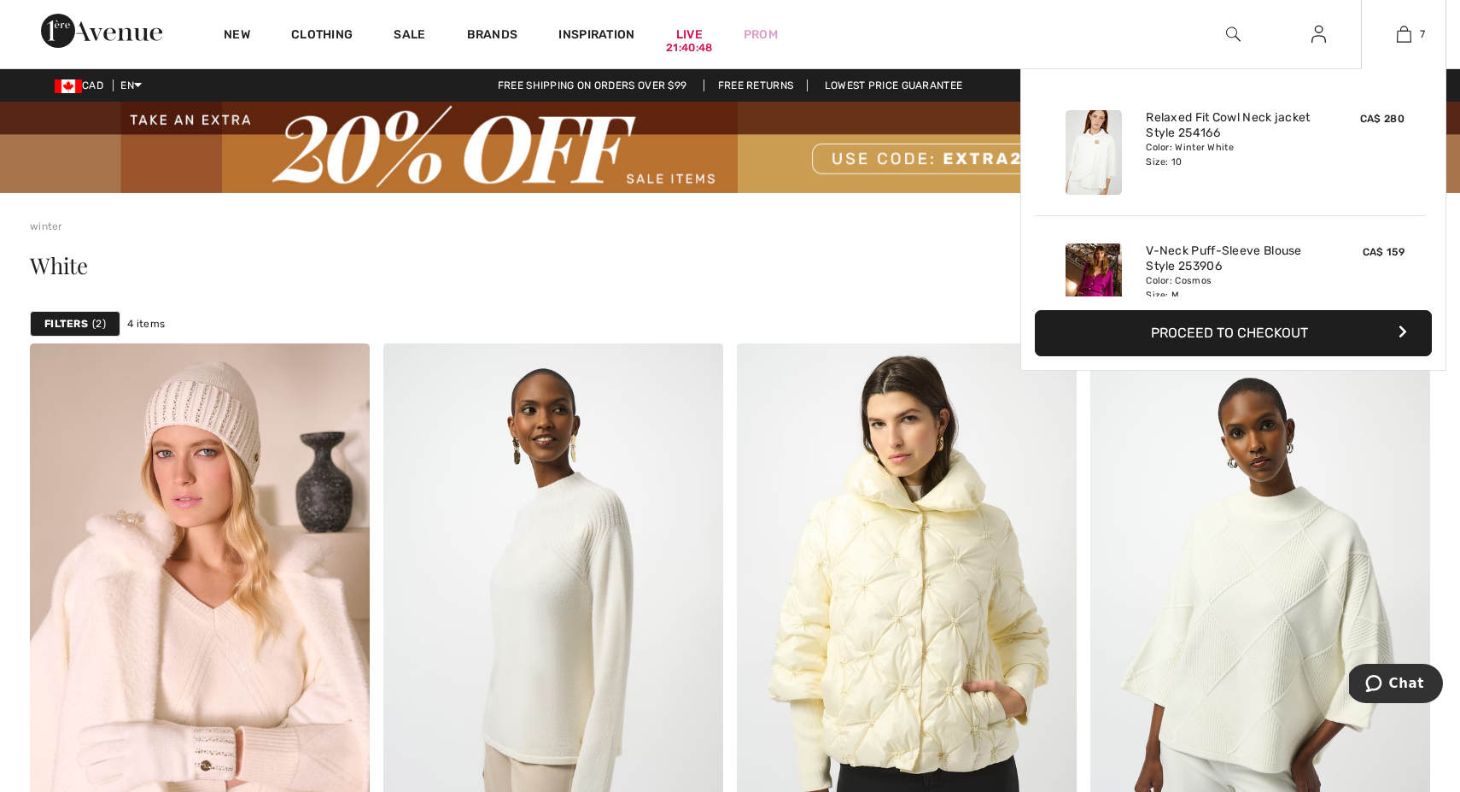
click at [1258, 331] on button "Proceed to Checkout" at bounding box center [1233, 333] width 397 height 46
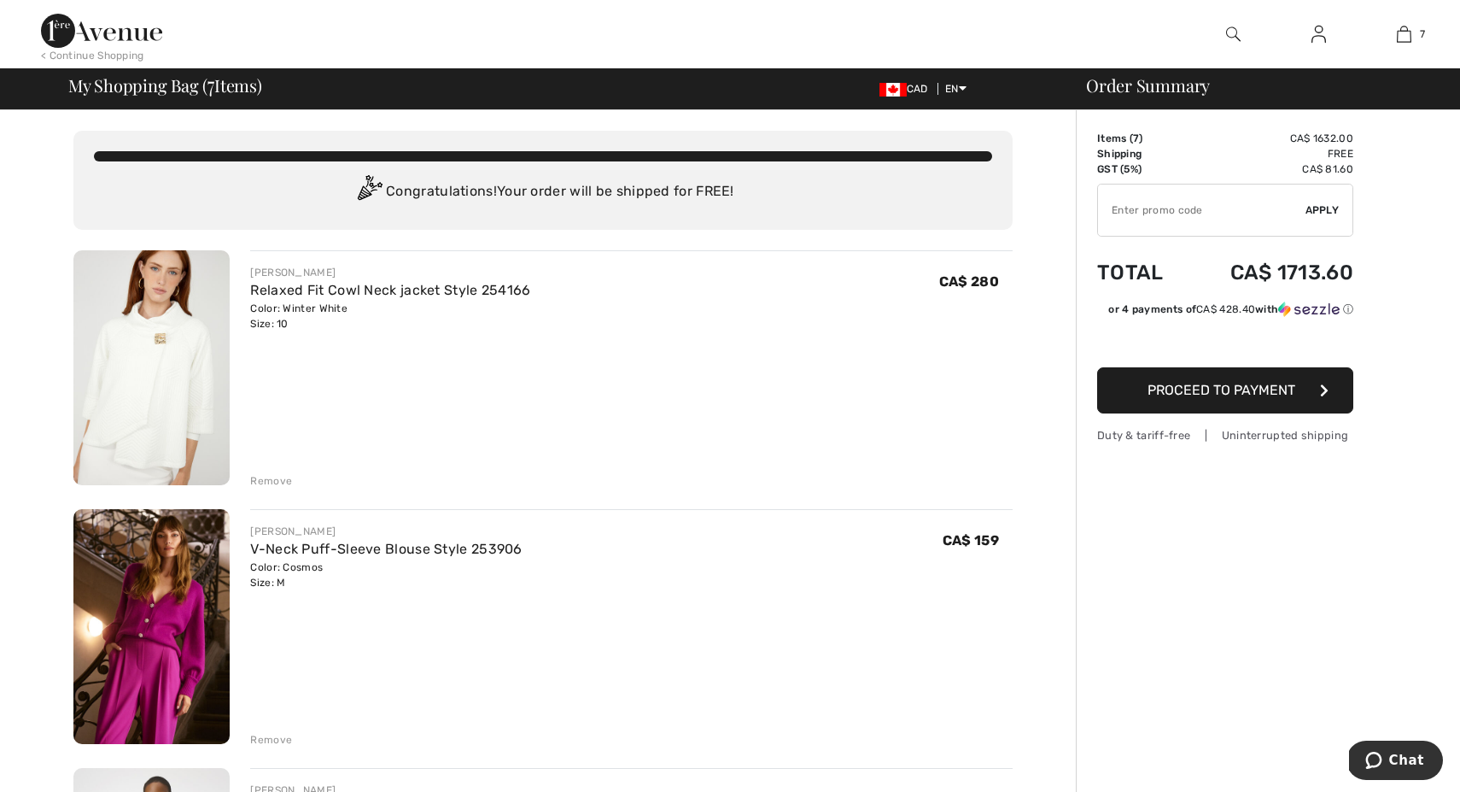
click at [1254, 220] on input "TEXT" at bounding box center [1202, 209] width 208 height 51
click at [1322, 205] on span "Apply" at bounding box center [1323, 209] width 34 height 15
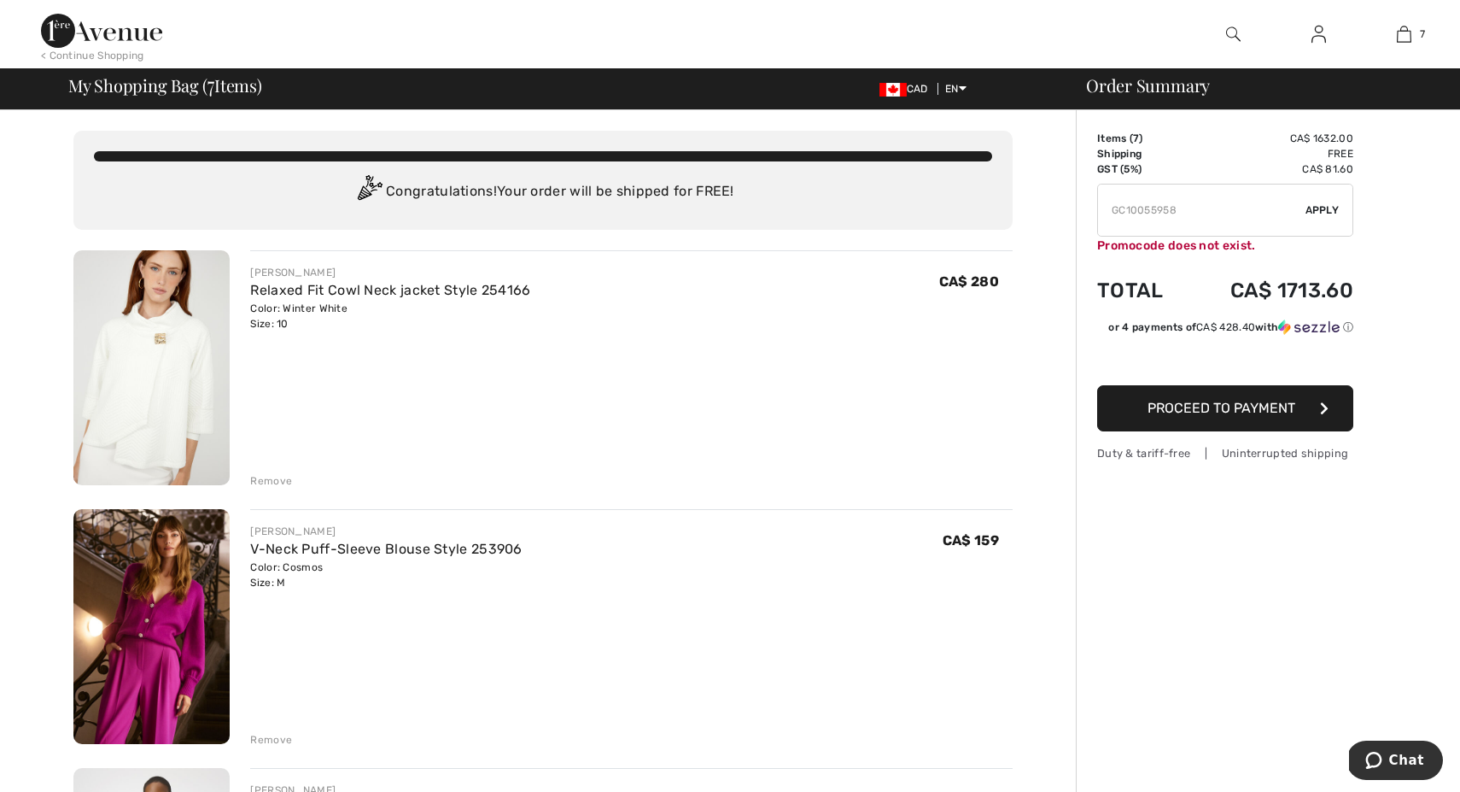
click at [1126, 208] on input "TEXT" at bounding box center [1202, 209] width 208 height 51
type input "GC010055958"
click at [1315, 213] on span "Apply" at bounding box center [1323, 209] width 34 height 15
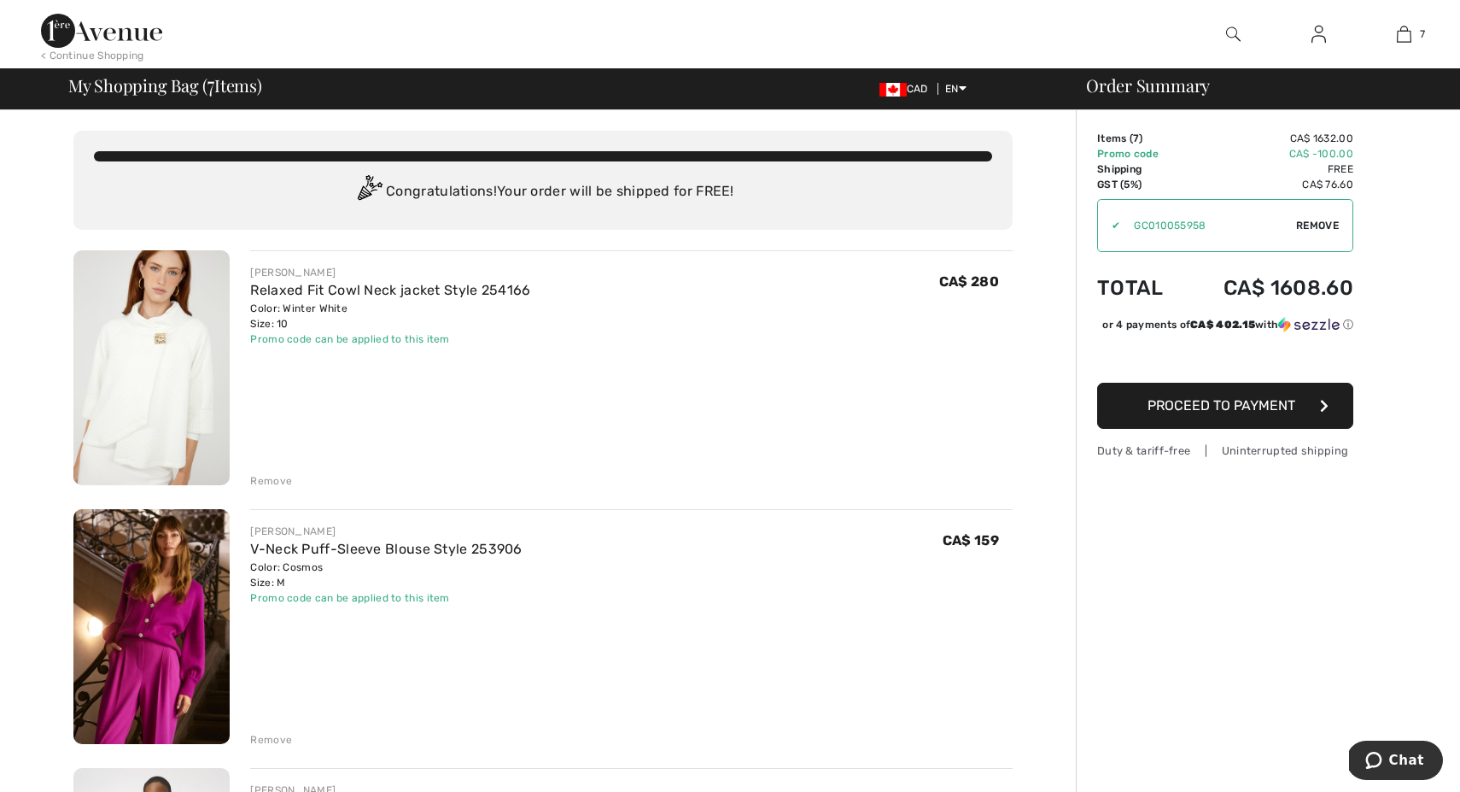
click at [82, 50] on div "< Continue Shopping" at bounding box center [92, 55] width 103 height 15
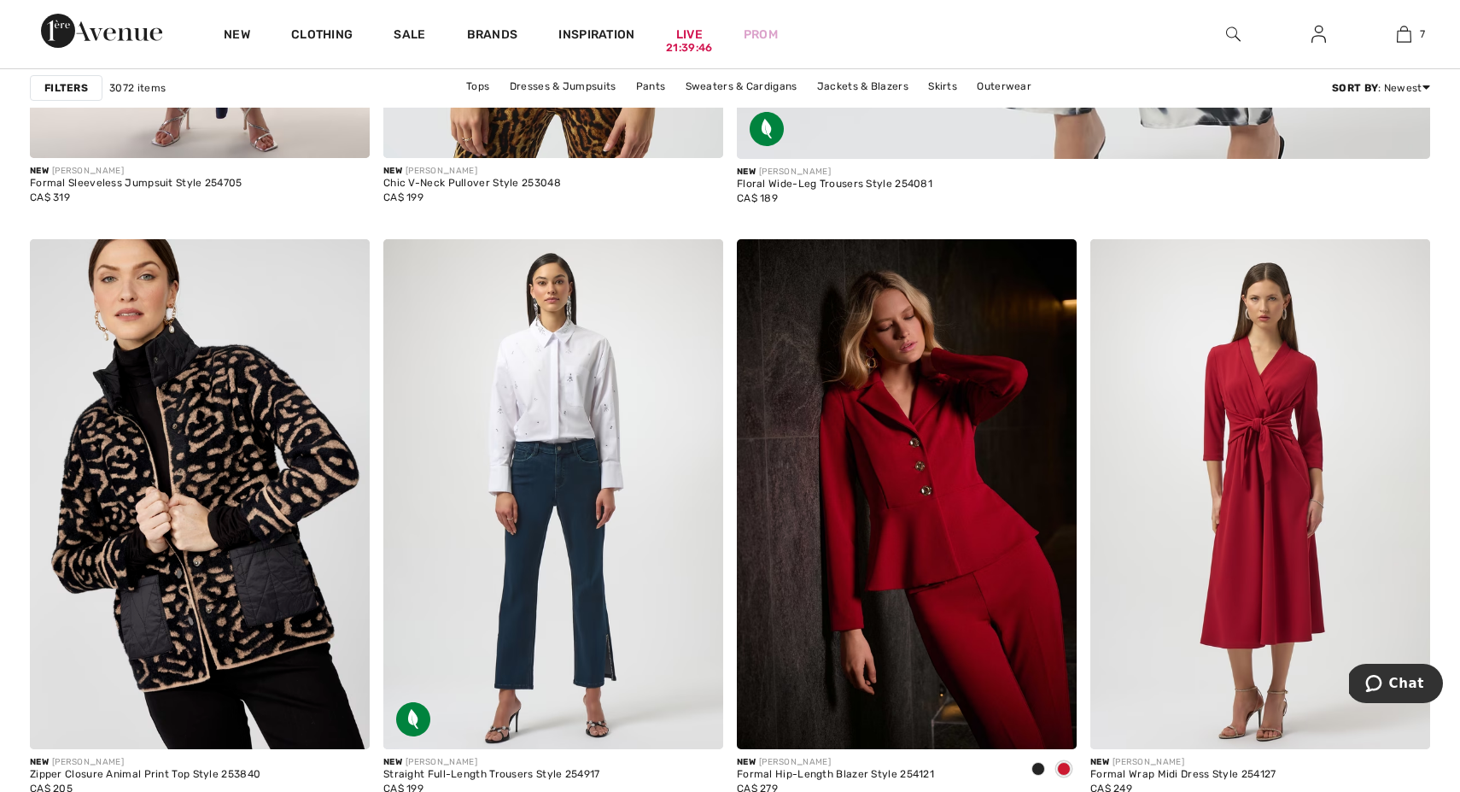
scroll to position [1266, 0]
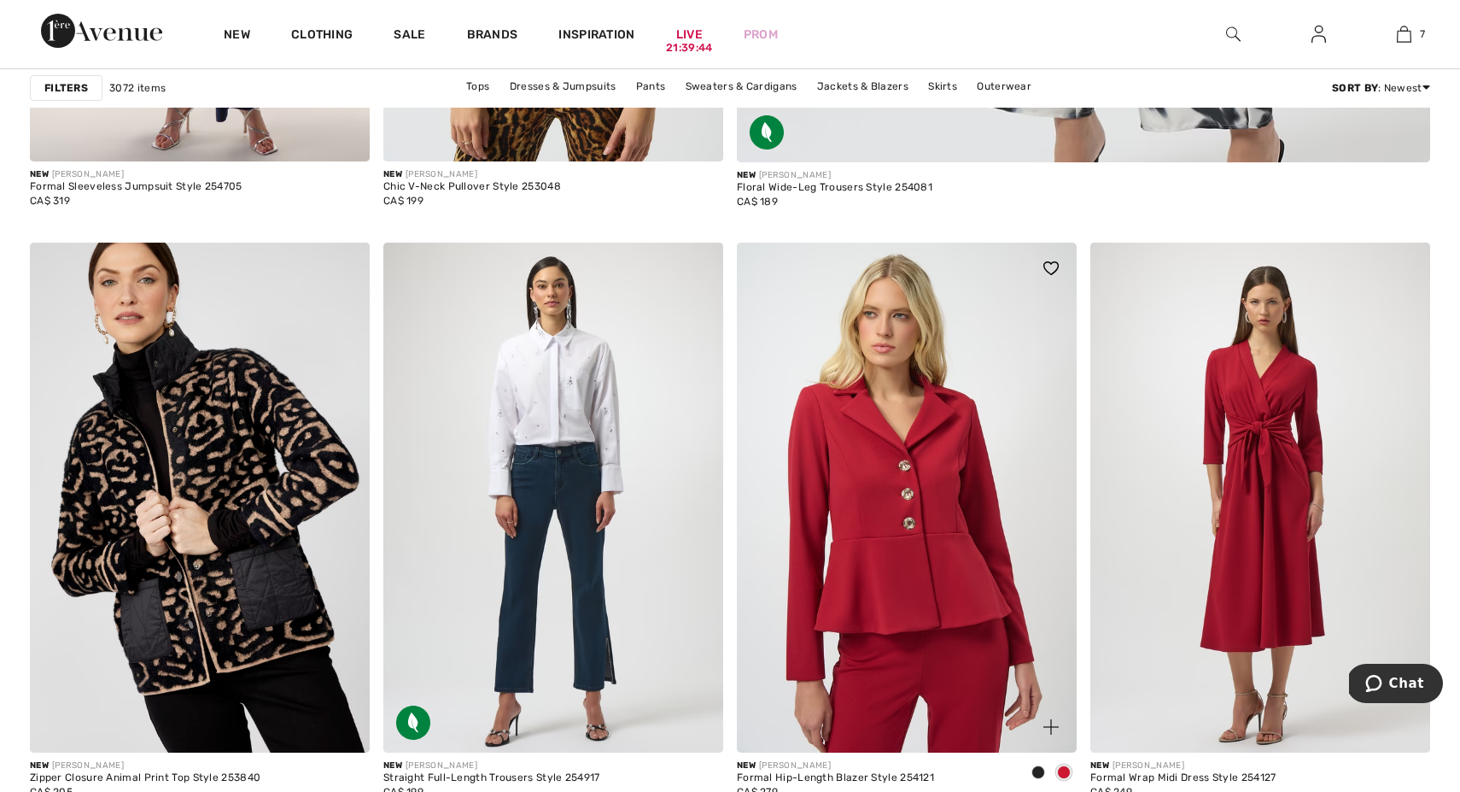
click at [936, 501] on img at bounding box center [907, 498] width 340 height 510
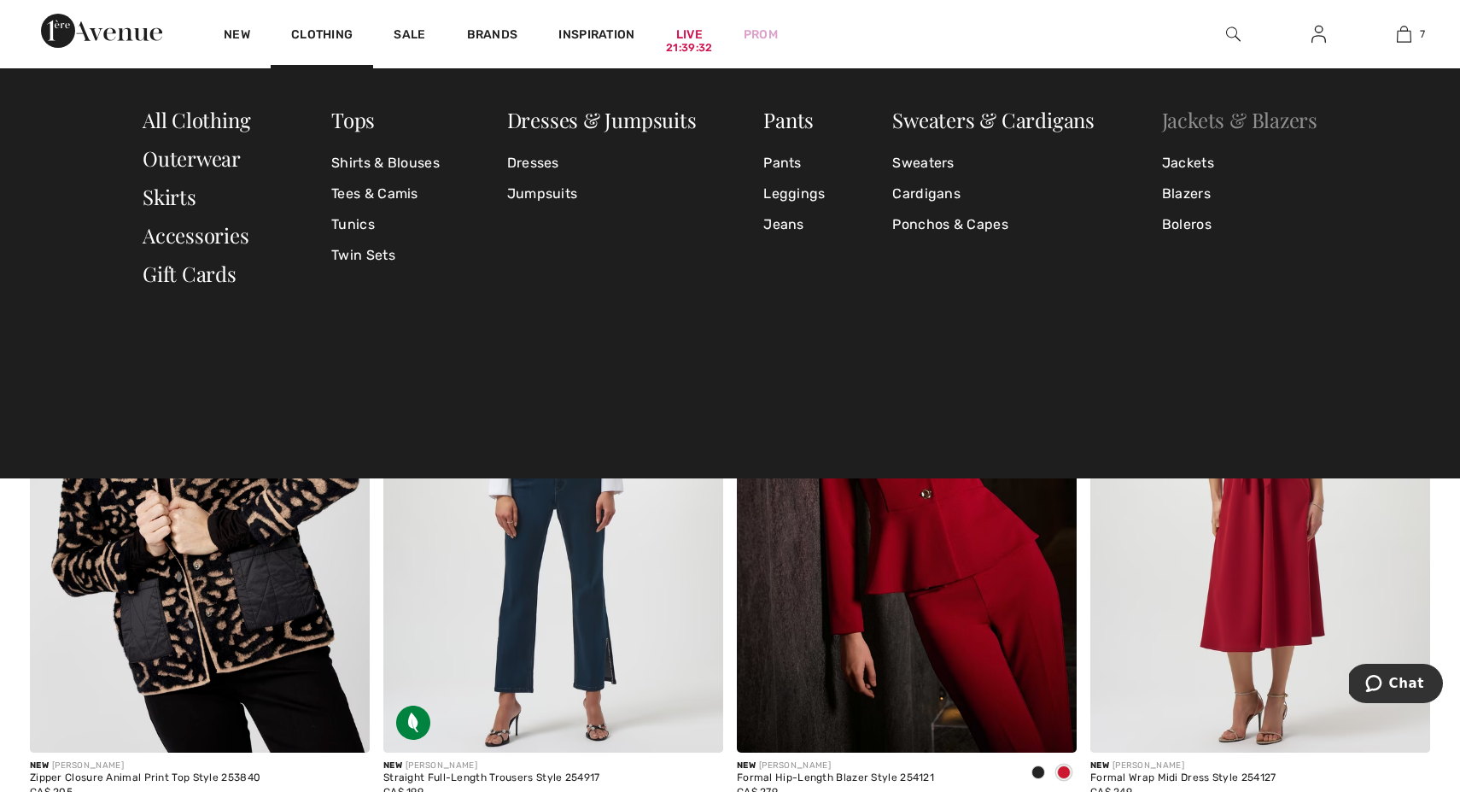
click at [1209, 120] on link "Jackets & Blazers" at bounding box center [1239, 119] width 155 height 27
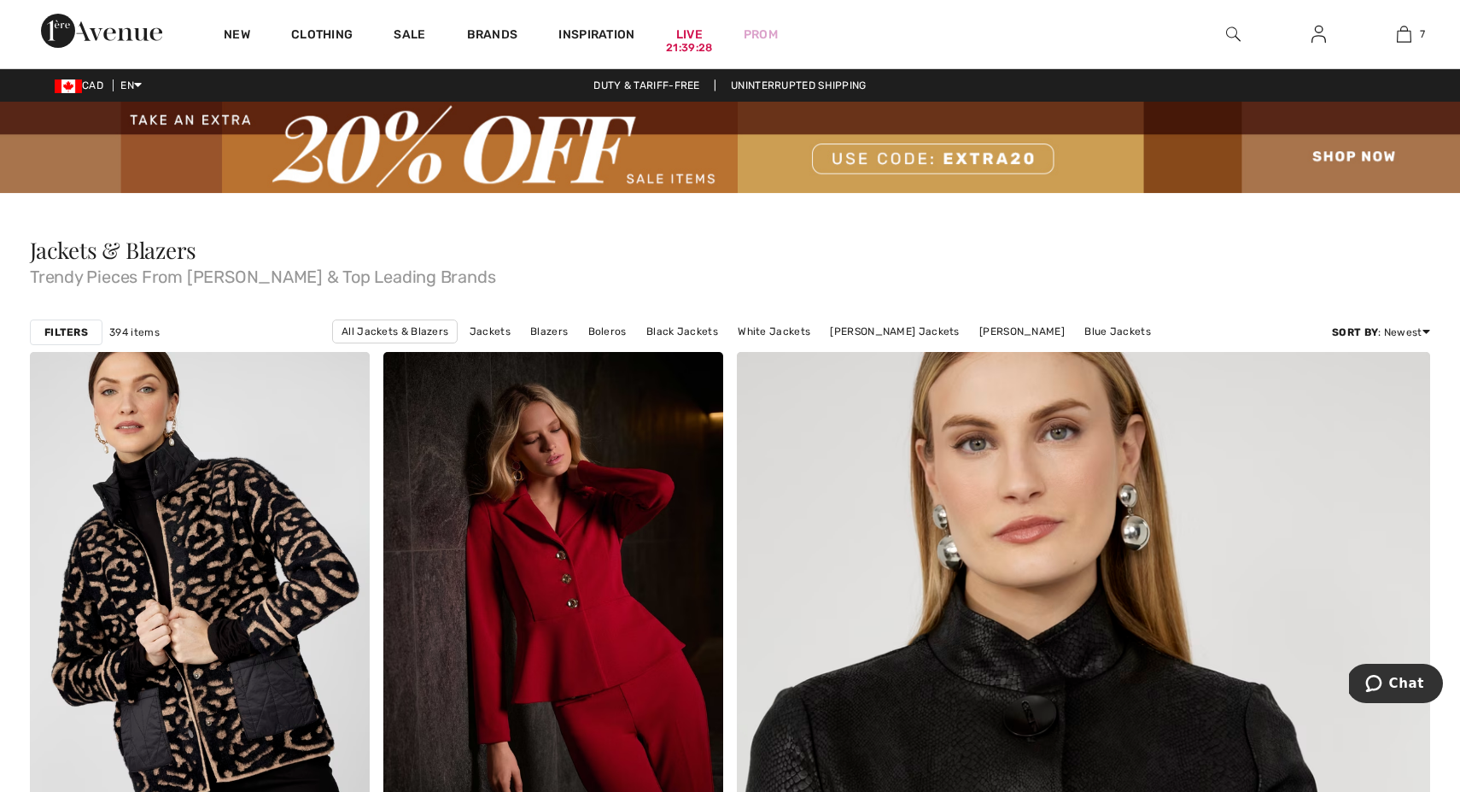
click at [61, 335] on strong "Filters" at bounding box center [66, 332] width 44 height 15
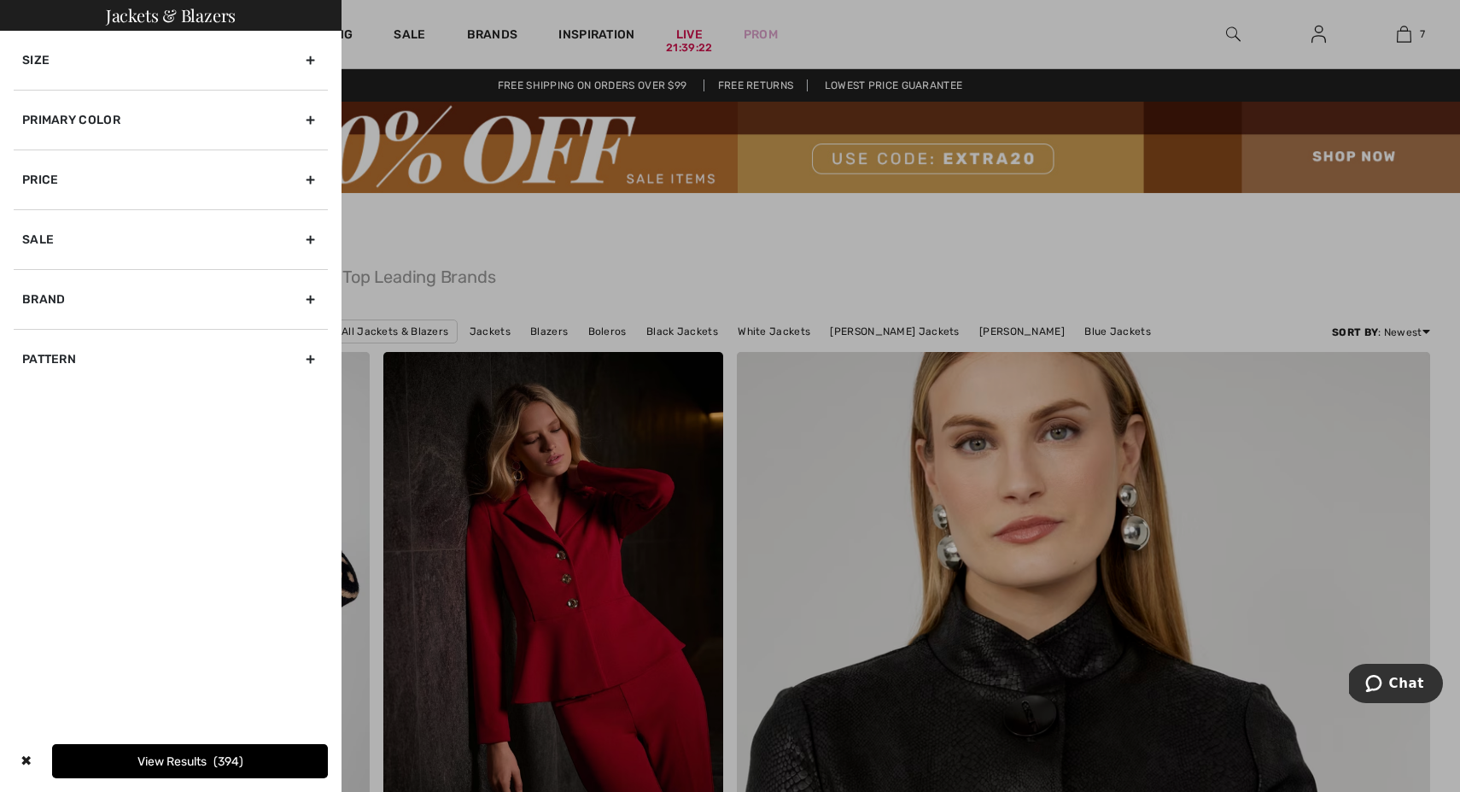
click at [921, 254] on div at bounding box center [730, 396] width 1460 height 792
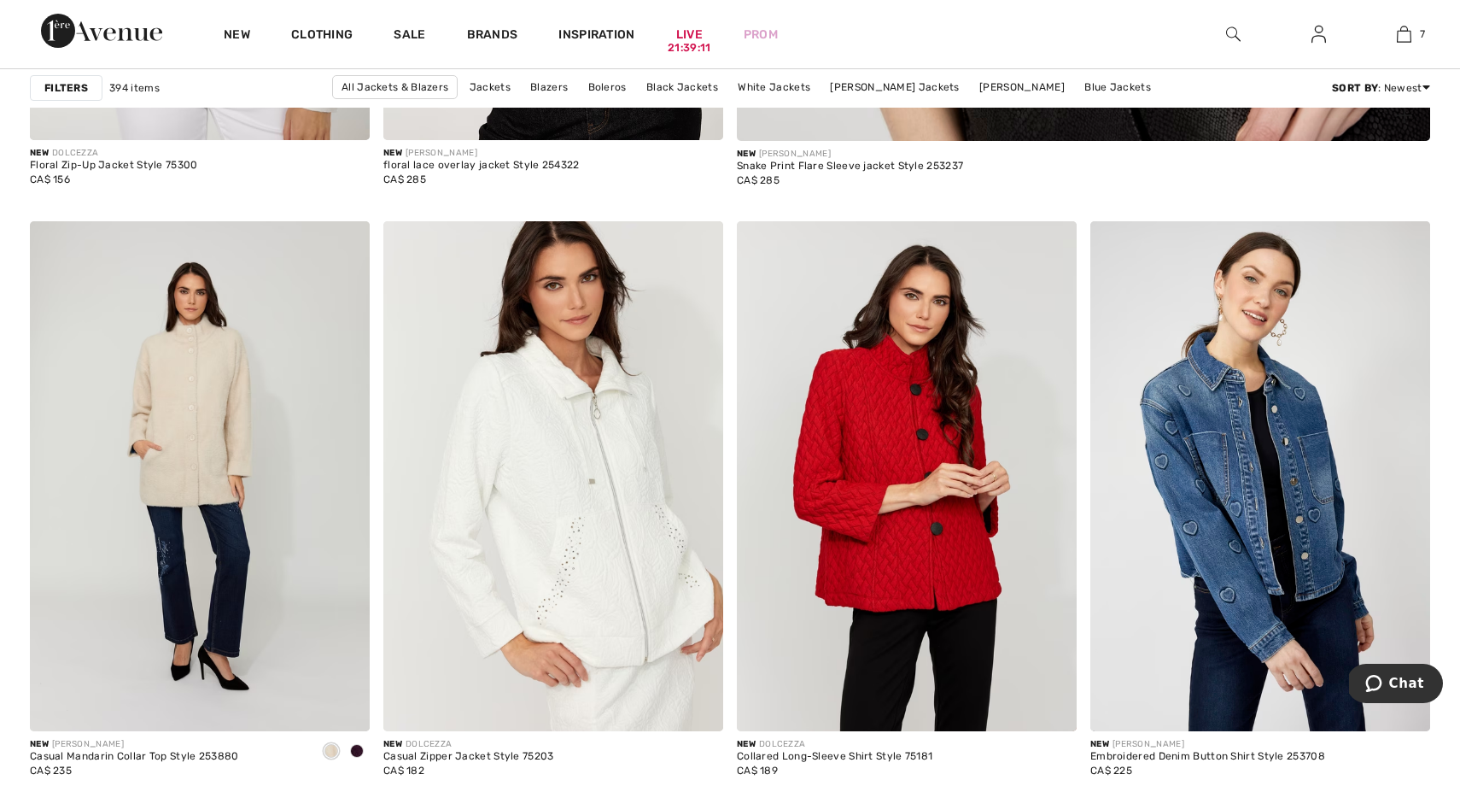
scroll to position [1314, 0]
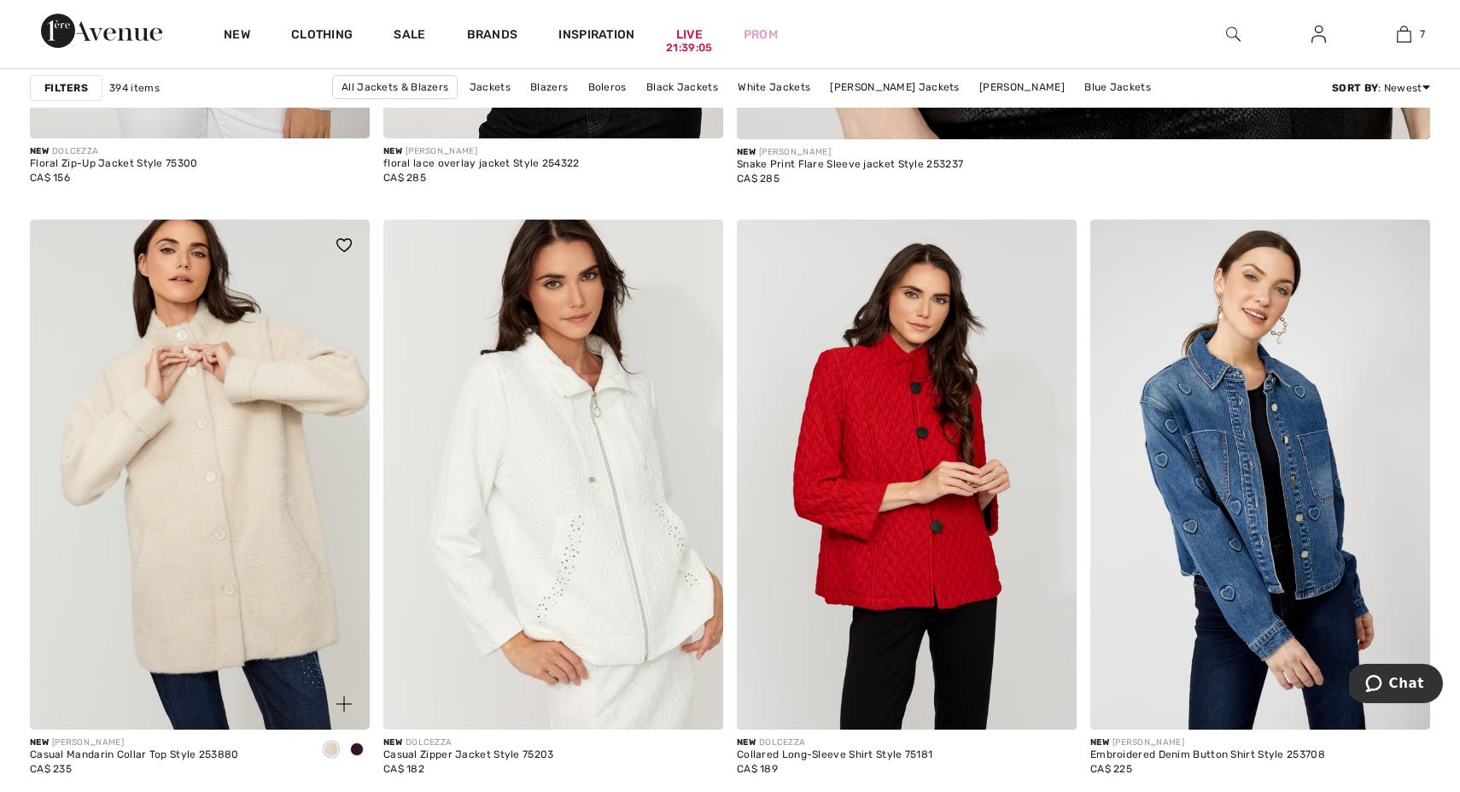
click at [206, 464] on img at bounding box center [200, 474] width 340 height 510
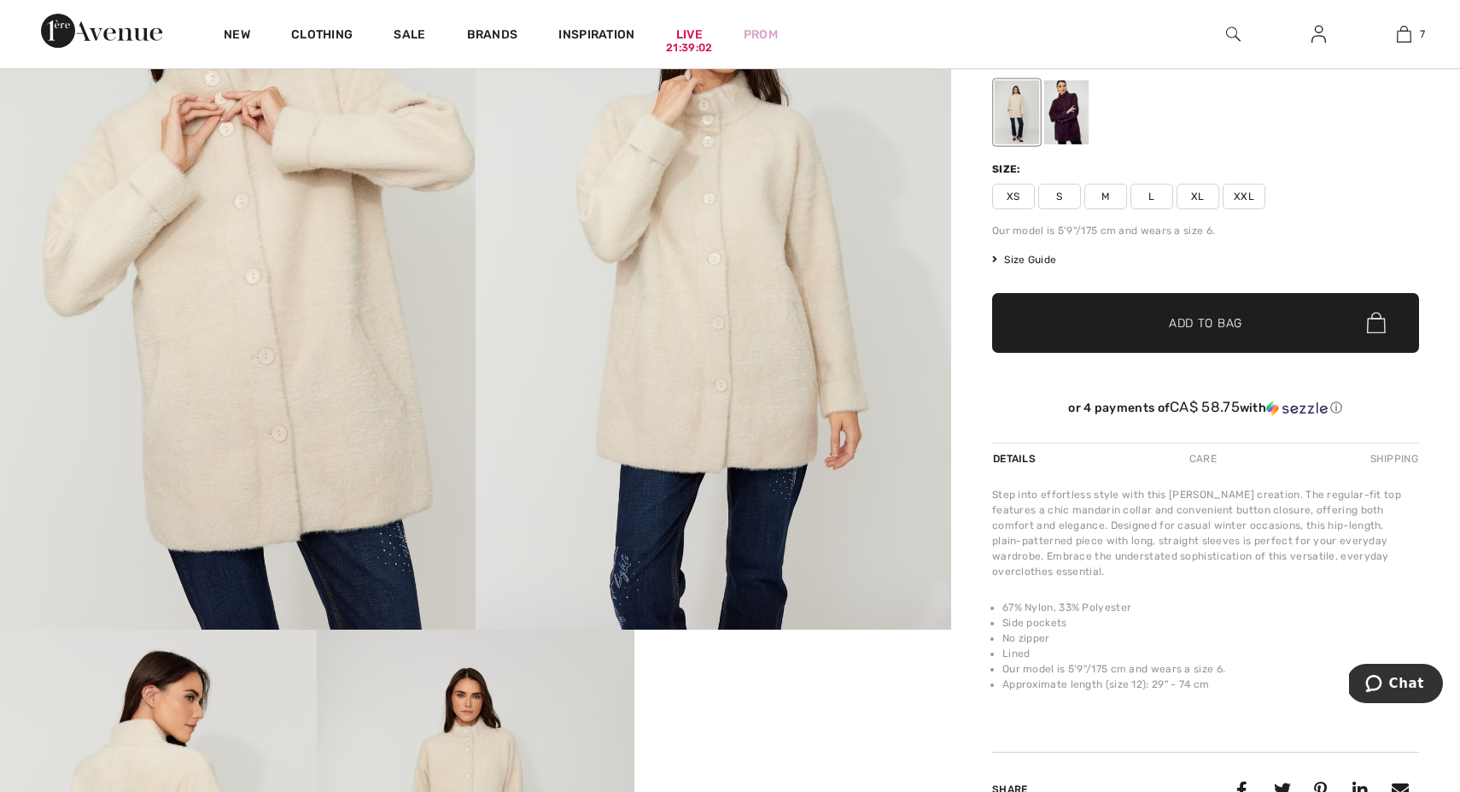
scroll to position [278, 0]
click at [231, 370] on img at bounding box center [238, 272] width 476 height 714
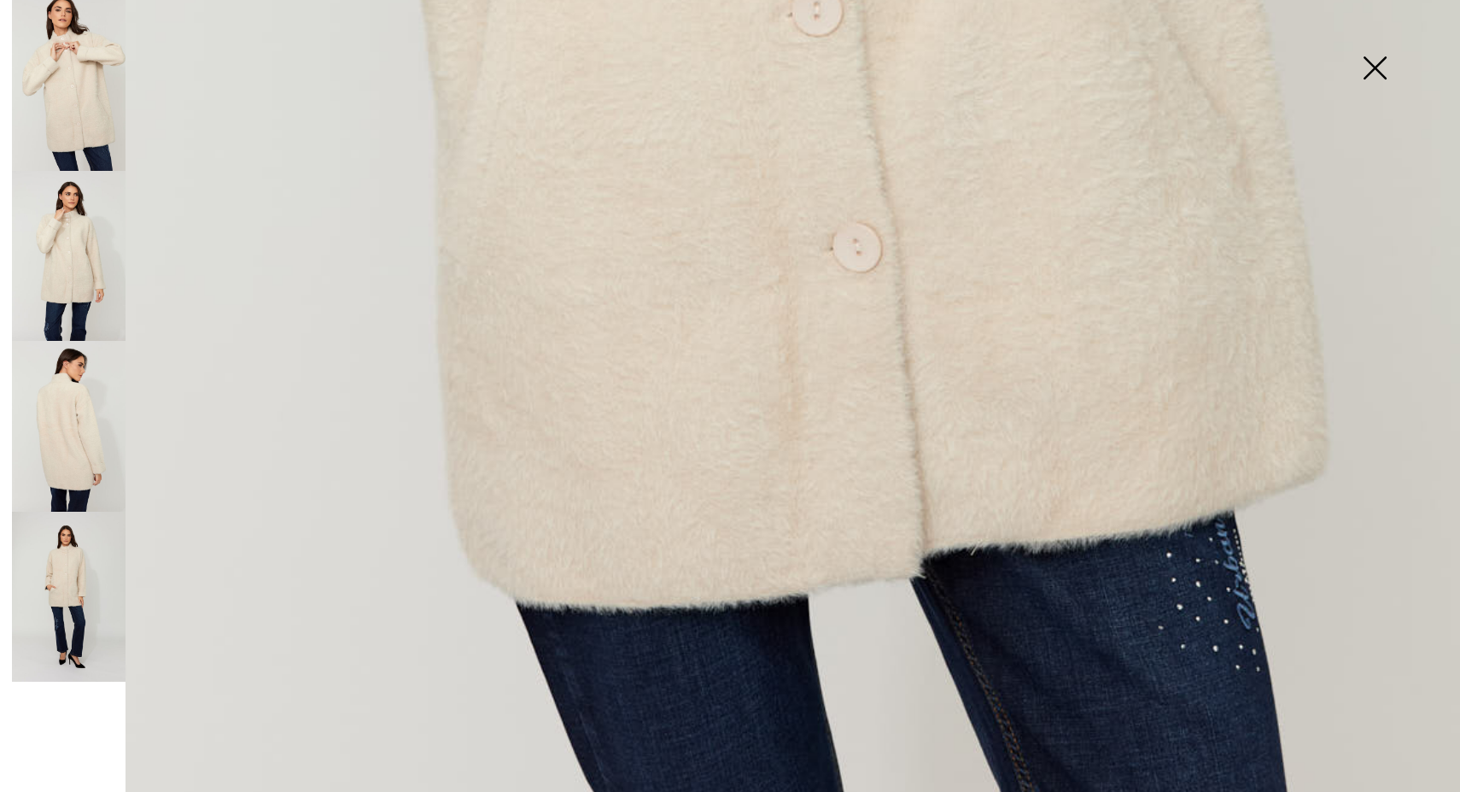
scroll to position [1342, 0]
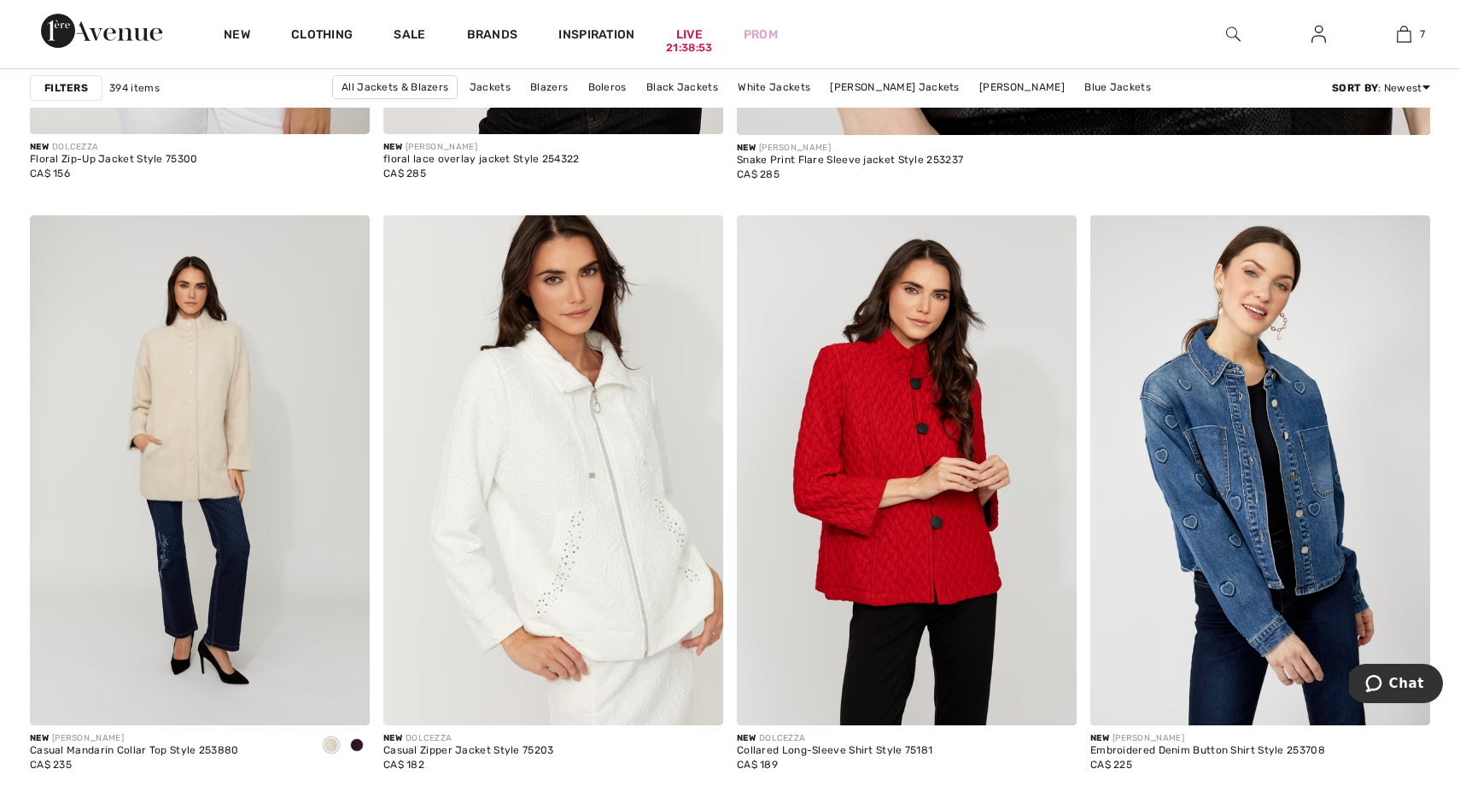
scroll to position [1318, 0]
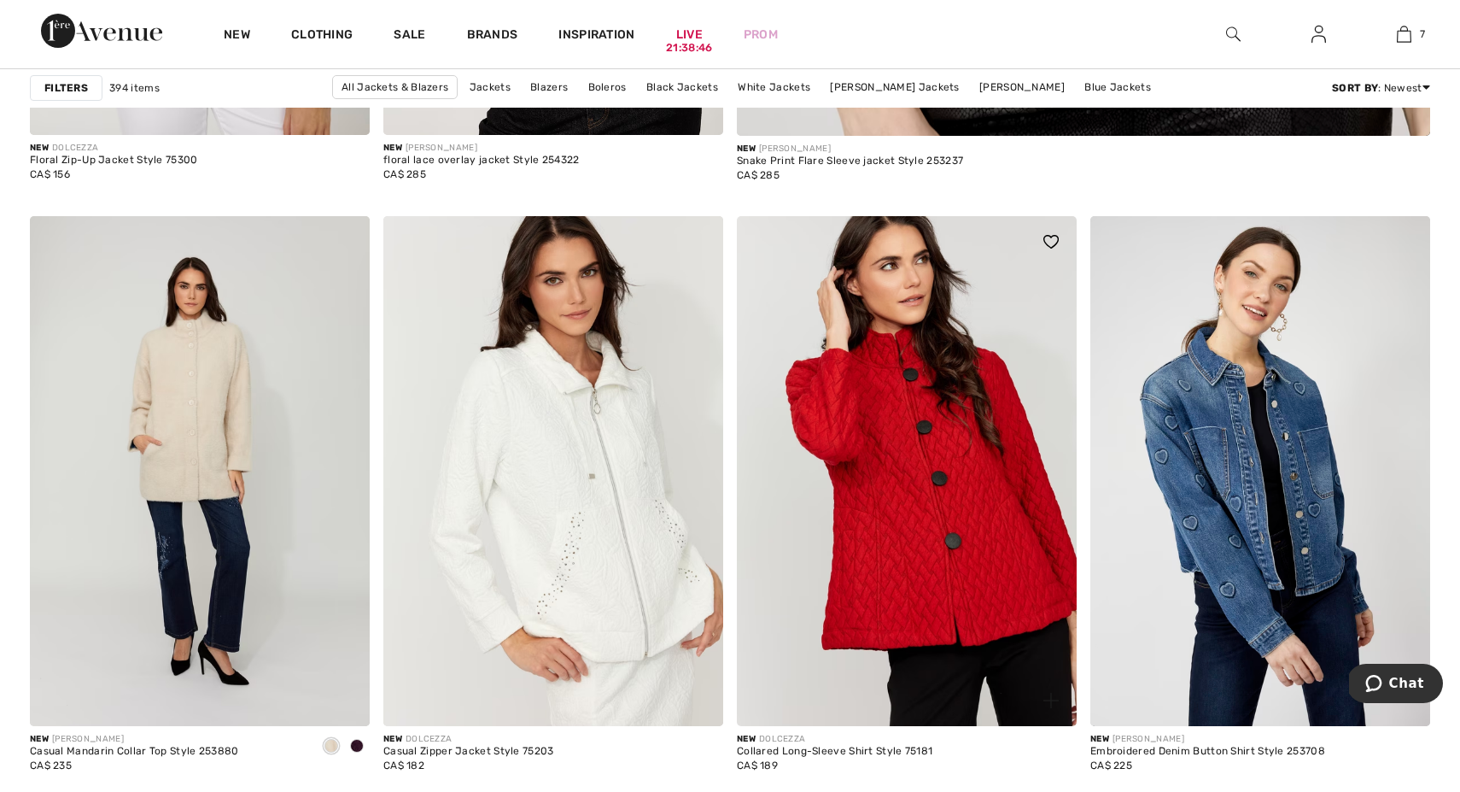
click at [899, 525] on img at bounding box center [907, 471] width 340 height 510
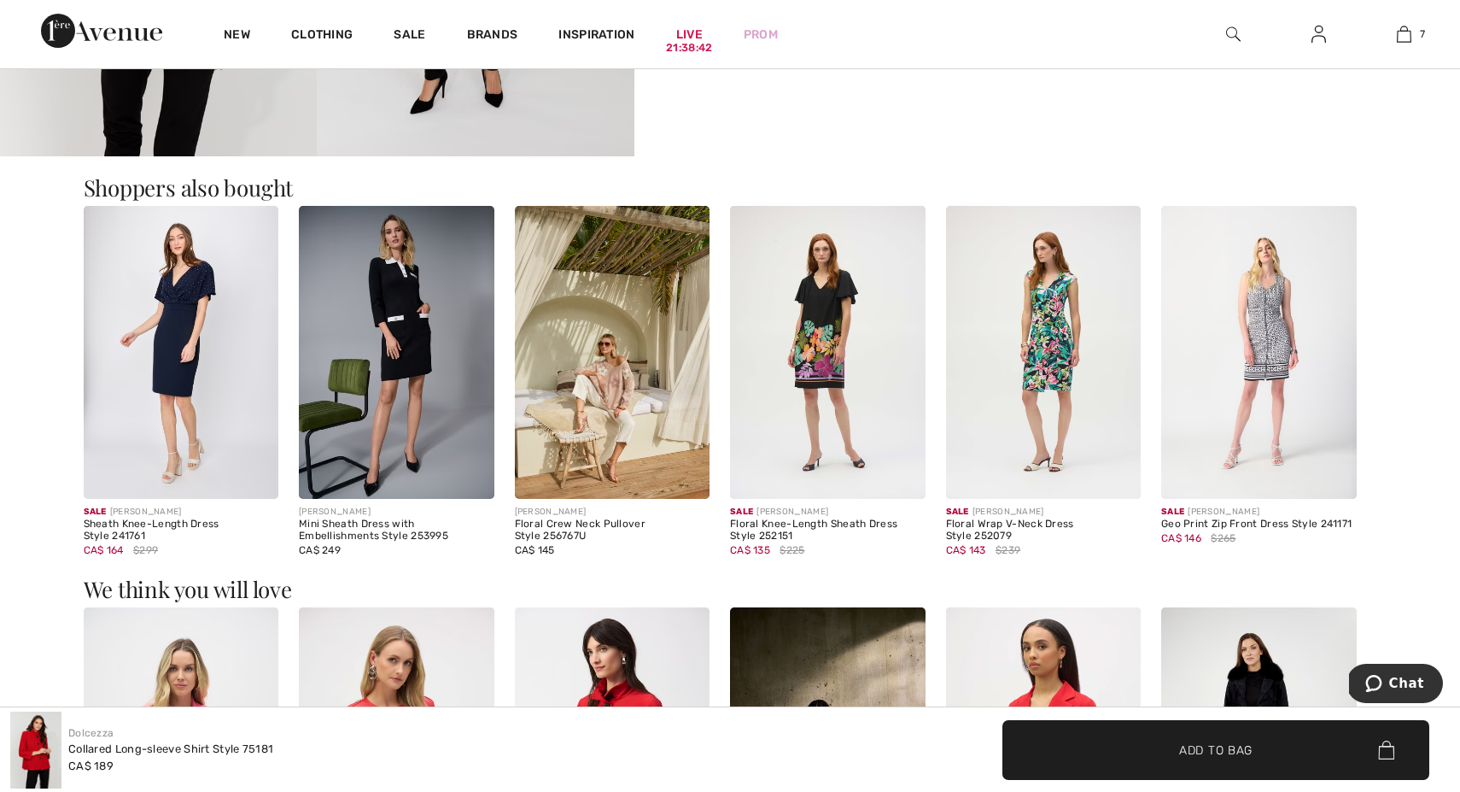
scroll to position [1243, 0]
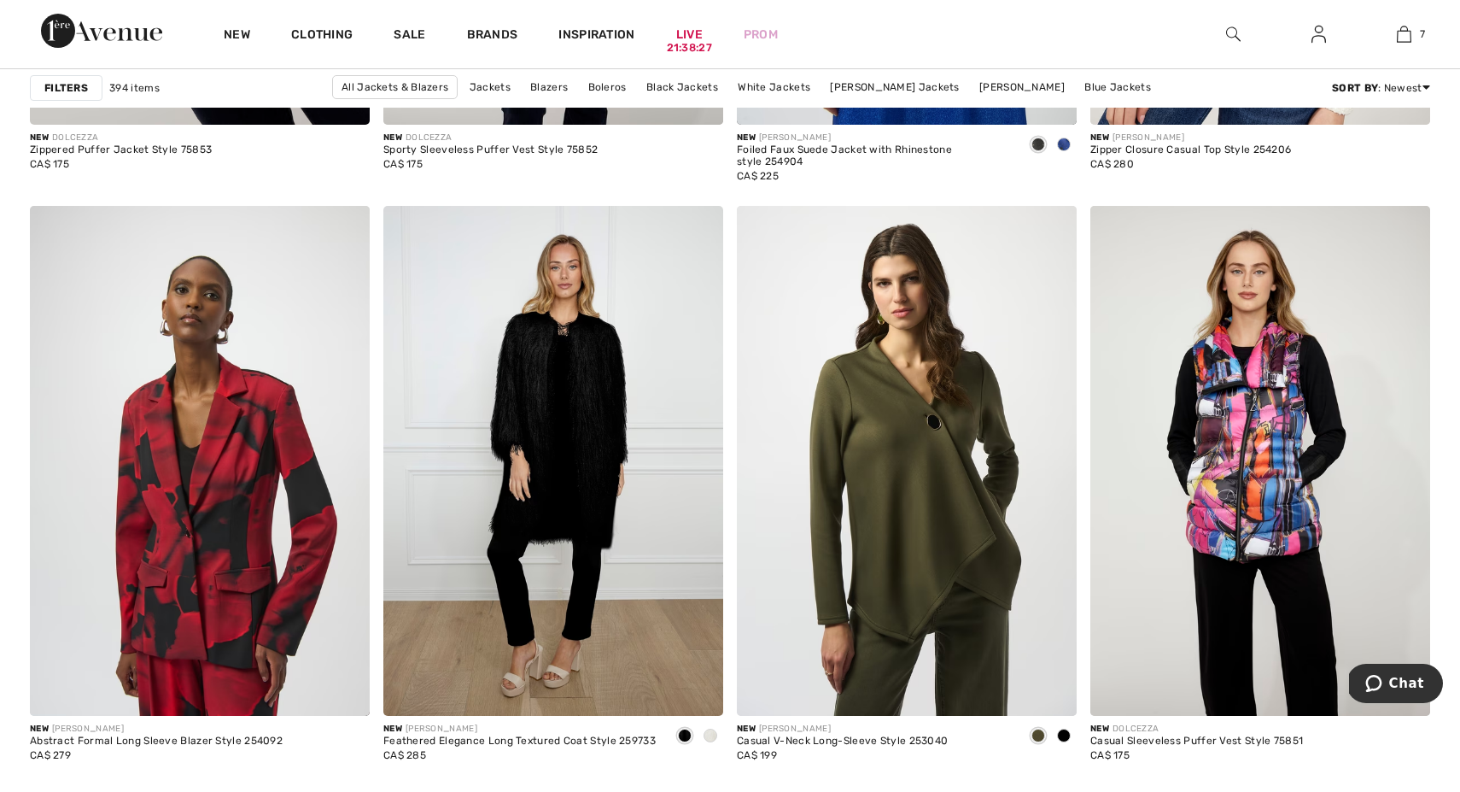
scroll to position [3918, 0]
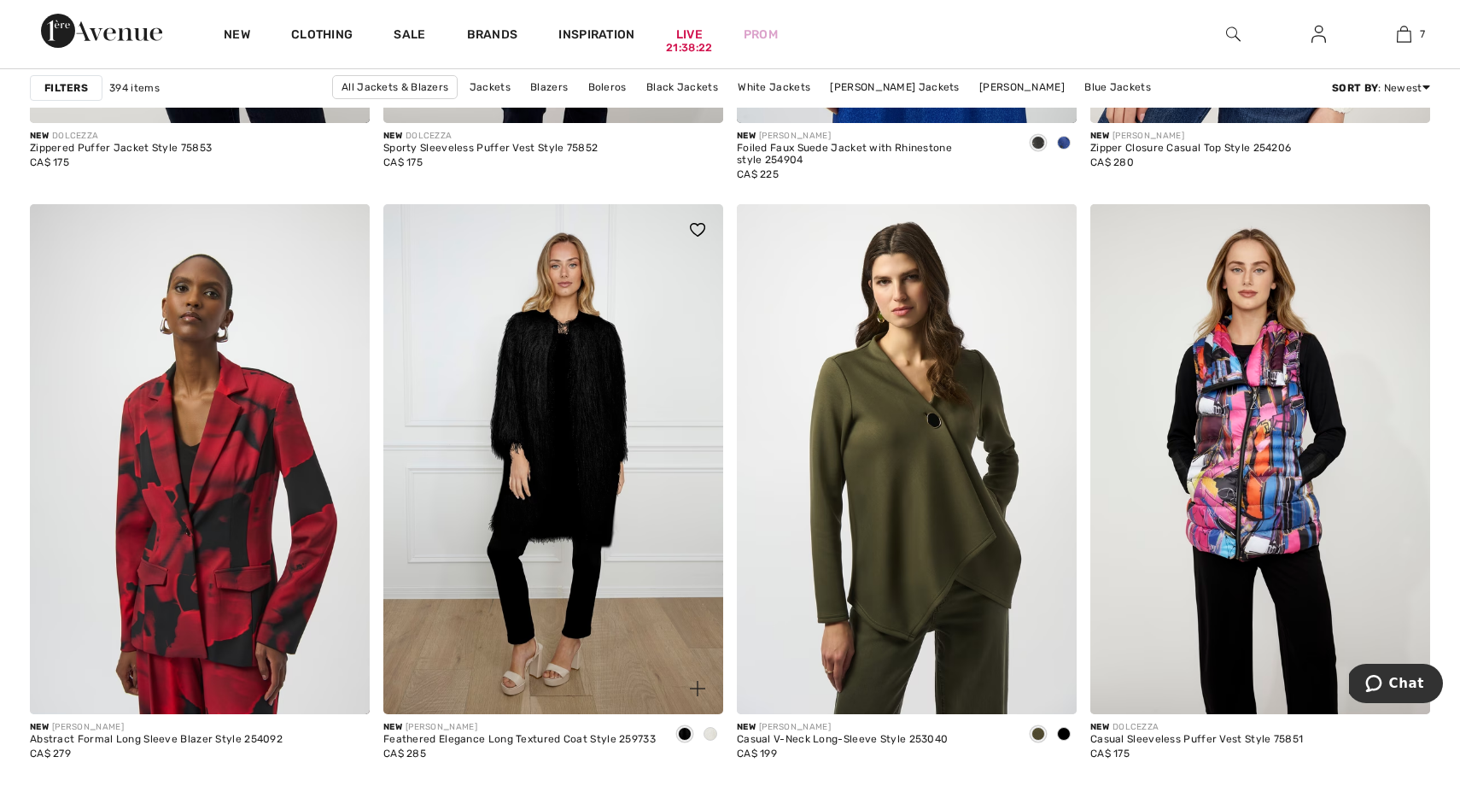
click at [711, 738] on span at bounding box center [711, 734] width 14 height 14
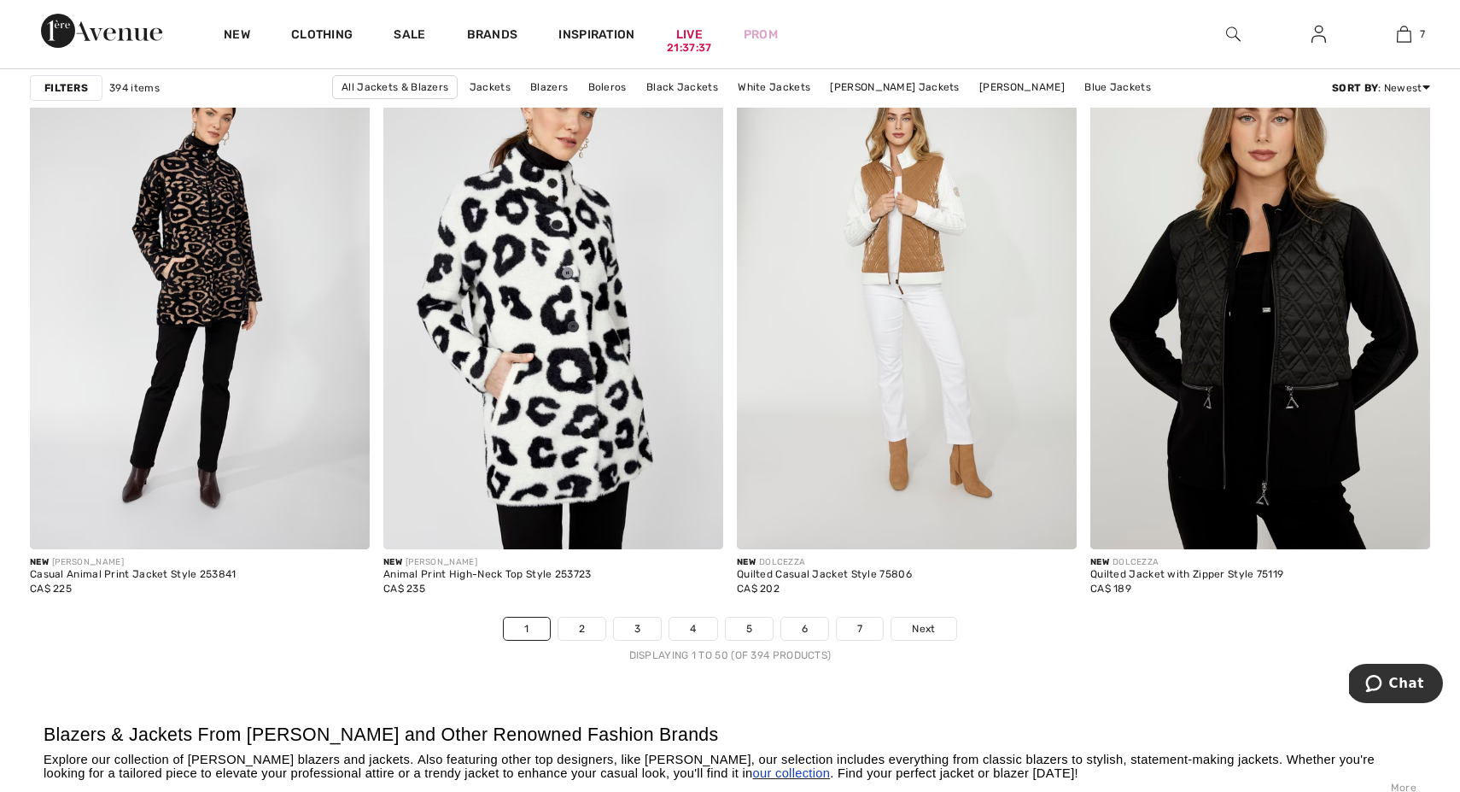
scroll to position [8687, 0]
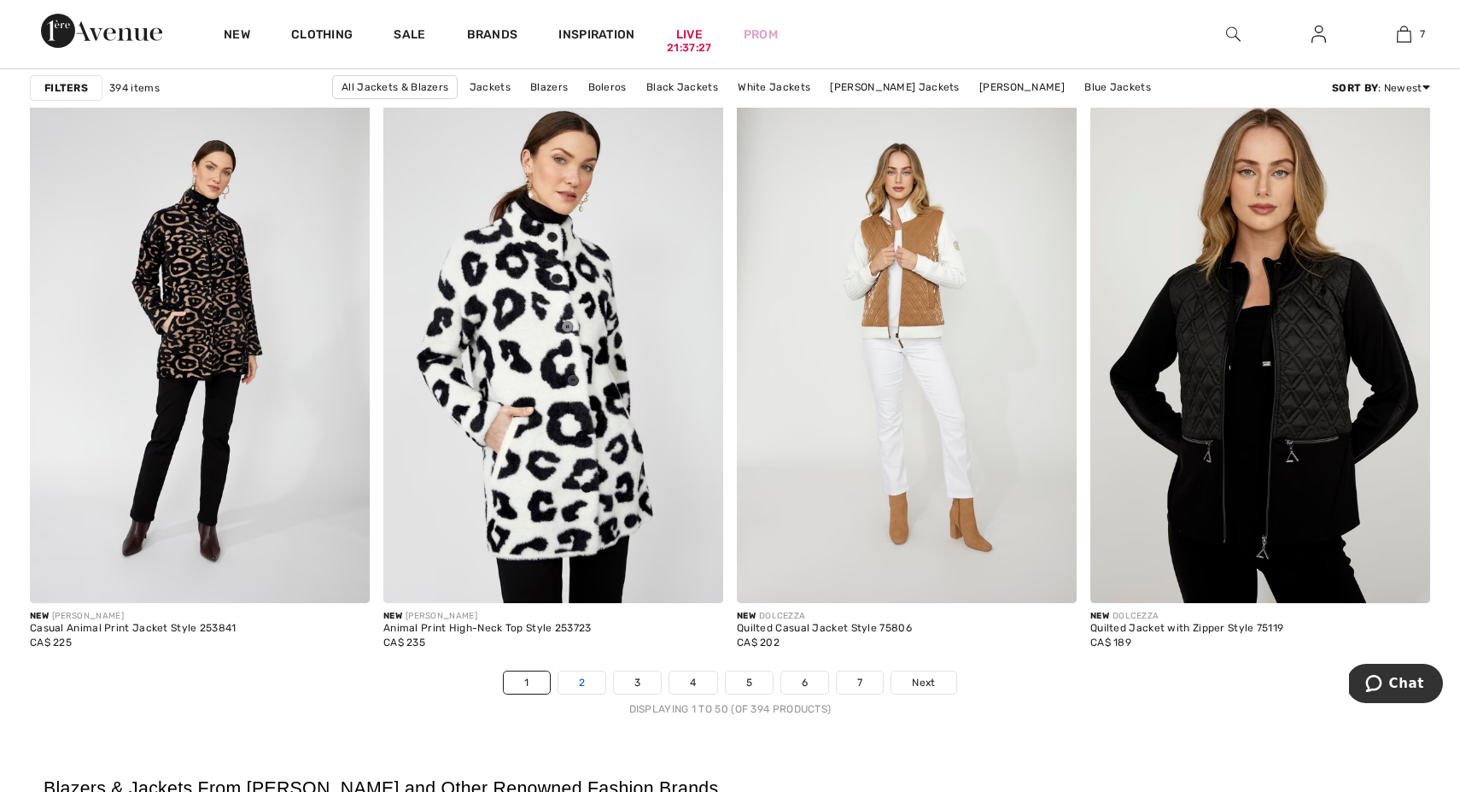
click at [585, 677] on link "2" at bounding box center [581, 682] width 47 height 22
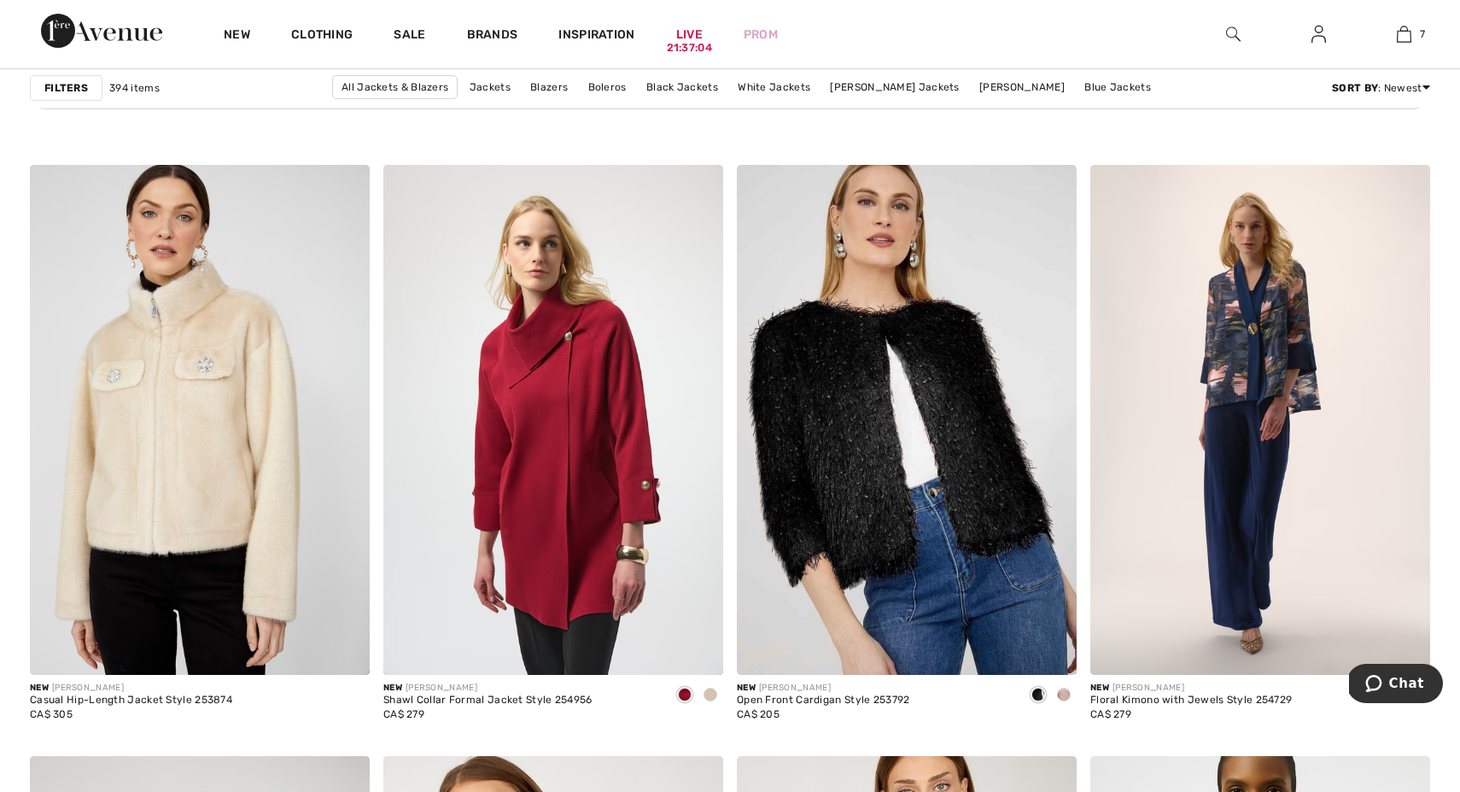
scroll to position [2783, 0]
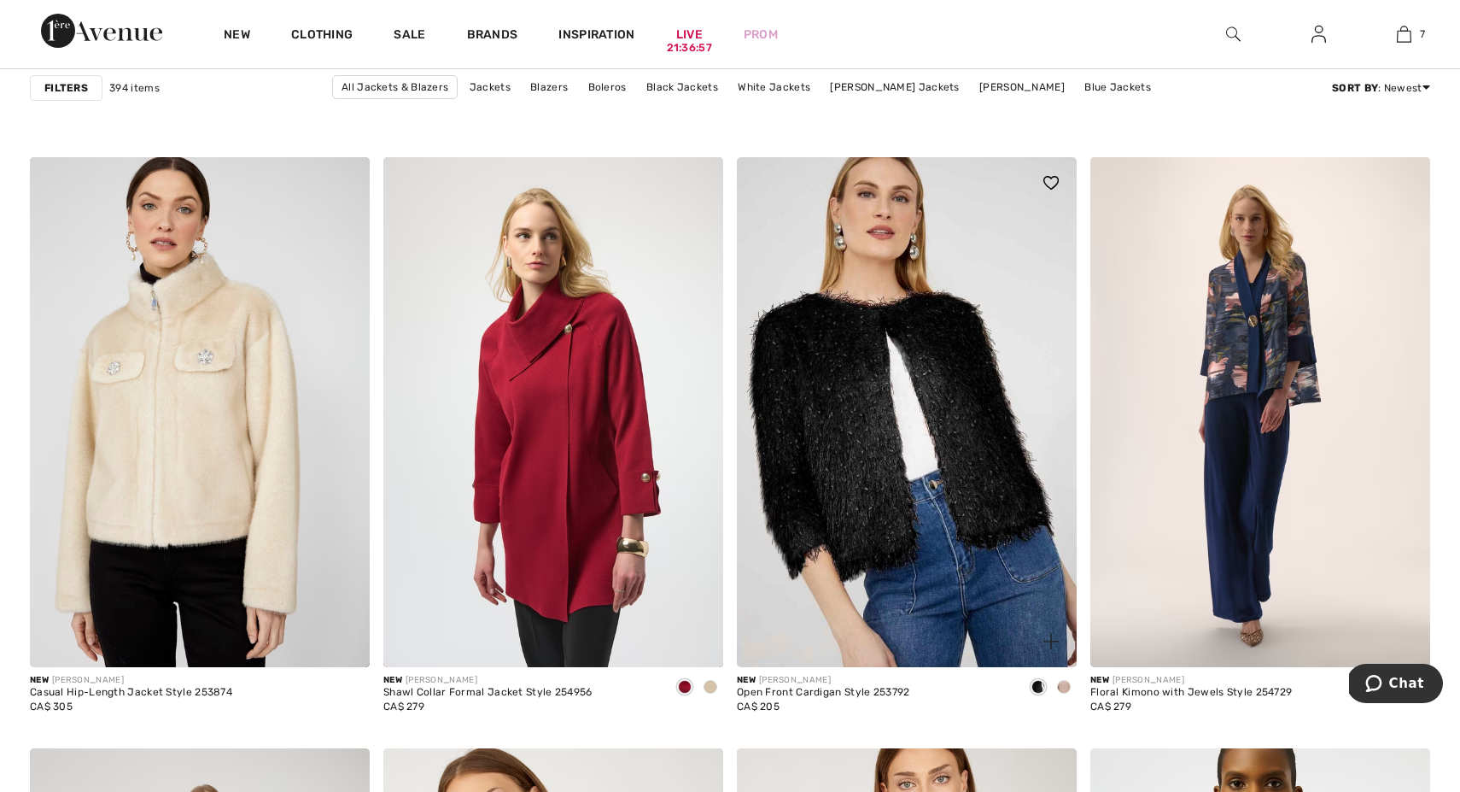
click at [1067, 685] on span at bounding box center [1064, 687] width 14 height 14
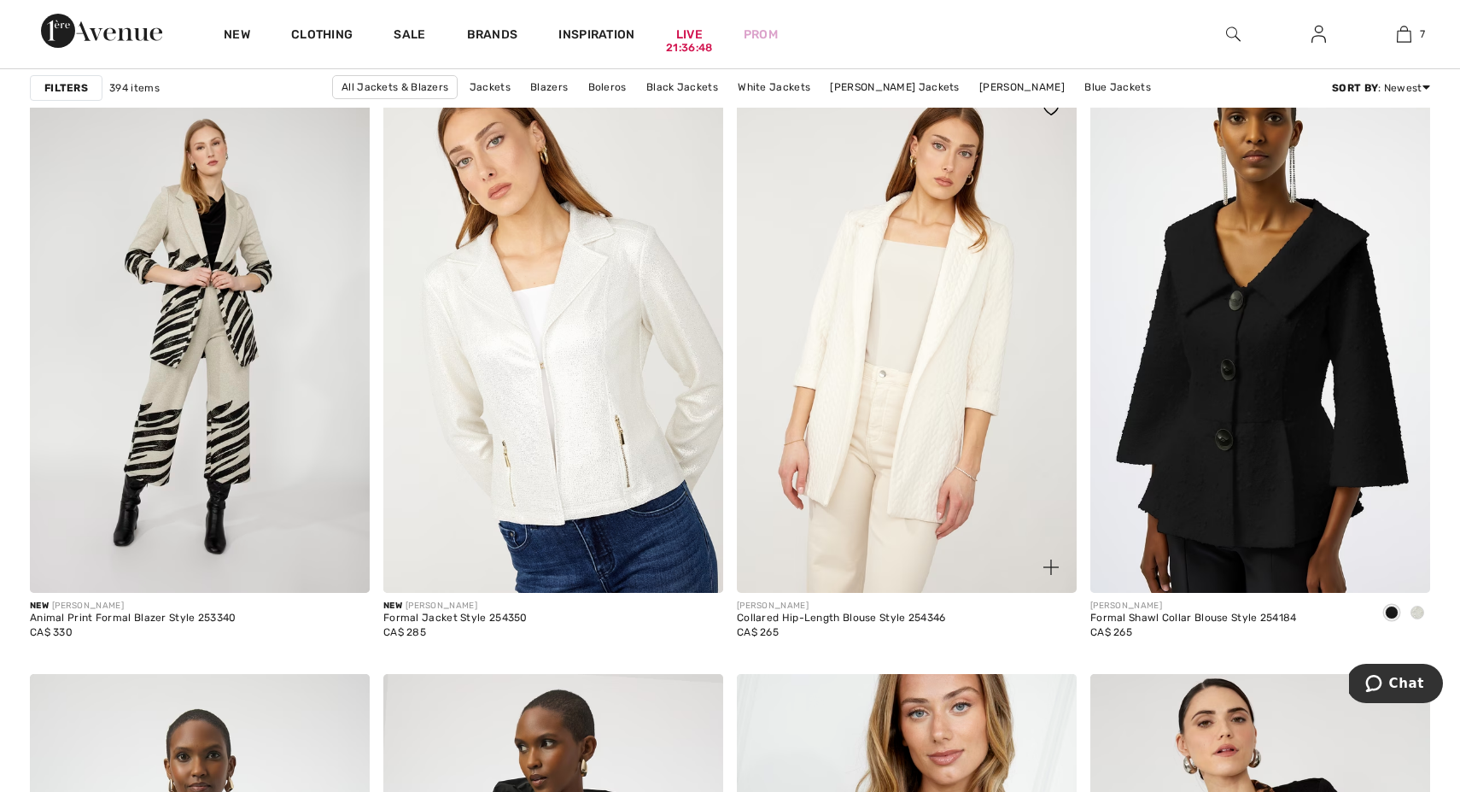
scroll to position [3457, 0]
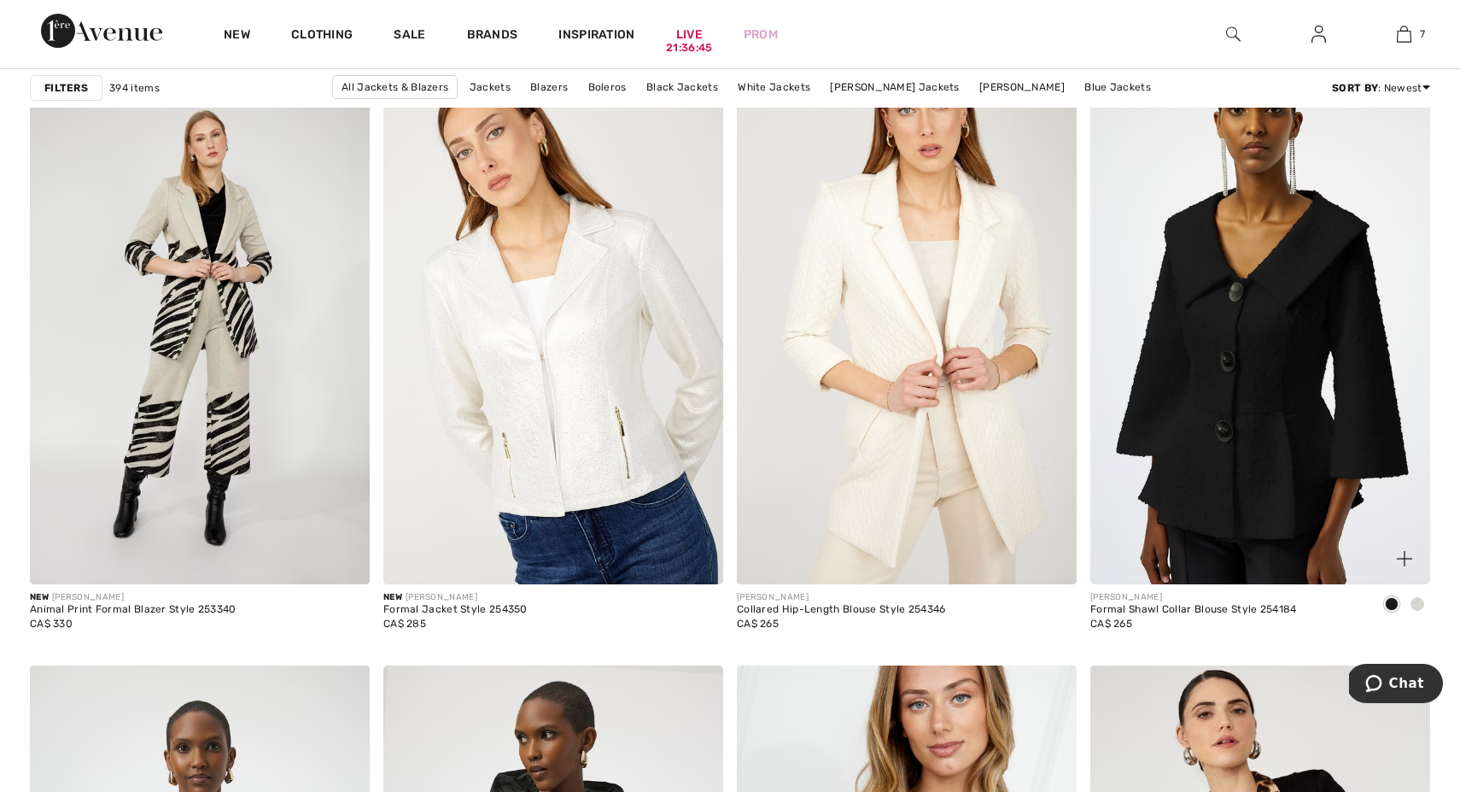
click at [1419, 598] on span at bounding box center [1418, 604] width 14 height 14
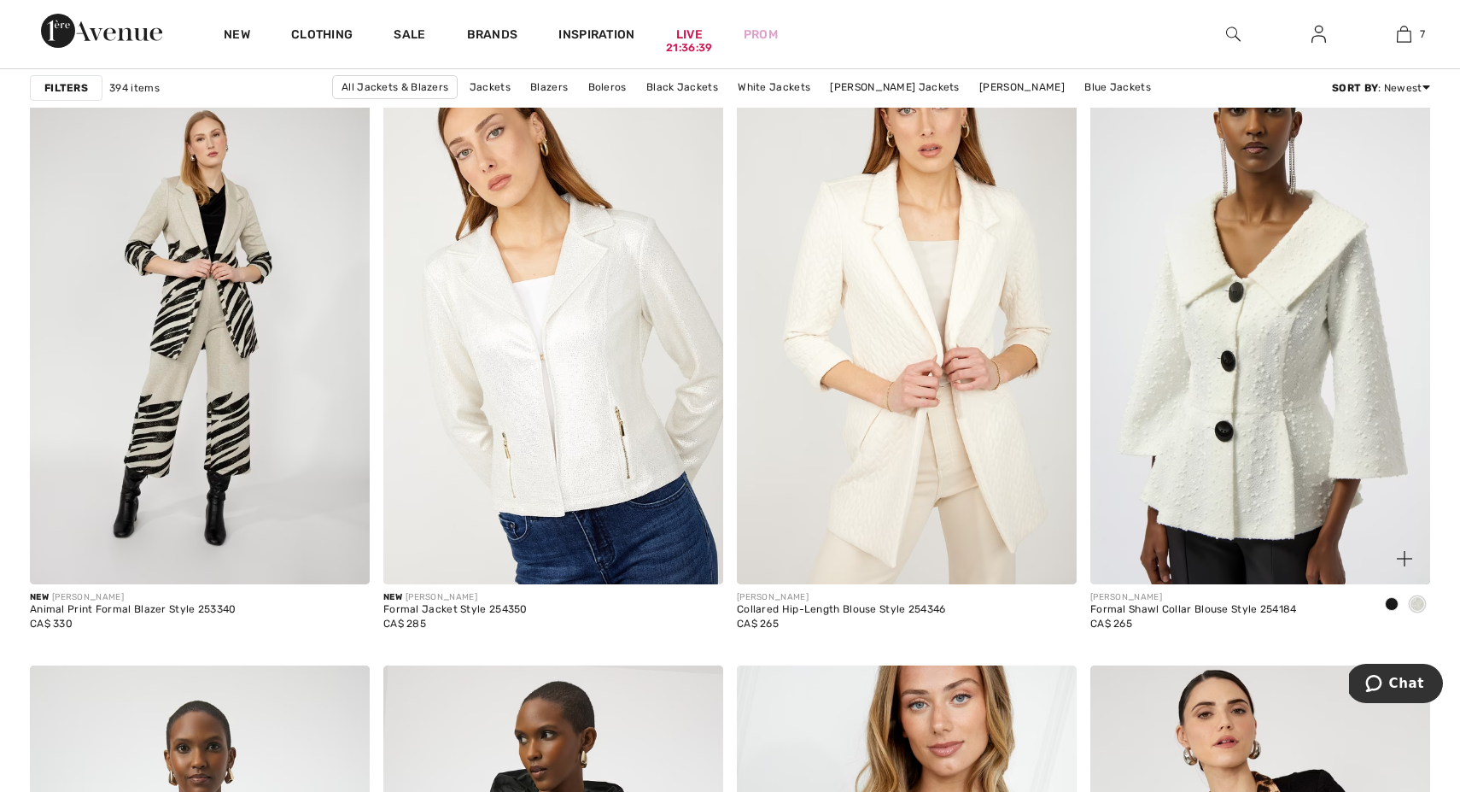
click at [1387, 601] on span at bounding box center [1392, 604] width 14 height 14
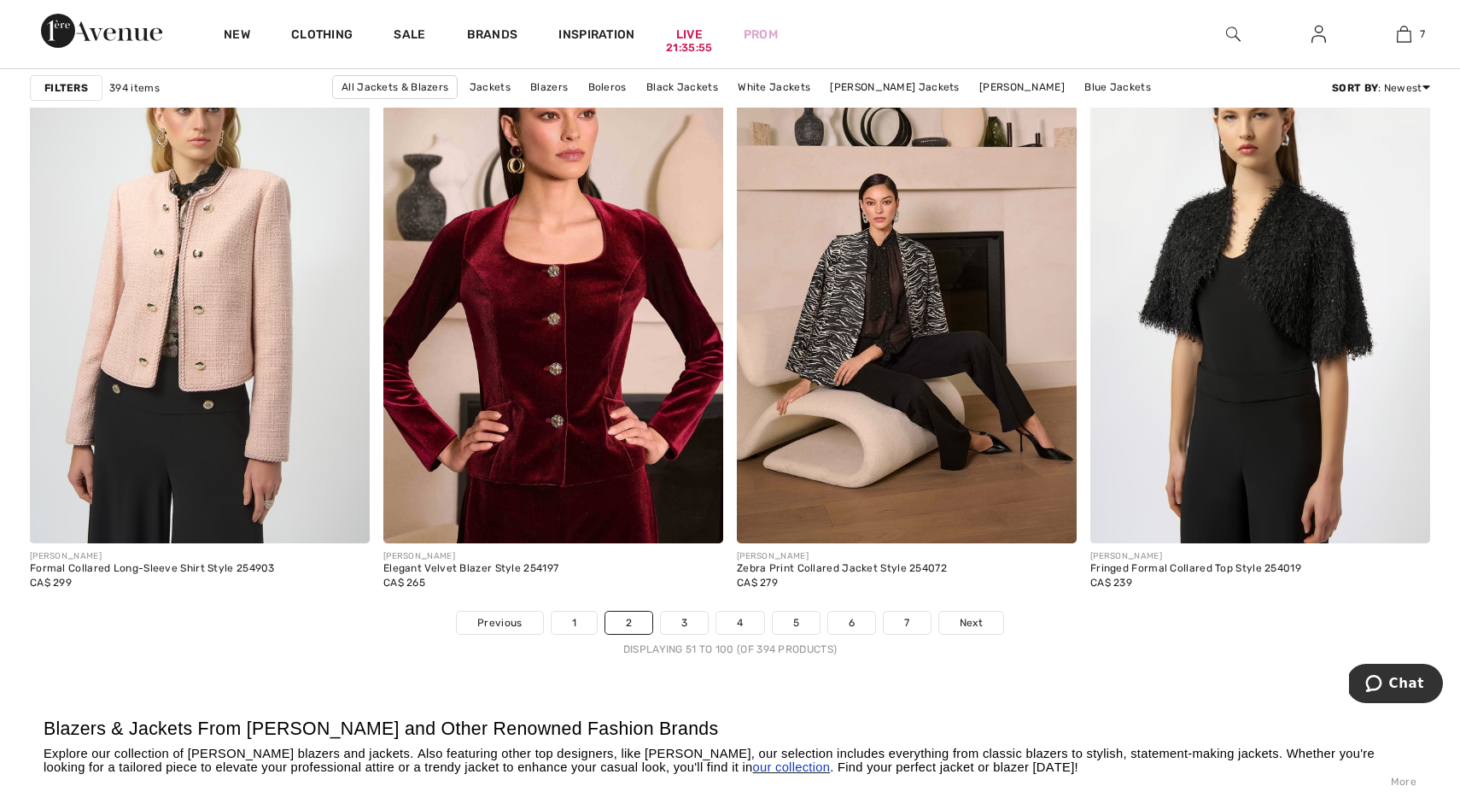
scroll to position [8747, 0]
click at [684, 623] on link "3" at bounding box center [684, 622] width 47 height 22
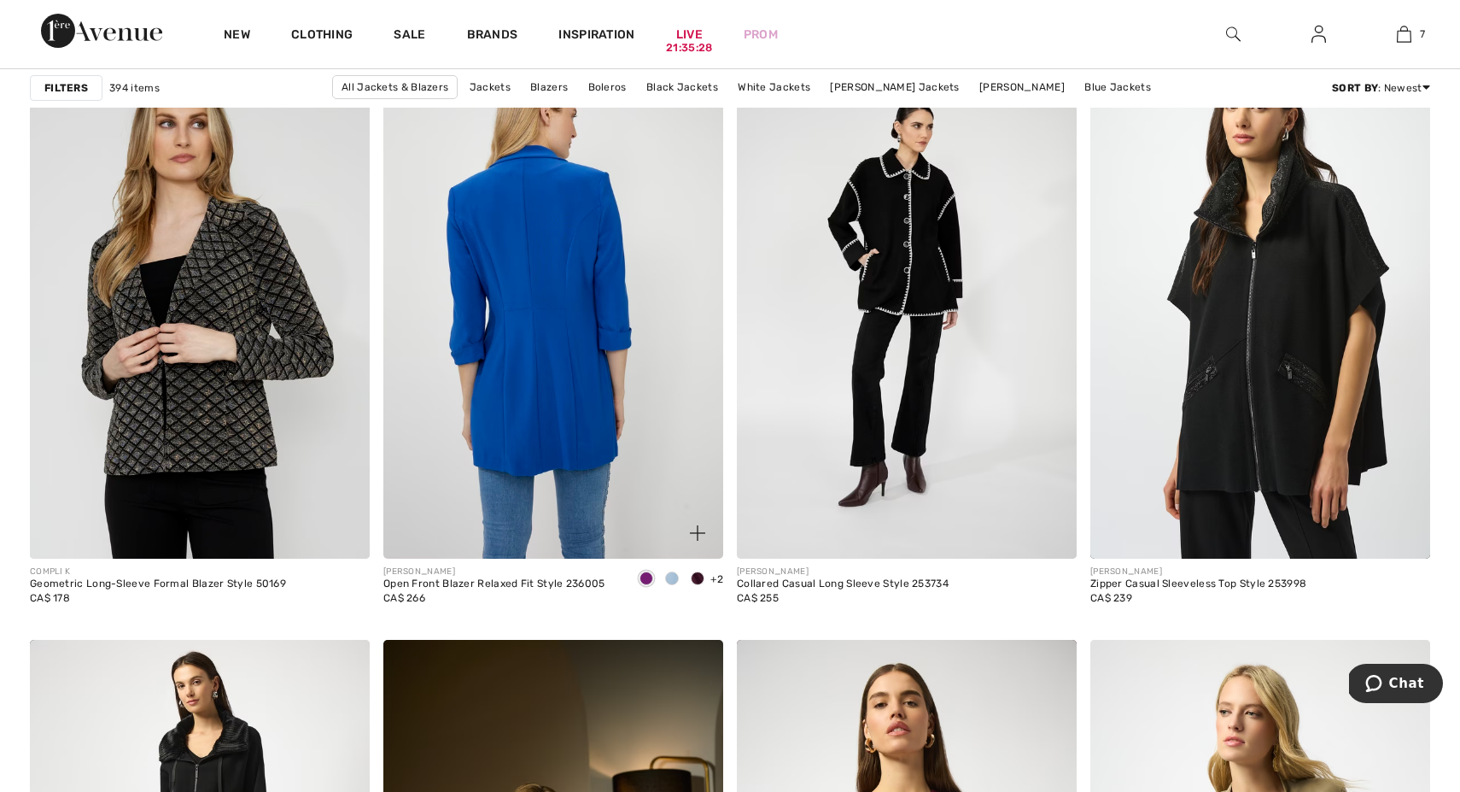
scroll to position [1486, 0]
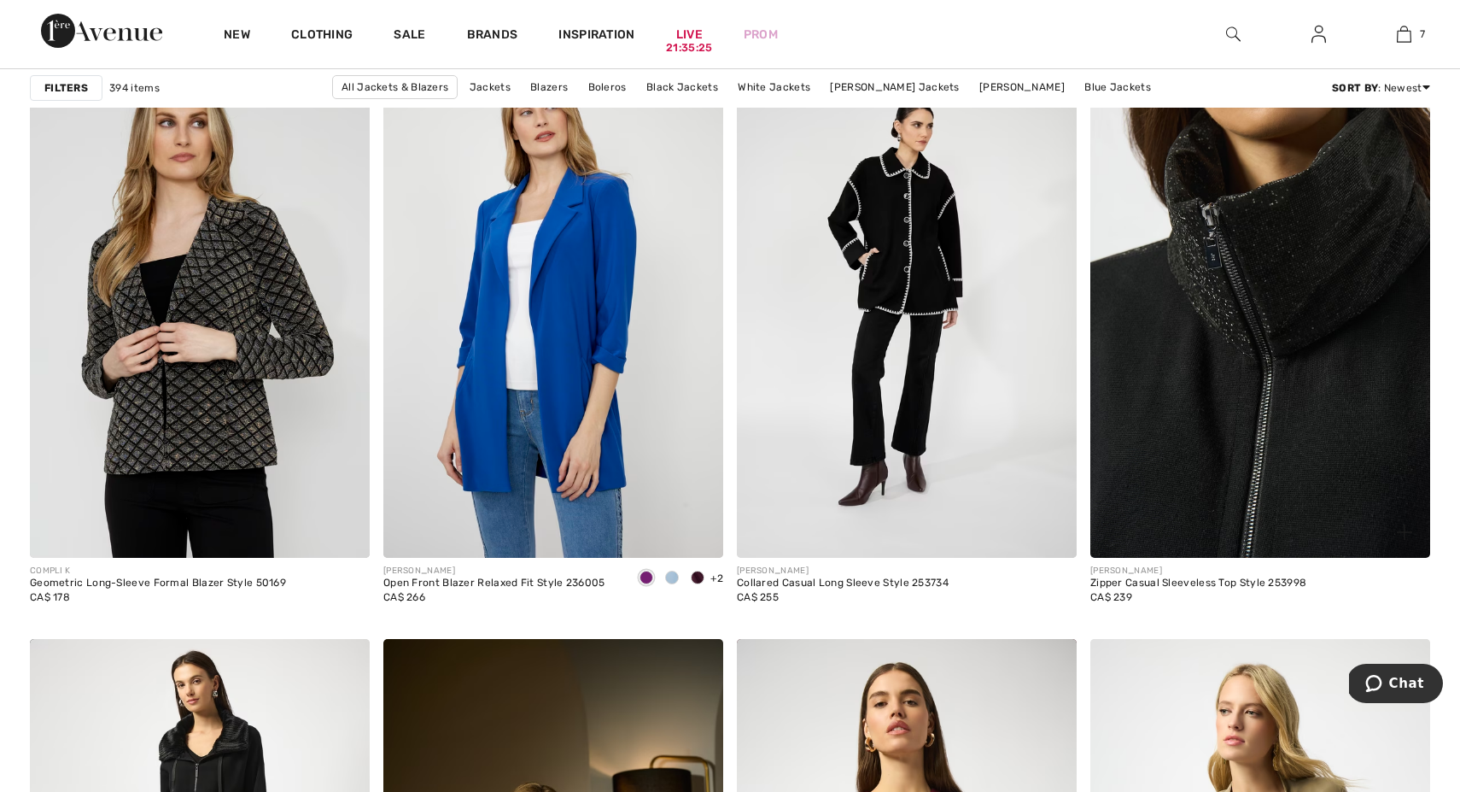
click at [1257, 427] on img at bounding box center [1261, 303] width 340 height 510
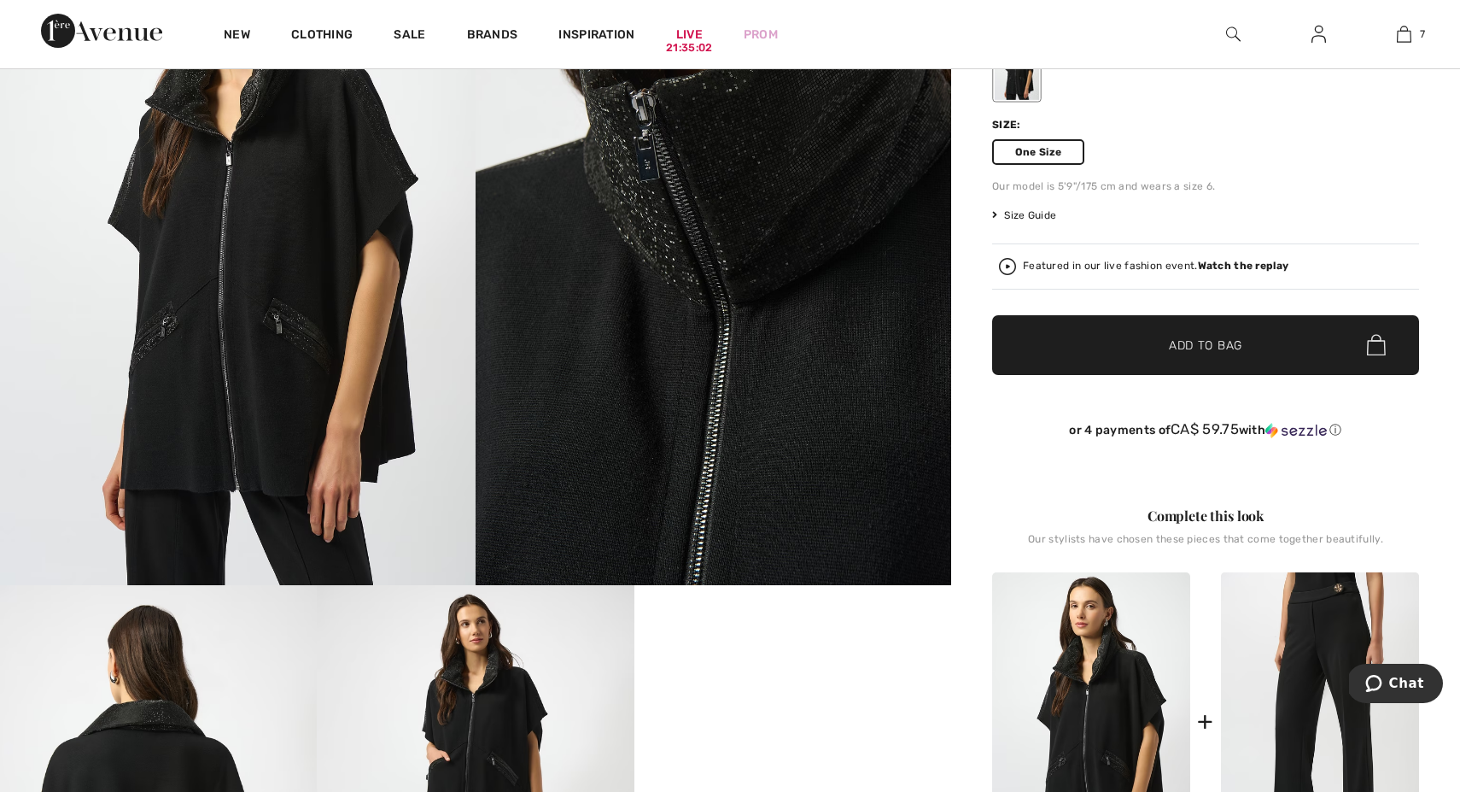
scroll to position [325, 0]
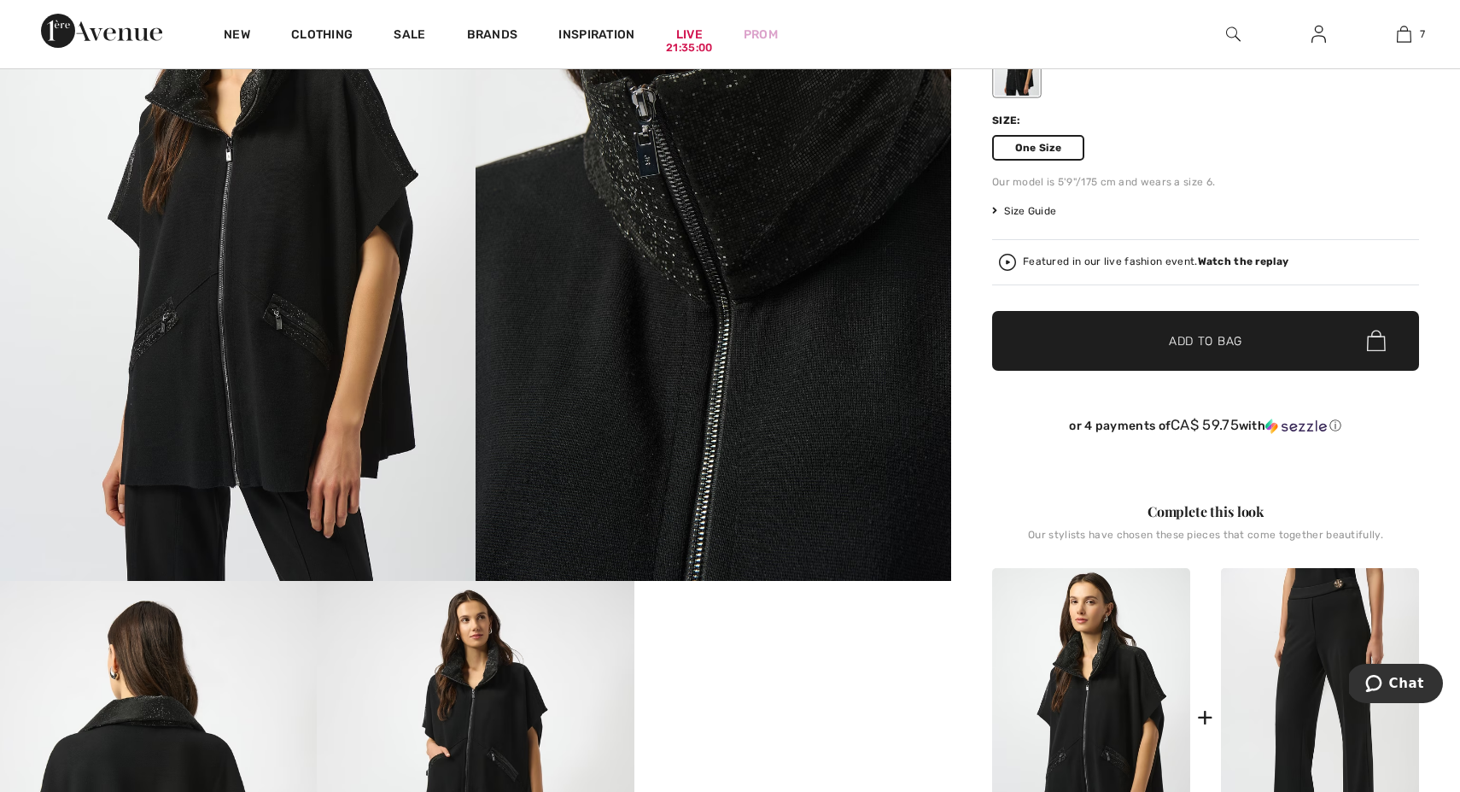
click at [1207, 260] on strong "Watch the replay" at bounding box center [1243, 261] width 91 height 12
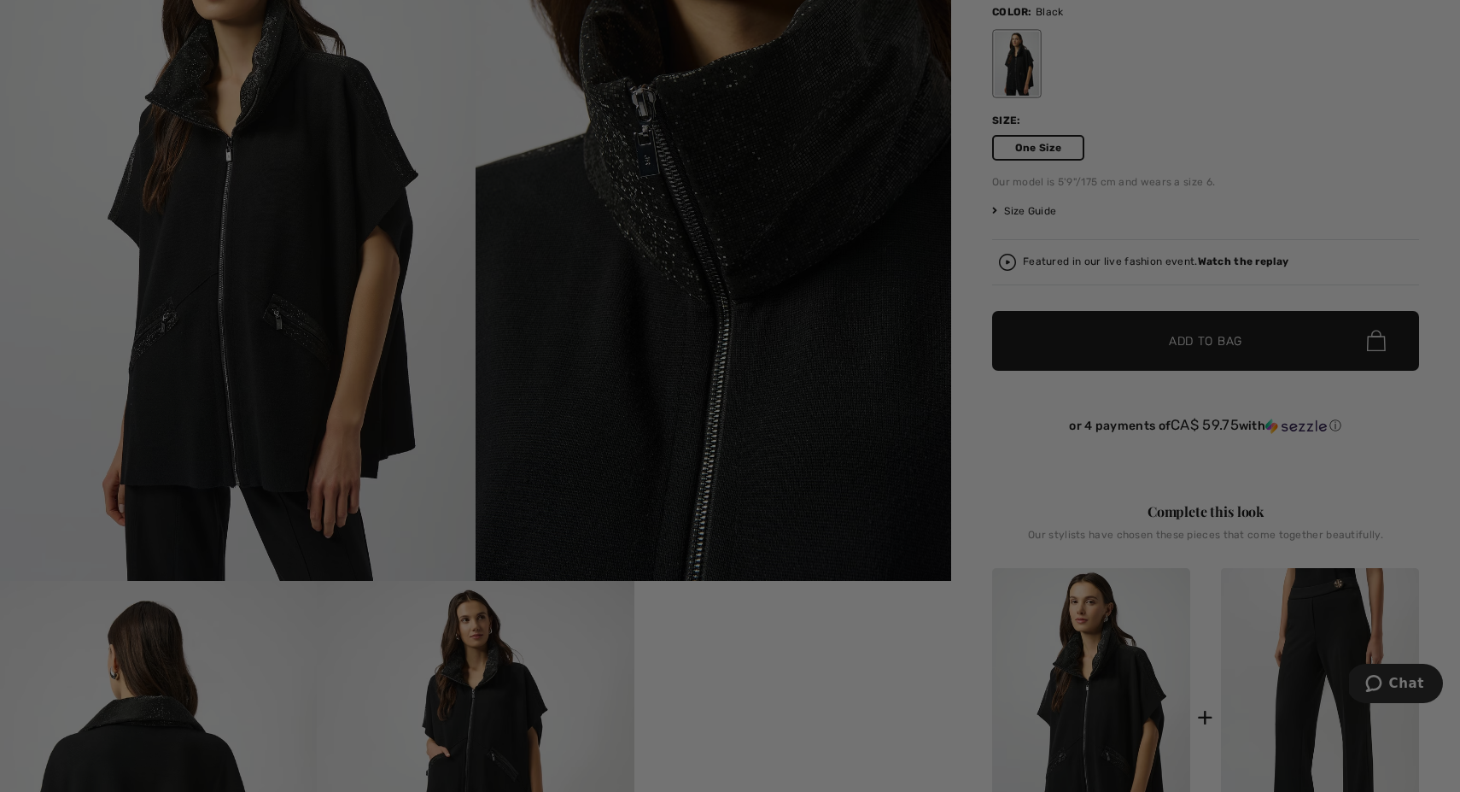
scroll to position [0, 0]
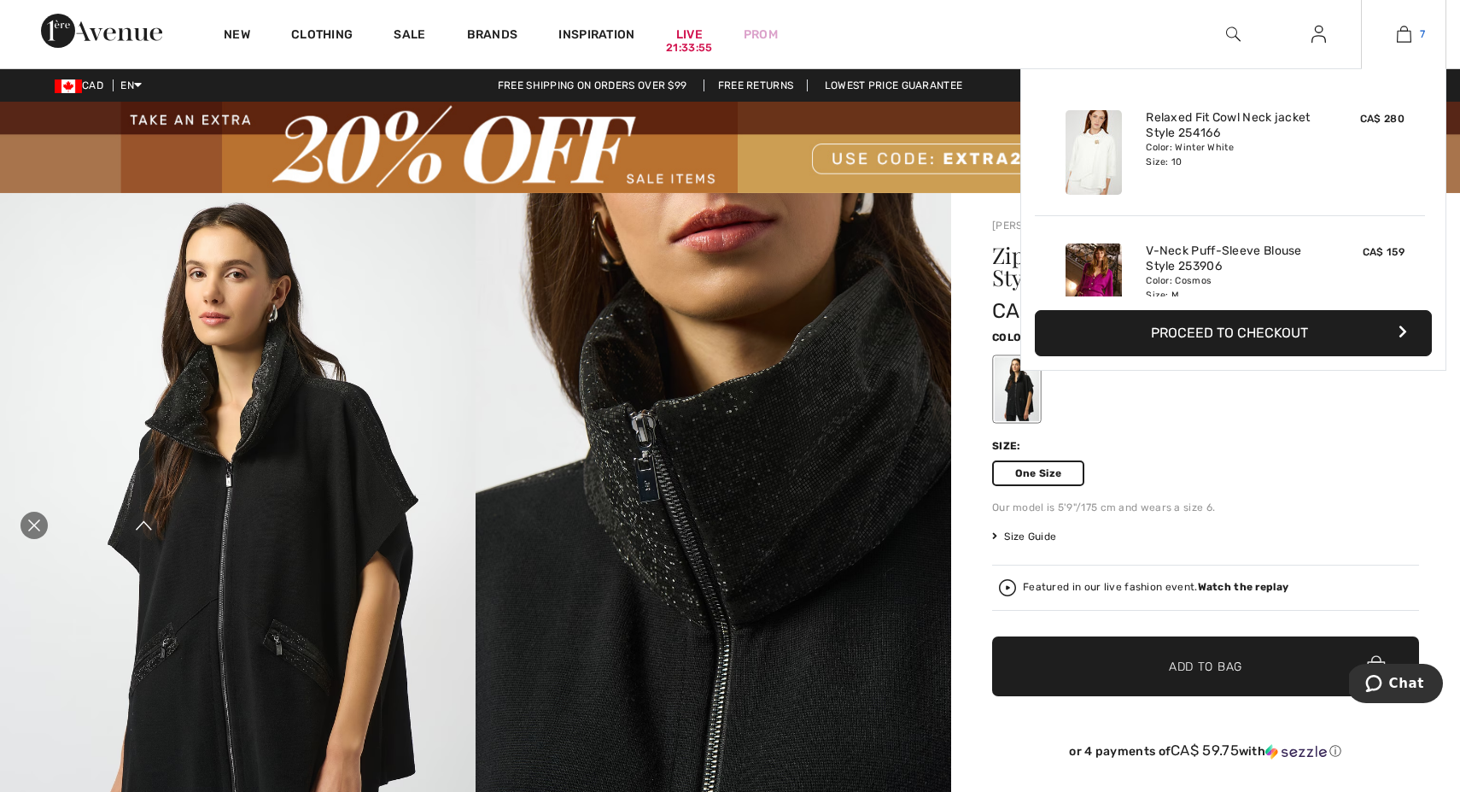
click at [1401, 39] on img at bounding box center [1404, 34] width 15 height 20
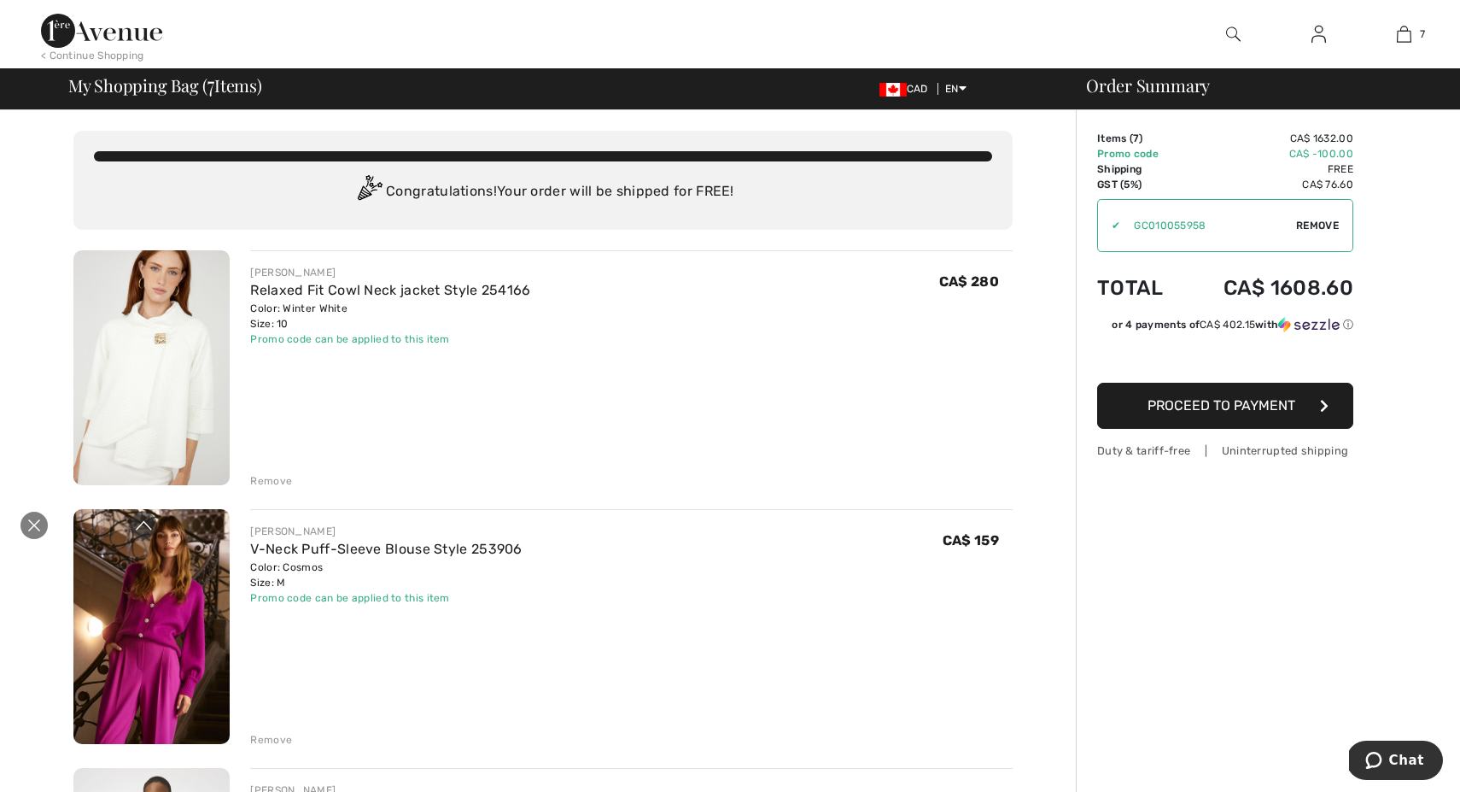
click at [33, 516] on icon "Close live curation" at bounding box center [34, 525] width 20 height 20
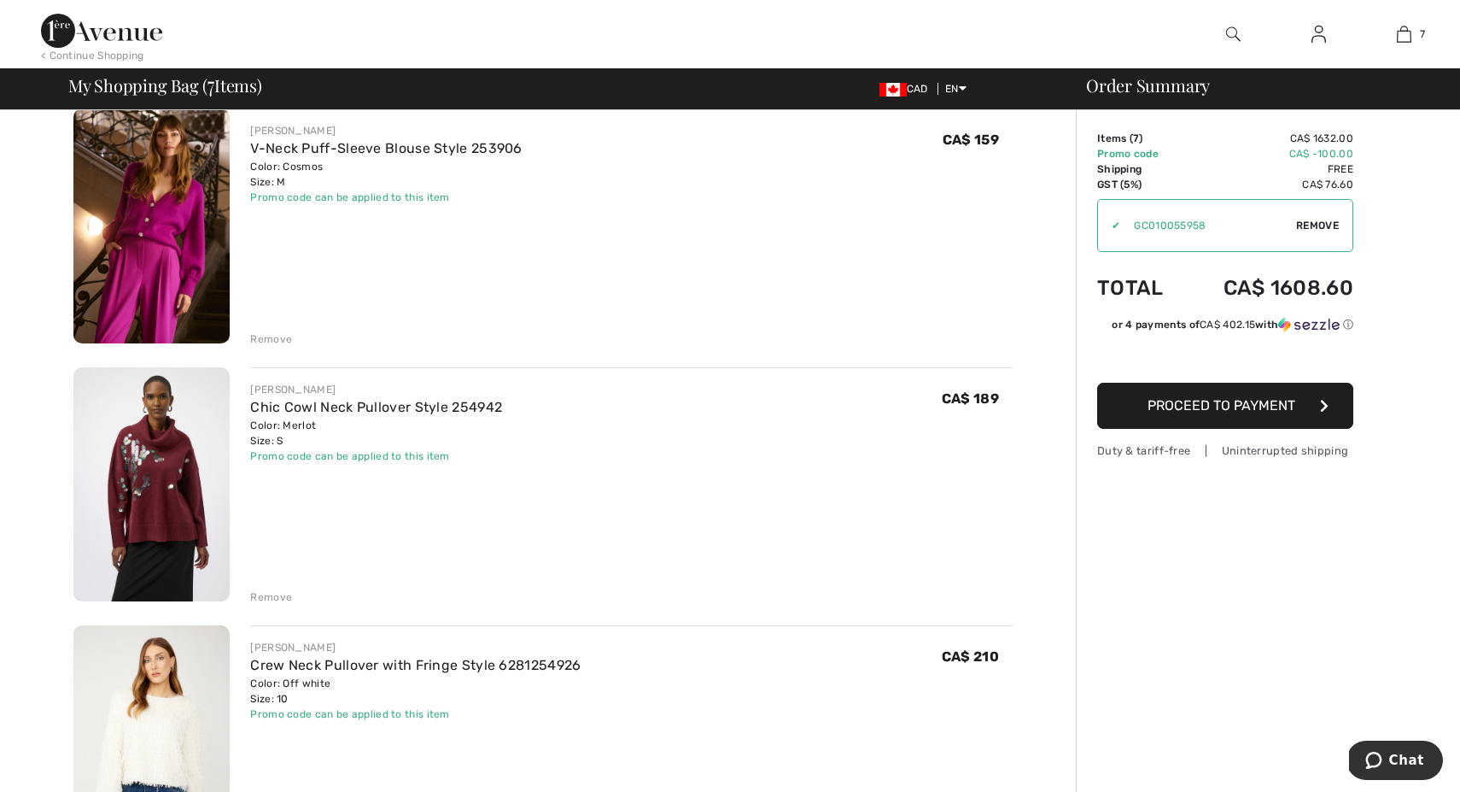
scroll to position [395, 0]
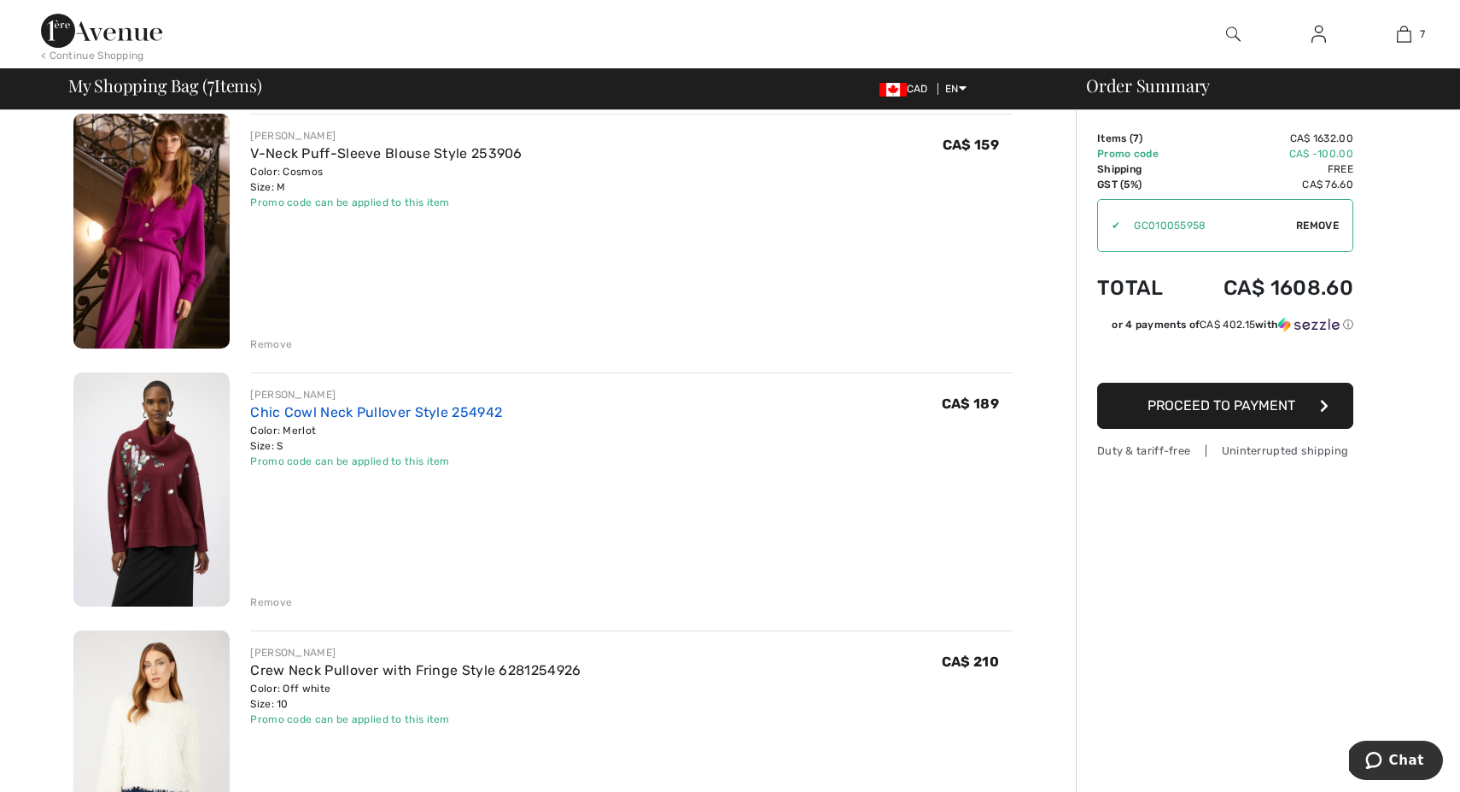
click at [310, 406] on link "Chic Cowl Neck Pullover Style 254942" at bounding box center [376, 412] width 252 height 16
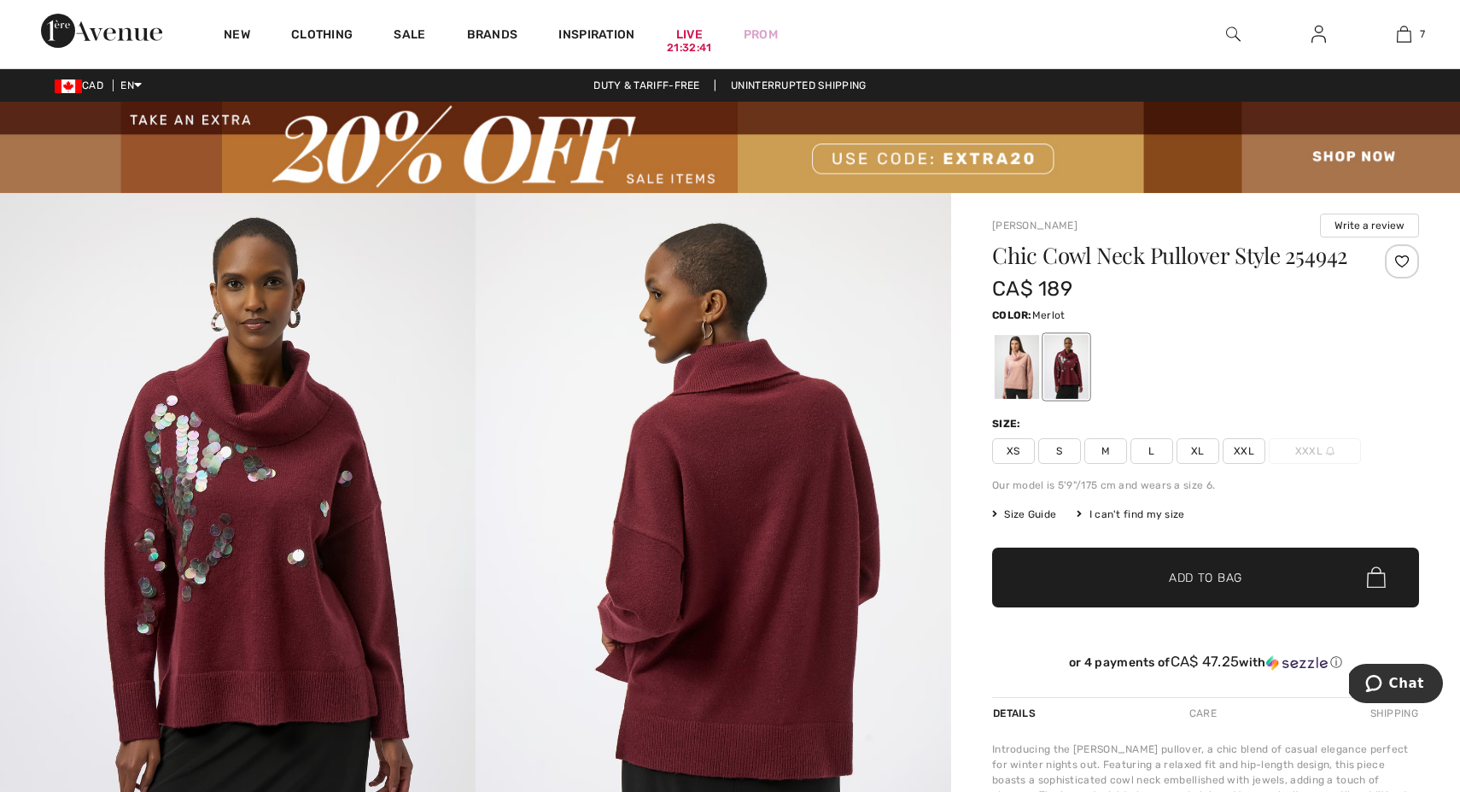
click at [1101, 464] on span "M" at bounding box center [1106, 451] width 43 height 26
click at [1114, 599] on span "✔ Added to Bag Add to Bag" at bounding box center [1205, 577] width 427 height 60
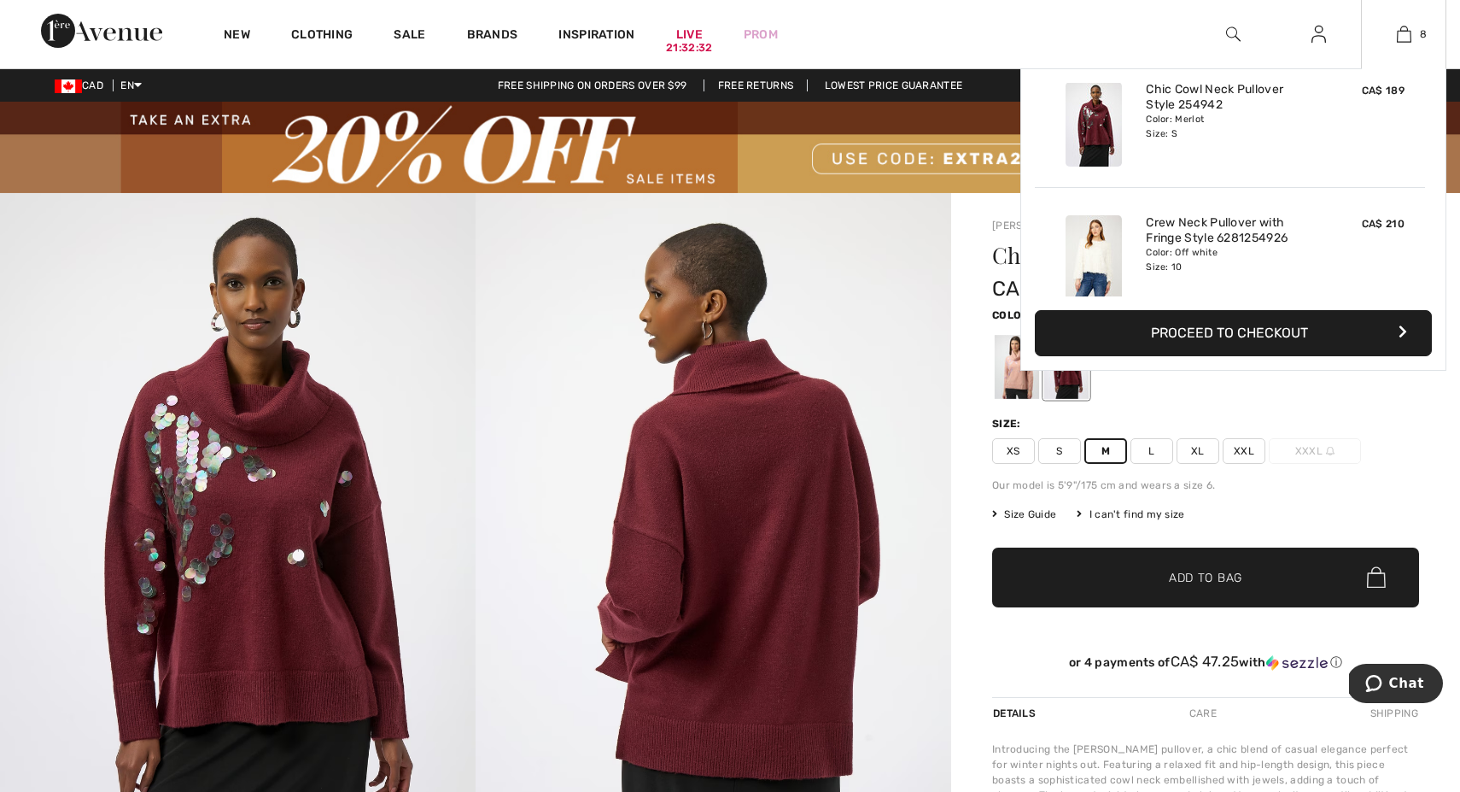
scroll to position [295, 0]
click at [1184, 96] on link "Chic Cowl Neck Pullover Style 254942" at bounding box center [1230, 96] width 168 height 31
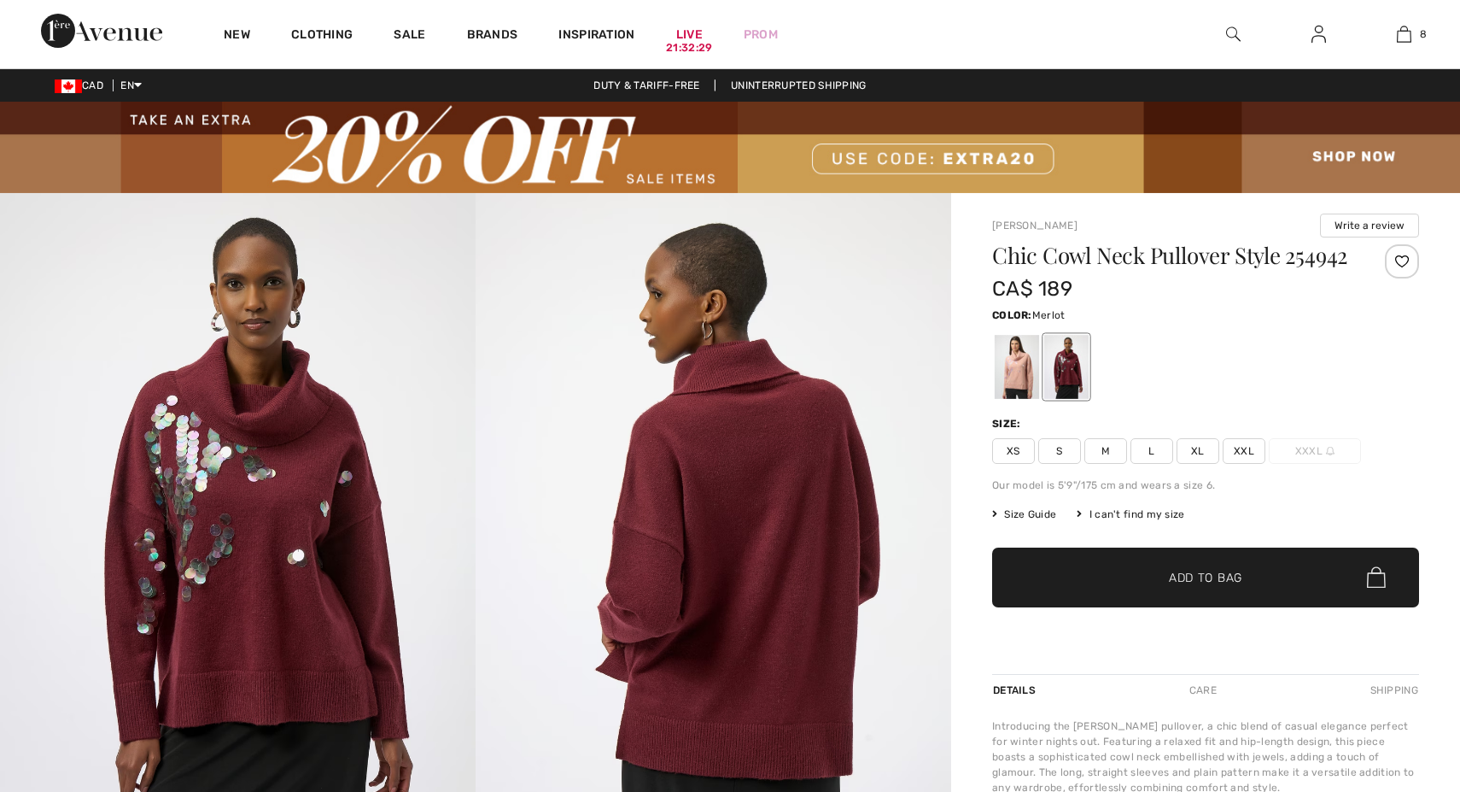
scroll to position [0, 0]
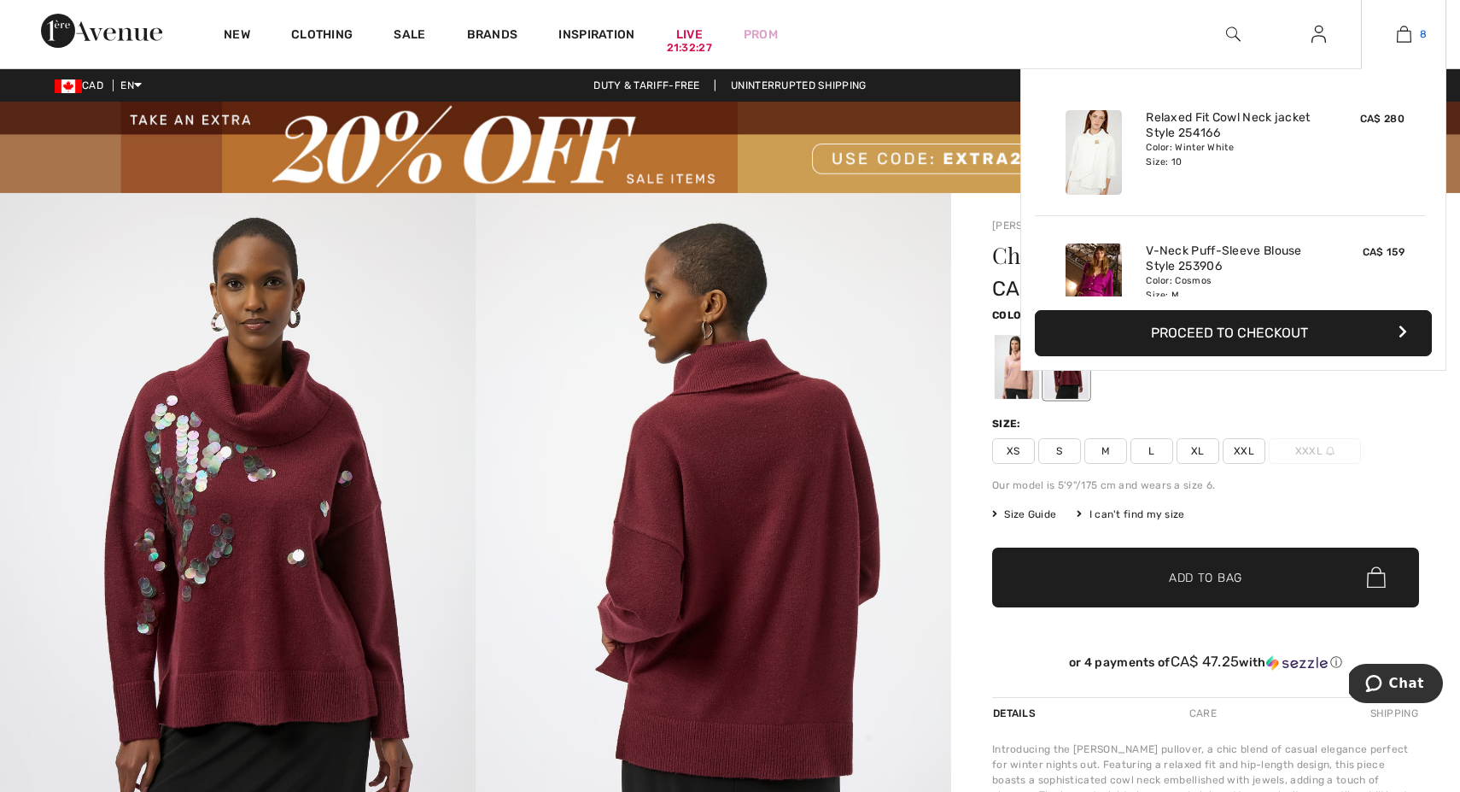
click at [1411, 38] on img at bounding box center [1404, 34] width 15 height 20
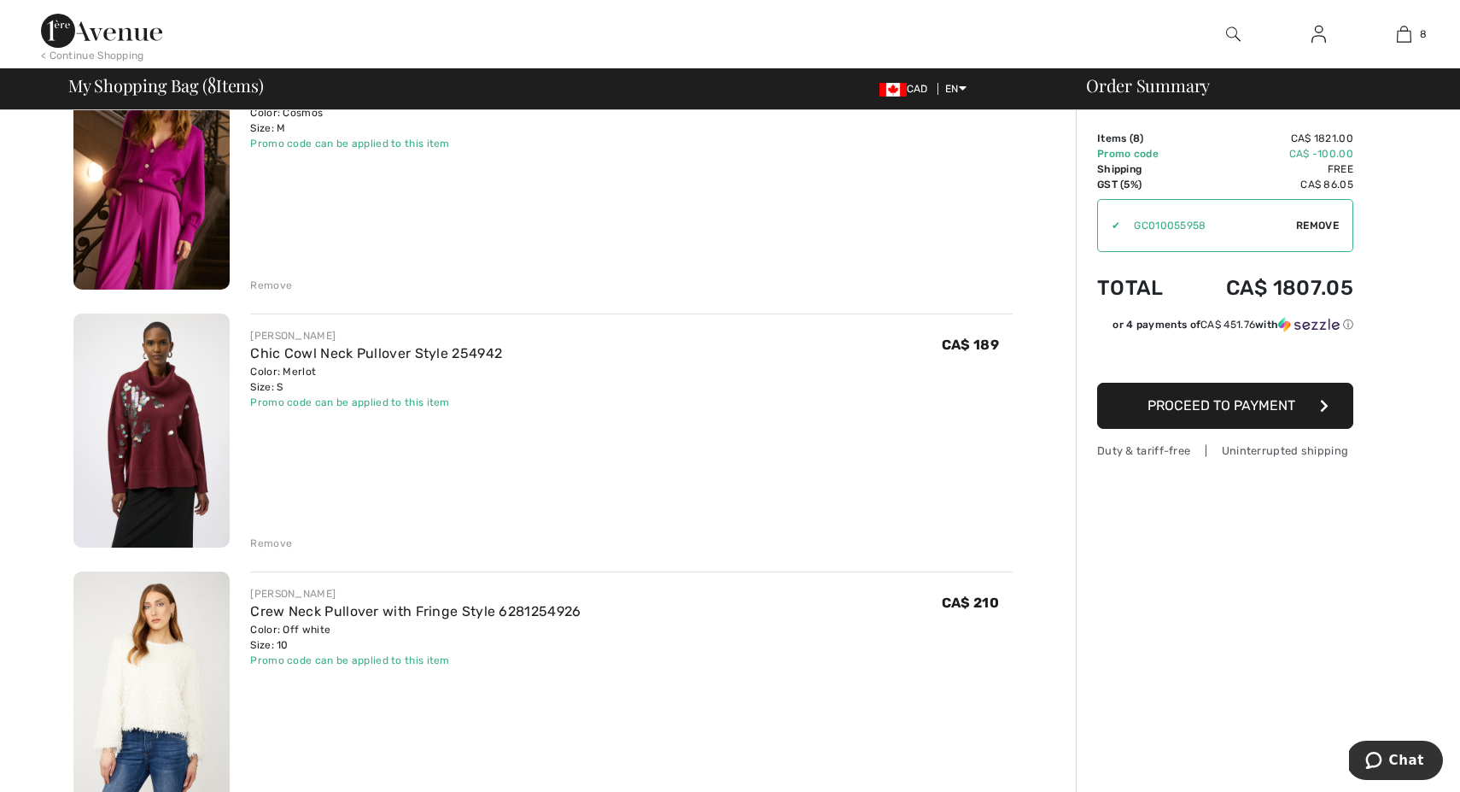
scroll to position [472, 0]
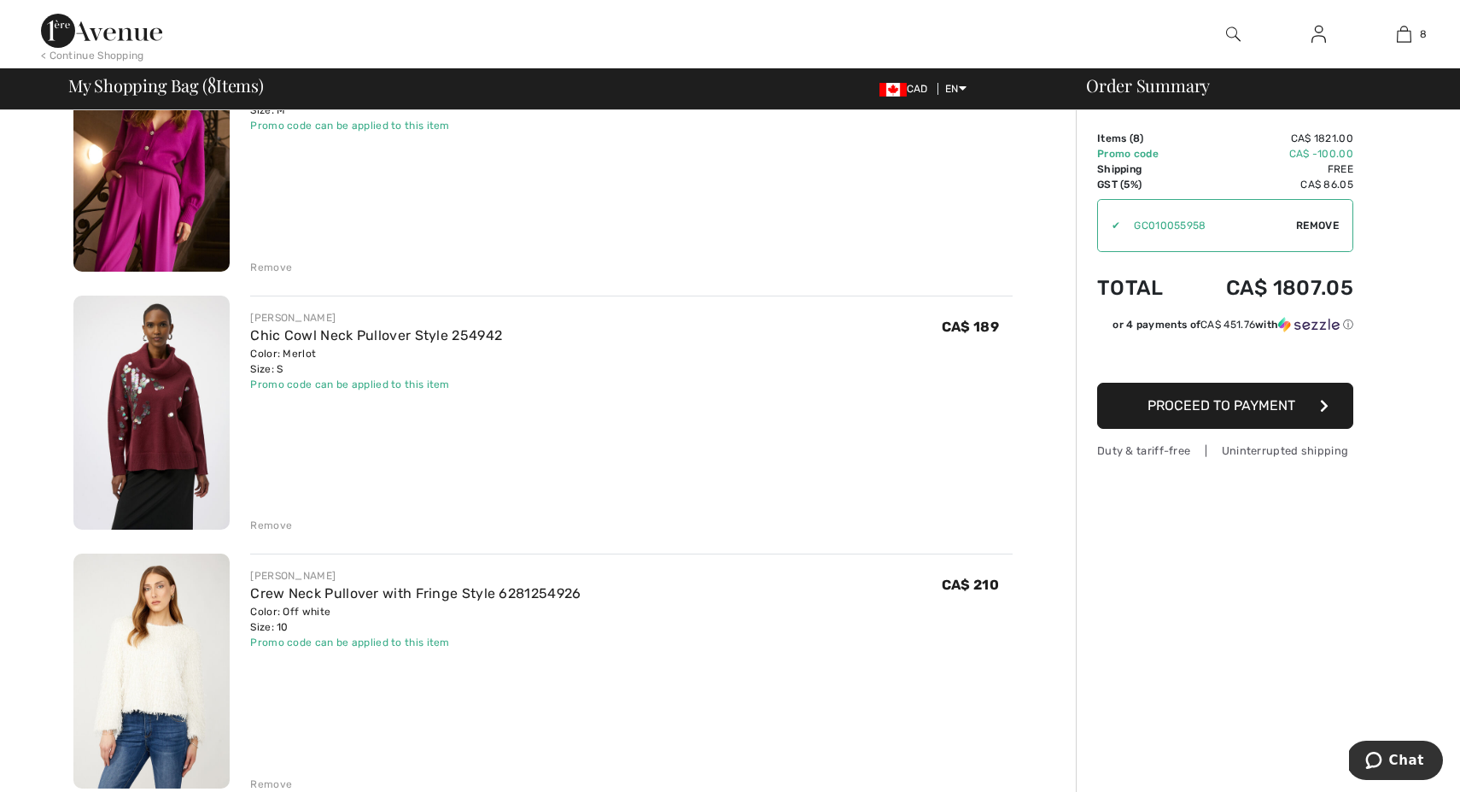
click at [263, 523] on div "Remove" at bounding box center [271, 525] width 42 height 15
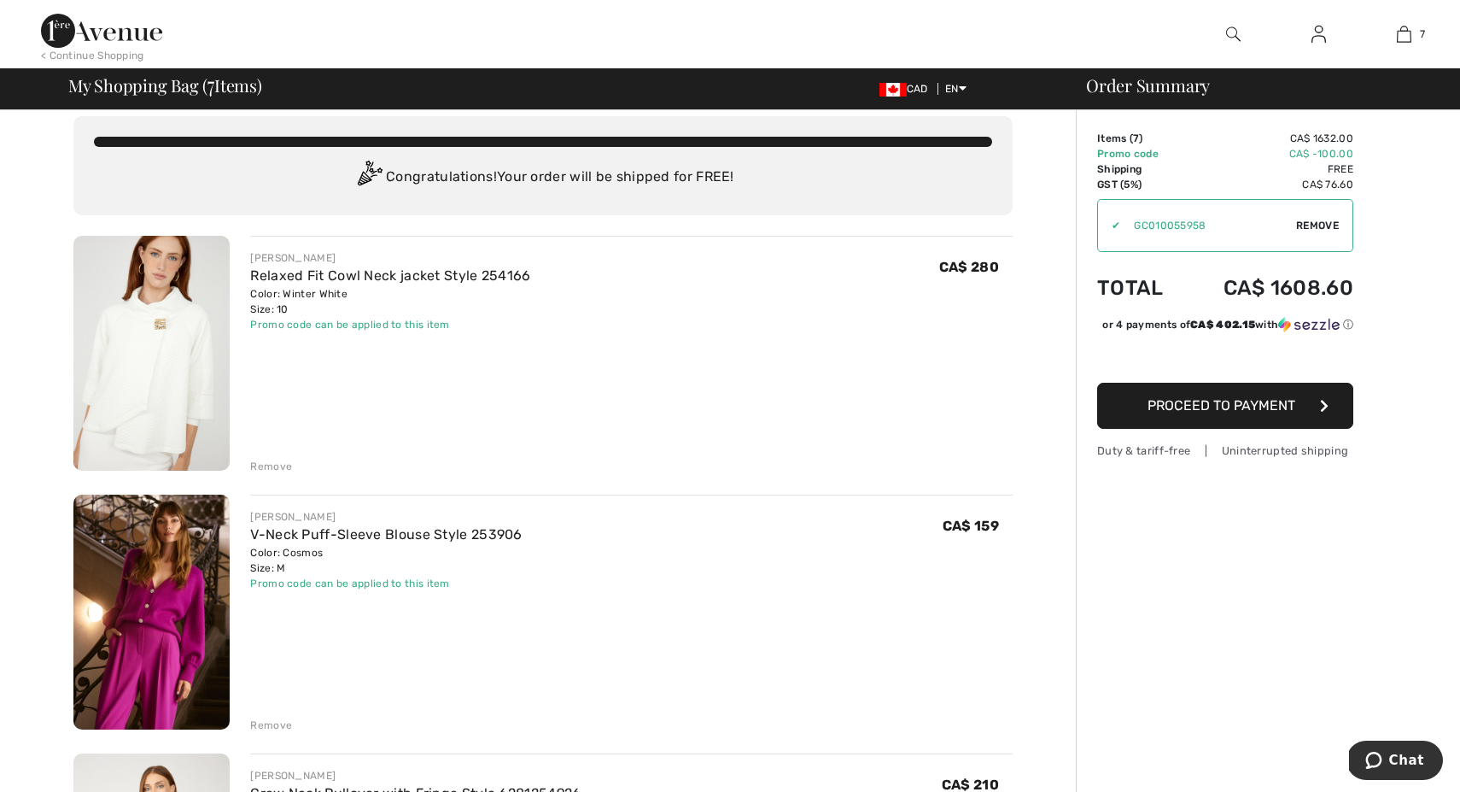
scroll to position [13, 0]
